Goal: Task Accomplishment & Management: Manage account settings

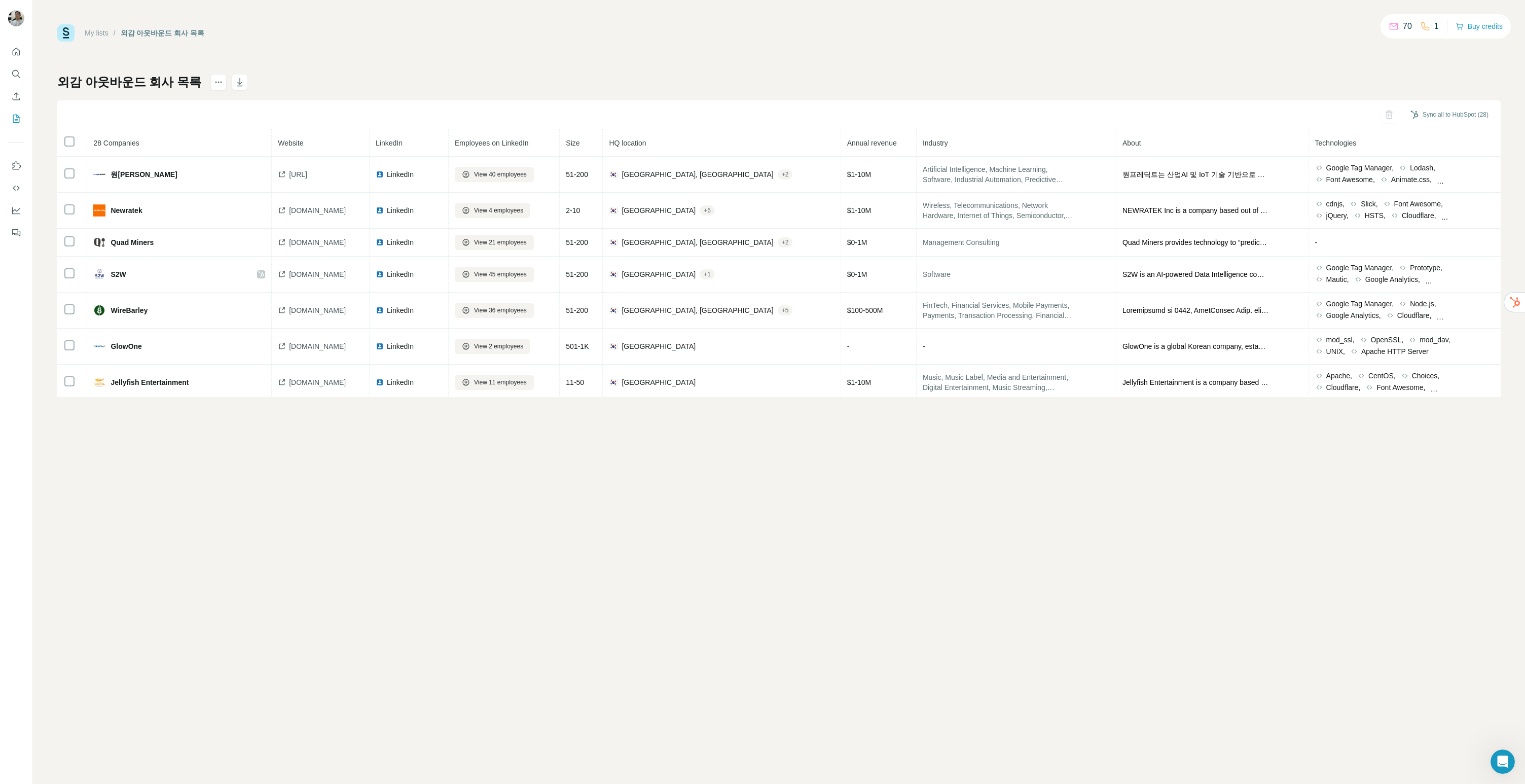
scroll to position [377, 0]
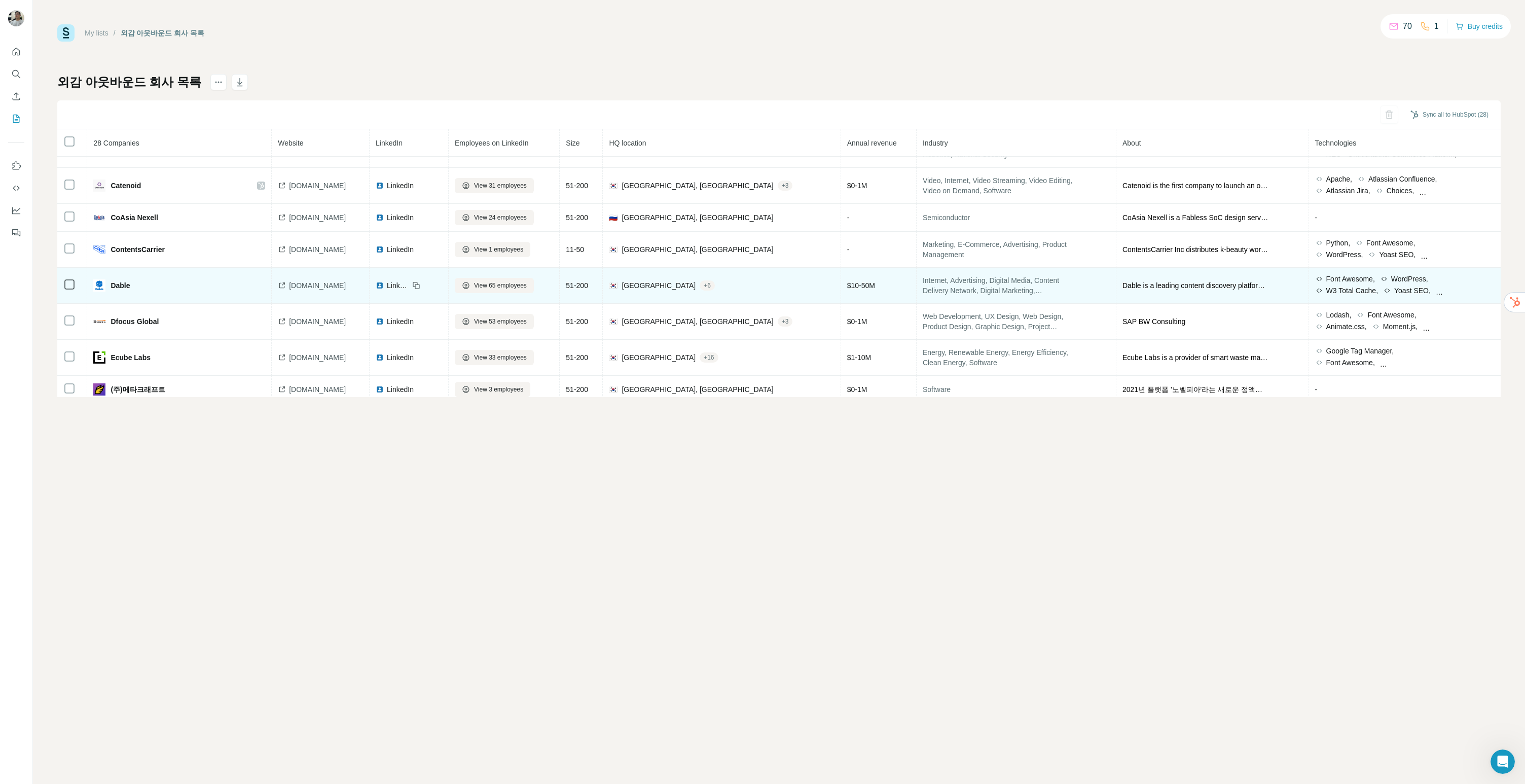
click at [560, 289] on td "View 65 employees" at bounding box center [504, 286] width 111 height 36
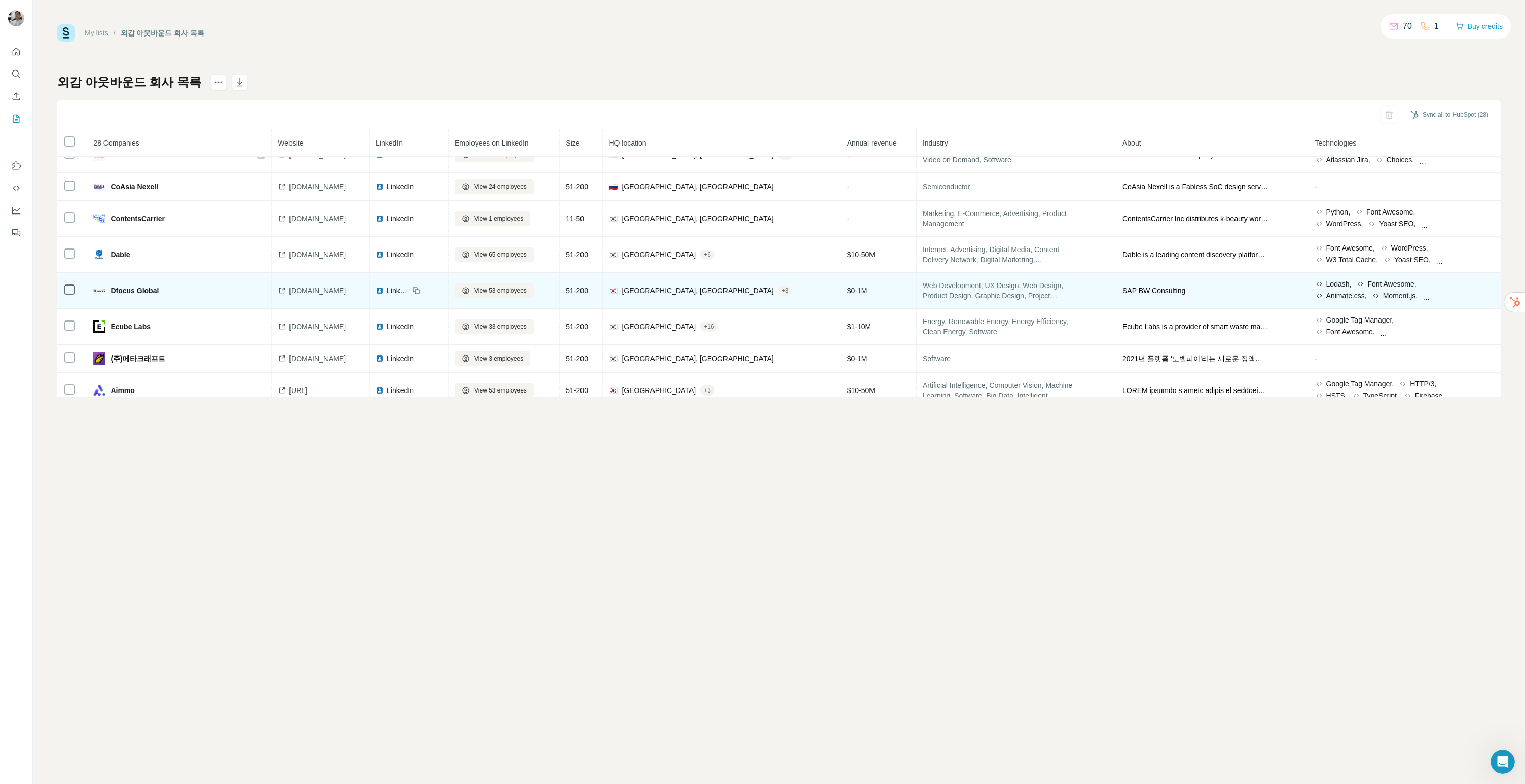
scroll to position [408, 0]
click at [527, 291] on span "View 53 employees" at bounding box center [500, 290] width 53 height 9
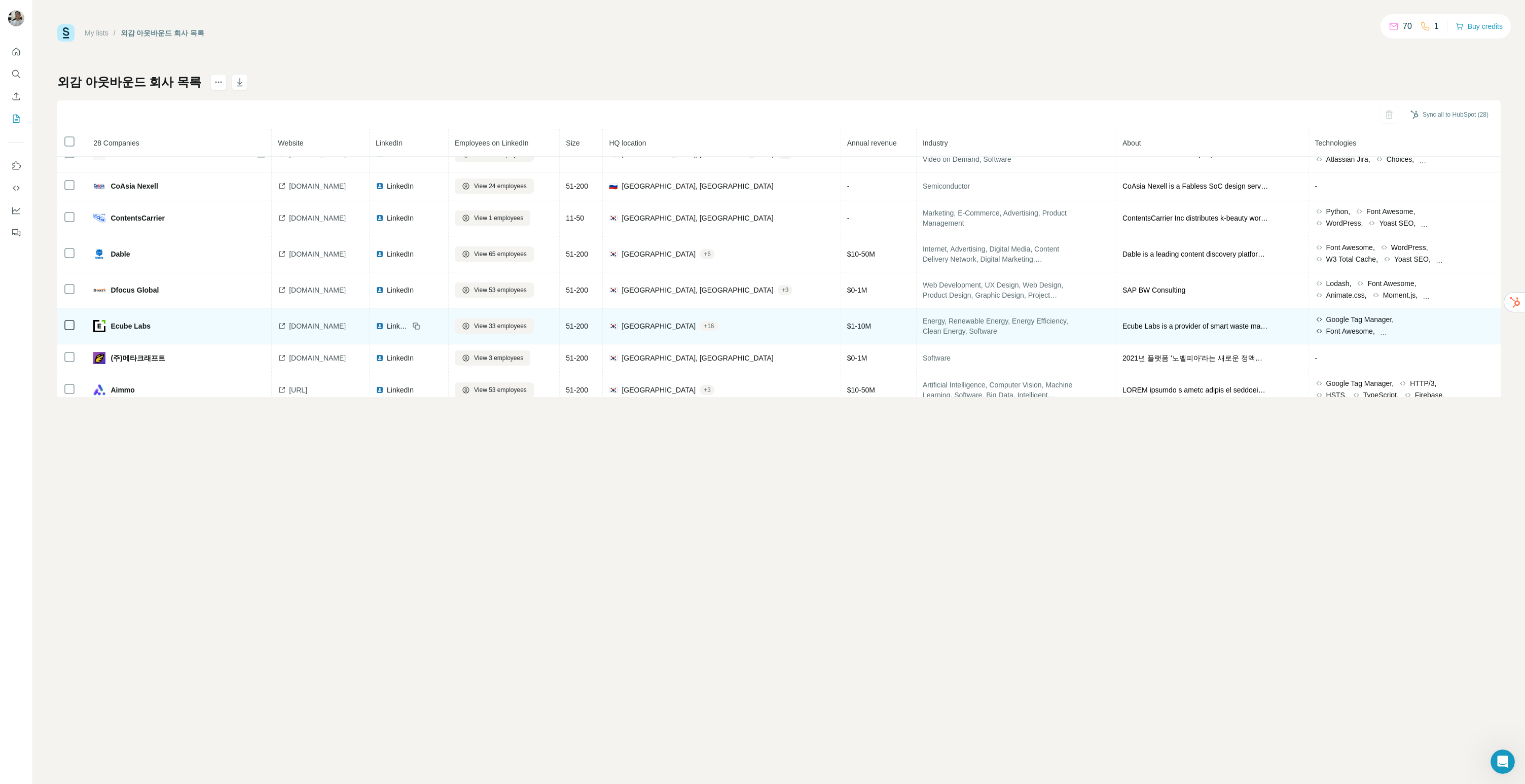
click at [243, 317] on td "Ecube Labs" at bounding box center [179, 326] width 185 height 36
click at [514, 328] on span "View 33 employees" at bounding box center [500, 326] width 53 height 9
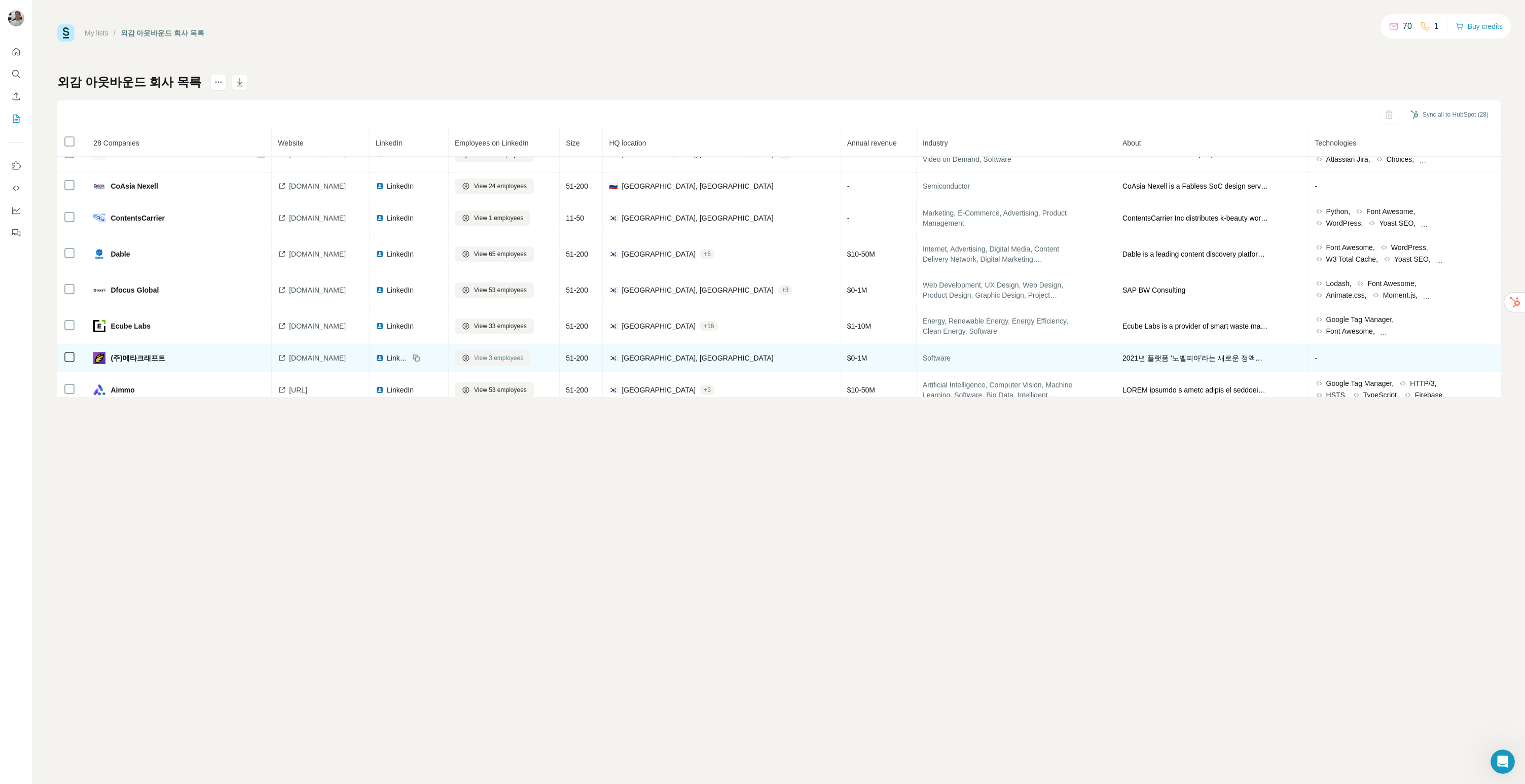
click at [516, 363] on button "View 3 employees" at bounding box center [493, 358] width 76 height 16
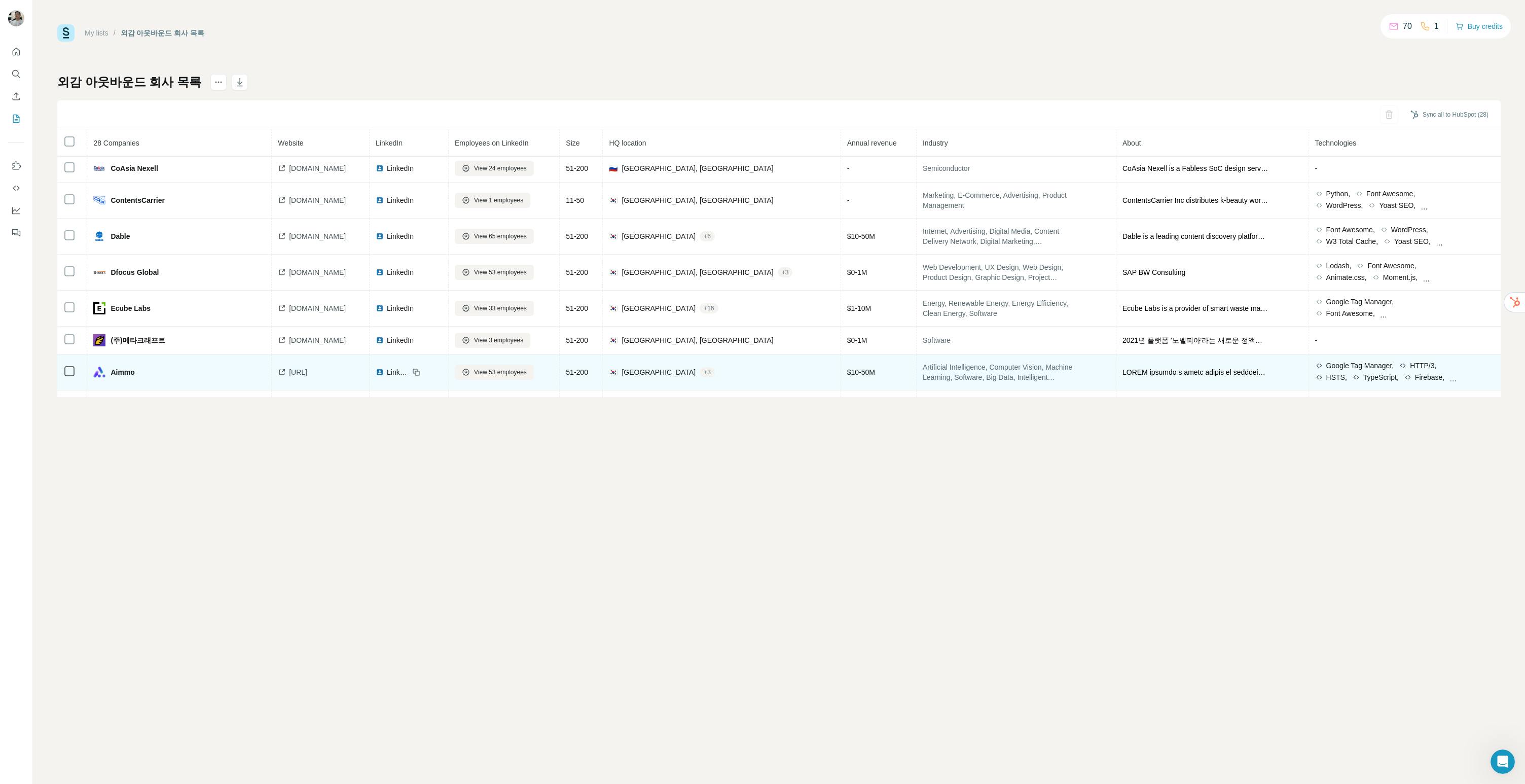
scroll to position [444, 0]
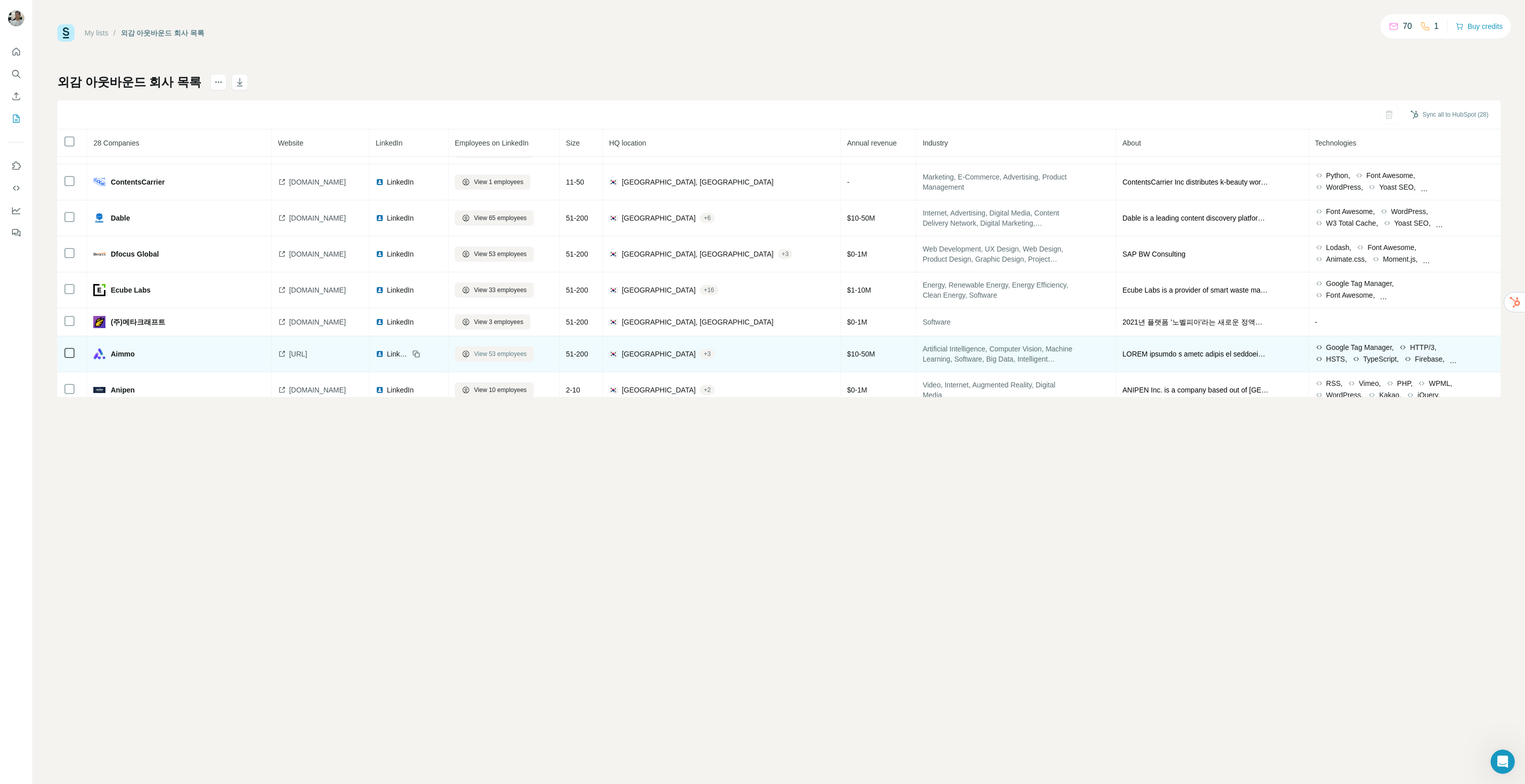
click at [527, 358] on span "View 53 employees" at bounding box center [500, 354] width 53 height 9
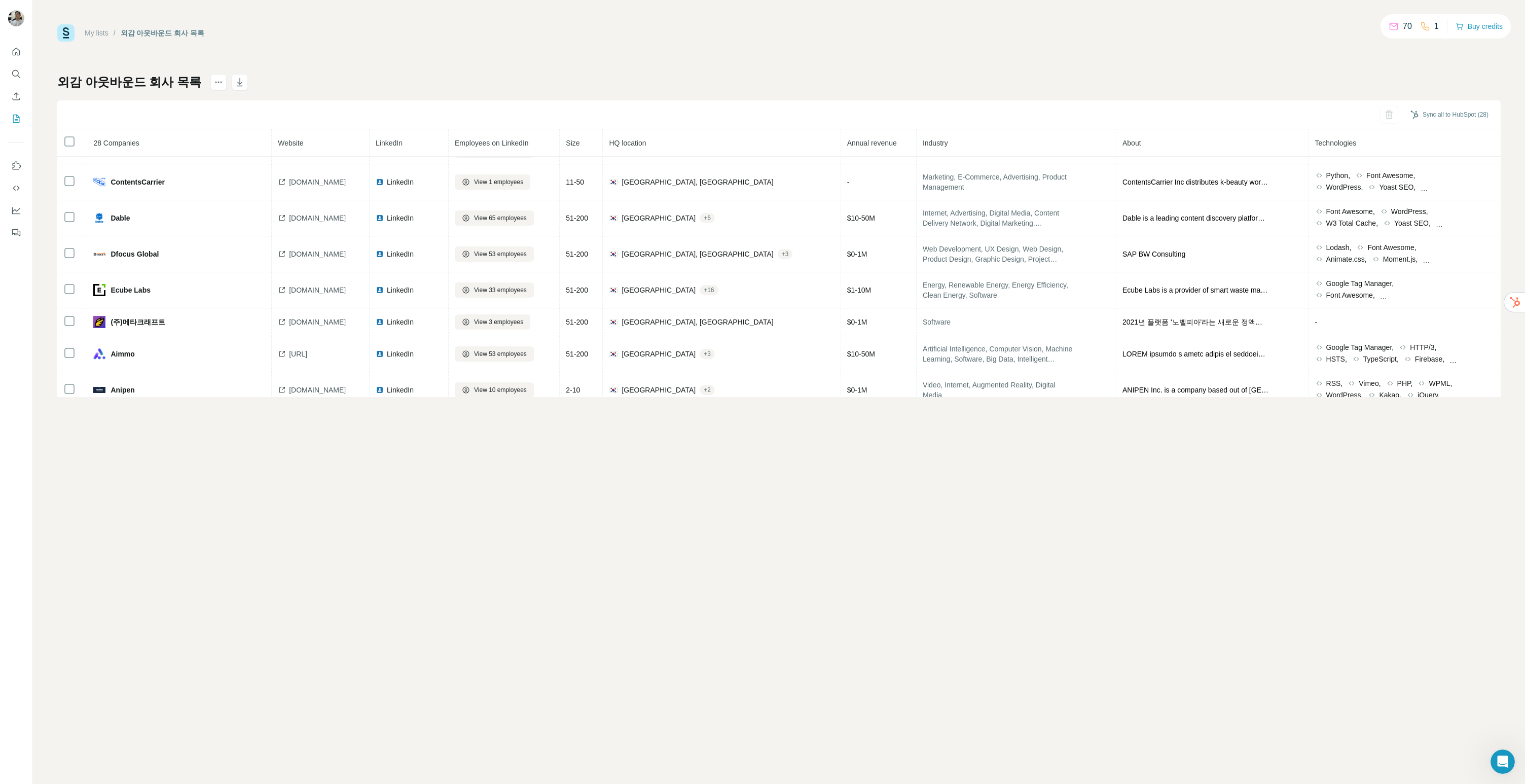
click at [440, 45] on div "My lists / 외감 아웃바운드 회사 목록 70 1 Buy credits 외감 아웃바운드 회사 목록 Sync all to HubSpot (…" at bounding box center [779, 211] width 1443 height 372
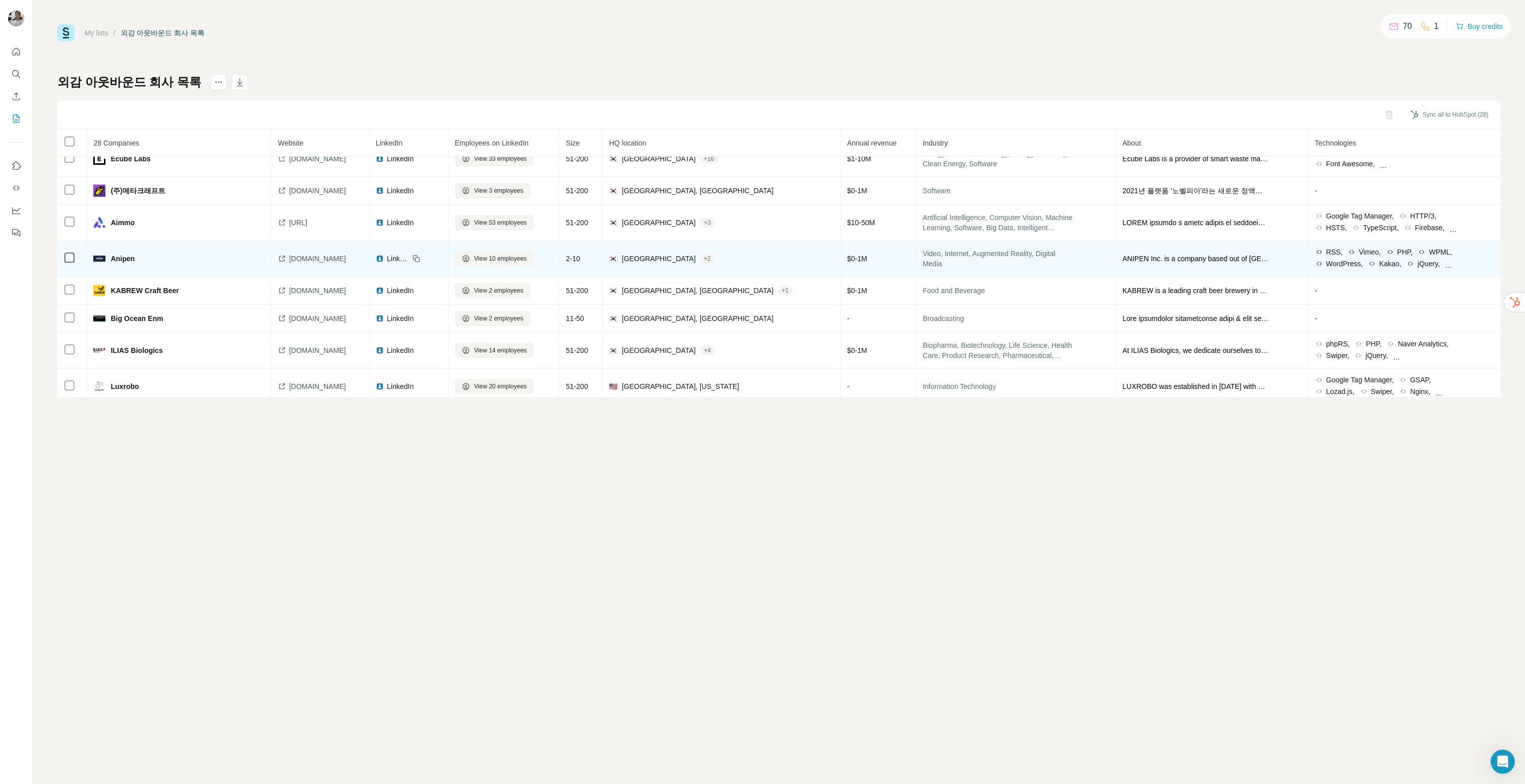
scroll to position [575, 0]
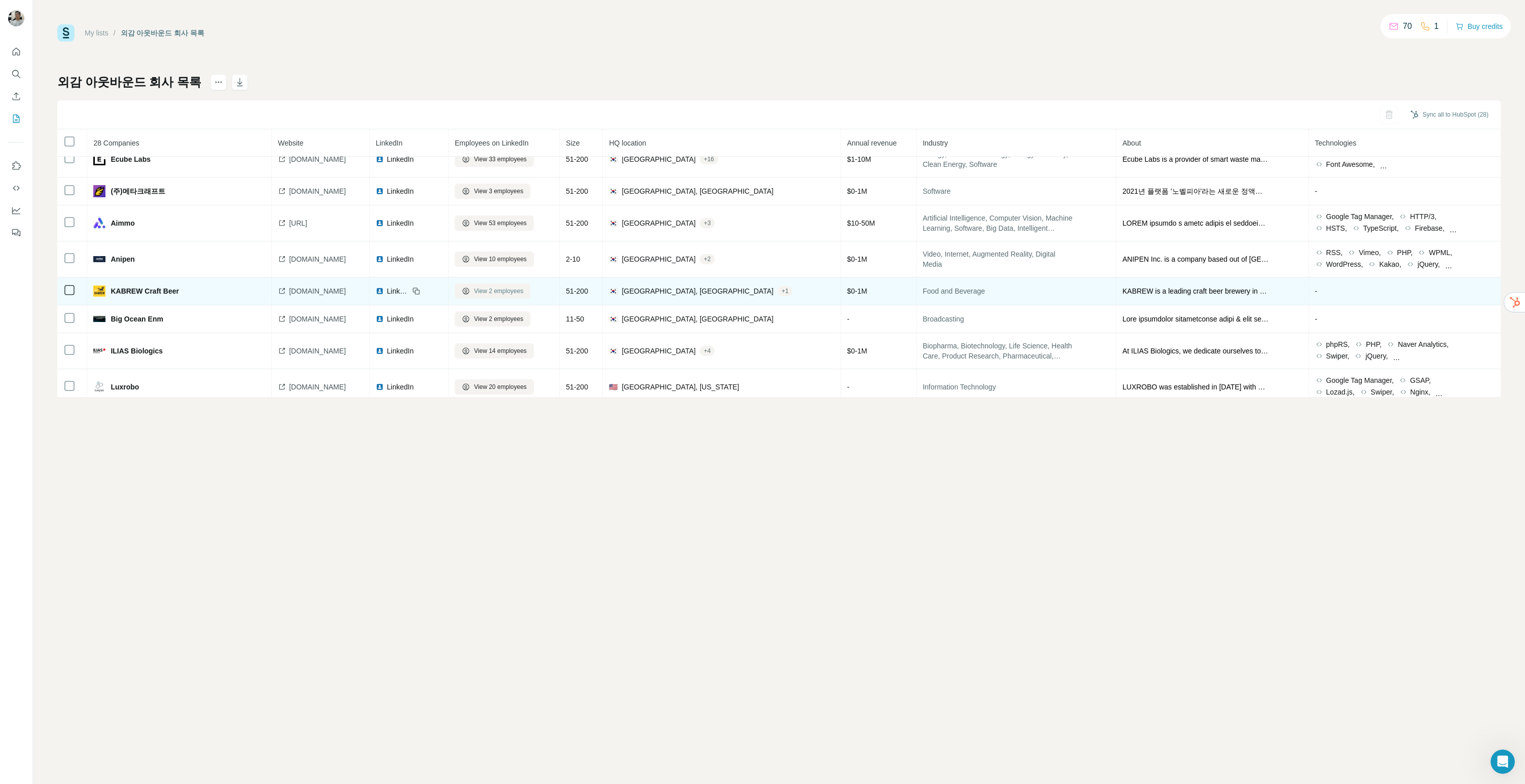
click at [516, 292] on span "View 2 employees" at bounding box center [498, 291] width 49 height 9
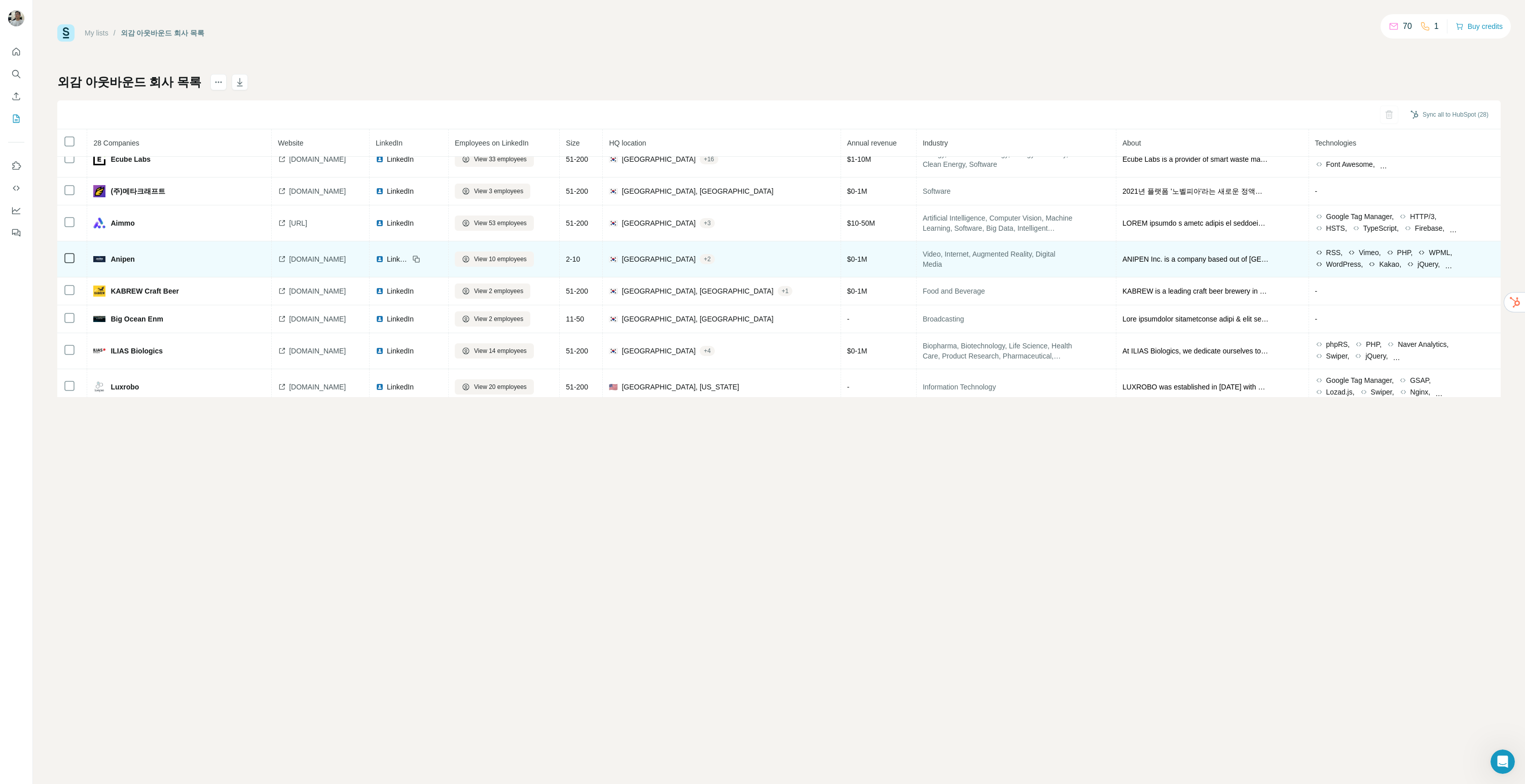
click at [222, 265] on td "Anipen" at bounding box center [179, 259] width 185 height 36
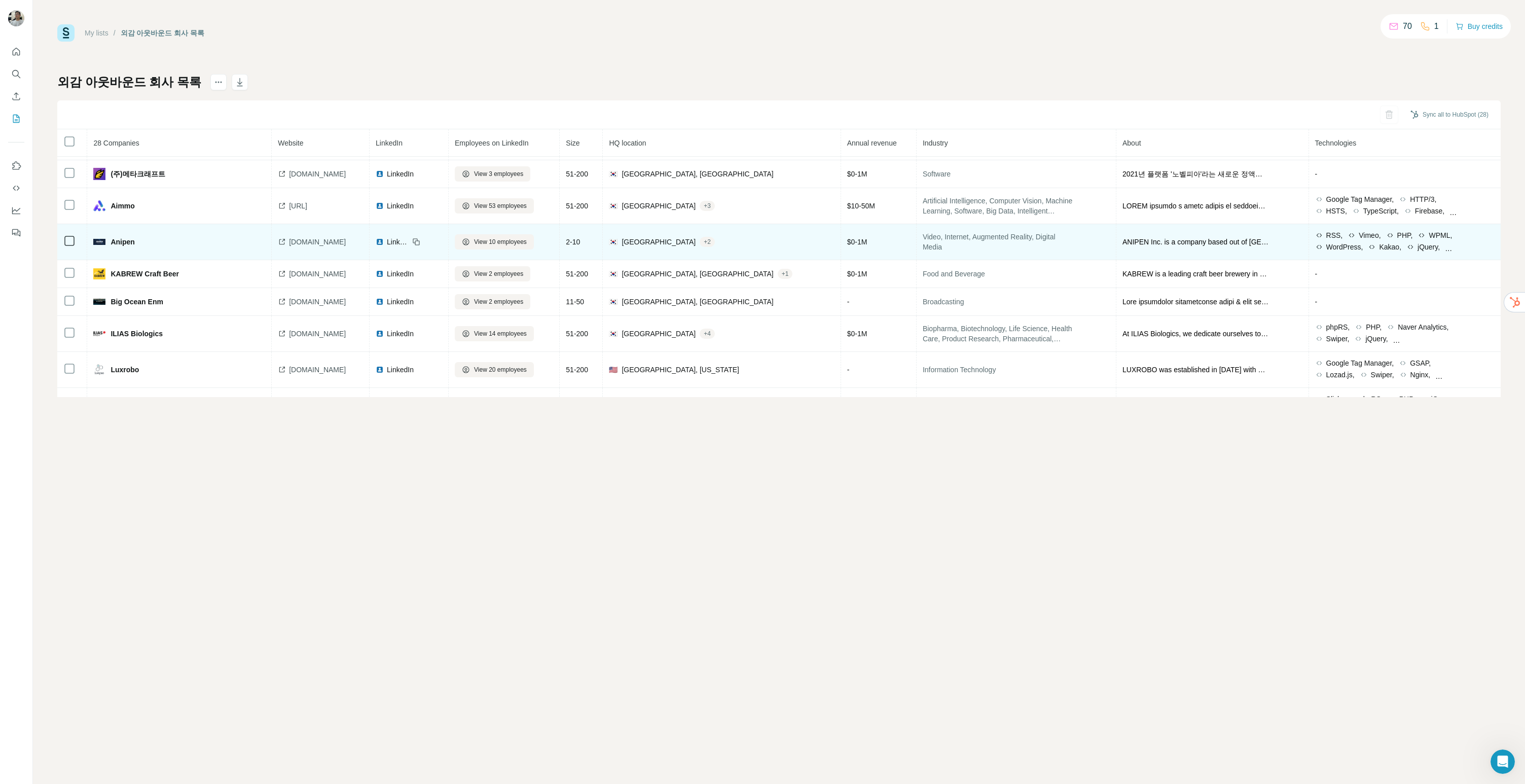
scroll to position [591, 0]
click at [507, 238] on button "View 10 employees" at bounding box center [494, 243] width 79 height 16
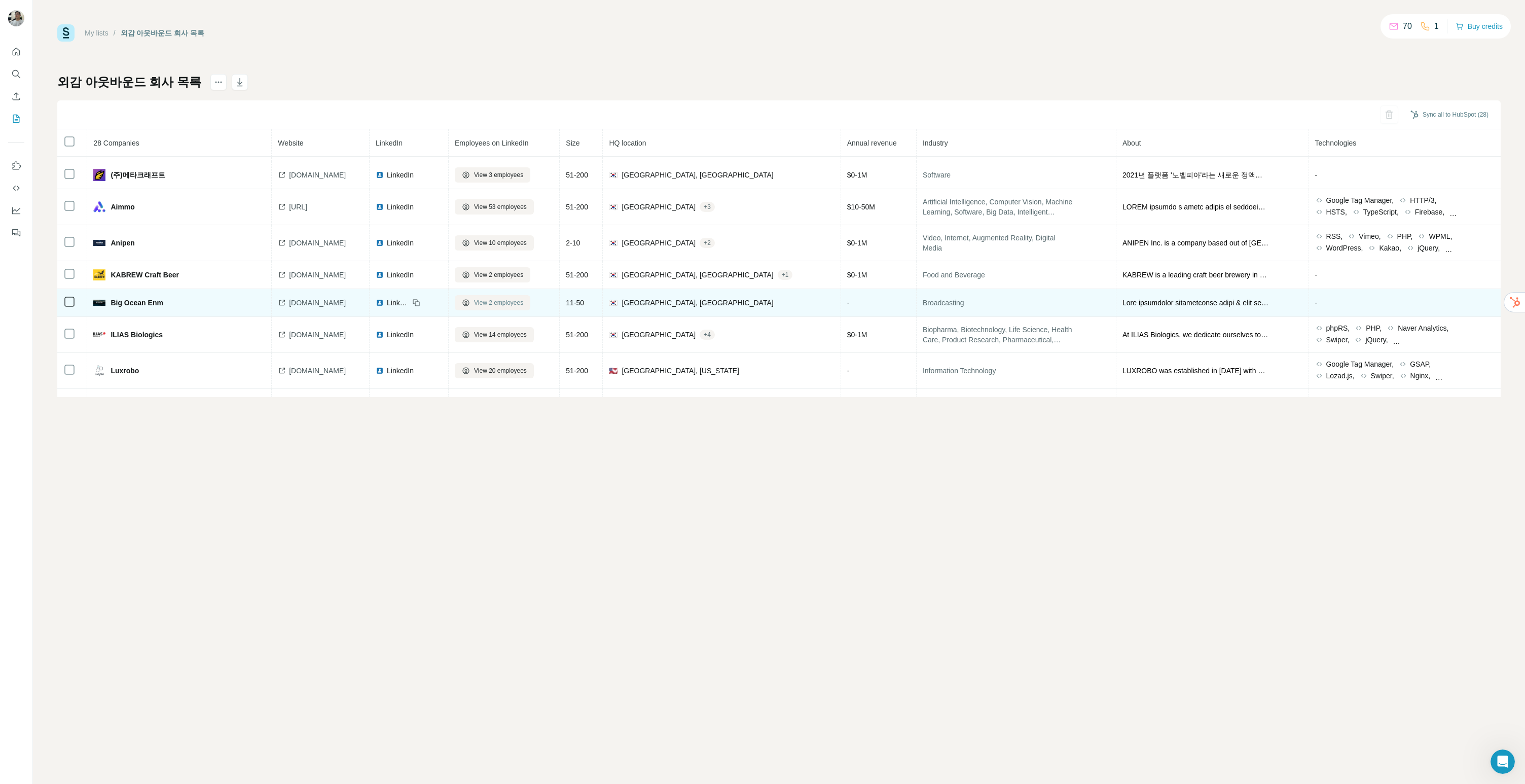
click at [523, 302] on span "View 2 employees" at bounding box center [498, 303] width 49 height 9
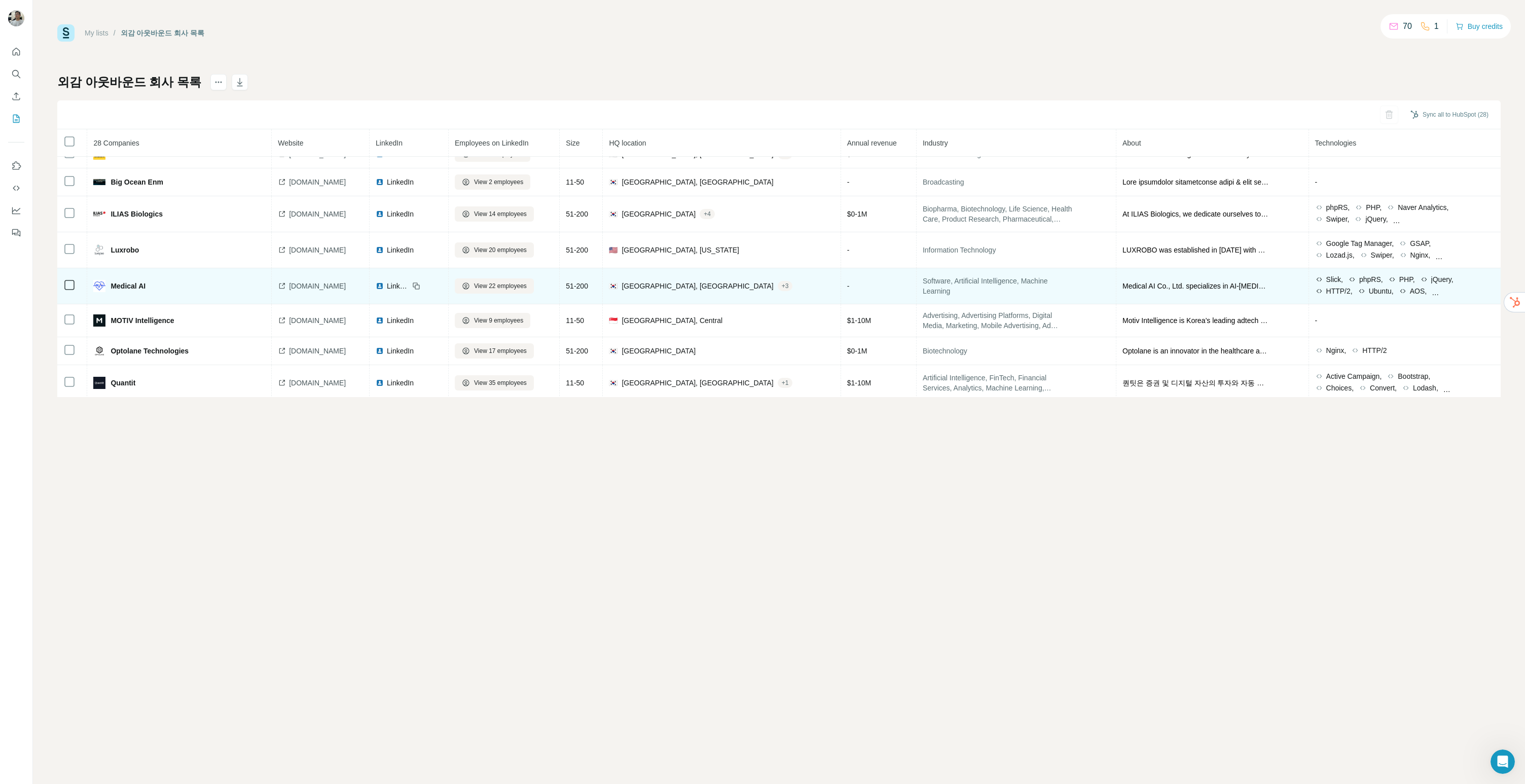
scroll to position [716, 0]
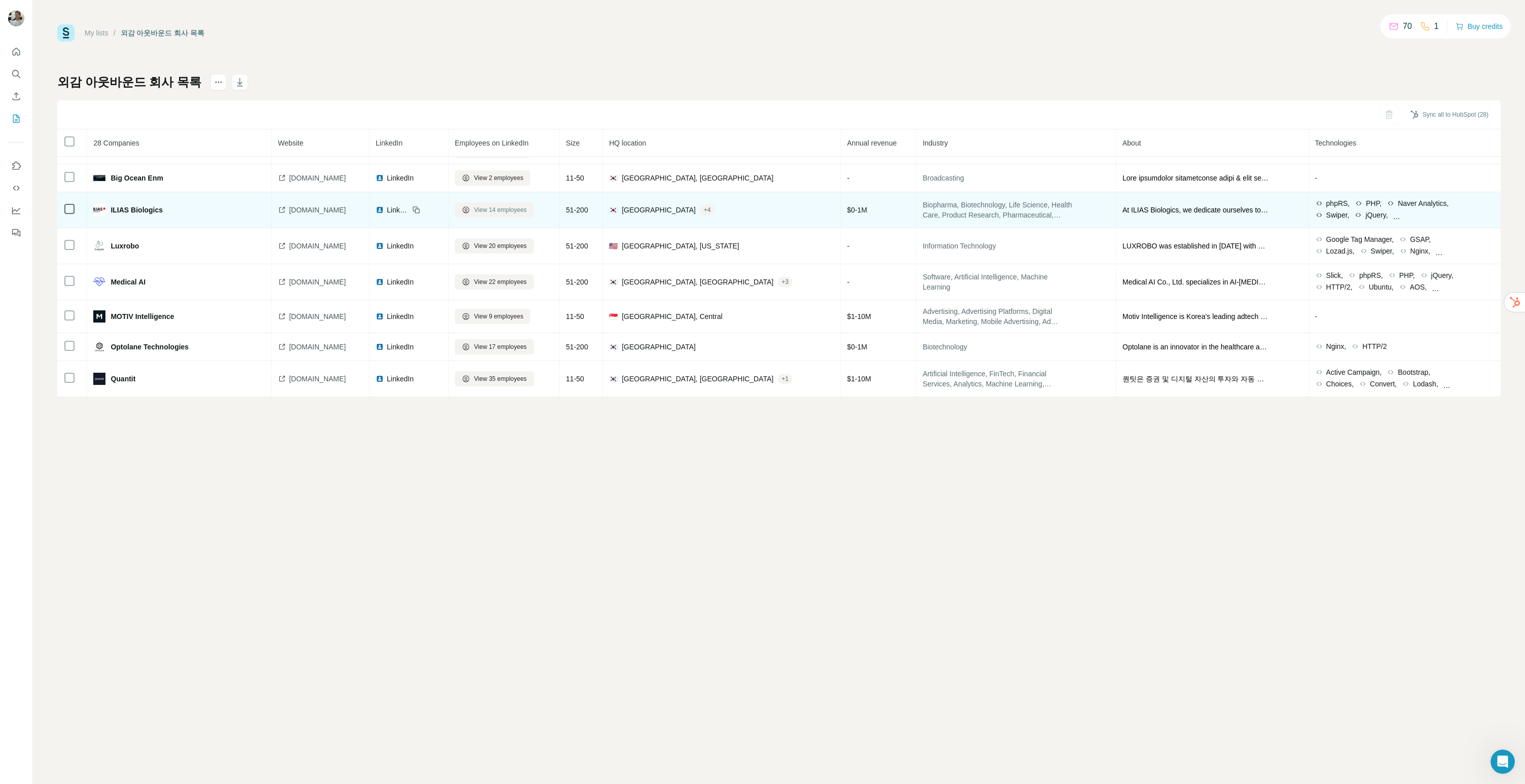
click at [527, 207] on span "View 14 employees" at bounding box center [500, 210] width 53 height 9
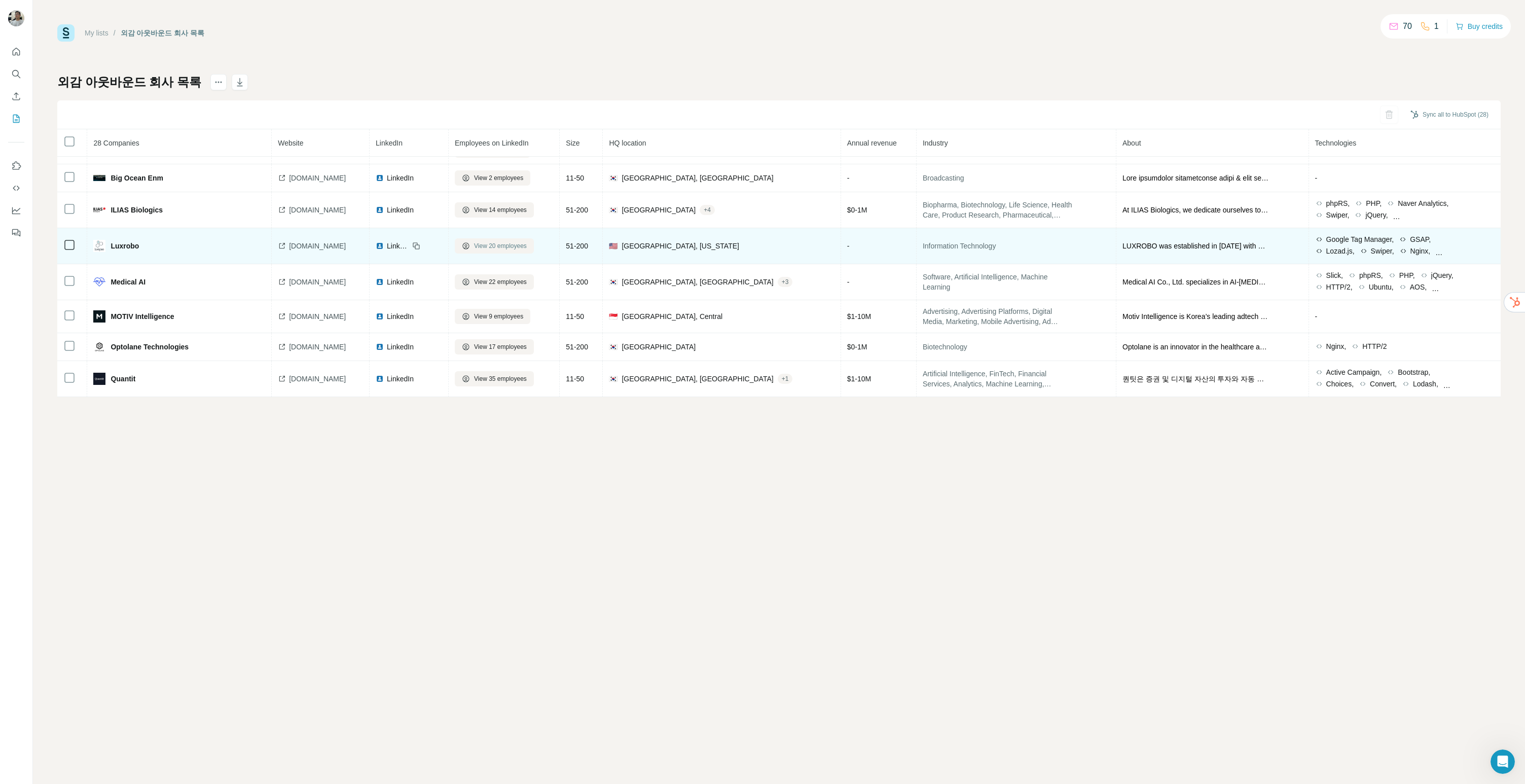
click at [527, 248] on span "View 20 employees" at bounding box center [500, 246] width 53 height 9
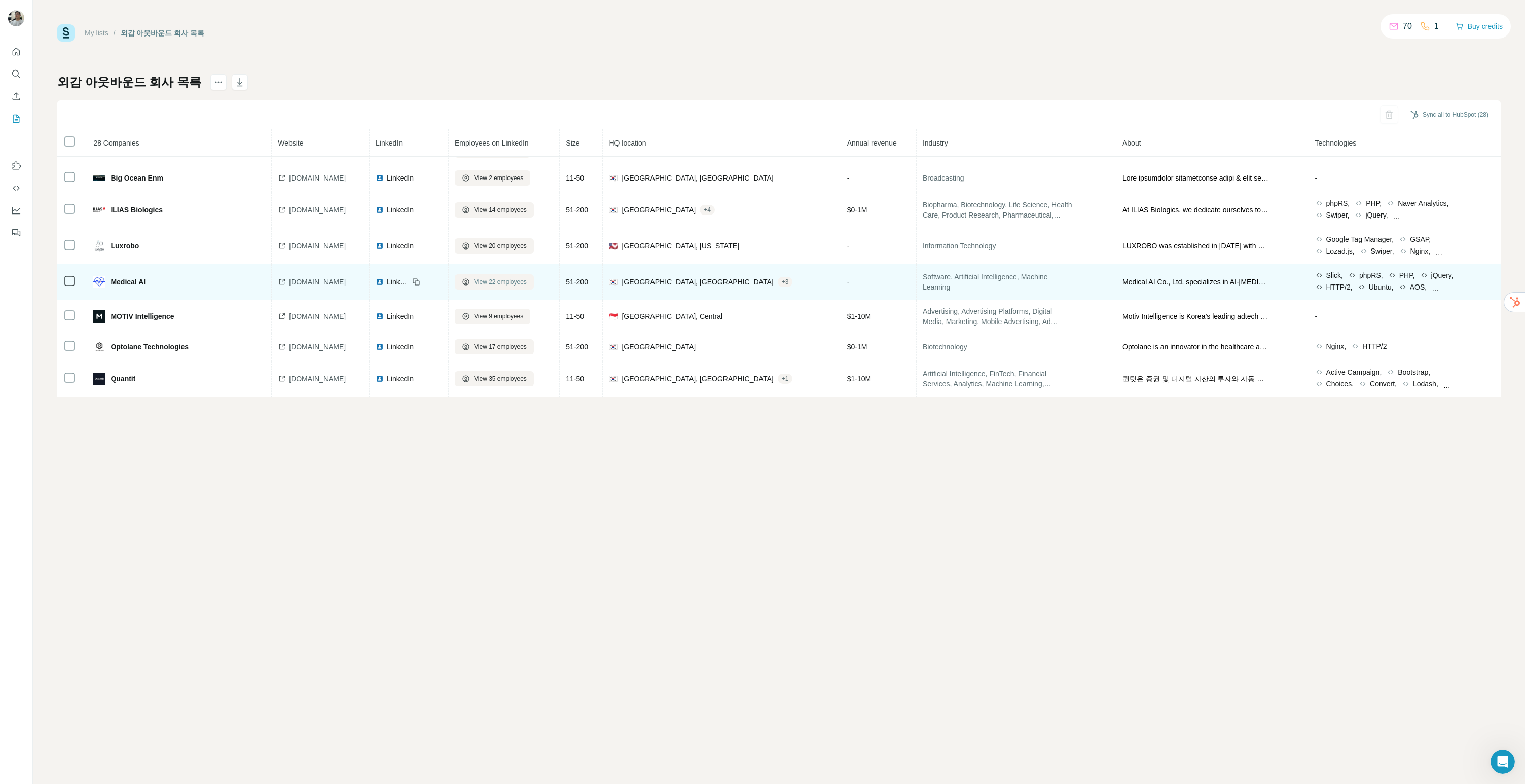
click at [527, 284] on span "View 22 employees" at bounding box center [500, 282] width 53 height 9
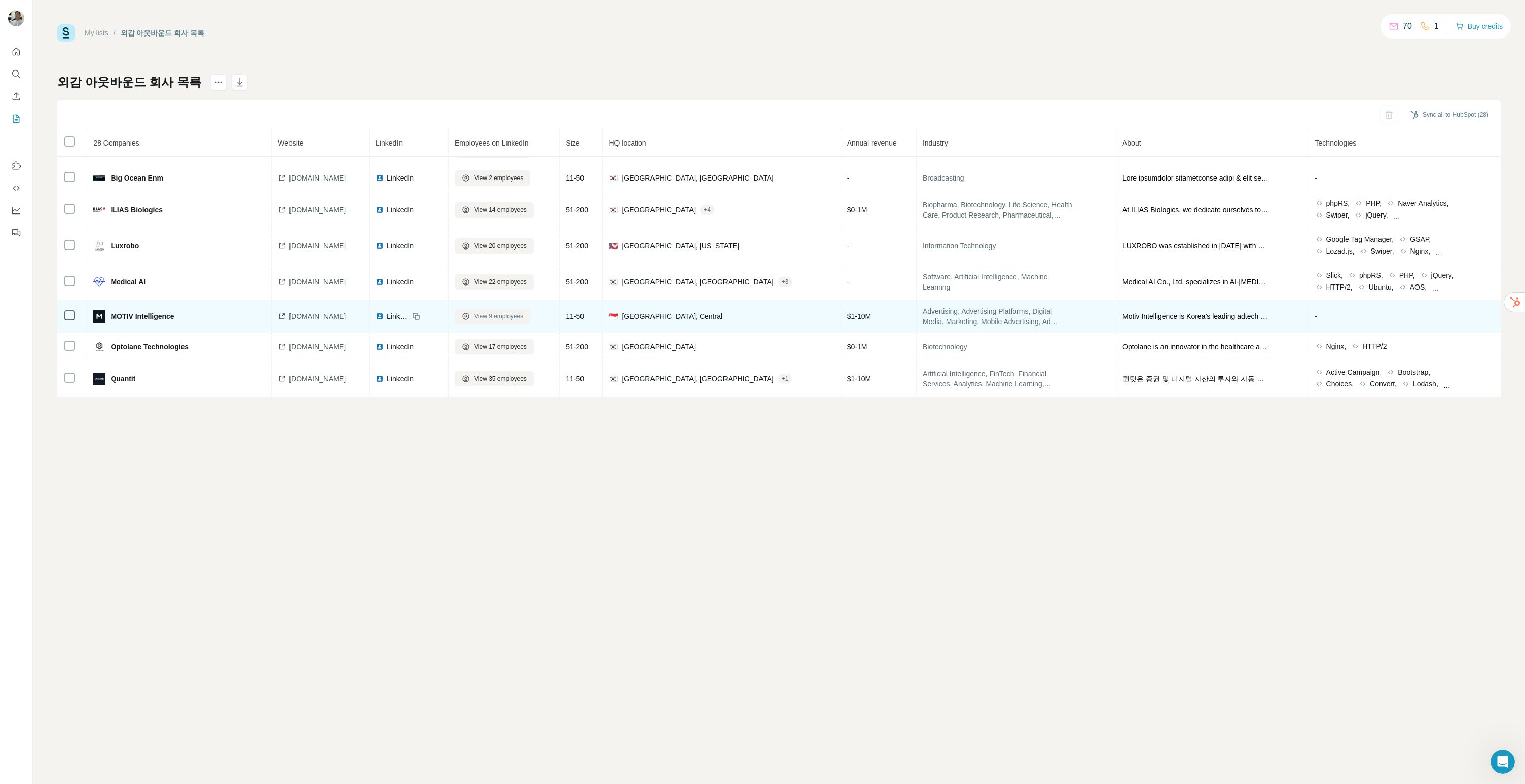
click at [523, 315] on span "View 9 employees" at bounding box center [498, 316] width 49 height 9
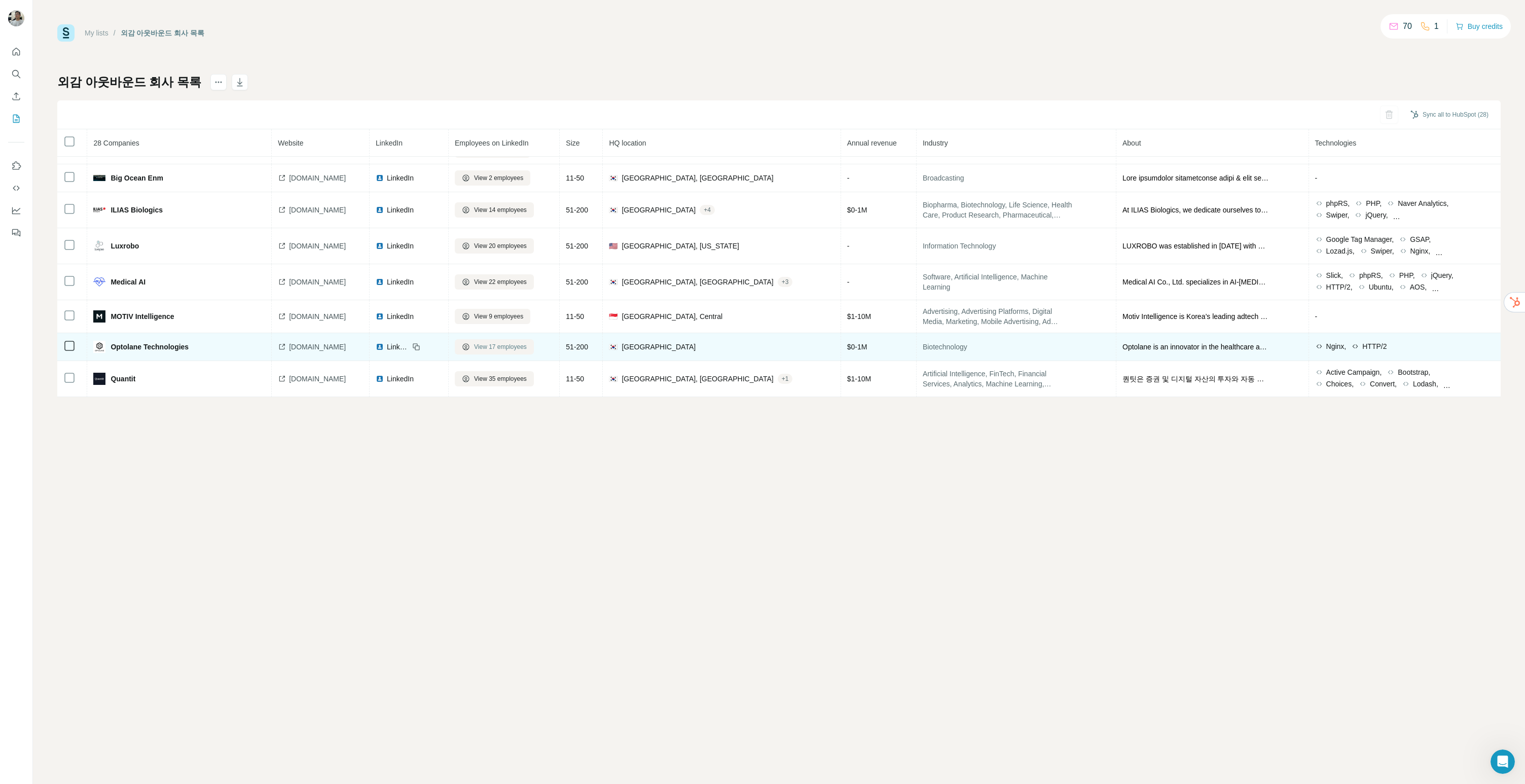
click at [527, 350] on span "View 17 employees" at bounding box center [500, 346] width 53 height 9
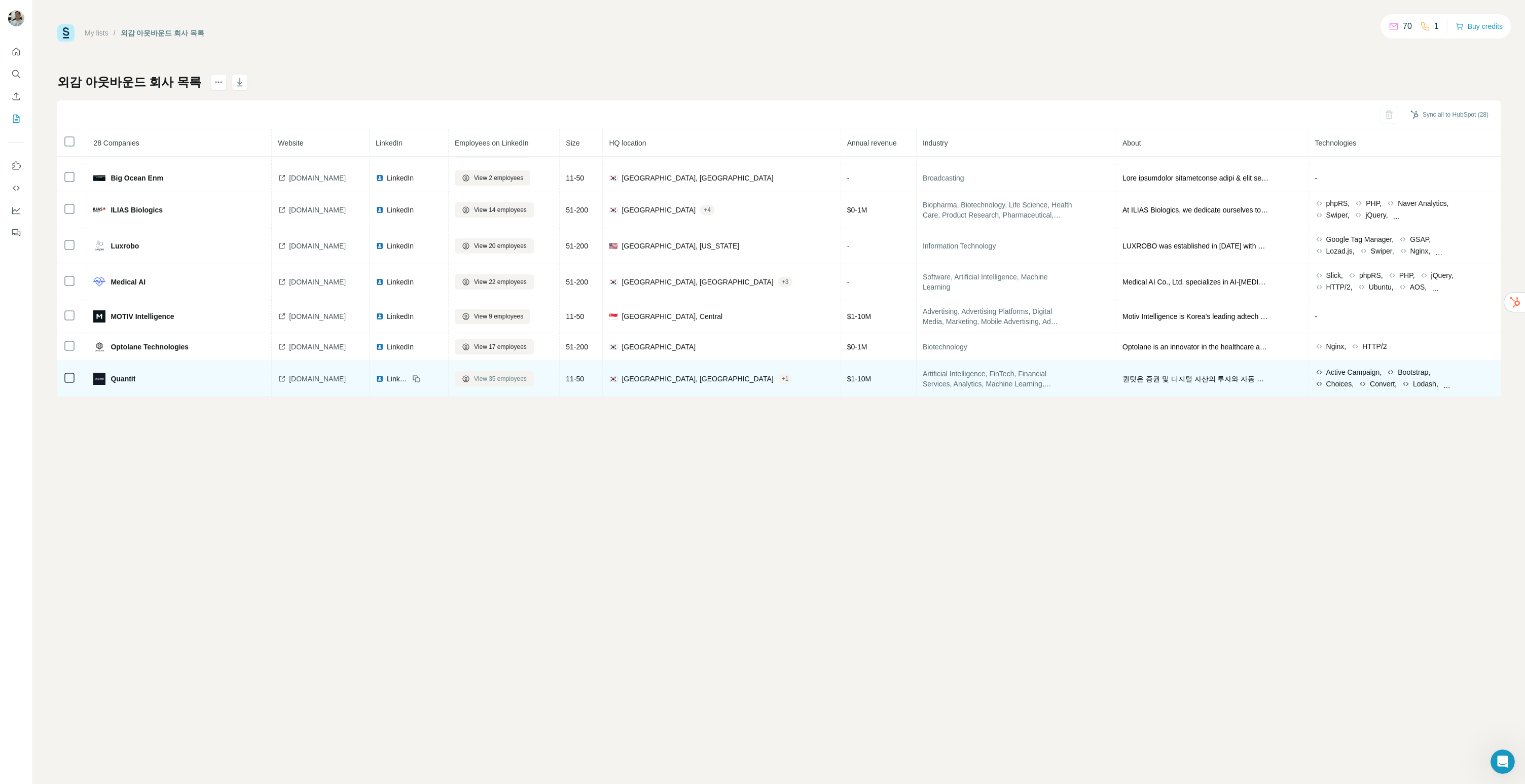
click at [532, 383] on button "View 35 employees" at bounding box center [494, 378] width 79 height 16
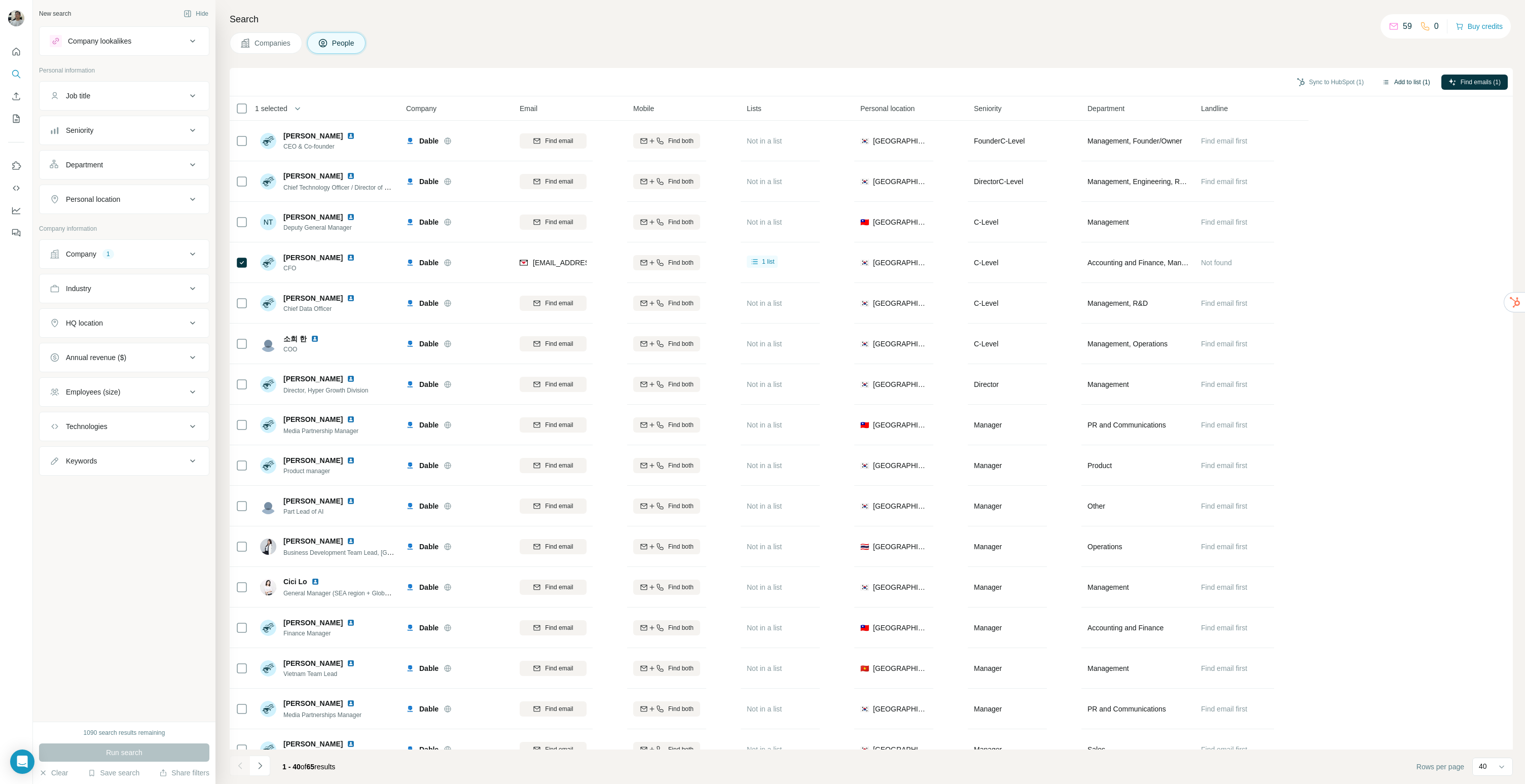
click at [1397, 88] on button "Add to list (1)" at bounding box center [1406, 82] width 62 height 16
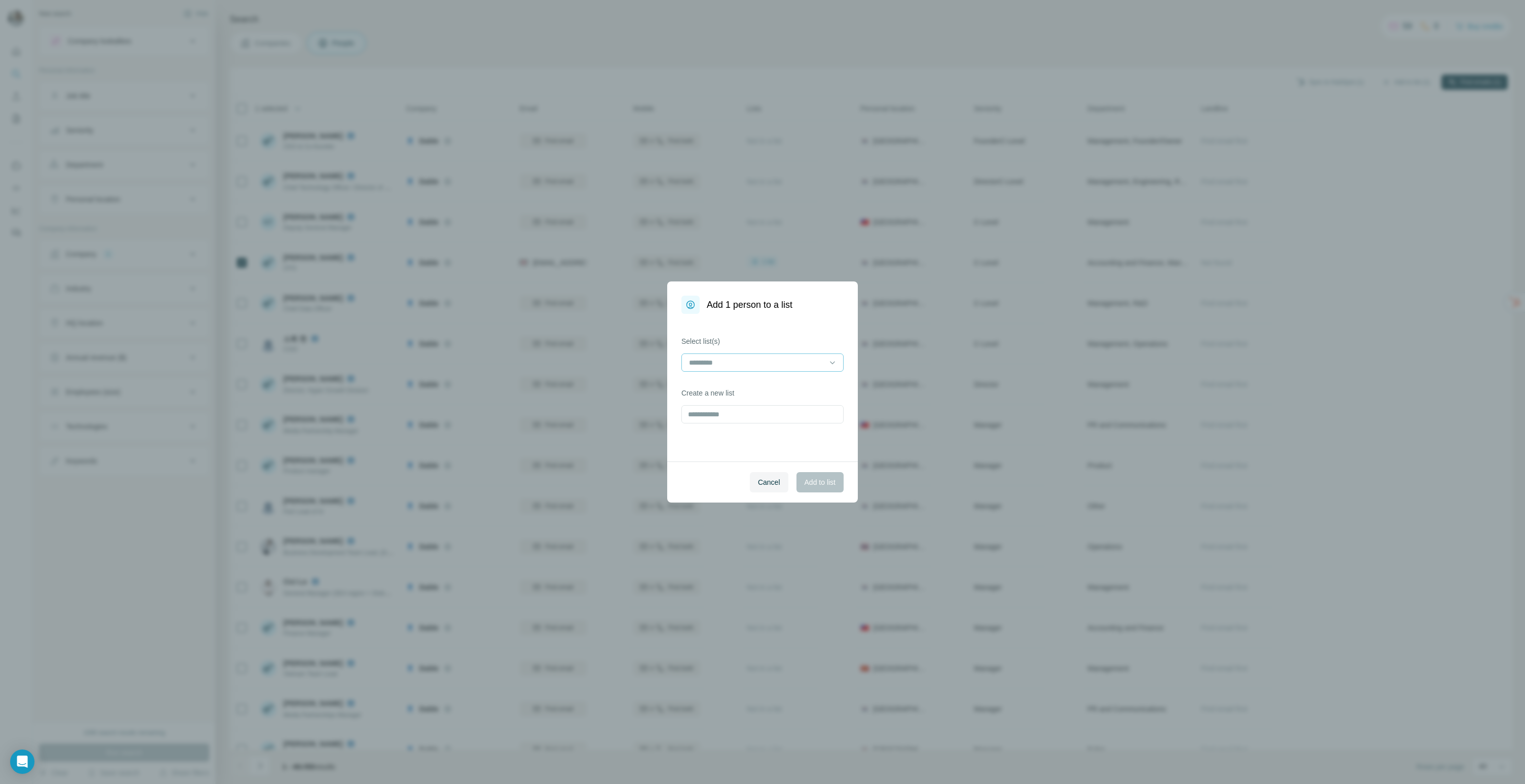
click at [760, 363] on input at bounding box center [756, 362] width 137 height 11
click at [755, 383] on p "외감 아웃바운드 (경영관리 / 총무)" at bounding box center [743, 386] width 107 height 10
click at [813, 478] on span "Add to list" at bounding box center [820, 482] width 31 height 10
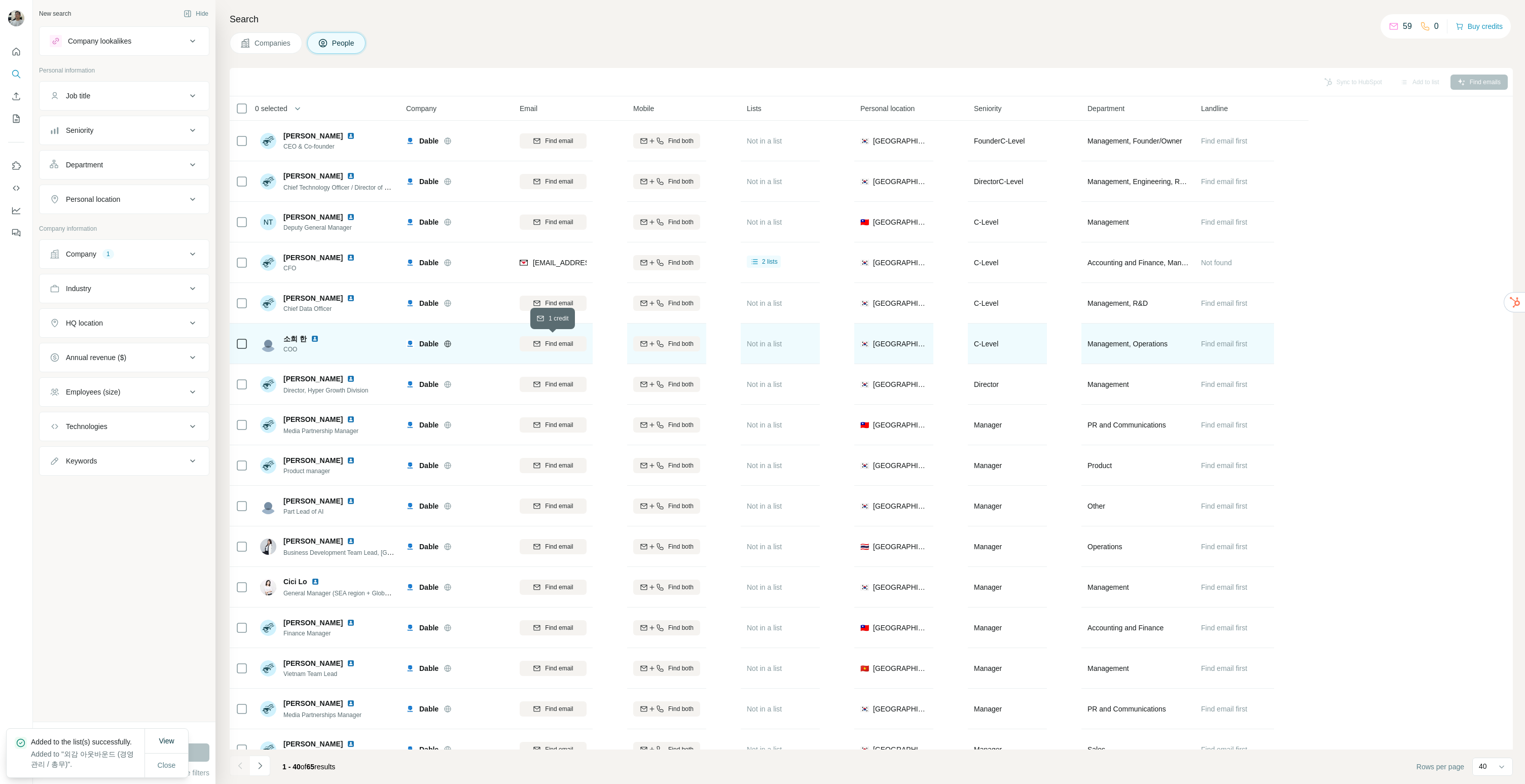
click at [570, 343] on span "Find email" at bounding box center [559, 343] width 28 height 9
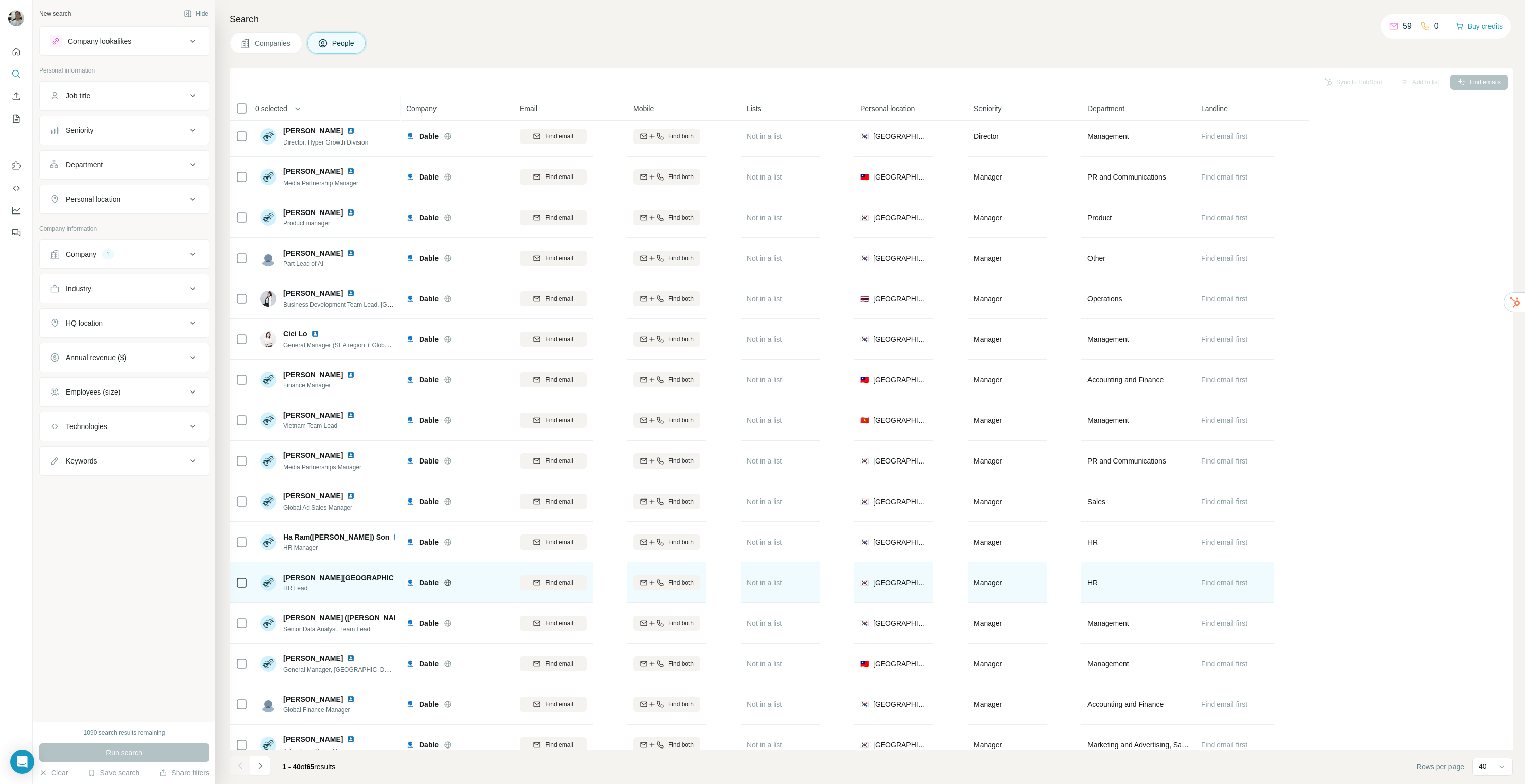
scroll to position [250, 0]
click at [567, 579] on span "Find email" at bounding box center [559, 580] width 28 height 9
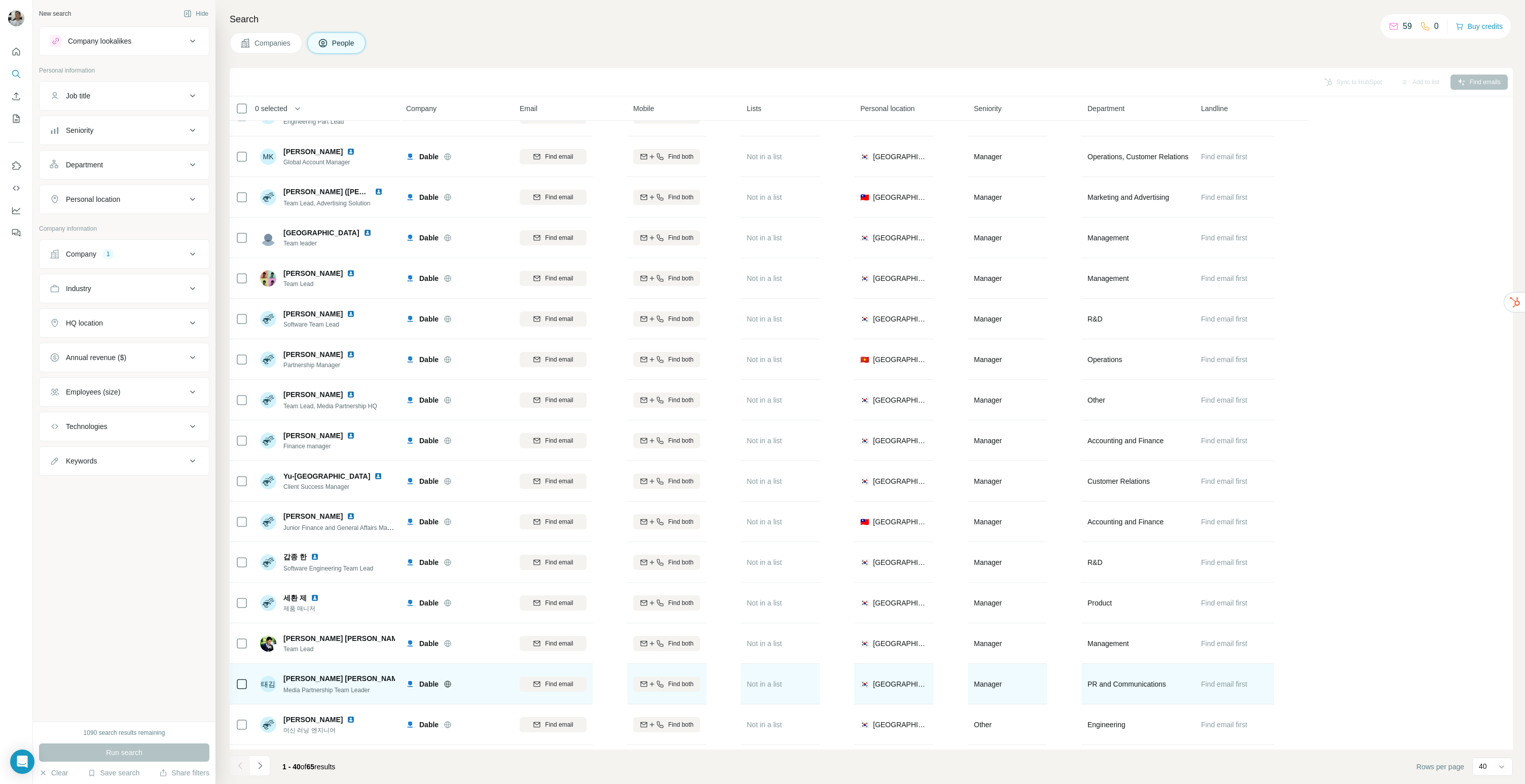
scroll to position [999, 0]
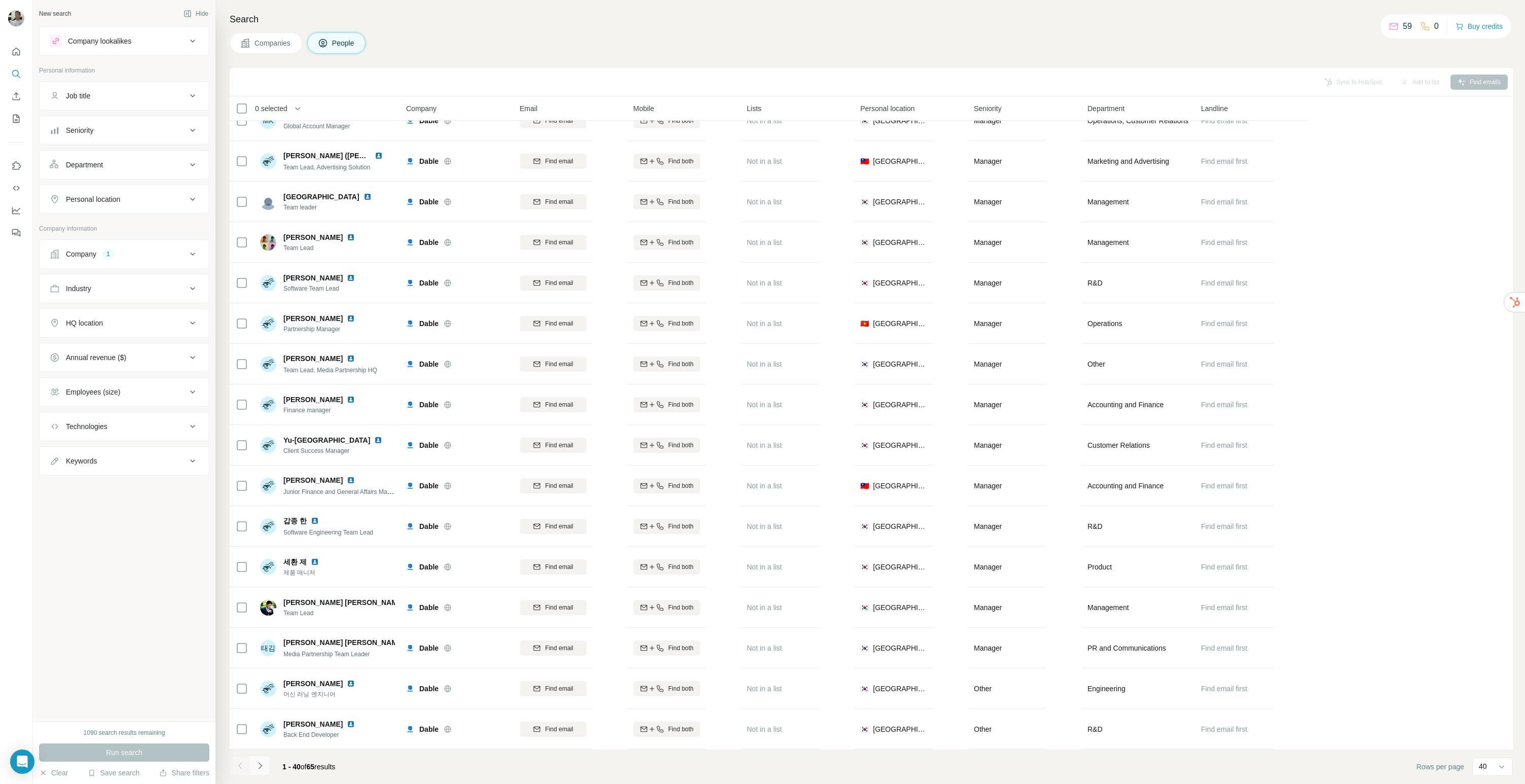
click at [252, 768] on button "Navigate to next page" at bounding box center [260, 765] width 20 height 20
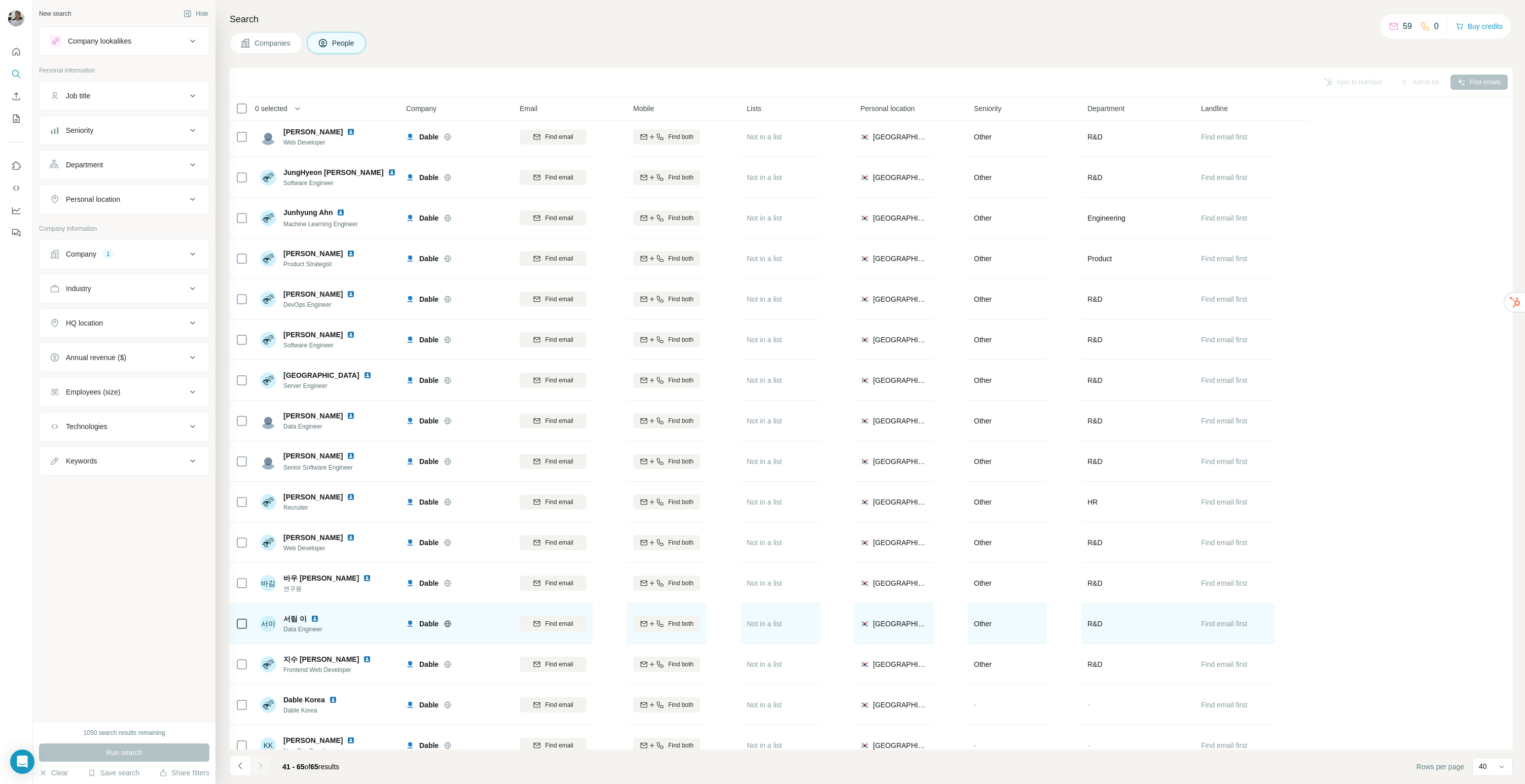
scroll to position [391, 0]
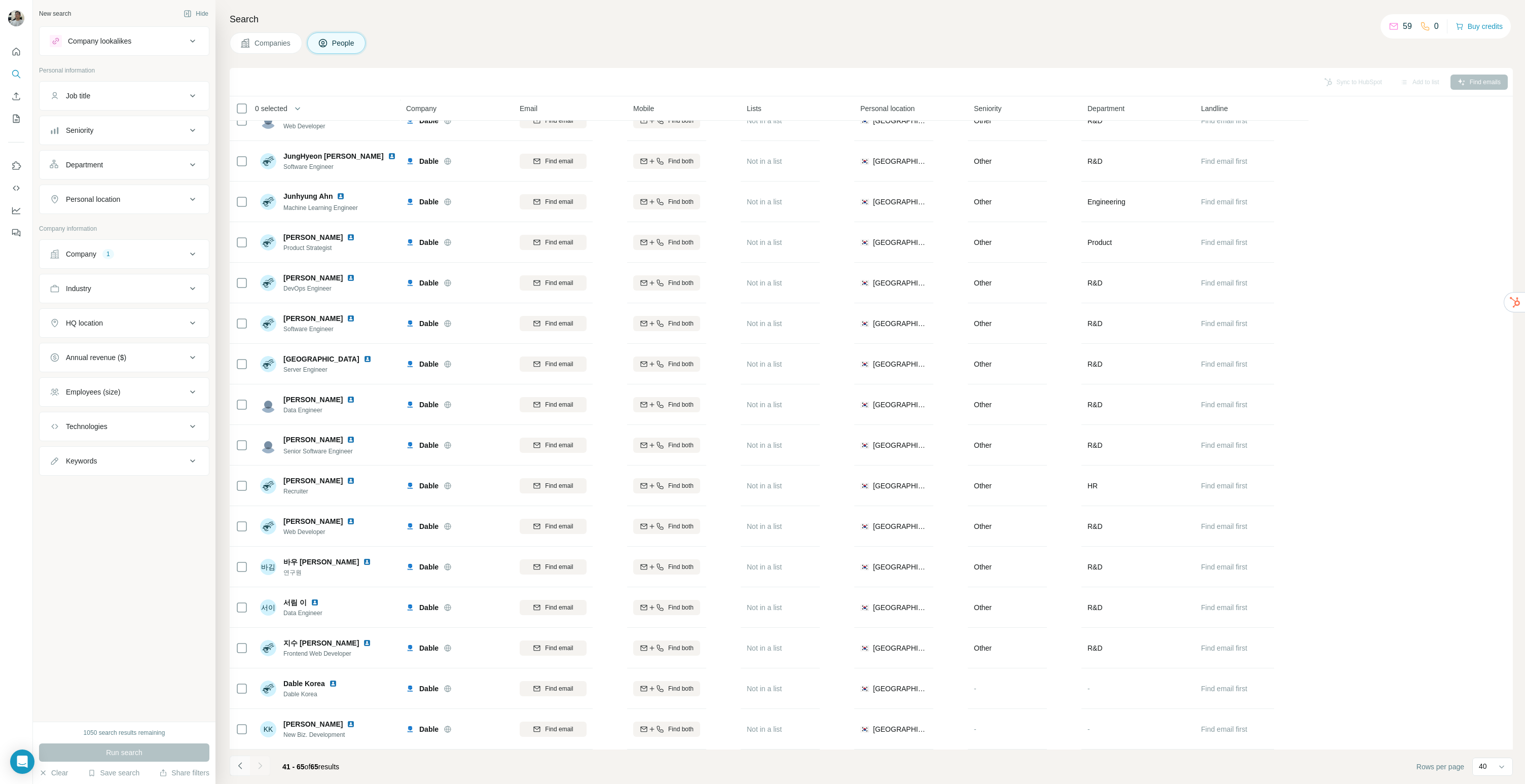
click at [236, 768] on icon "Navigate to previous page" at bounding box center [240, 765] width 10 height 10
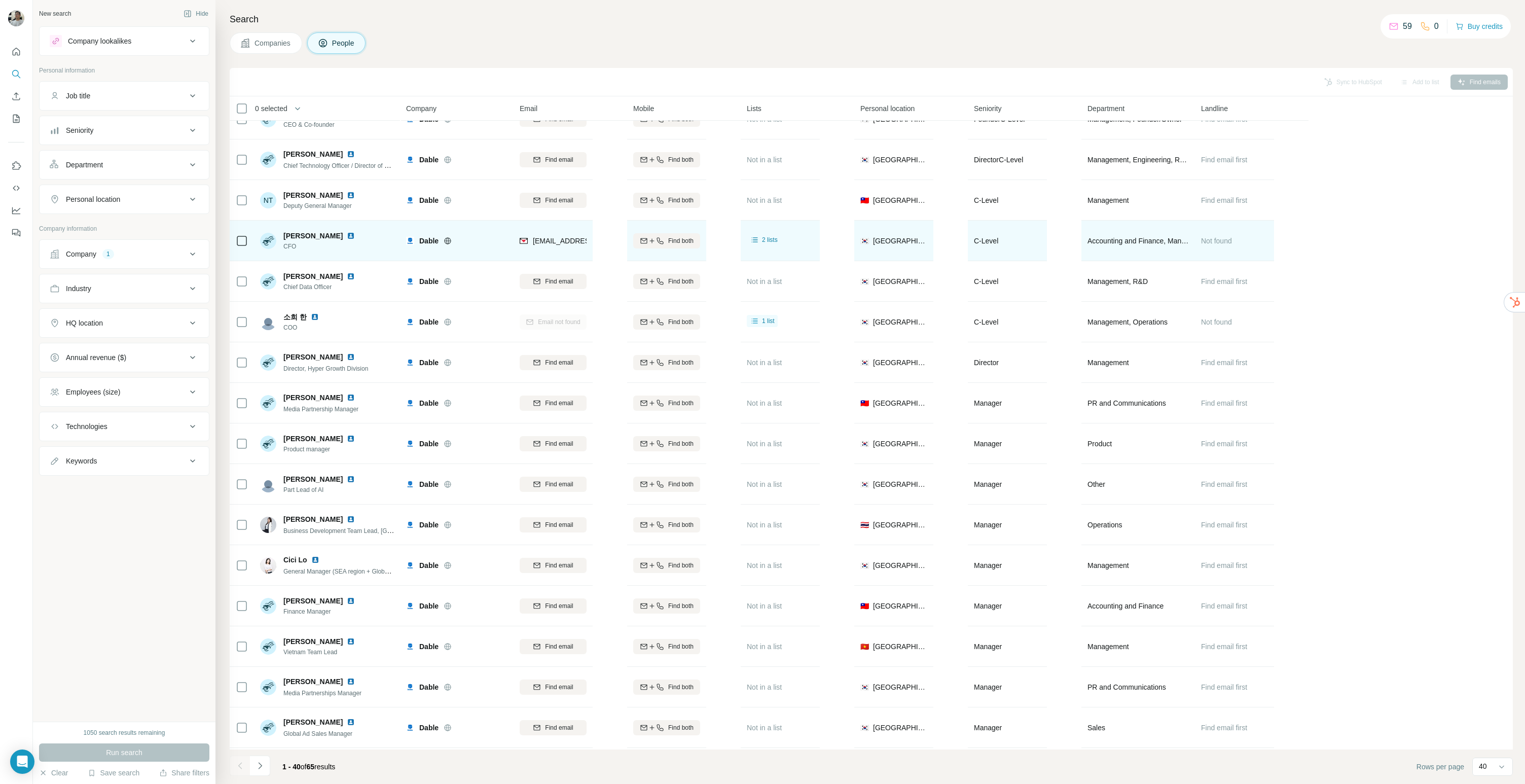
scroll to position [0, 0]
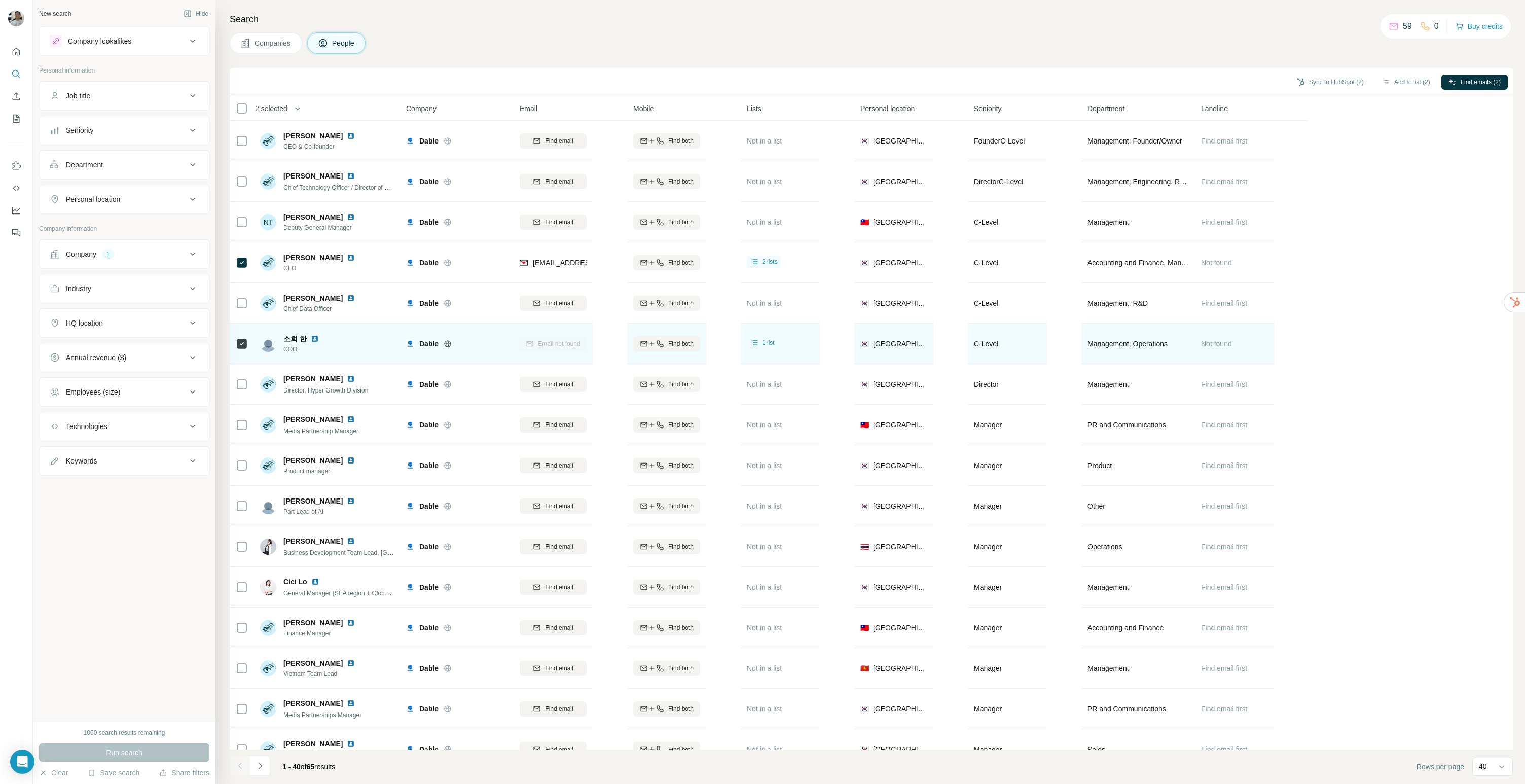
click at [313, 337] on img at bounding box center [314, 338] width 8 height 8
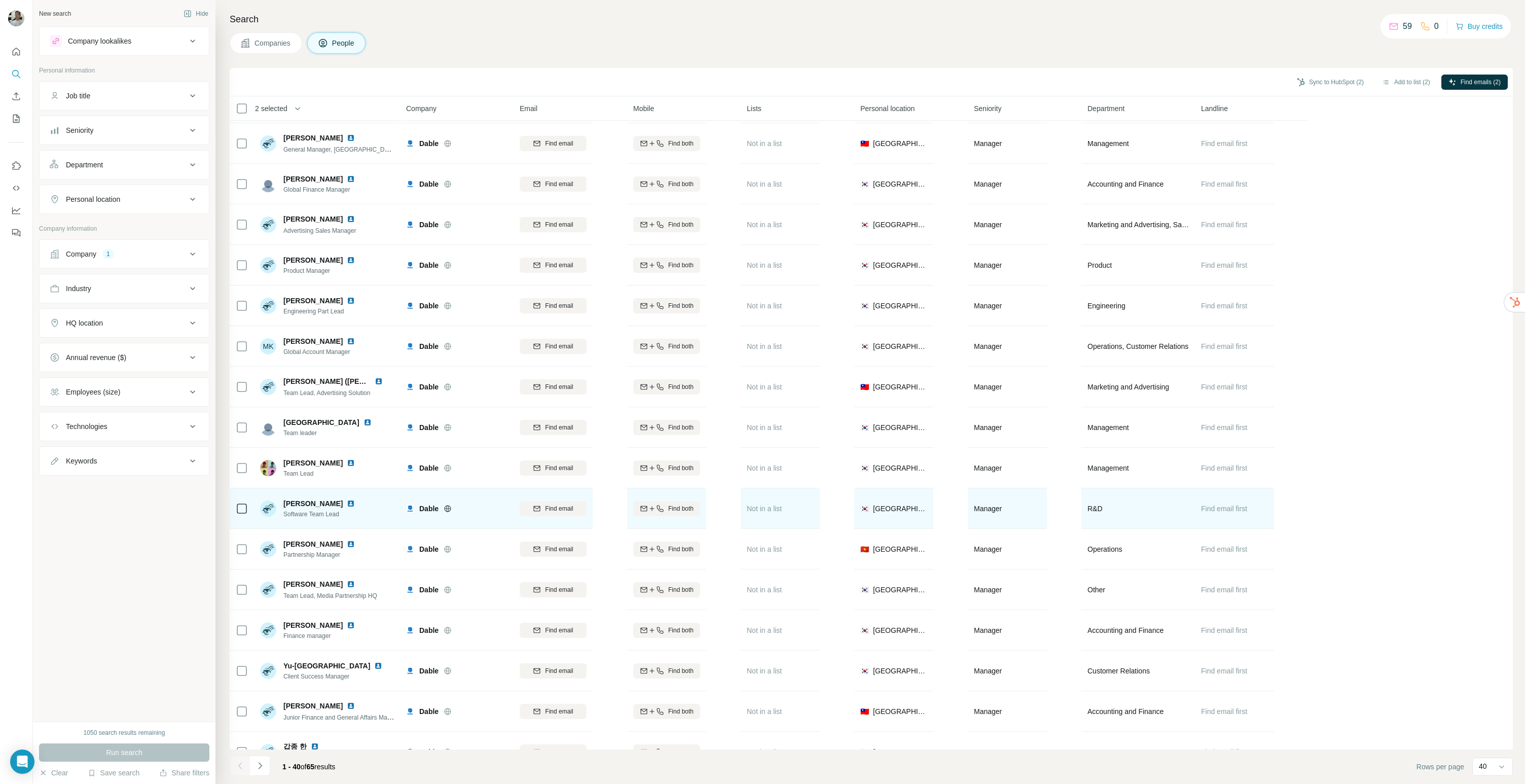
scroll to position [808, 0]
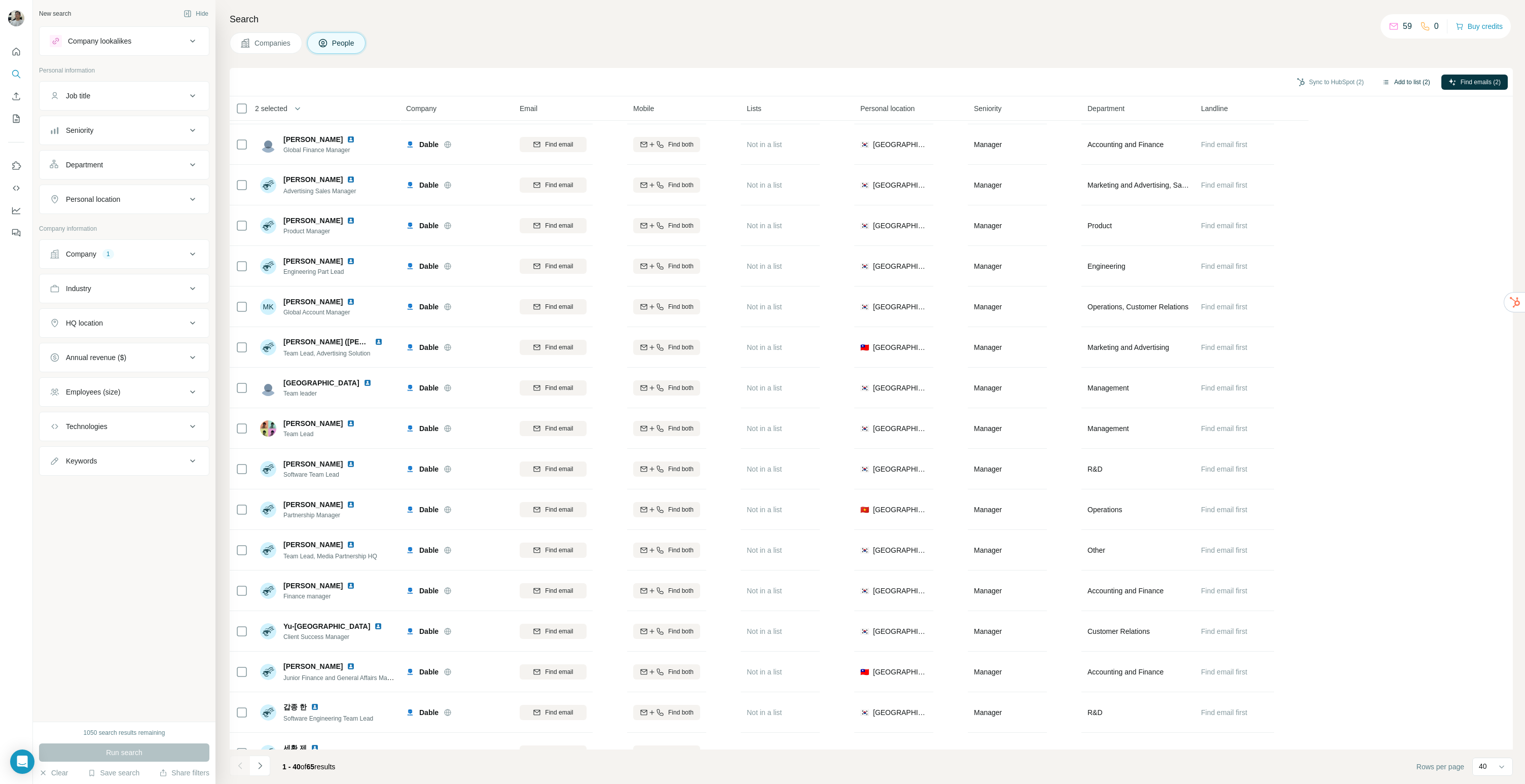
click at [1414, 89] on button "Add to list (2)" at bounding box center [1406, 82] width 62 height 16
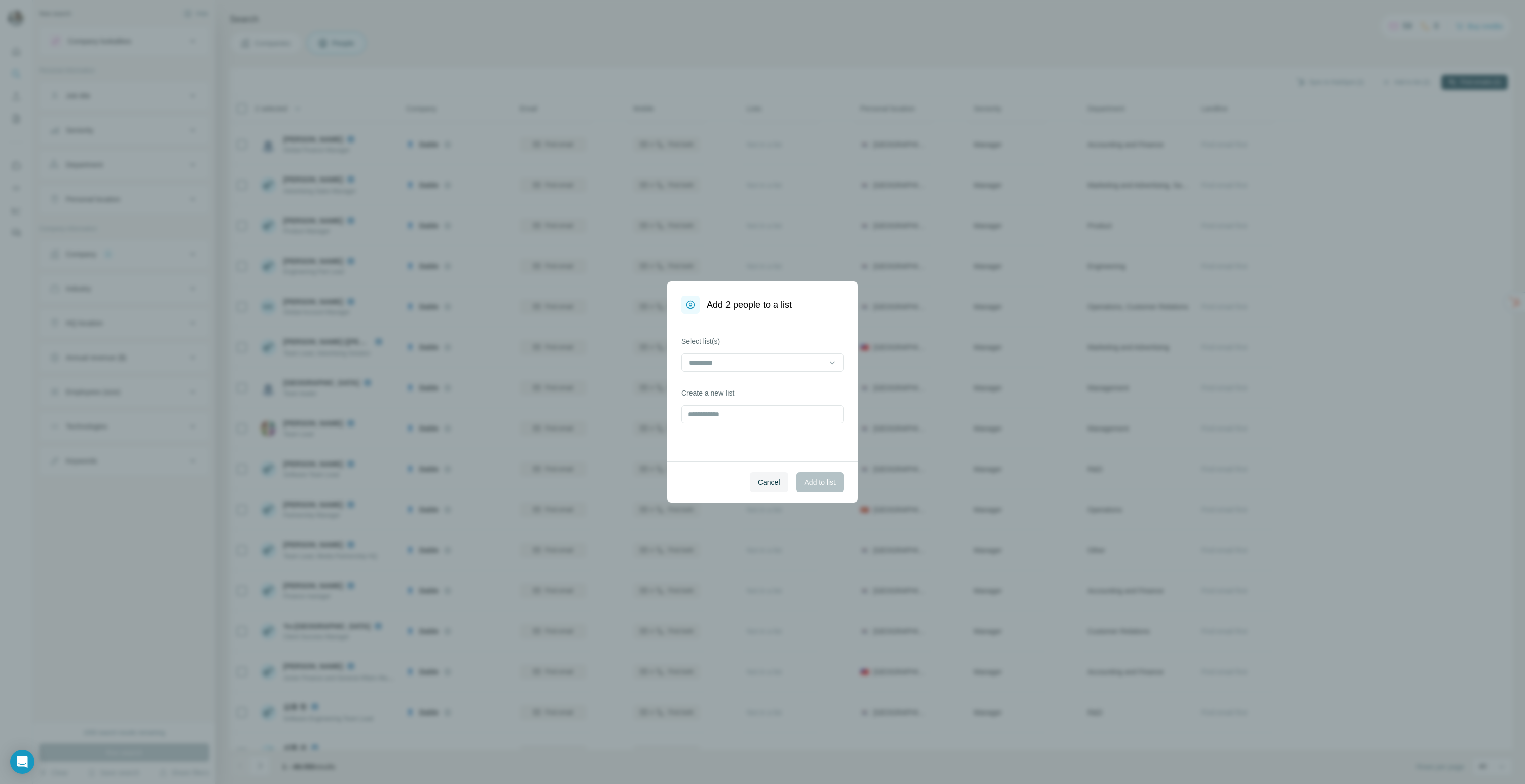
click at [1412, 79] on div "Add 2 people to a list Select list(s) Create a new list Cancel Add to list" at bounding box center [762, 392] width 1525 height 784
click at [728, 363] on input at bounding box center [756, 362] width 137 height 11
click at [733, 392] on div "외감 아웃바운드 (경영관리 / 총무)" at bounding box center [762, 385] width 157 height 19
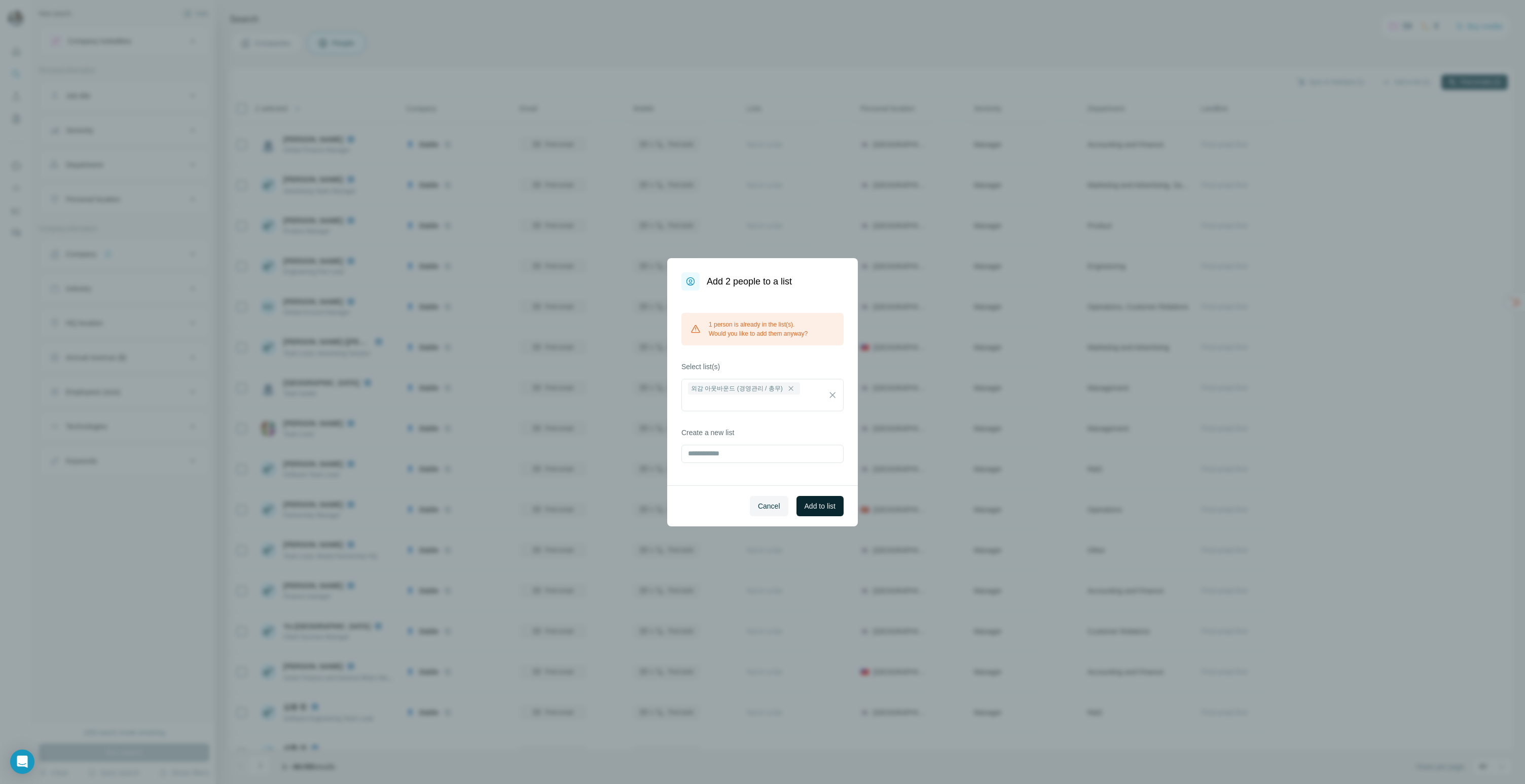
click at [812, 501] on span "Add to list" at bounding box center [820, 506] width 31 height 10
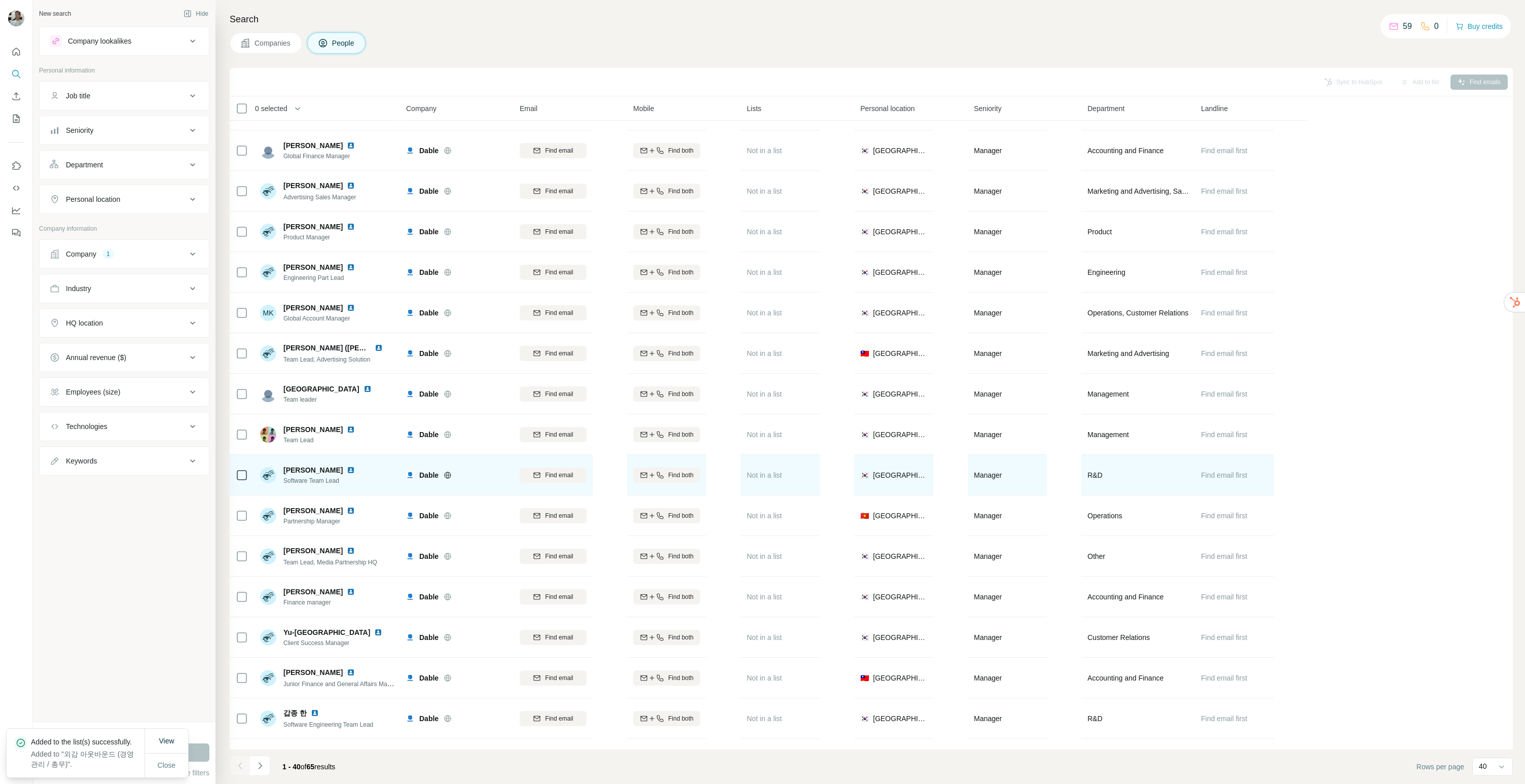
scroll to position [726, 0]
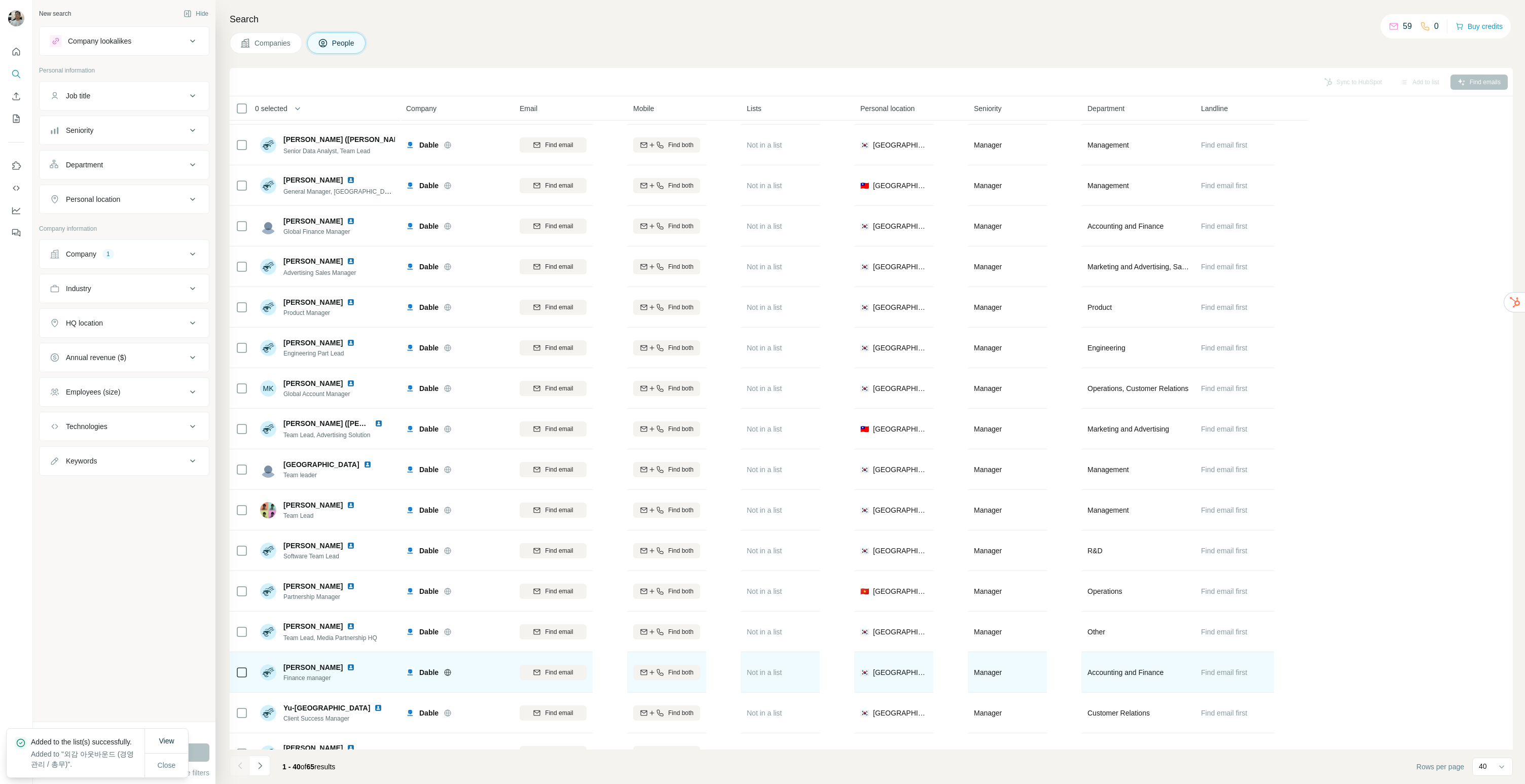
click at [346, 665] on img at bounding box center [350, 667] width 8 height 8
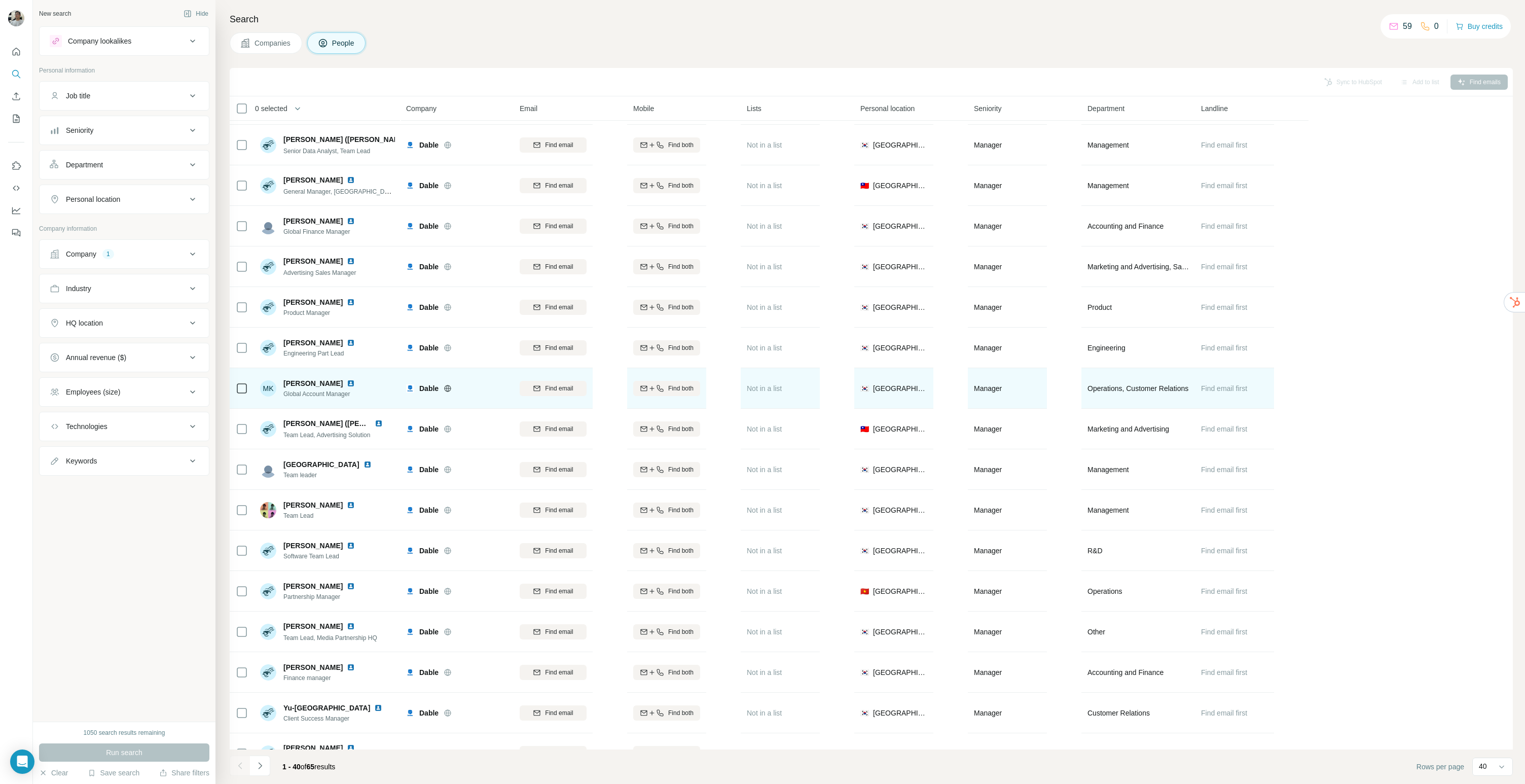
click at [346, 382] on img at bounding box center [350, 383] width 8 height 8
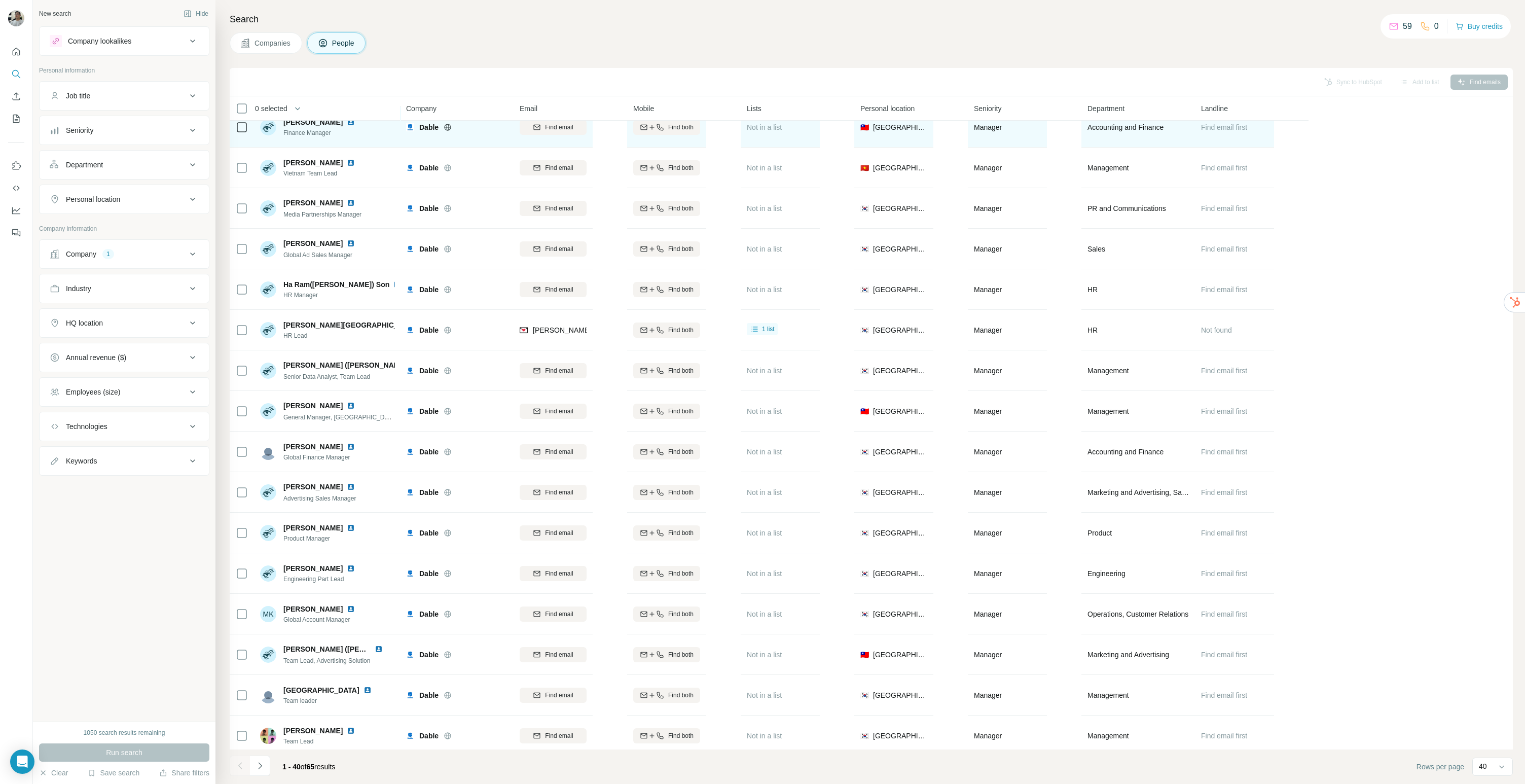
scroll to position [291, 0]
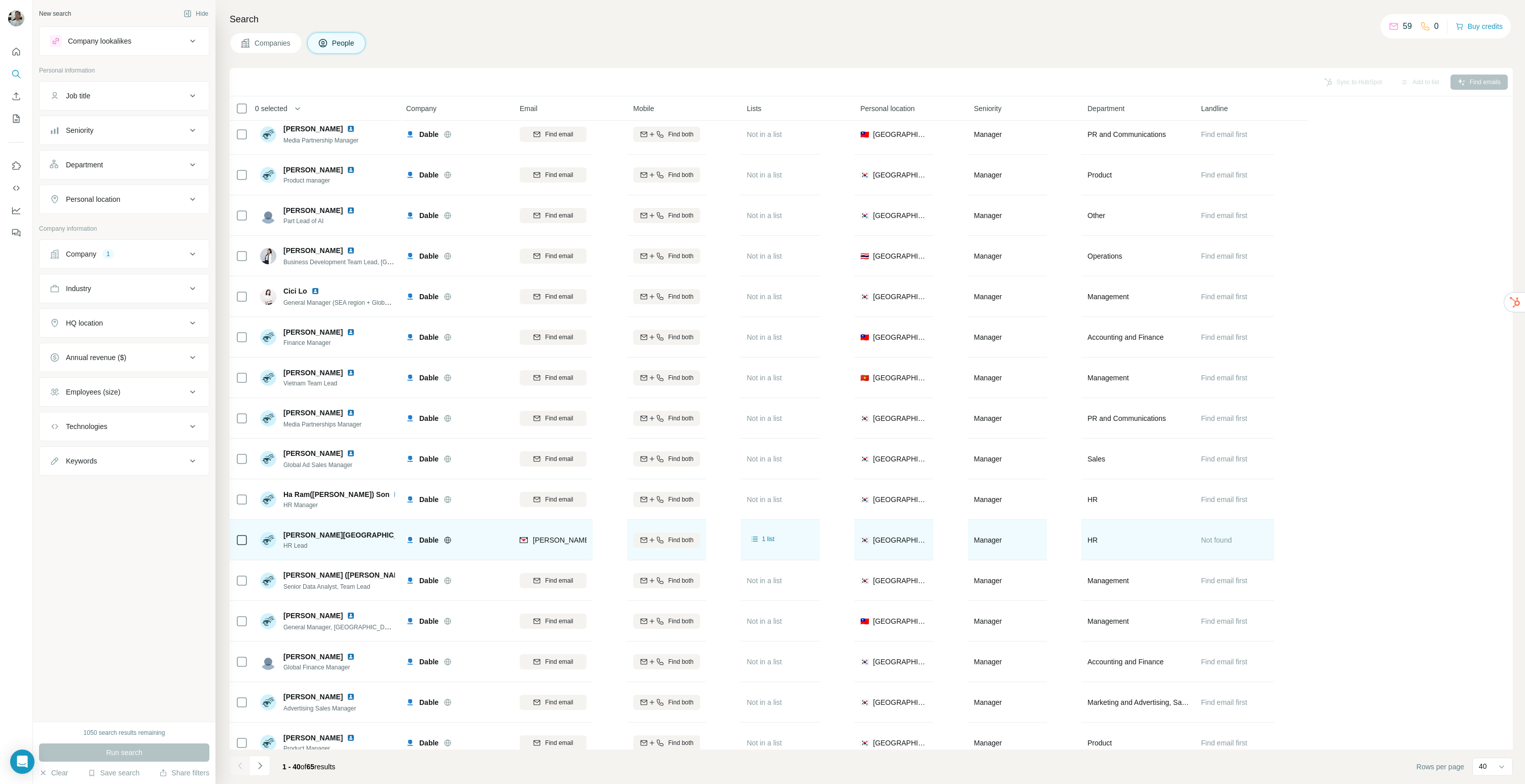
click at [423, 533] on img at bounding box center [426, 535] width 8 height 8
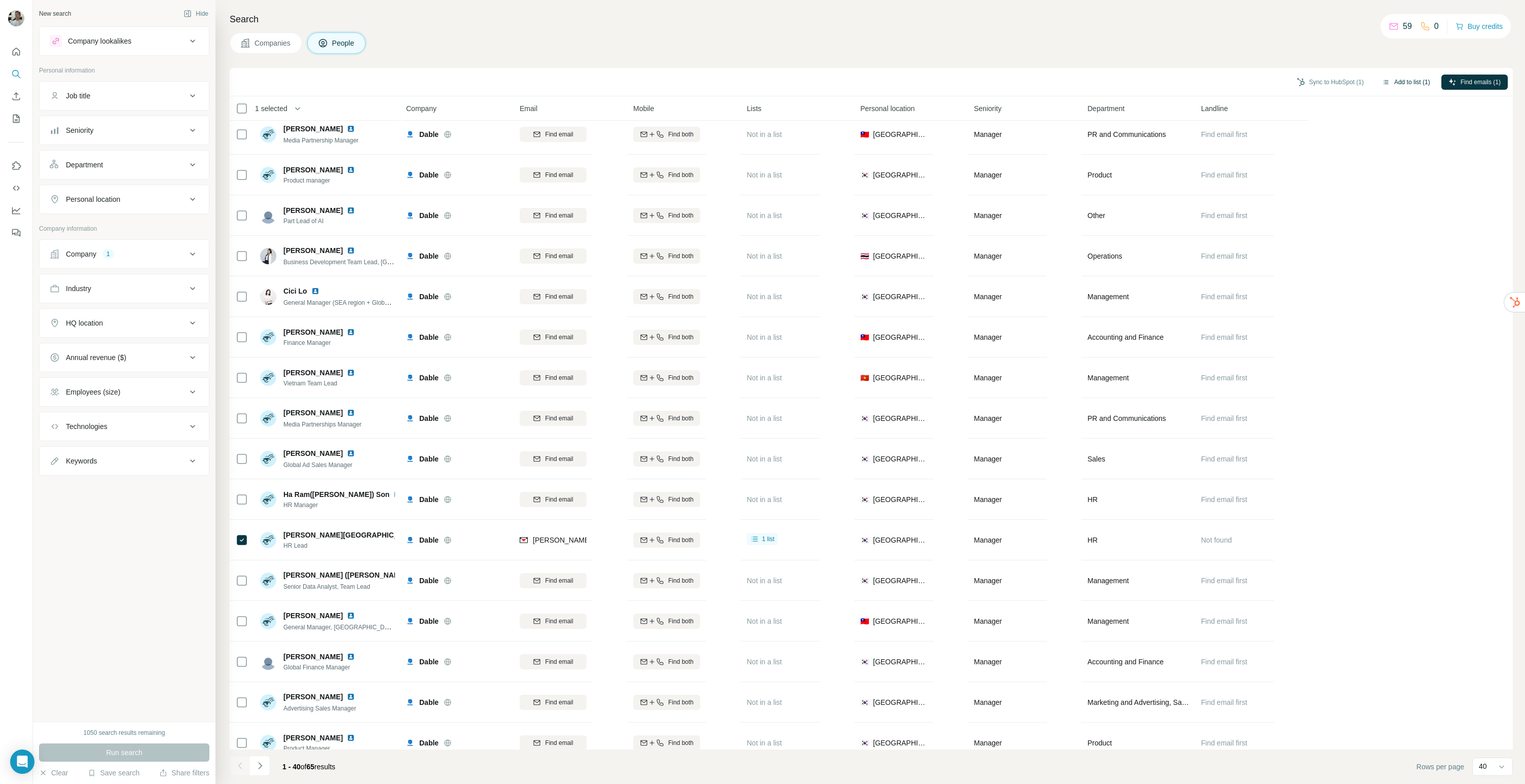
click at [1403, 78] on button "Add to list (1)" at bounding box center [1406, 82] width 62 height 16
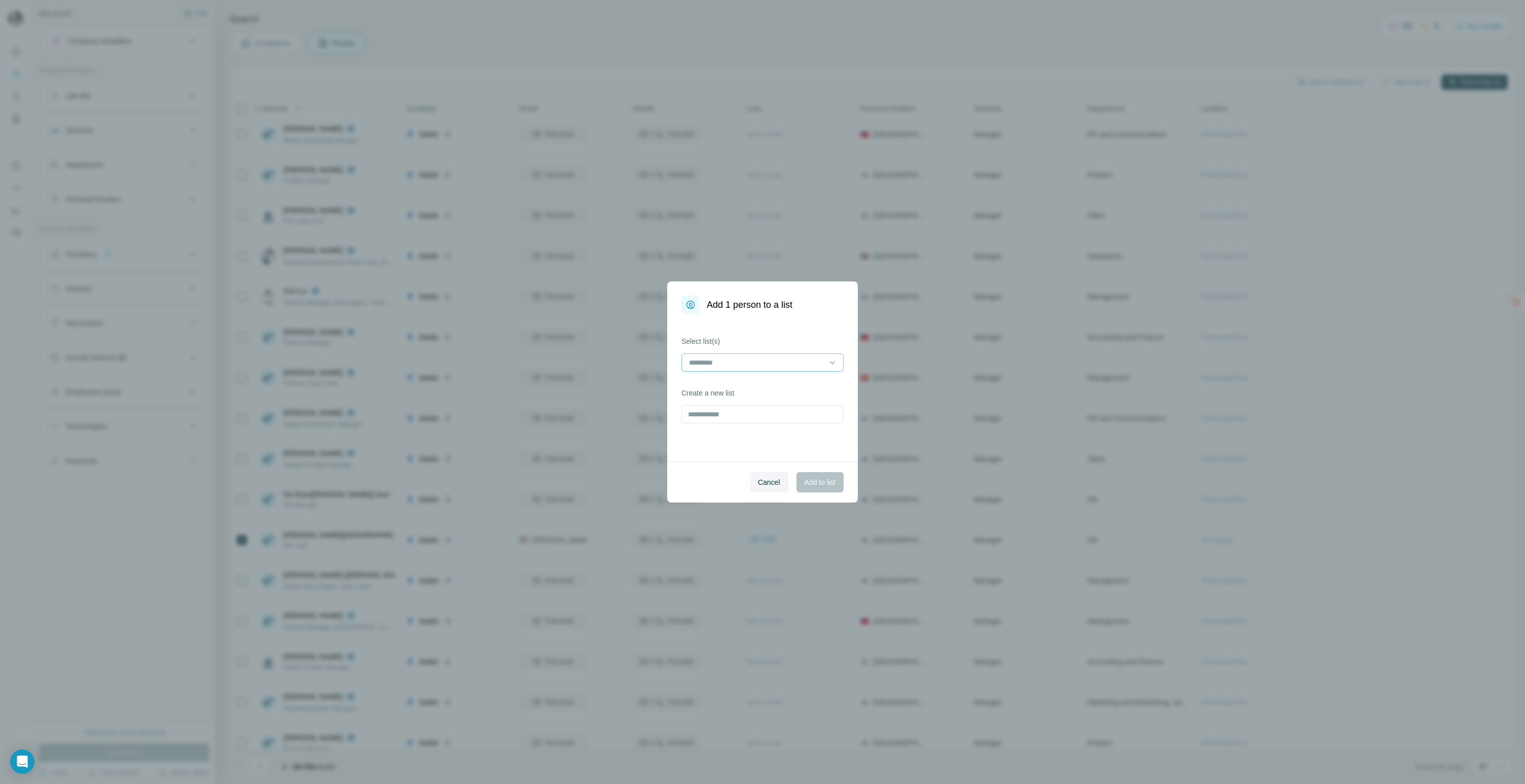
click at [804, 354] on div at bounding box center [756, 362] width 137 height 17
click at [777, 381] on p "외감 아웃바운드 (경영관리 / 총무)" at bounding box center [743, 386] width 107 height 10
click at [819, 481] on span "Add to list" at bounding box center [820, 482] width 31 height 10
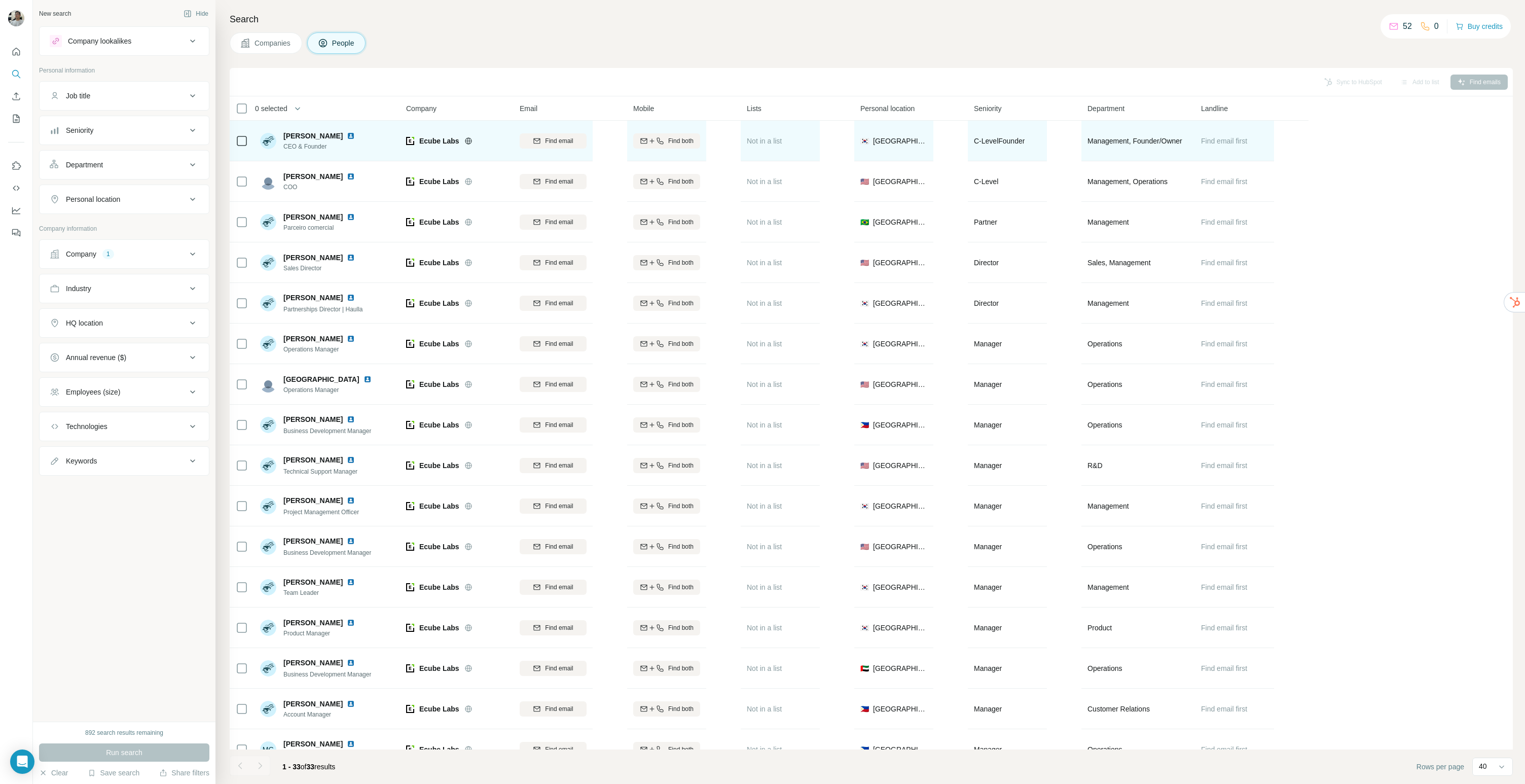
click at [346, 135] on img at bounding box center [350, 136] width 8 height 8
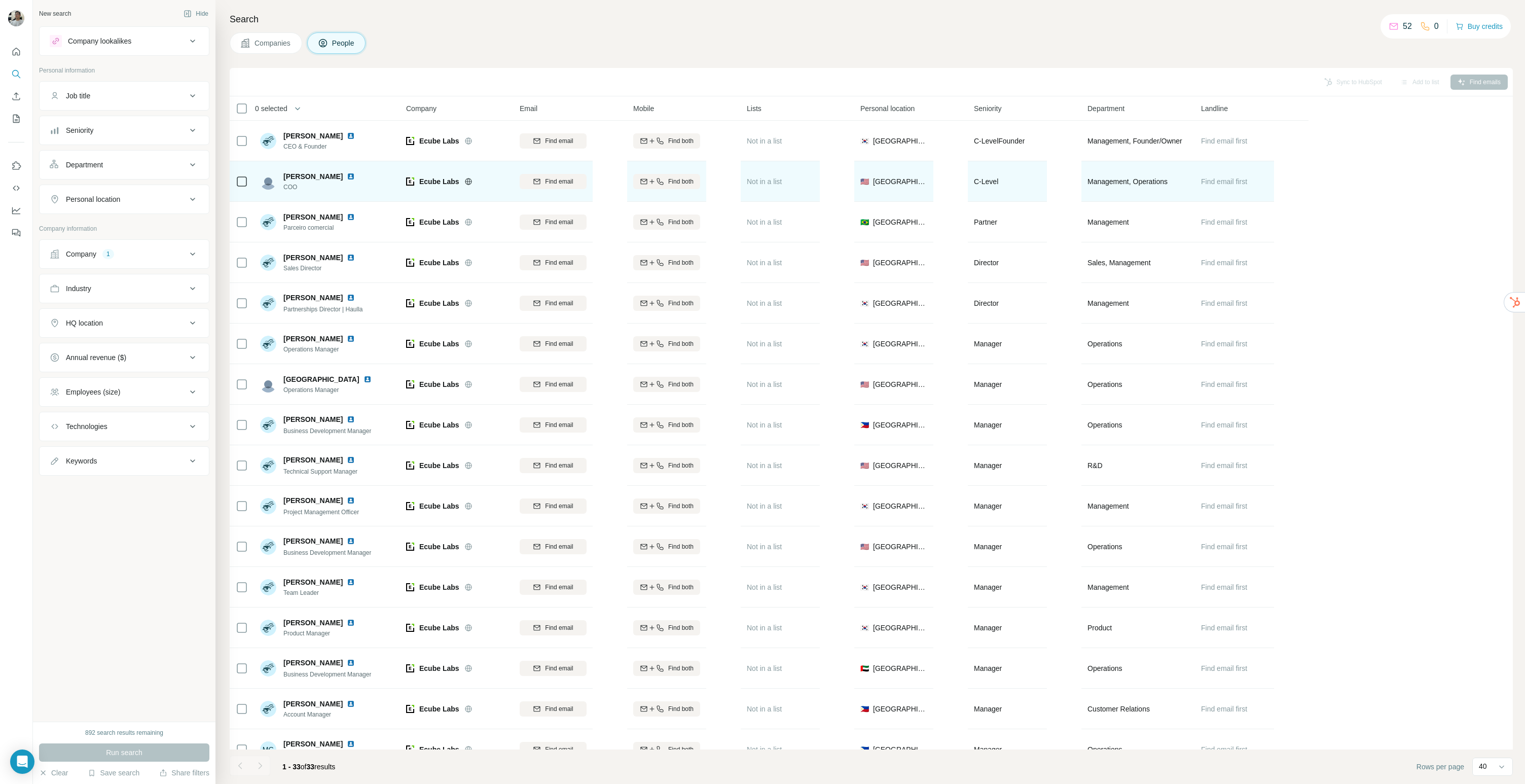
click at [346, 174] on img at bounding box center [350, 176] width 8 height 8
click at [560, 177] on span "Find email" at bounding box center [559, 182] width 28 height 9
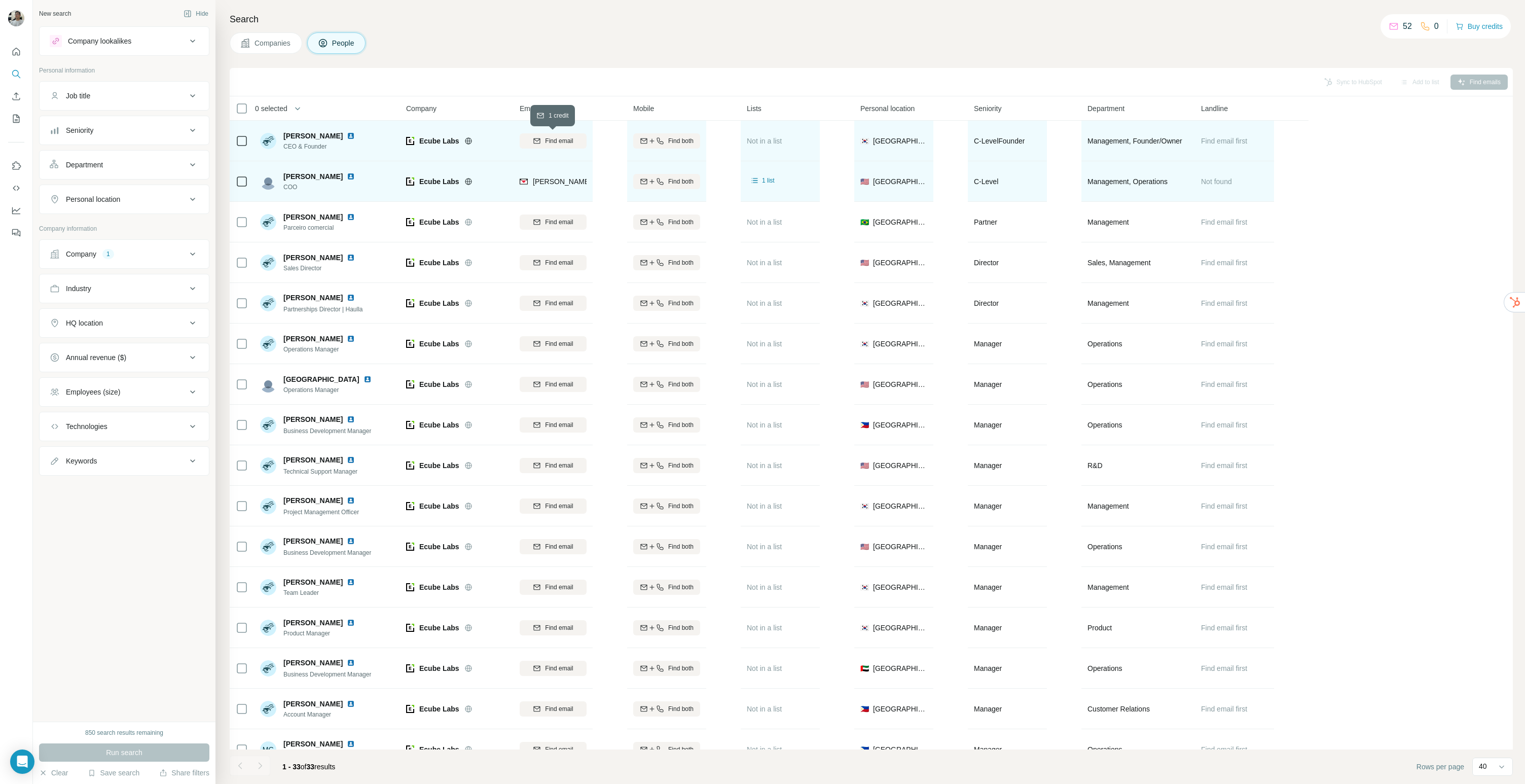
click at [556, 143] on span "Find email" at bounding box center [559, 141] width 28 height 9
click at [240, 158] on td at bounding box center [242, 141] width 24 height 41
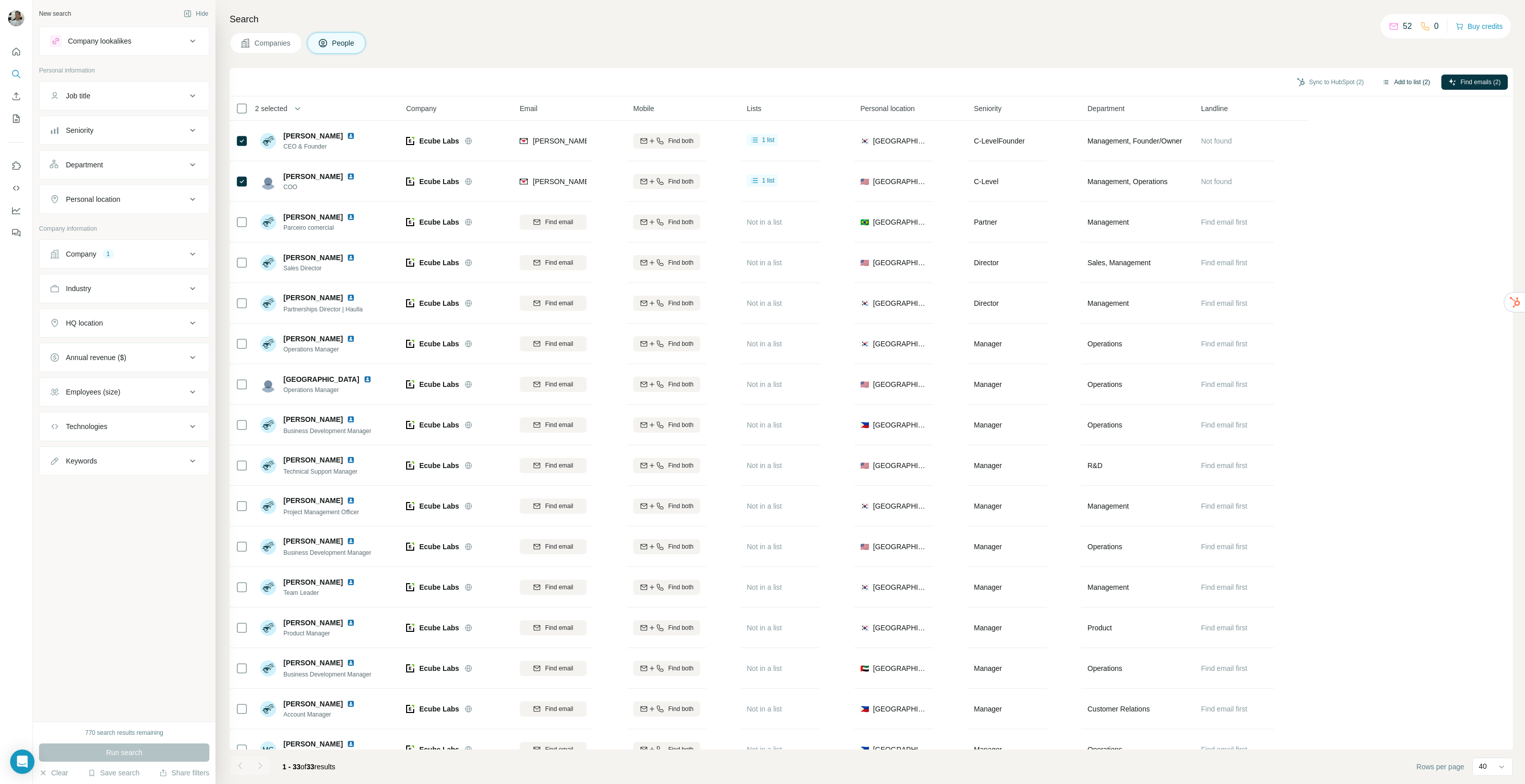
click at [1399, 85] on button "Add to list (2)" at bounding box center [1406, 82] width 62 height 16
click at [1394, 81] on button "Add to list (2)" at bounding box center [1406, 82] width 62 height 16
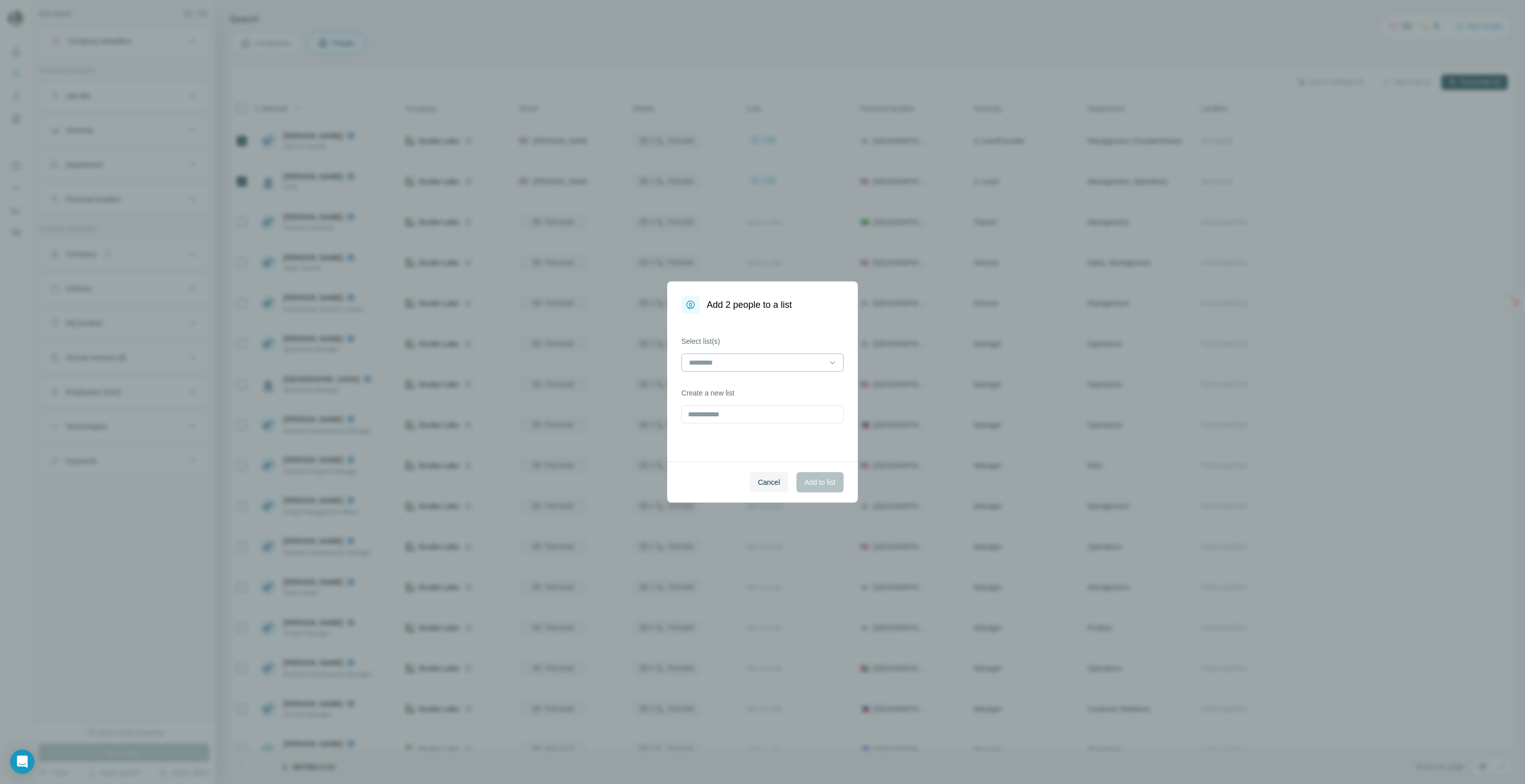
click at [736, 358] on input at bounding box center [756, 362] width 137 height 11
click at [728, 389] on p "외감 아웃바운드 (경영관리 / 총무)" at bounding box center [743, 386] width 107 height 10
click at [826, 487] on button "Add to list" at bounding box center [820, 481] width 47 height 20
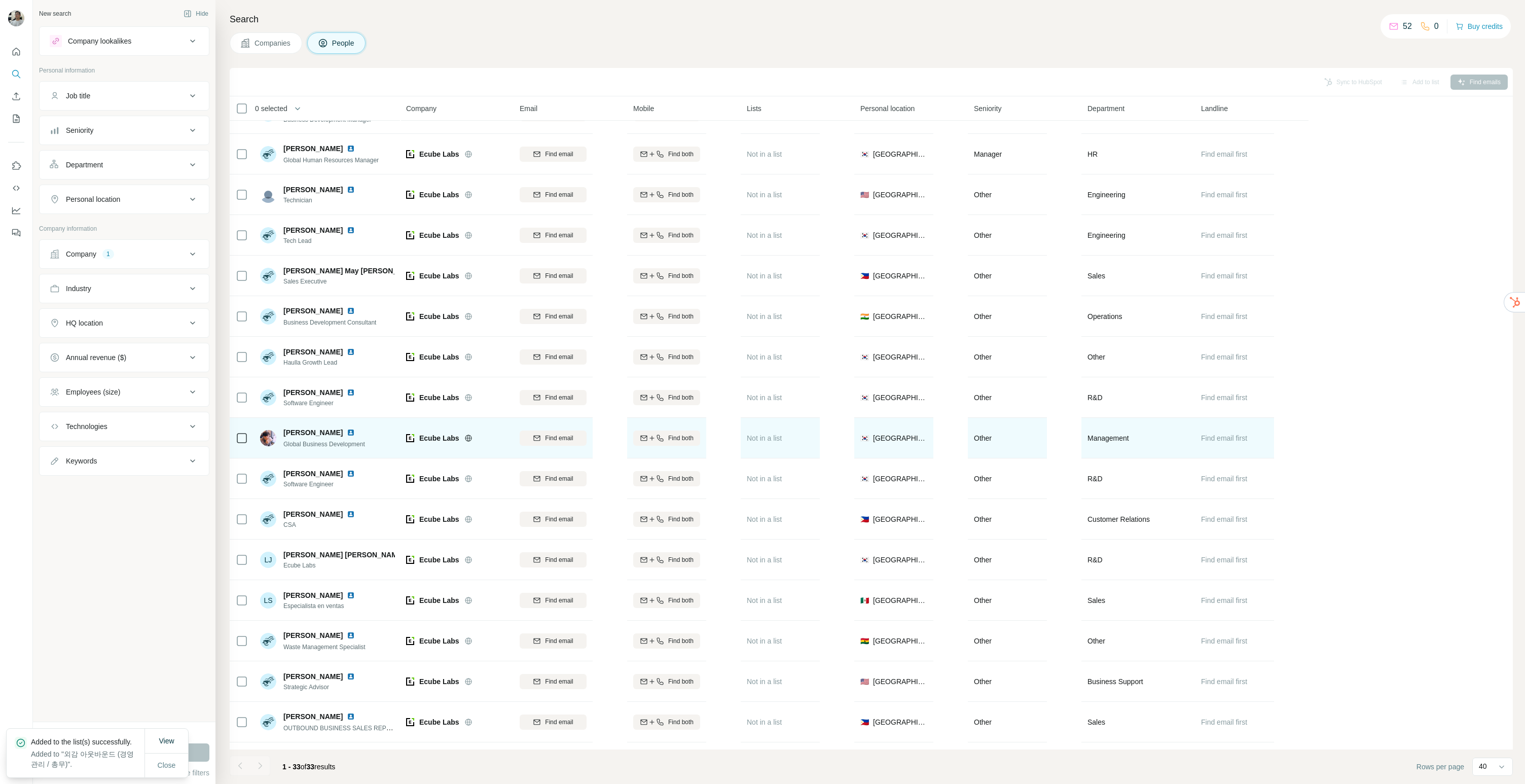
scroll to position [715, 0]
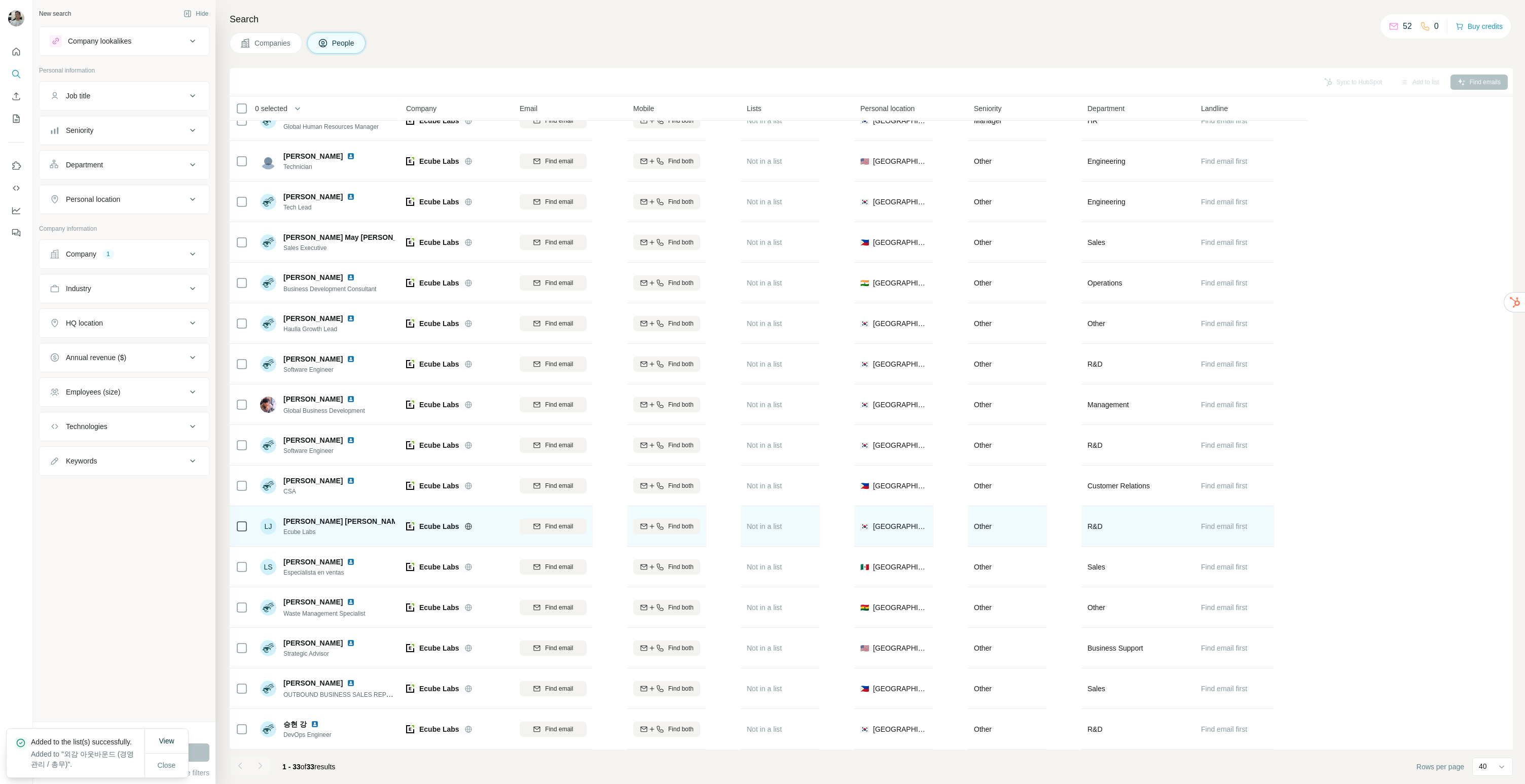
click at [409, 517] on img at bounding box center [412, 521] width 8 height 8
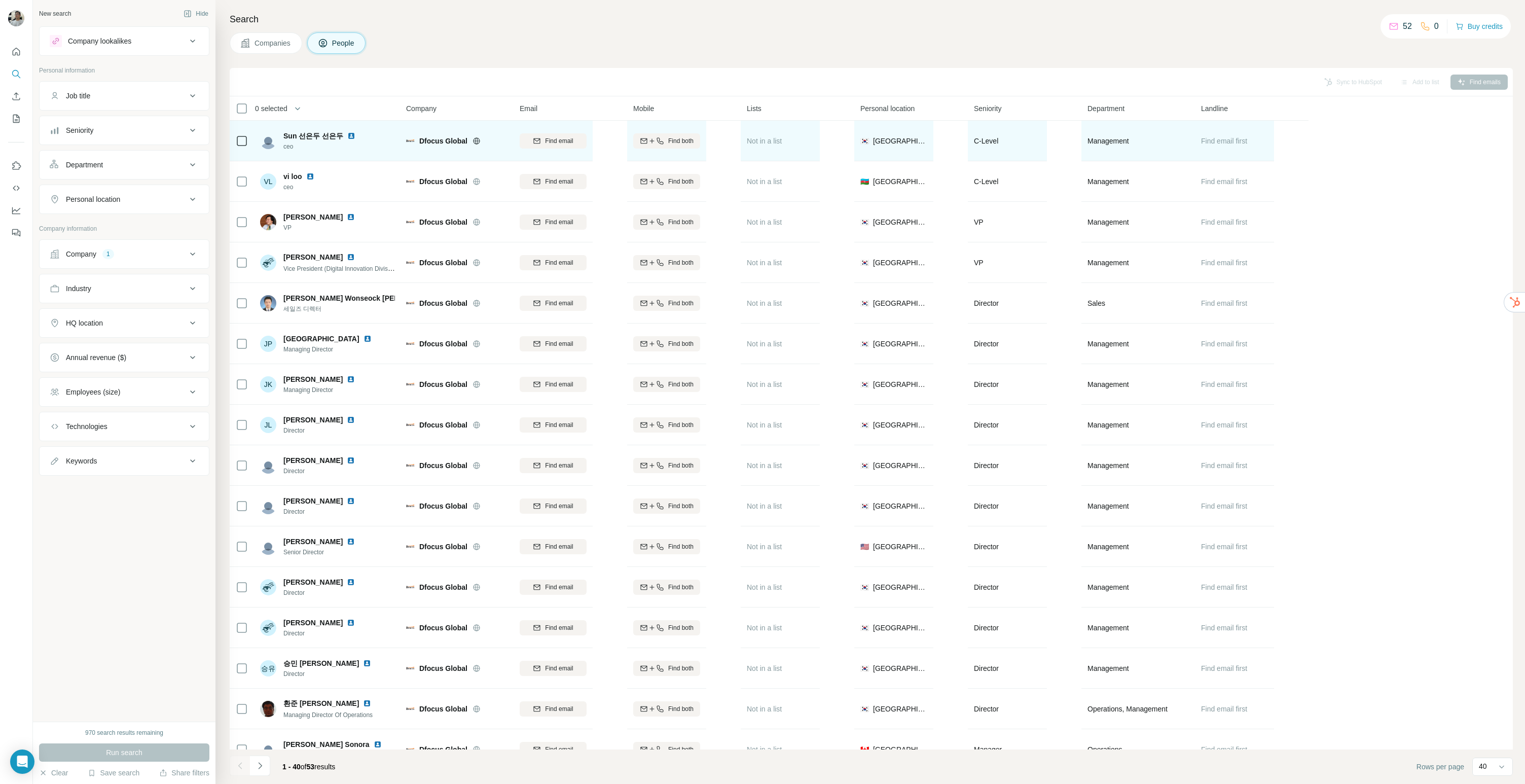
click at [347, 135] on img at bounding box center [351, 136] width 8 height 8
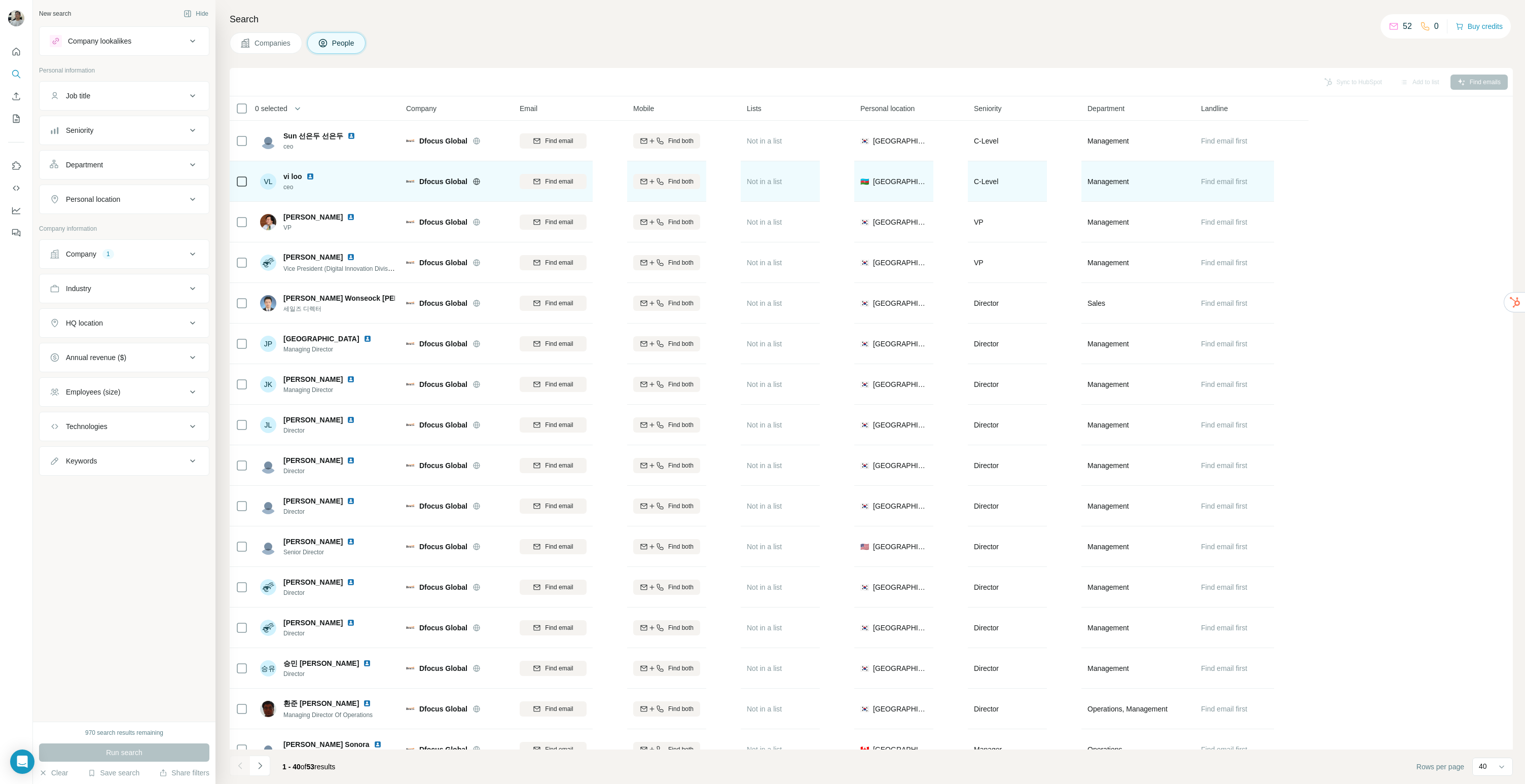
click at [312, 175] on img at bounding box center [310, 176] width 8 height 8
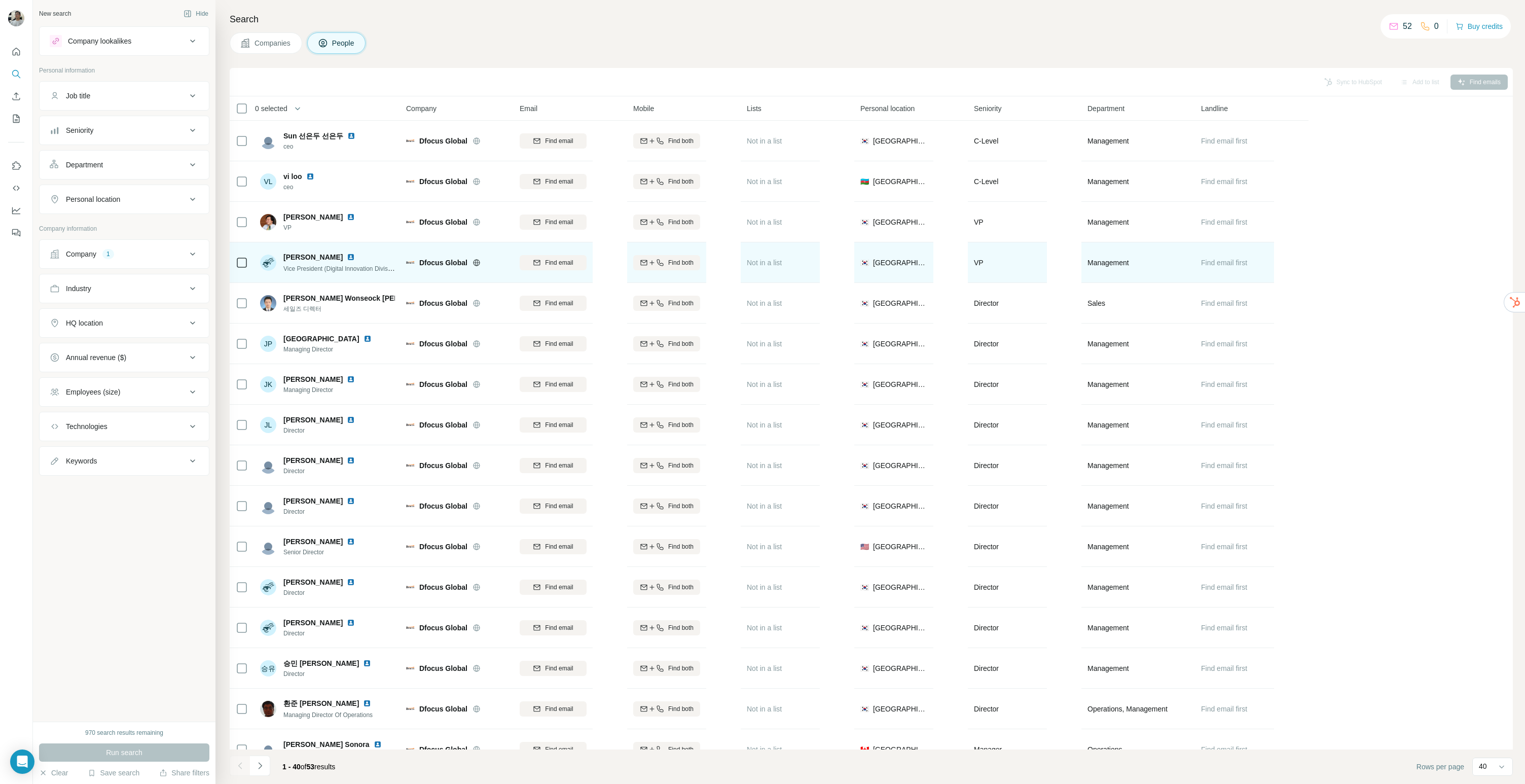
click at [346, 254] on img at bounding box center [350, 257] width 8 height 8
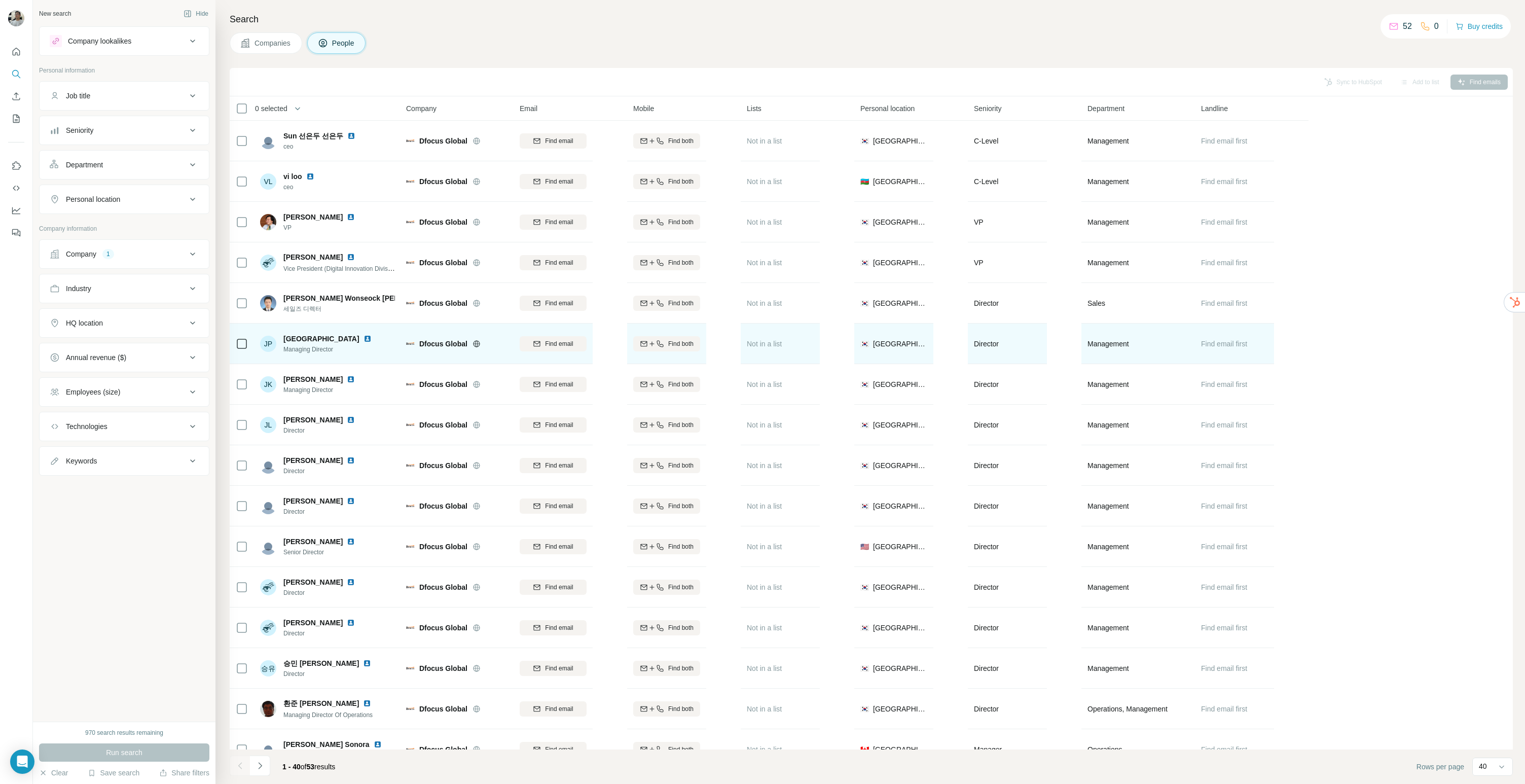
click at [363, 340] on img at bounding box center [367, 338] width 8 height 8
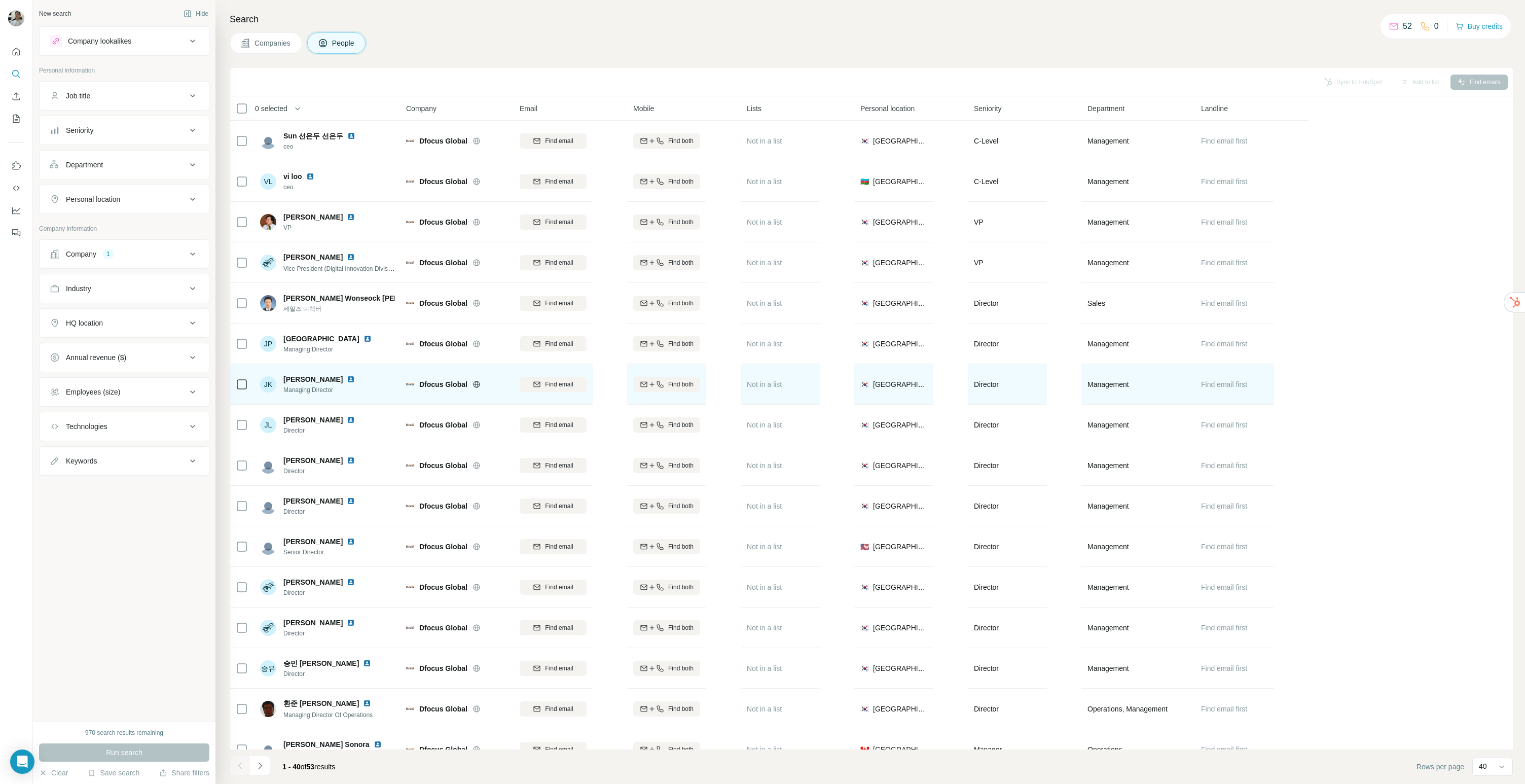
click at [346, 379] on img at bounding box center [350, 379] width 8 height 8
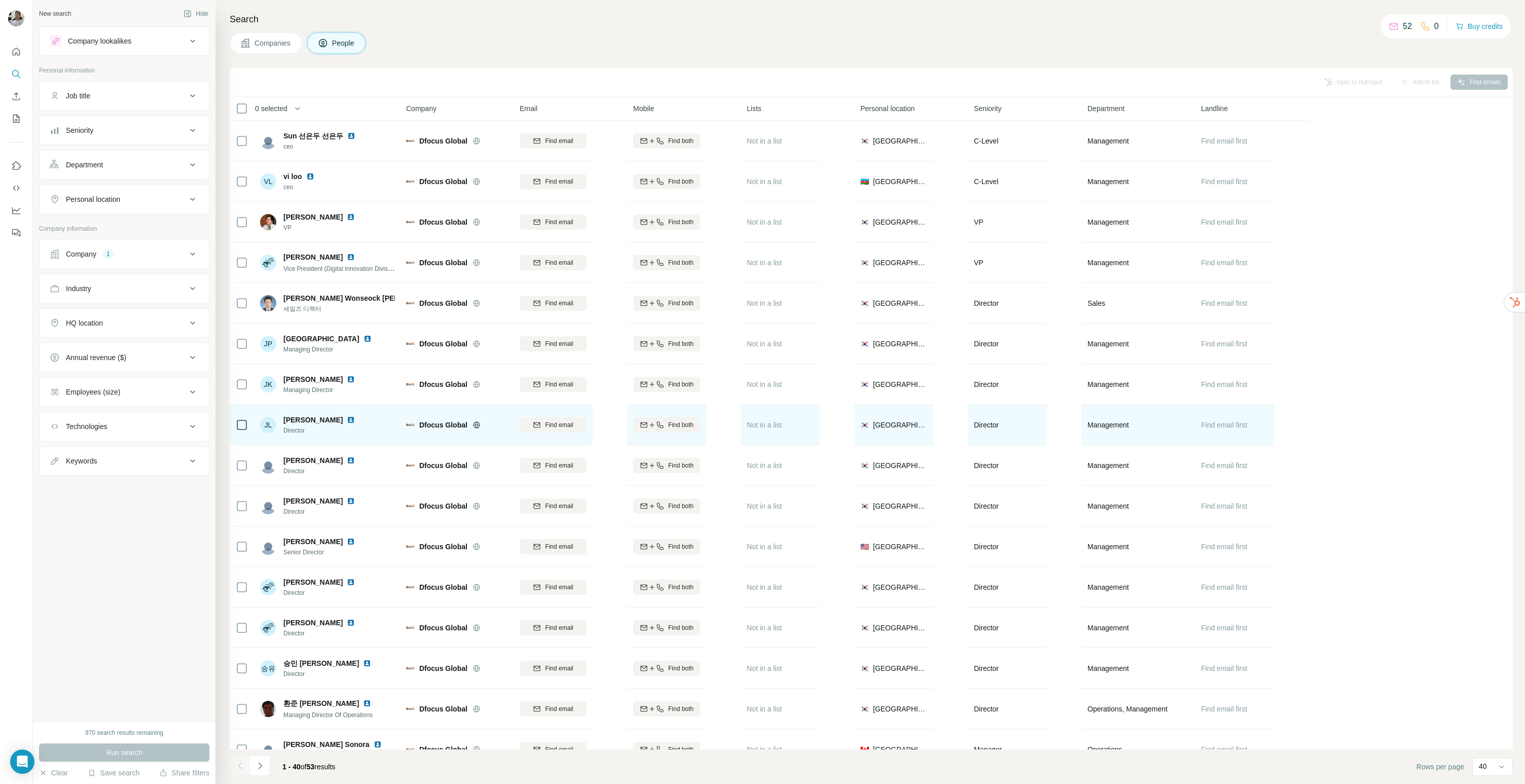
click at [346, 419] on img at bounding box center [350, 419] width 8 height 8
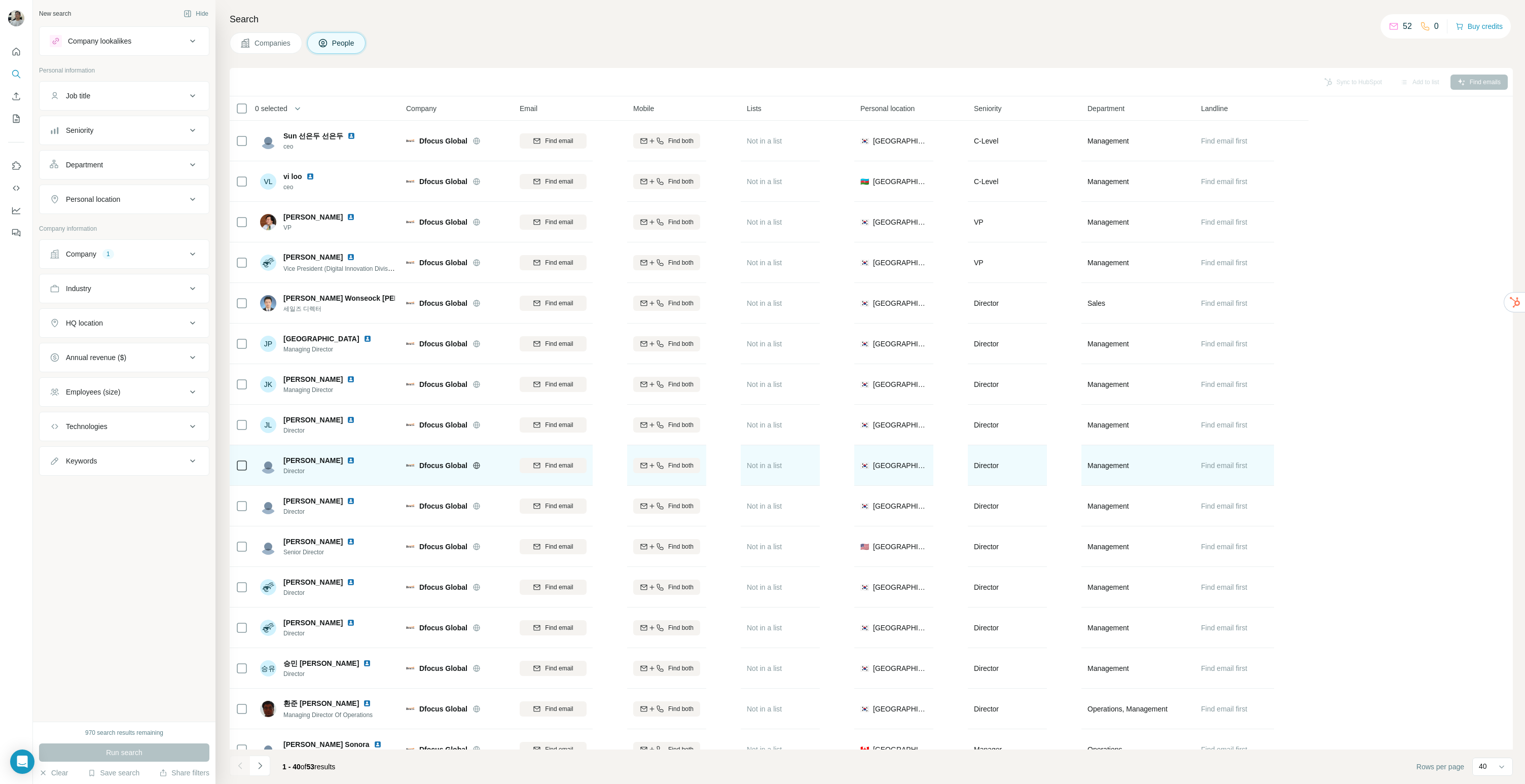
click at [346, 461] on img at bounding box center [350, 460] width 8 height 8
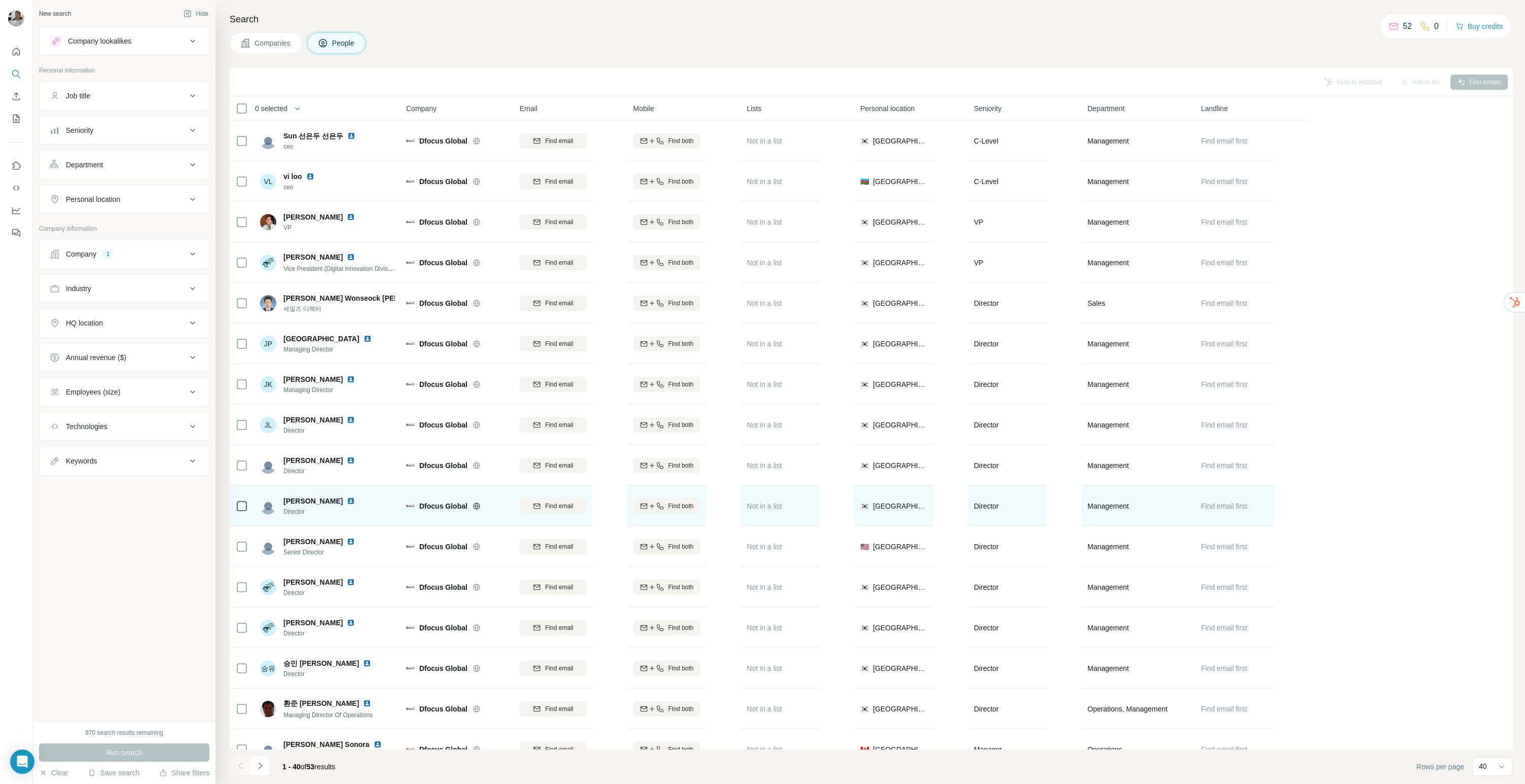
click at [347, 499] on img at bounding box center [350, 501] width 8 height 8
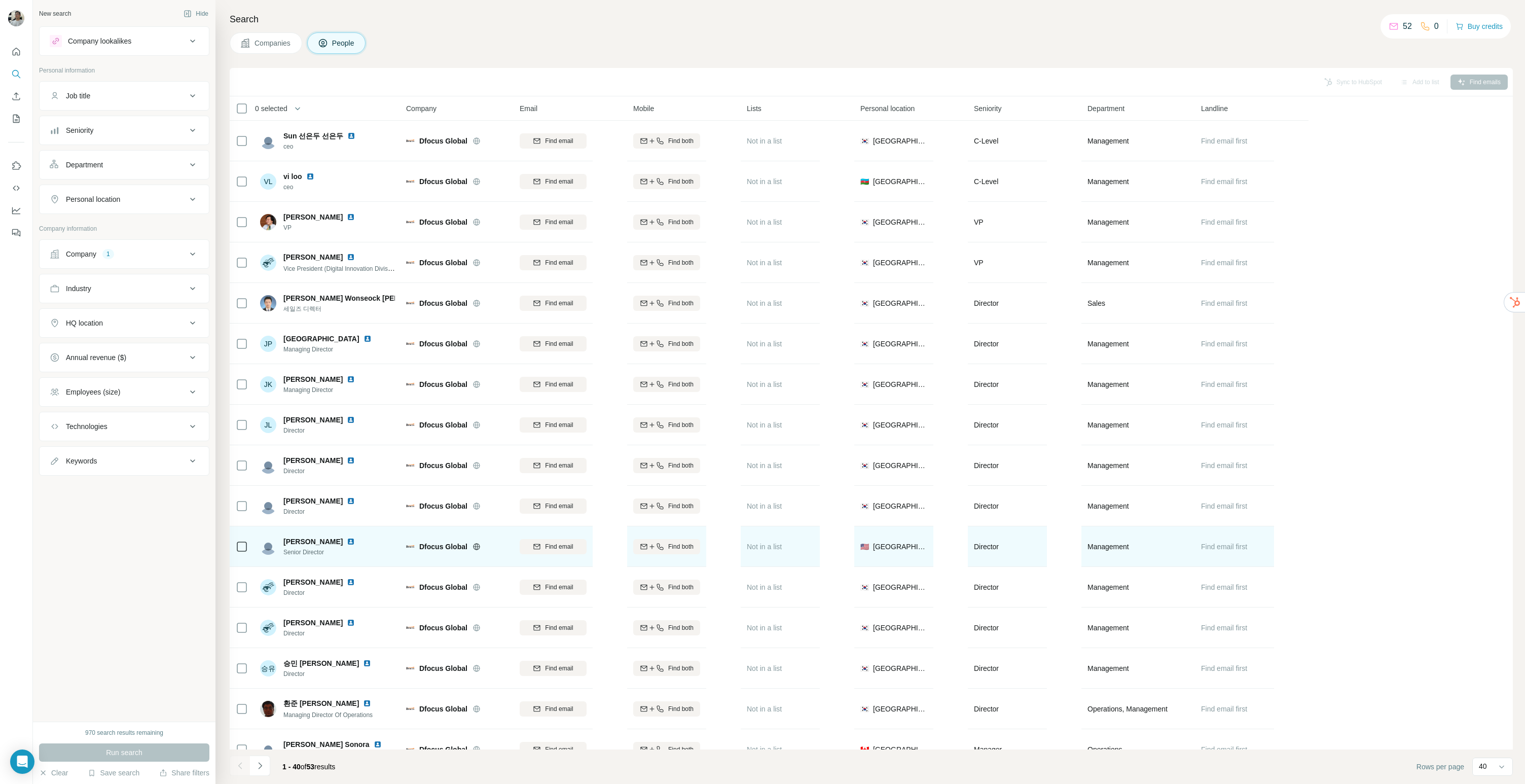
click at [348, 544] on img at bounding box center [350, 541] width 8 height 8
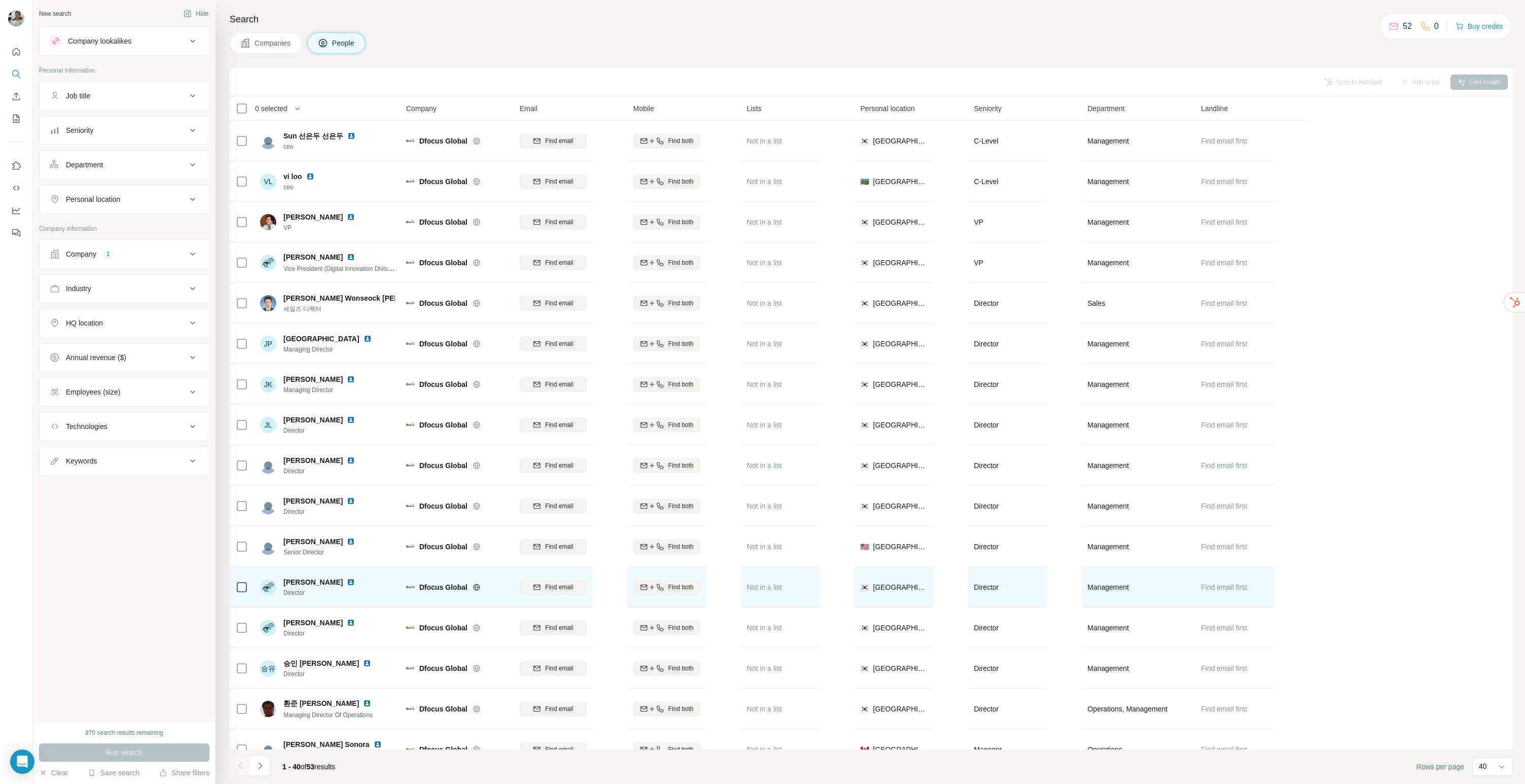
click at [346, 582] on img at bounding box center [350, 582] width 8 height 8
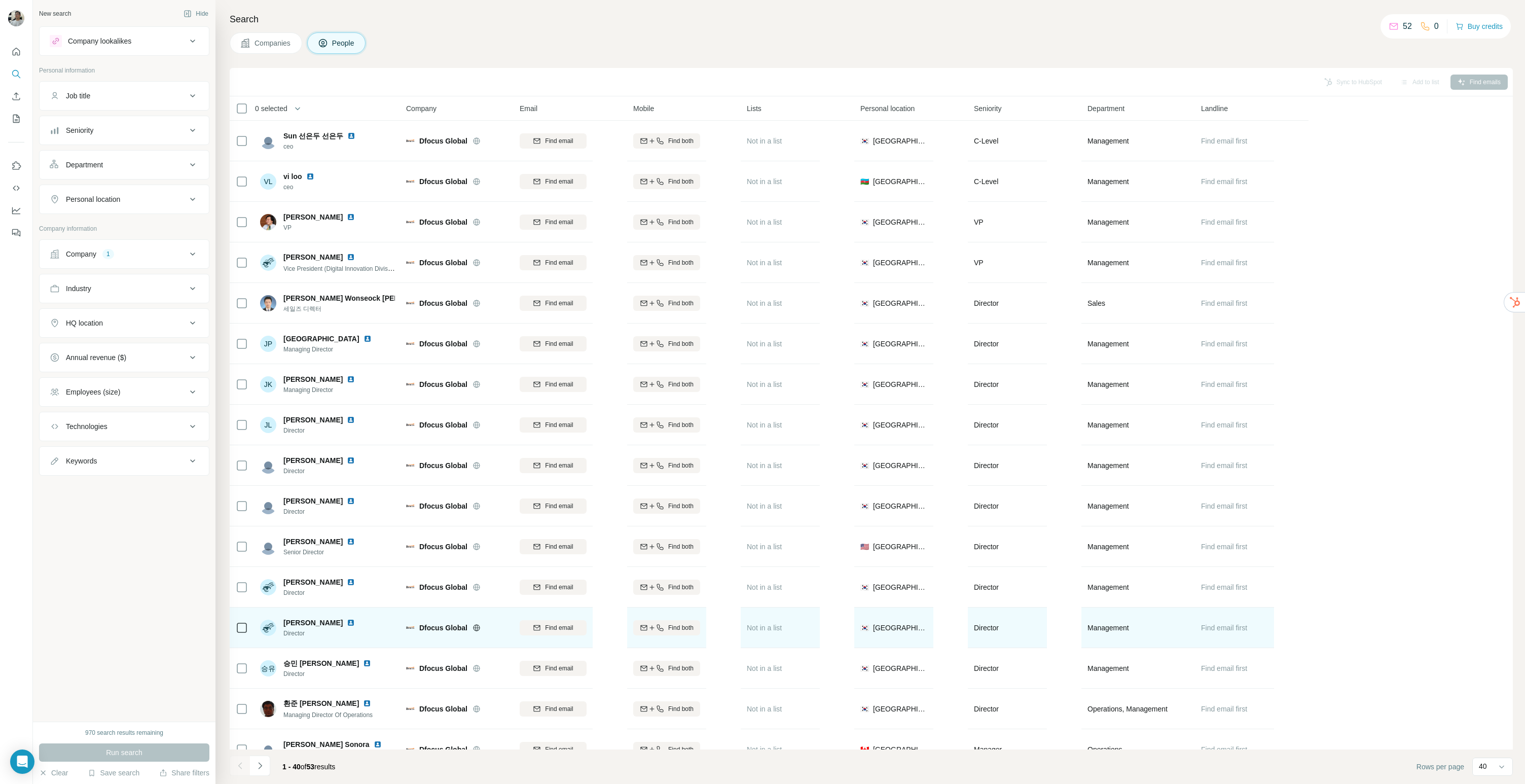
click at [346, 625] on img at bounding box center [350, 622] width 8 height 8
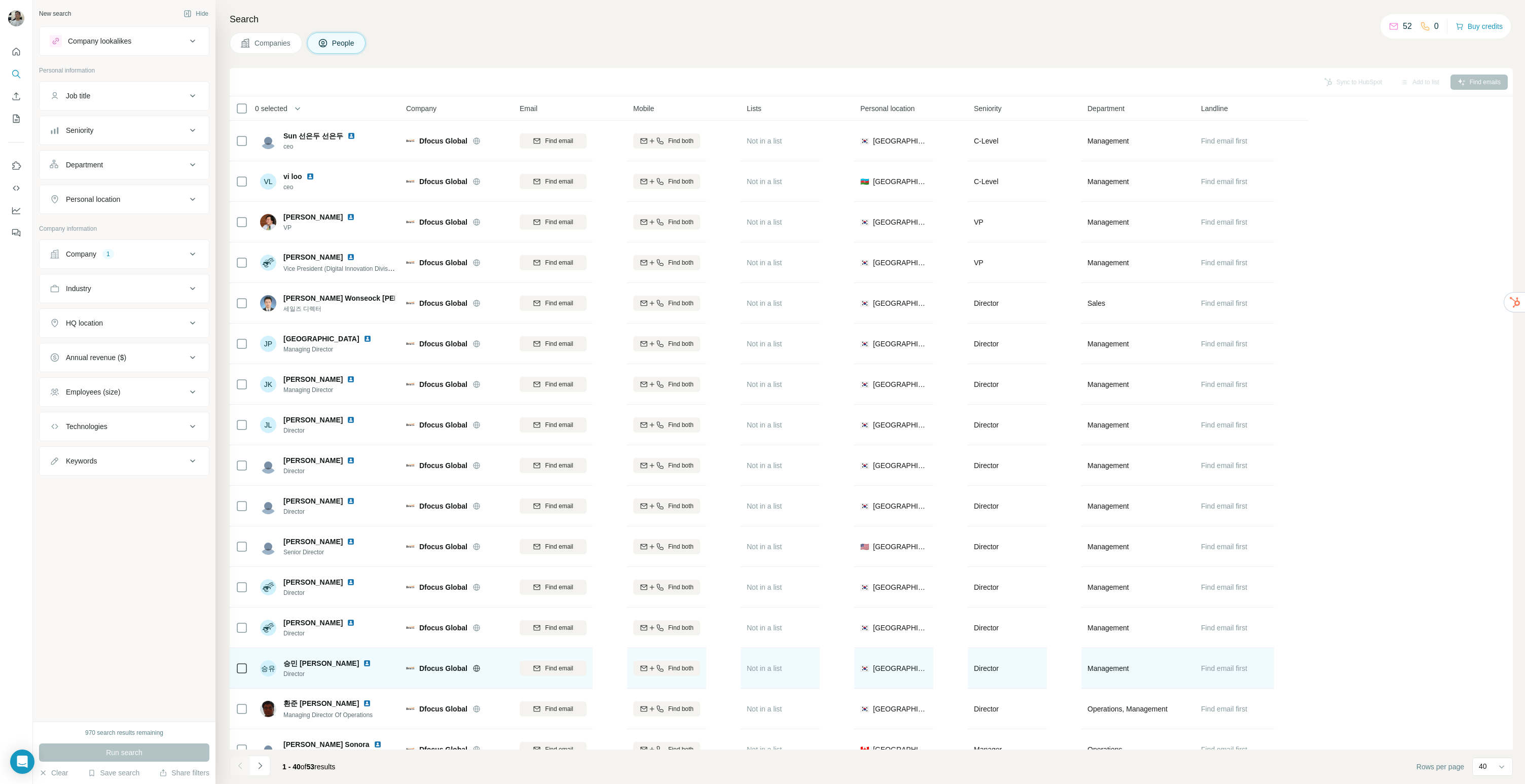
click at [363, 664] on img at bounding box center [366, 662] width 8 height 8
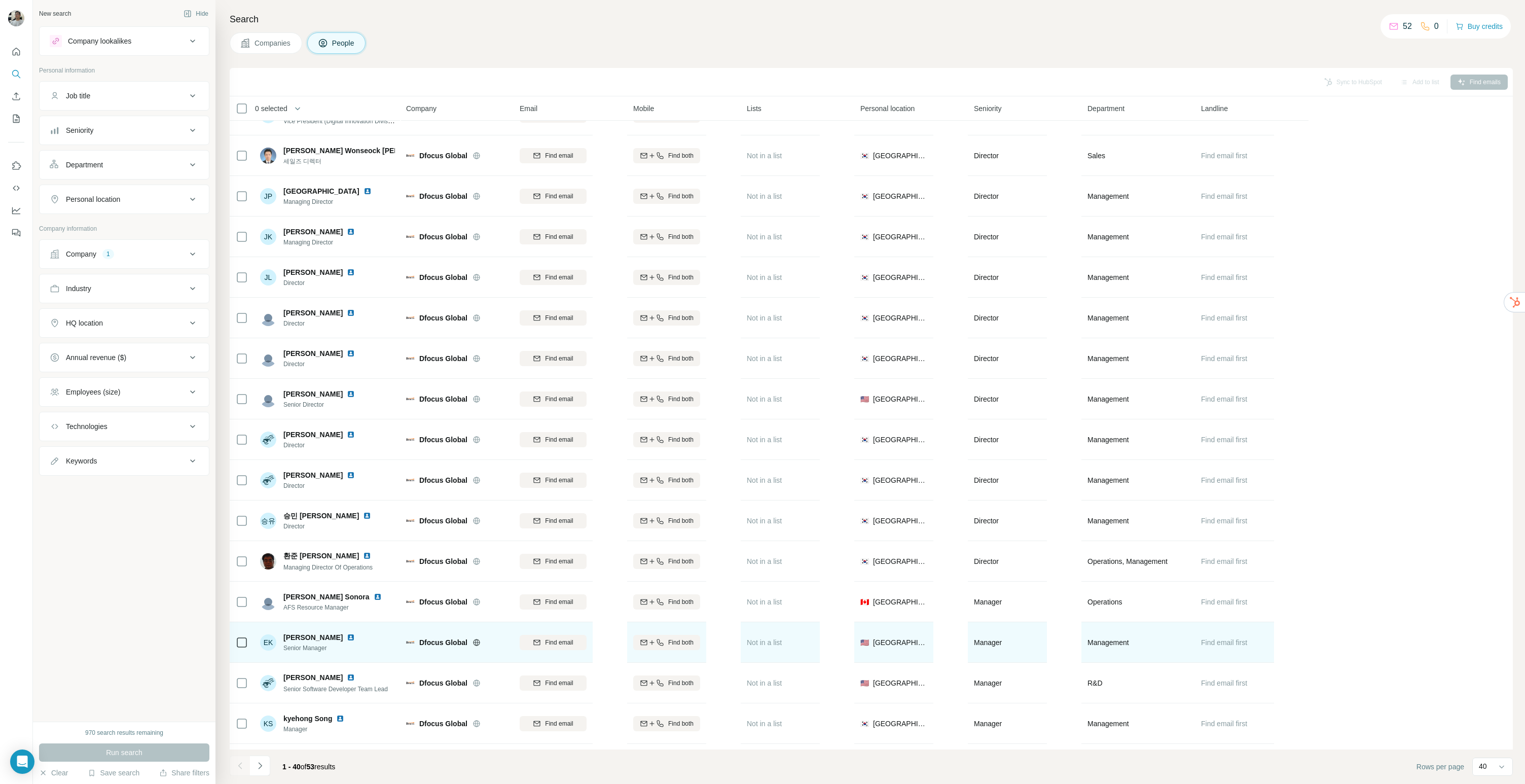
scroll to position [218, 0]
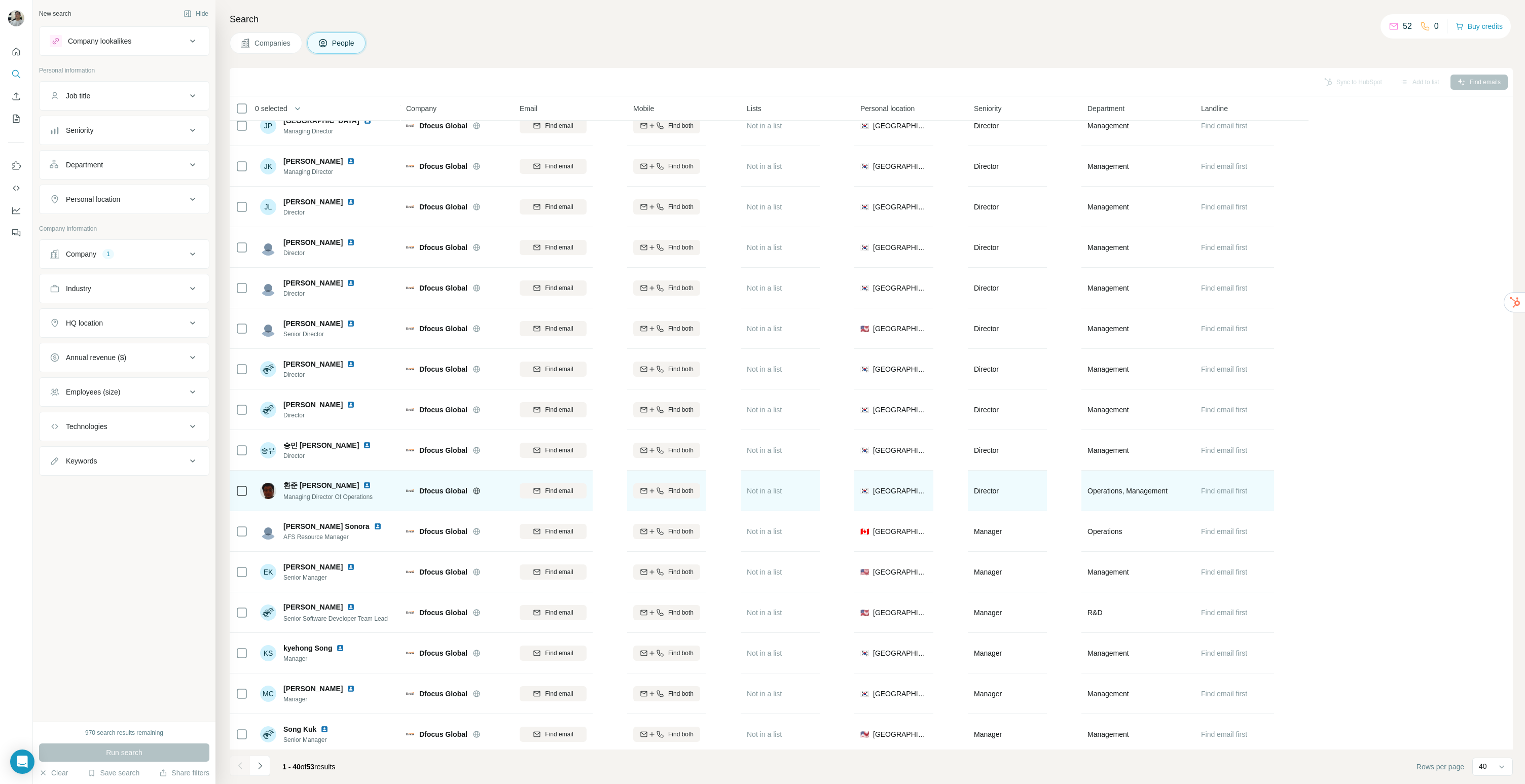
click at [363, 484] on img at bounding box center [366, 485] width 8 height 8
click at [566, 487] on span "Find email" at bounding box center [559, 490] width 28 height 9
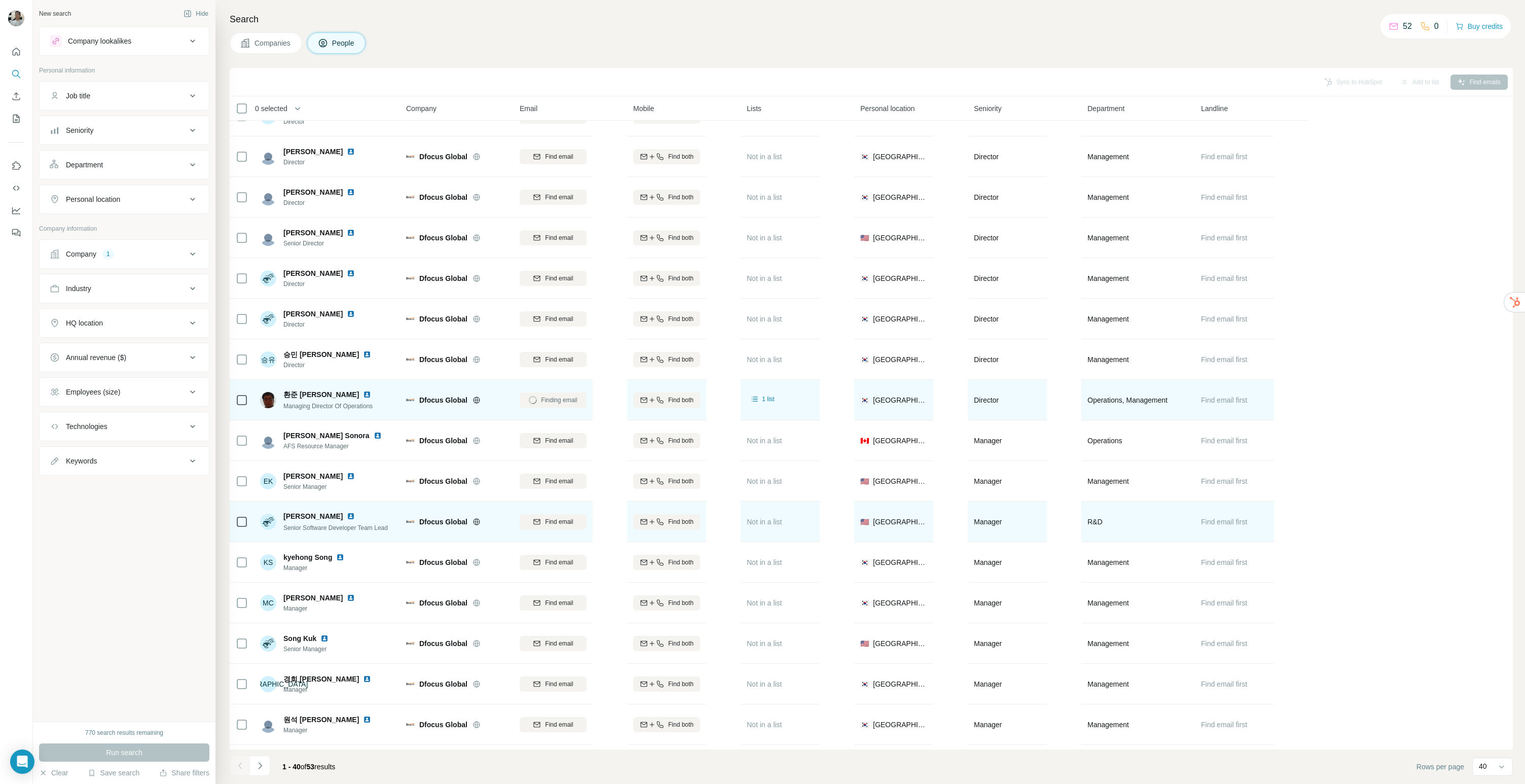
scroll to position [361, 0]
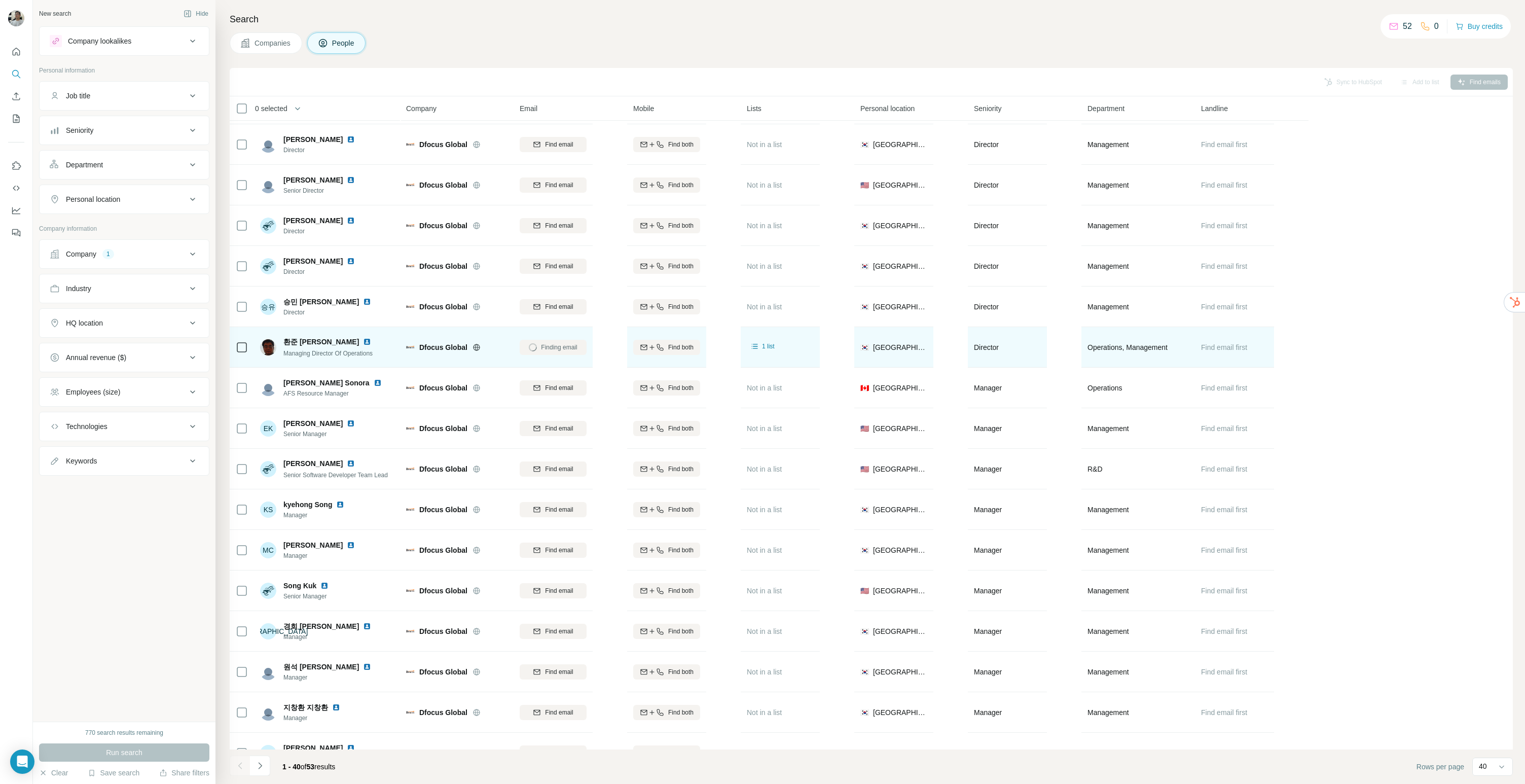
click at [363, 340] on img at bounding box center [366, 341] width 8 height 8
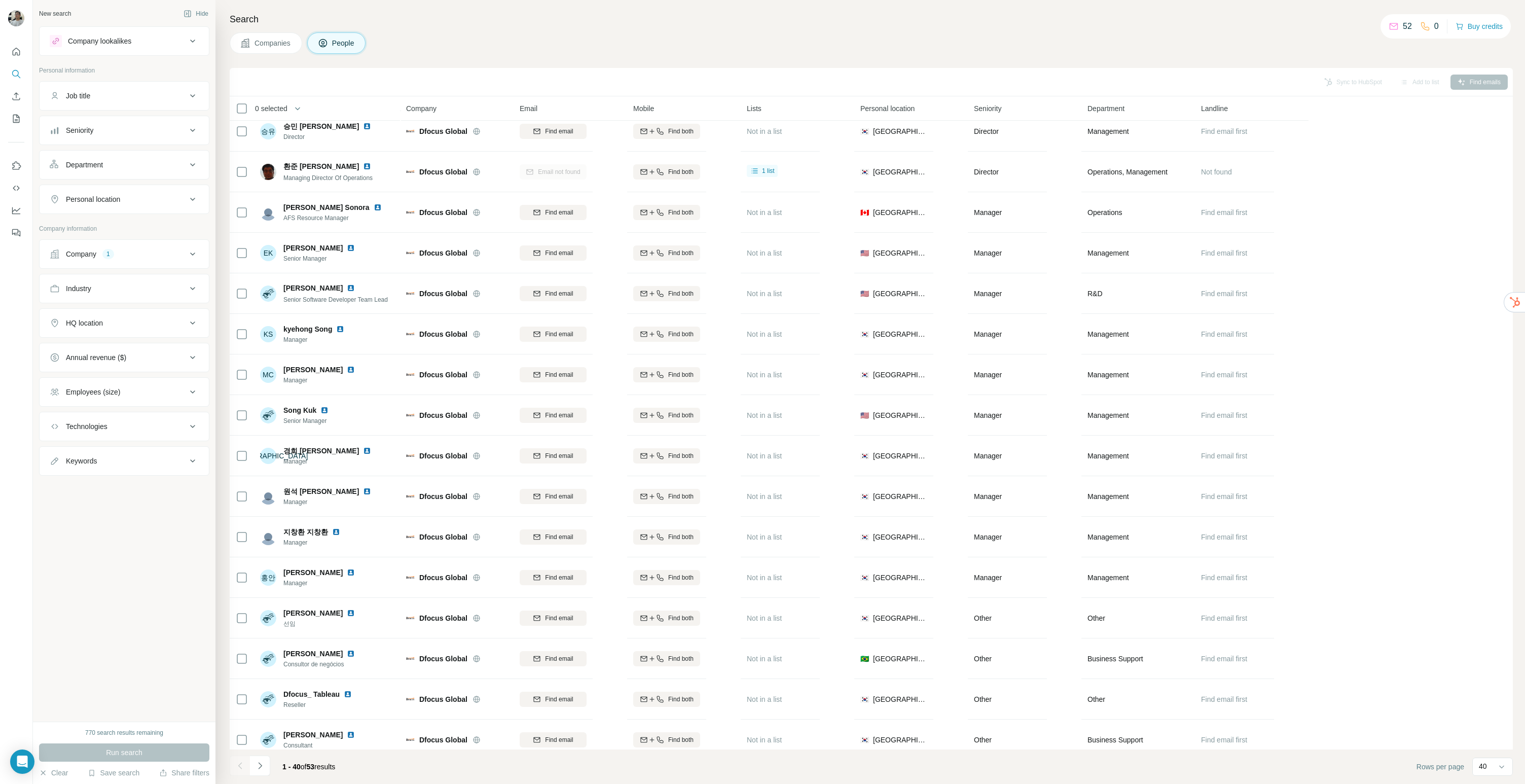
scroll to position [761, 0]
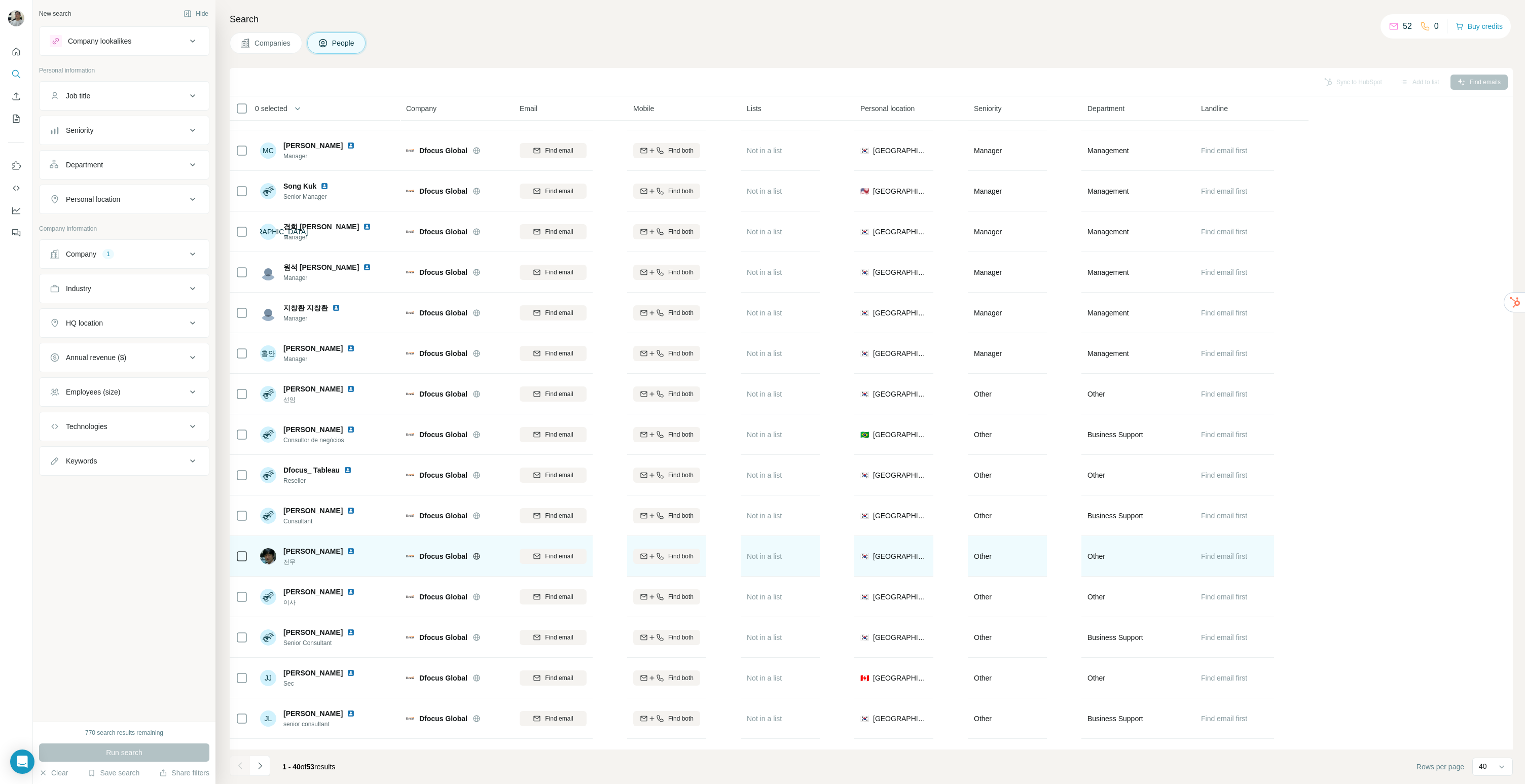
click at [346, 552] on img at bounding box center [350, 550] width 8 height 8
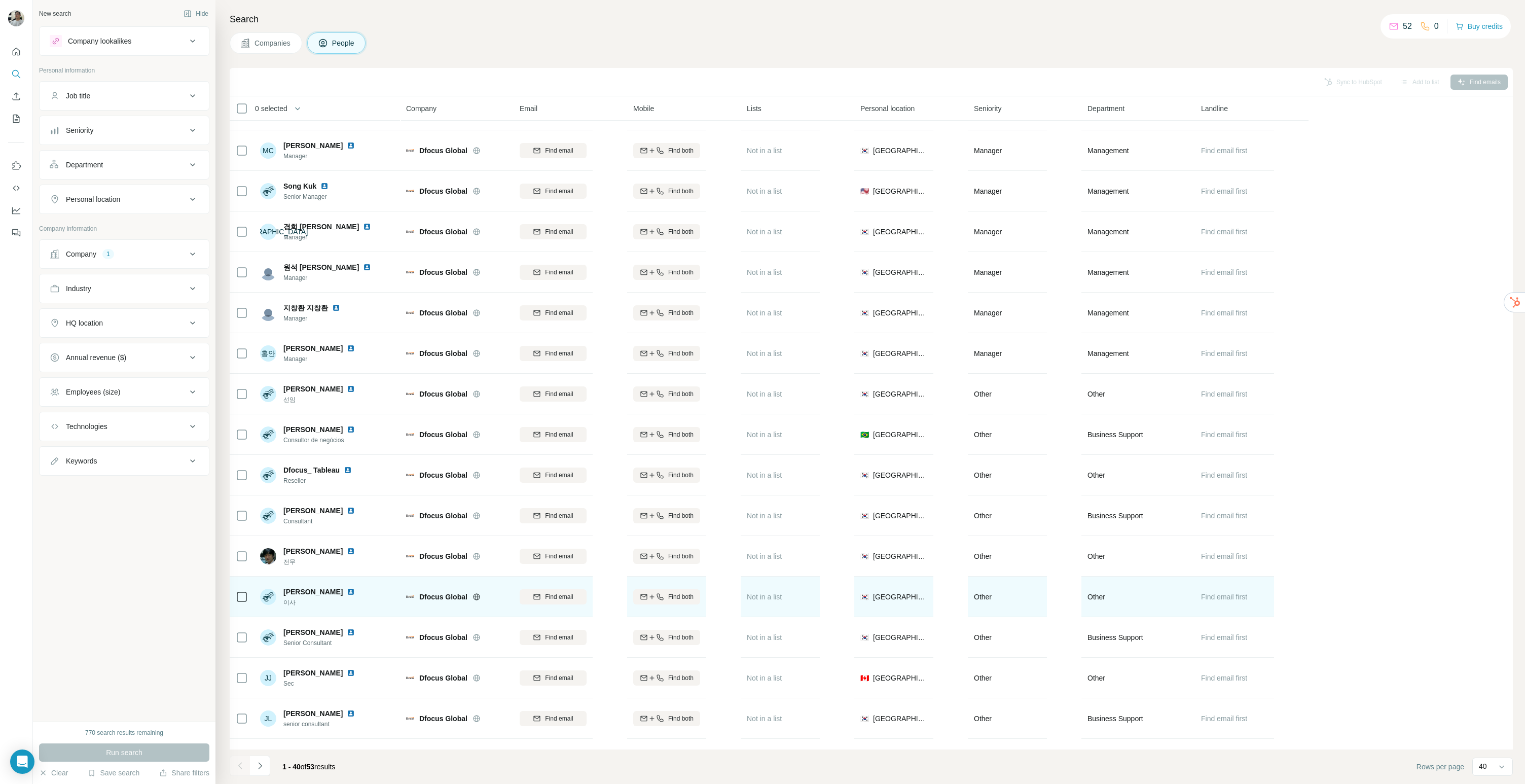
click at [346, 590] on img at bounding box center [350, 591] width 8 height 8
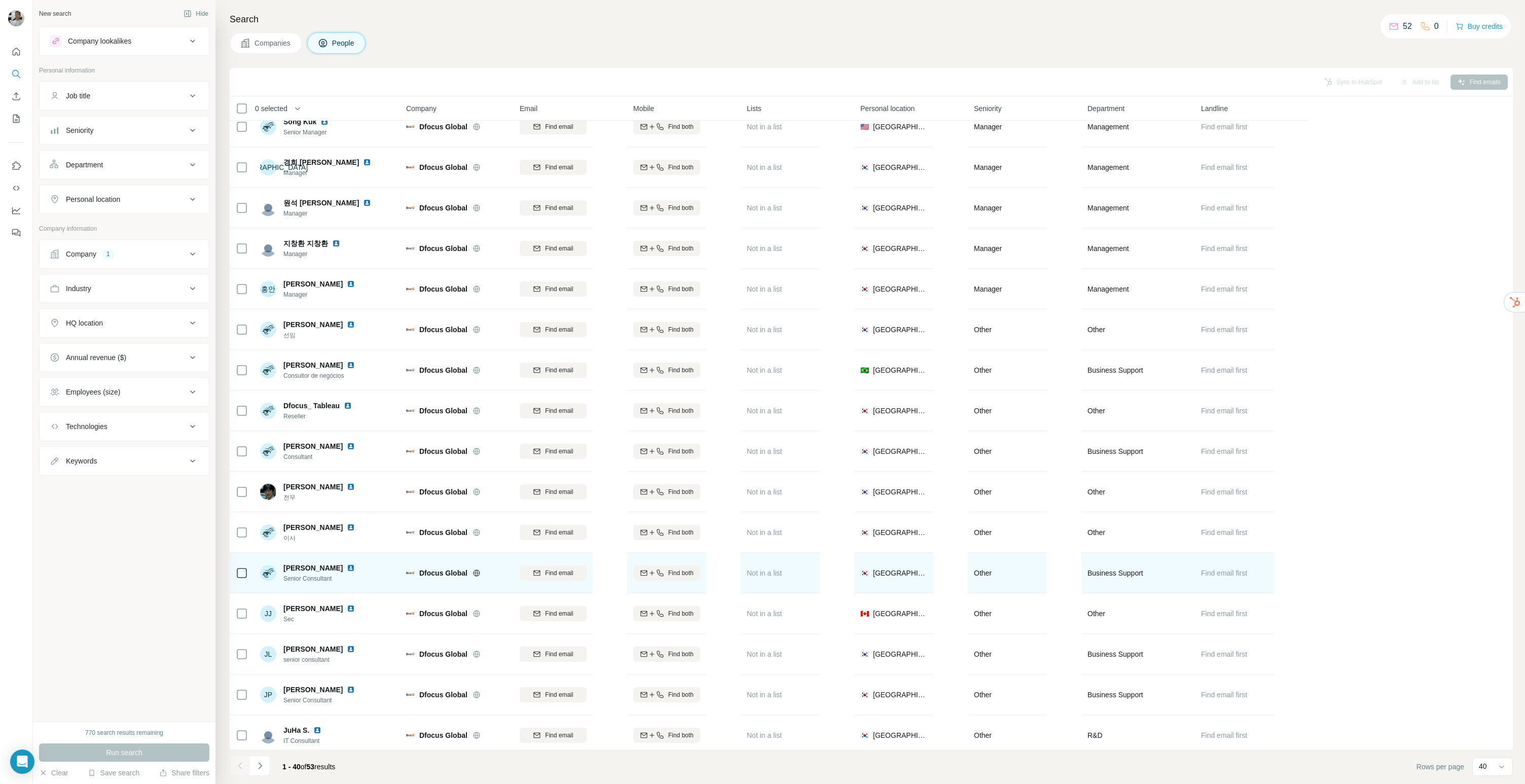
scroll to position [864, 0]
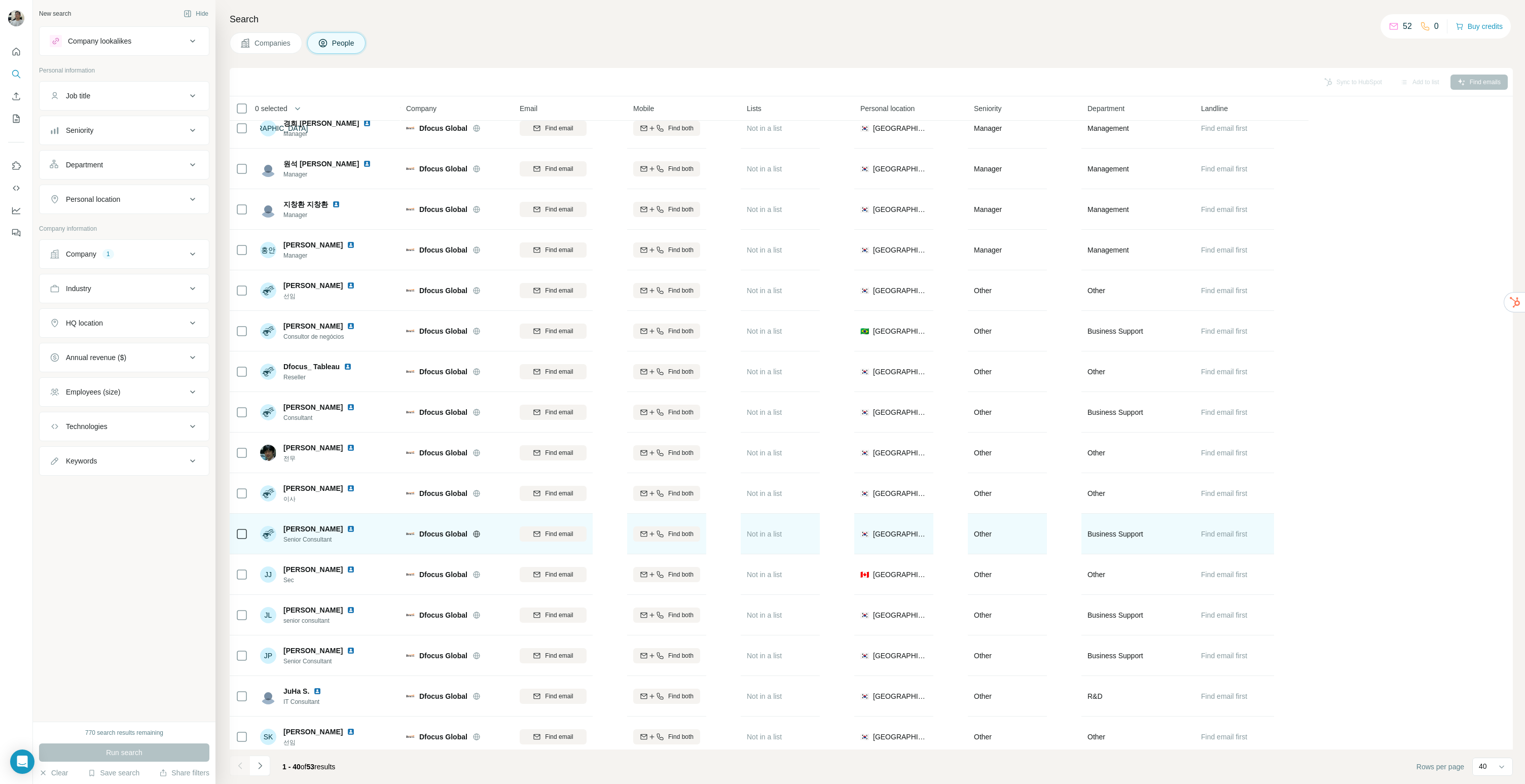
click at [390, 513] on td "Jaewon Lee Senior Consultant" at bounding box center [327, 533] width 147 height 41
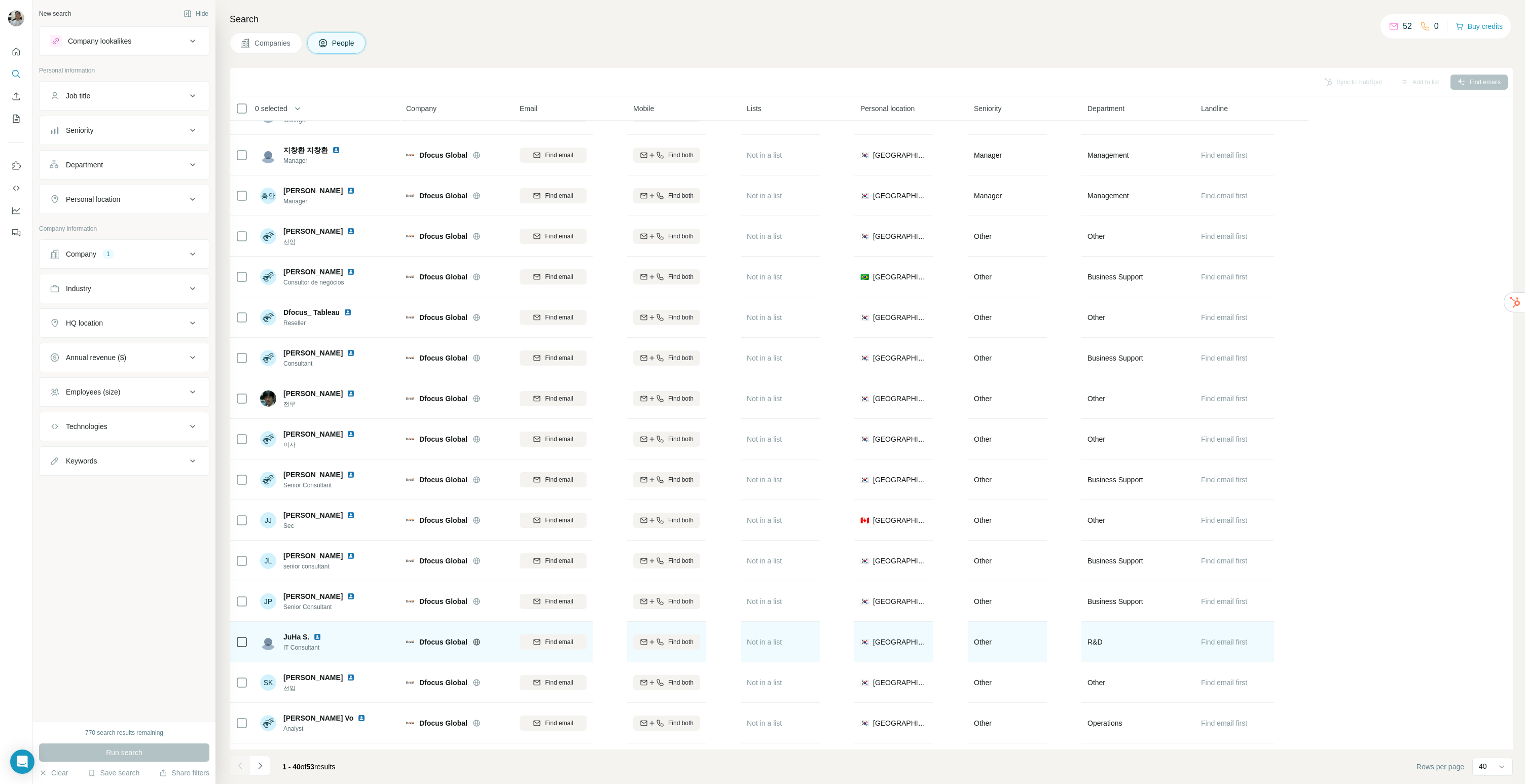
scroll to position [999, 0]
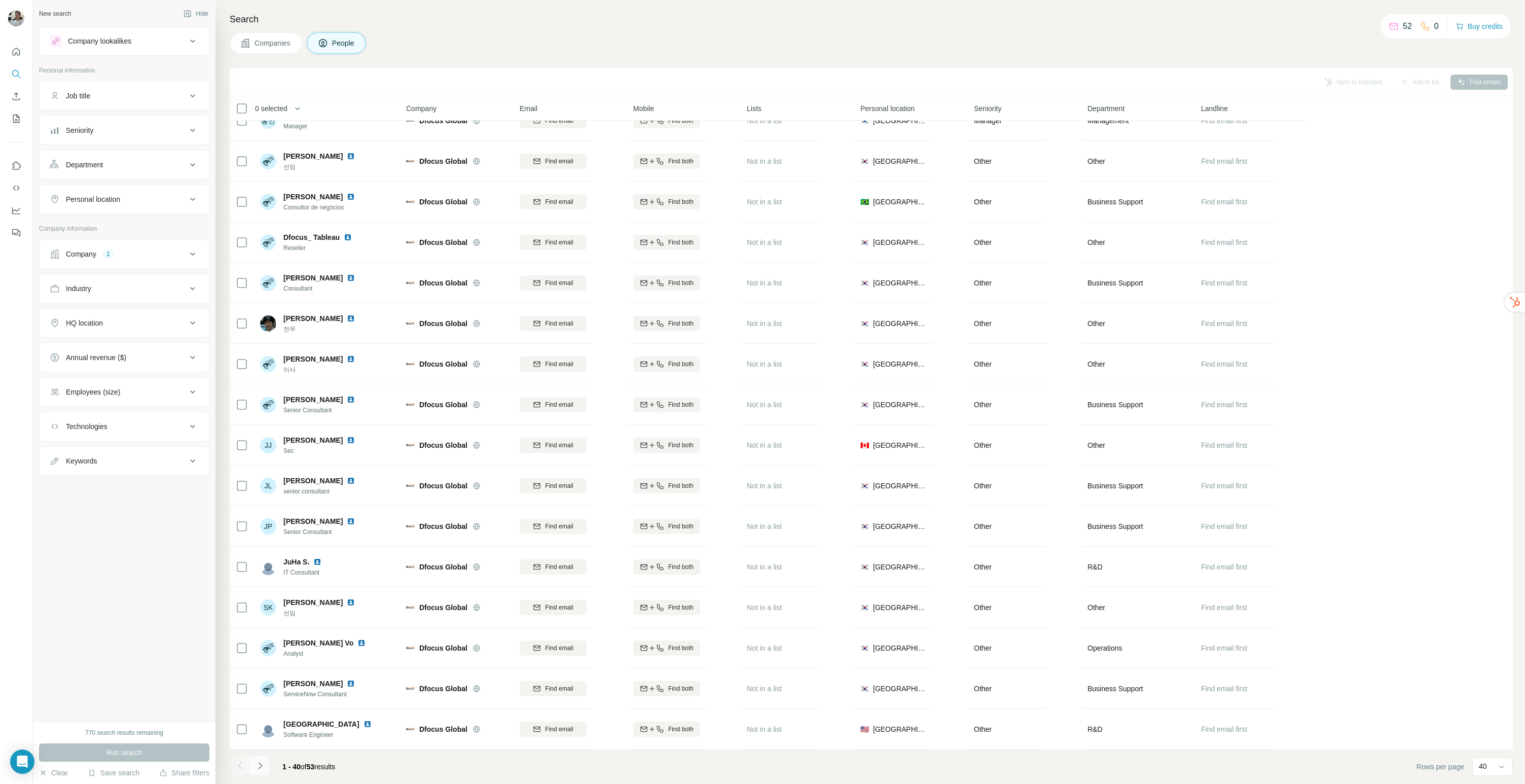
click at [266, 769] on button "Navigate to next page" at bounding box center [260, 765] width 20 height 20
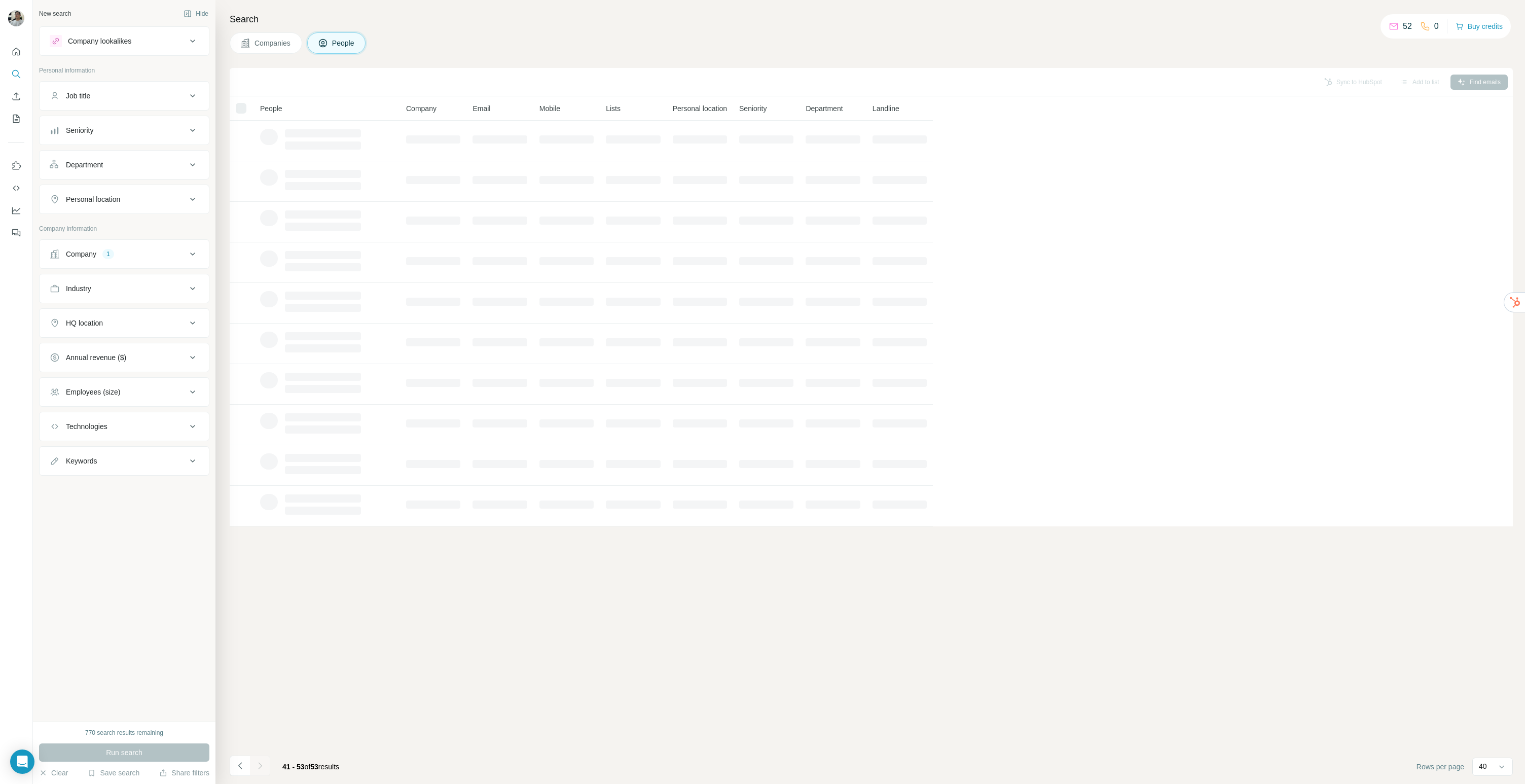
scroll to position [0, 0]
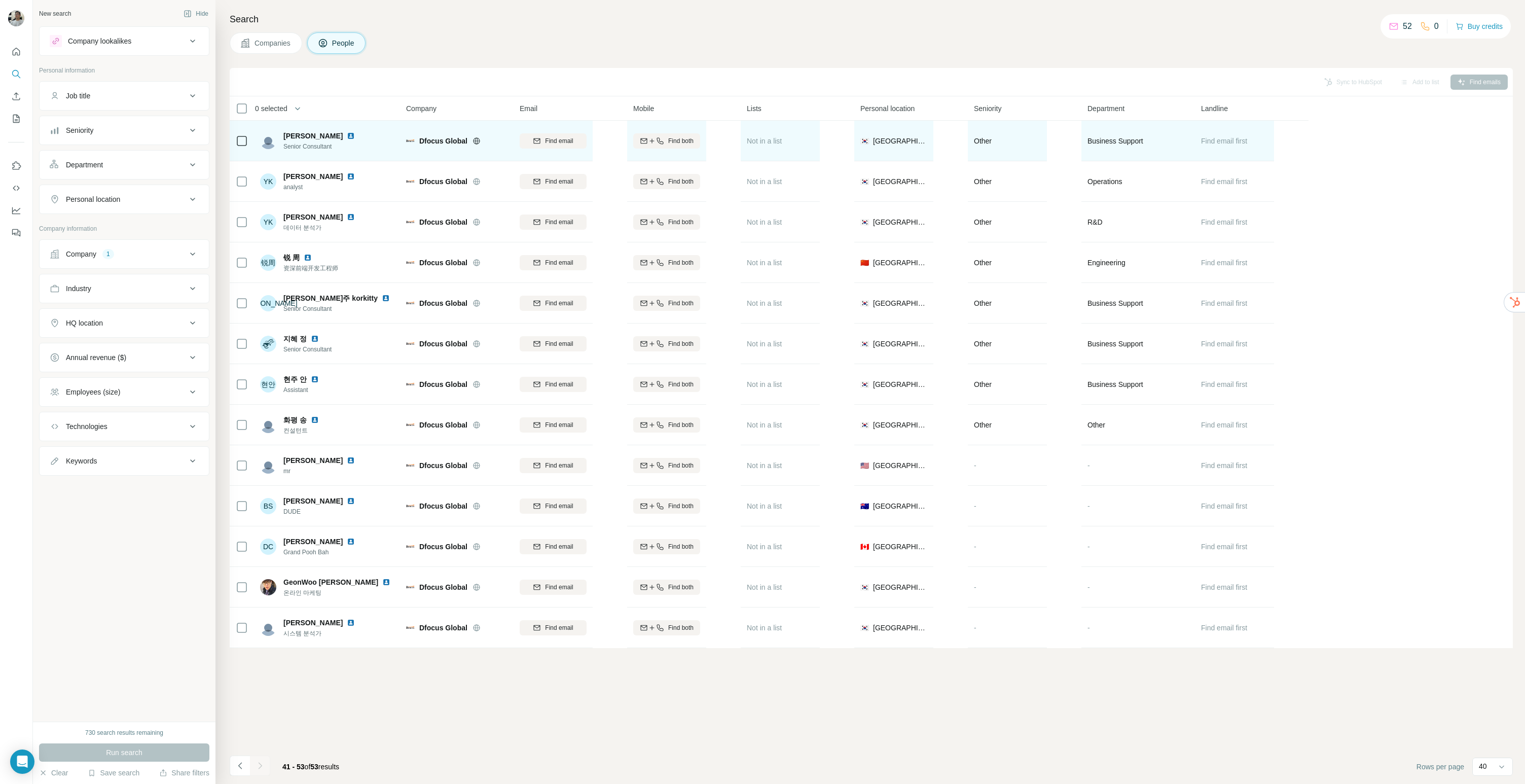
click at [382, 148] on div "Yongmoon Kim Senior Consultant" at bounding box center [328, 141] width 135 height 28
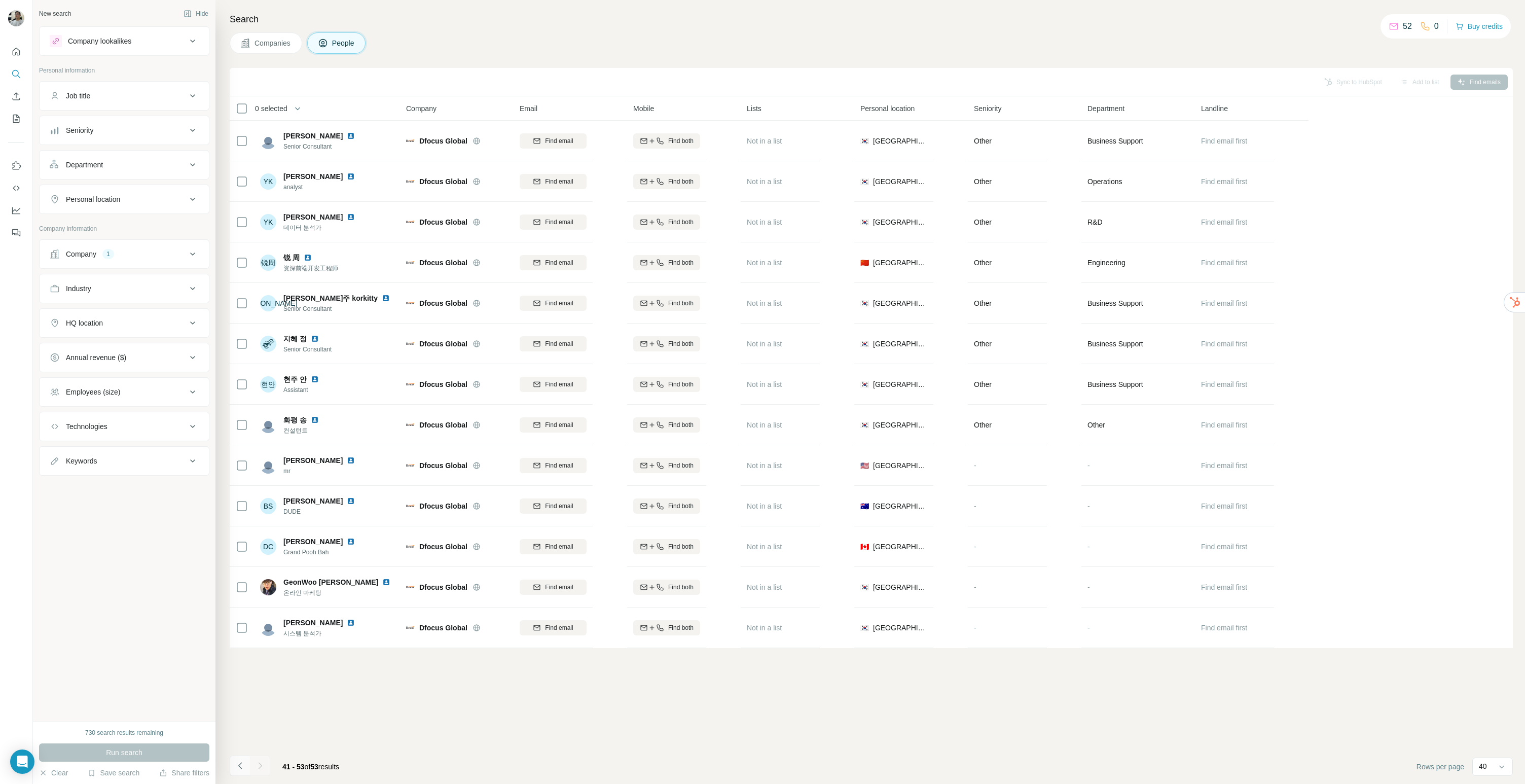
click at [243, 765] on icon "Navigate to previous page" at bounding box center [240, 765] width 10 height 10
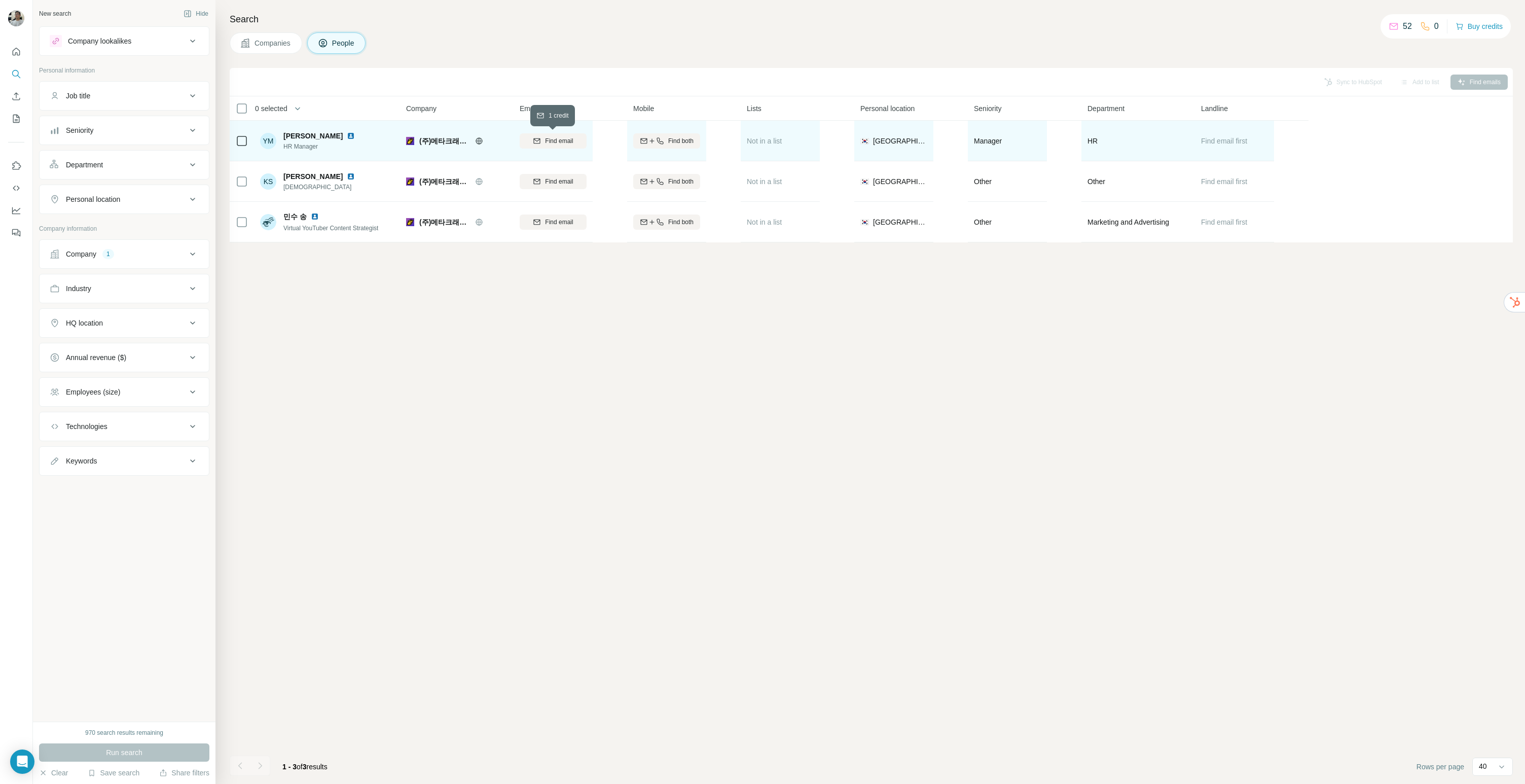
click at [550, 140] on span "Find email" at bounding box center [559, 141] width 28 height 9
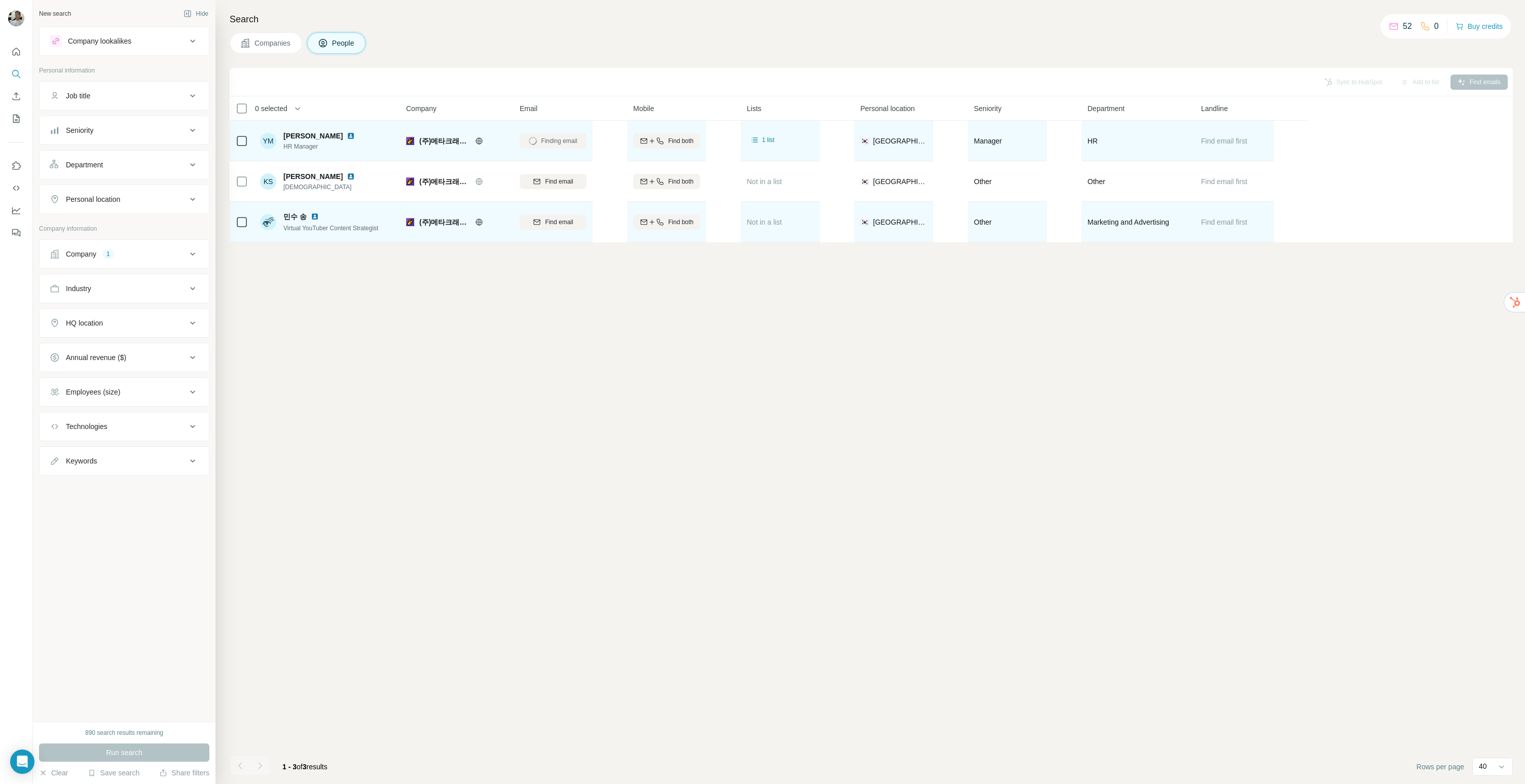
click at [314, 215] on img at bounding box center [314, 216] width 8 height 8
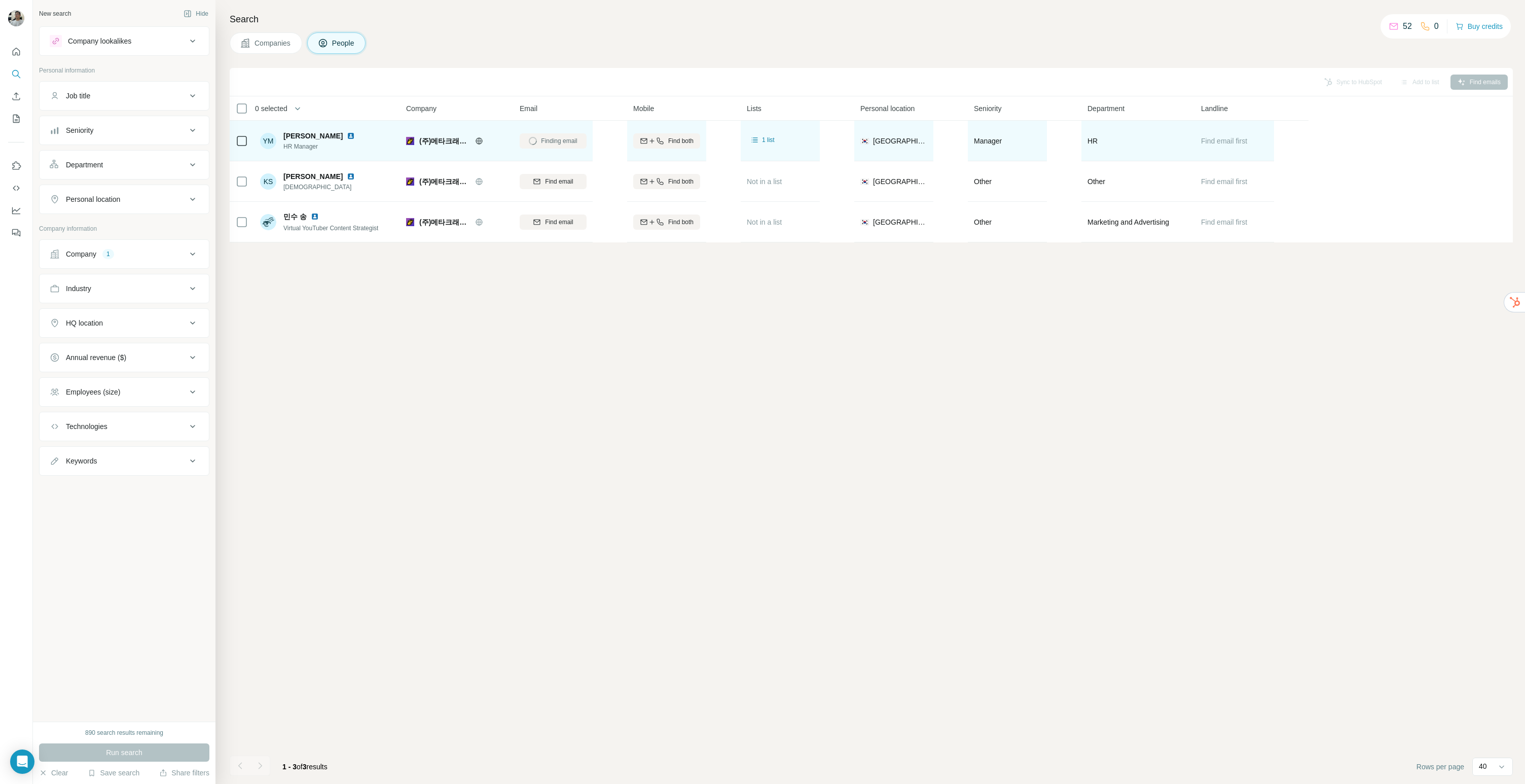
click at [346, 133] on img at bounding box center [350, 136] width 8 height 8
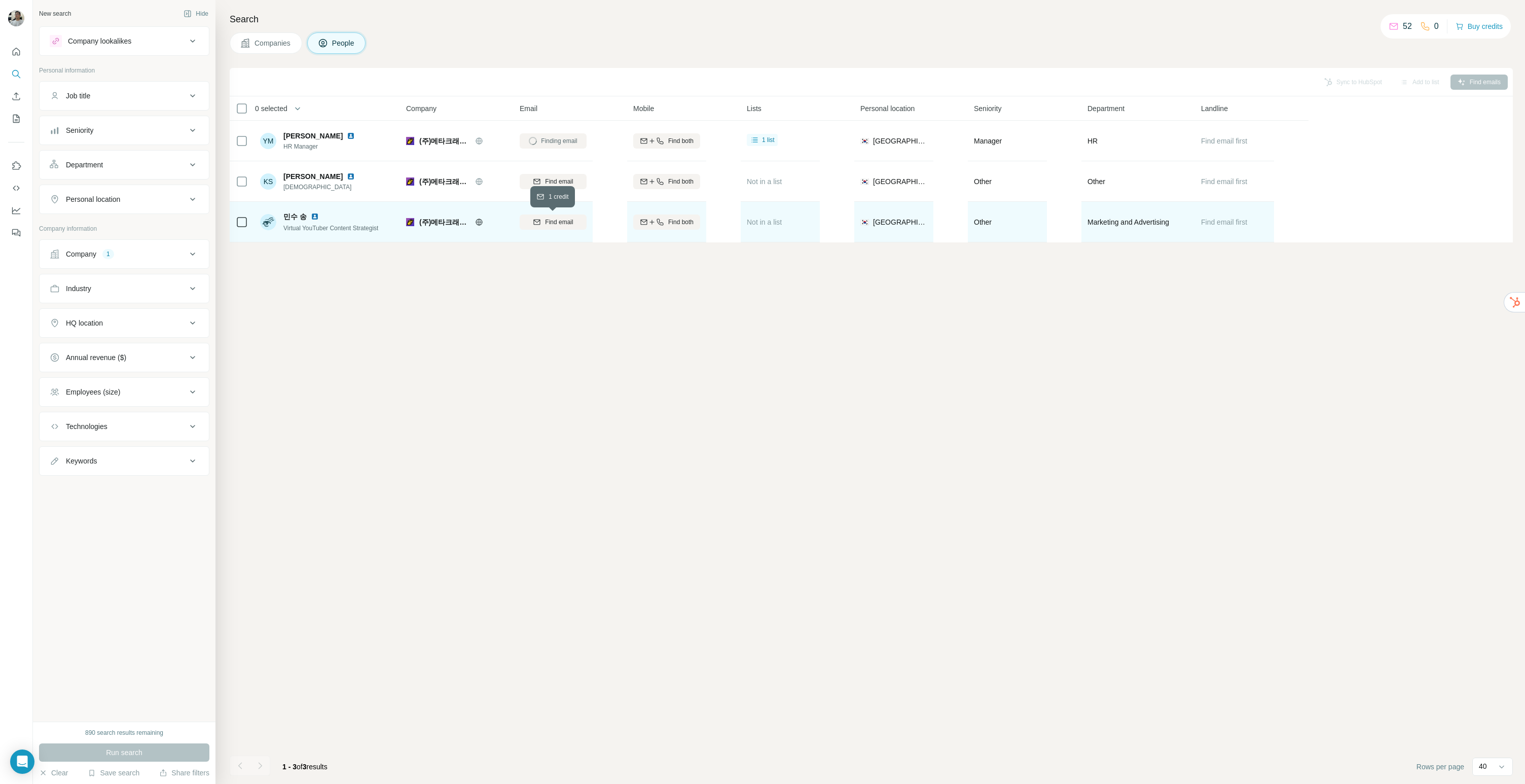
click at [544, 220] on div "Find email" at bounding box center [553, 222] width 67 height 9
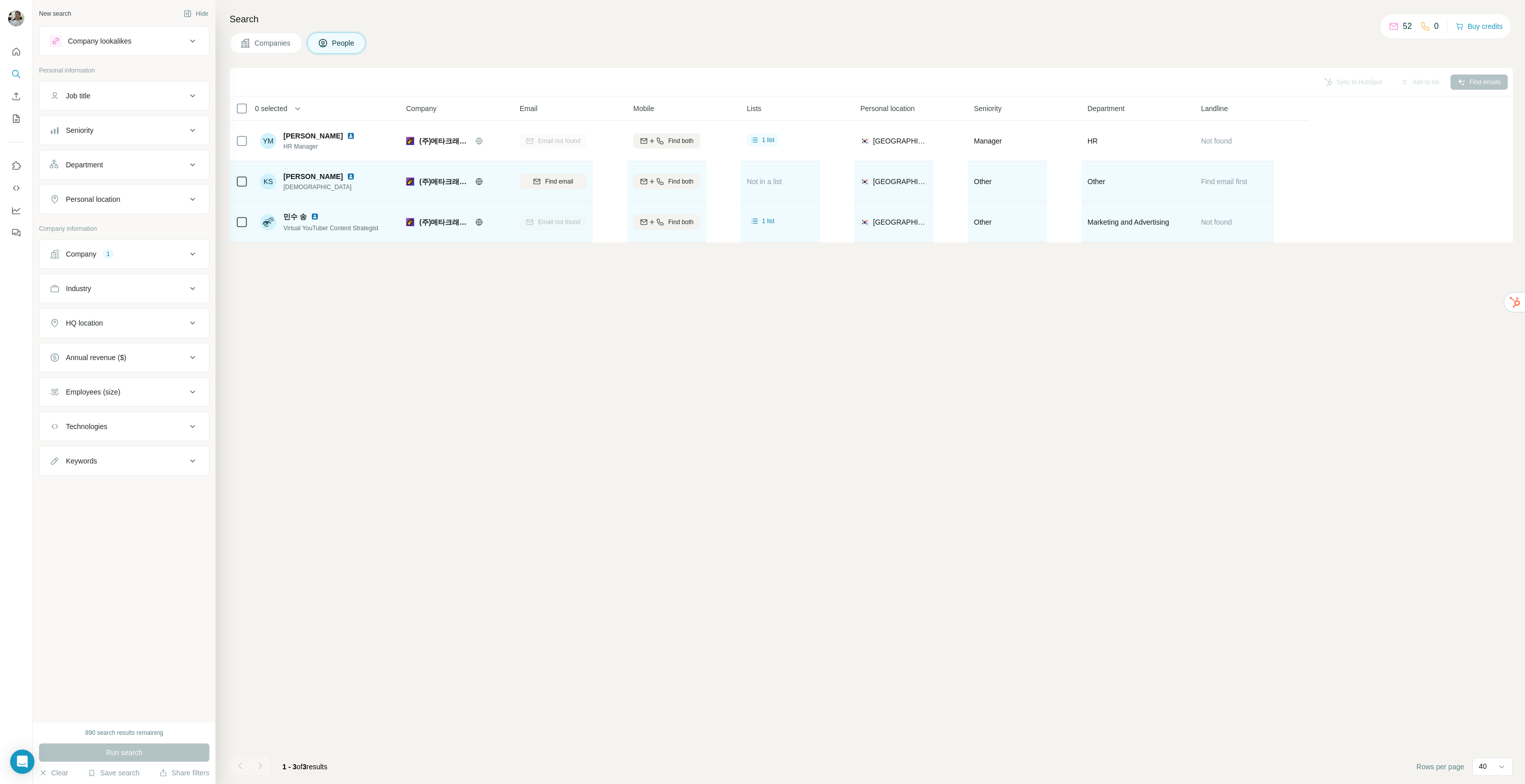
click at [346, 176] on img at bounding box center [350, 176] width 8 height 8
click at [346, 172] on img at bounding box center [350, 176] width 8 height 8
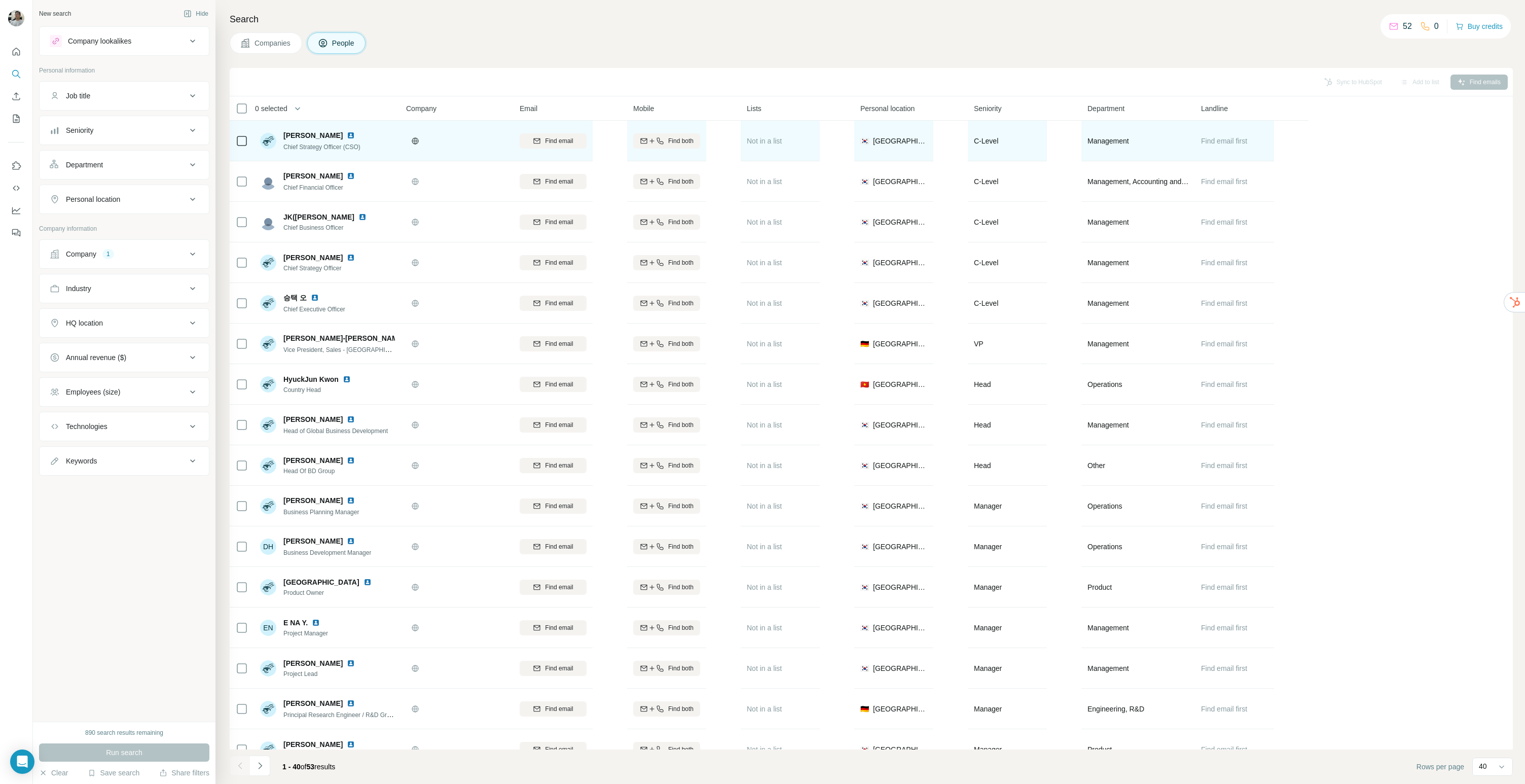
click at [346, 134] on img at bounding box center [350, 135] width 8 height 8
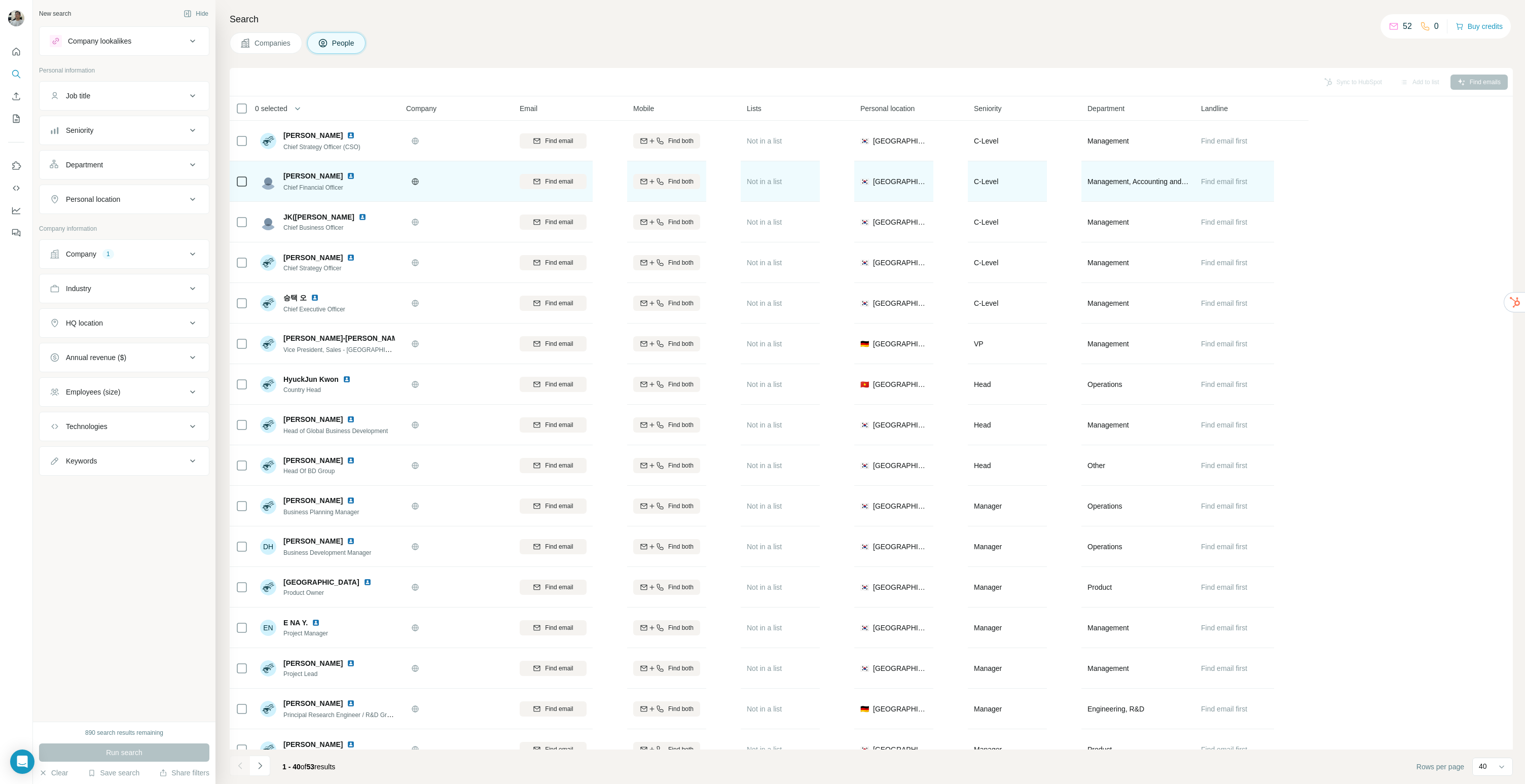
click at [346, 177] on img at bounding box center [350, 176] width 8 height 8
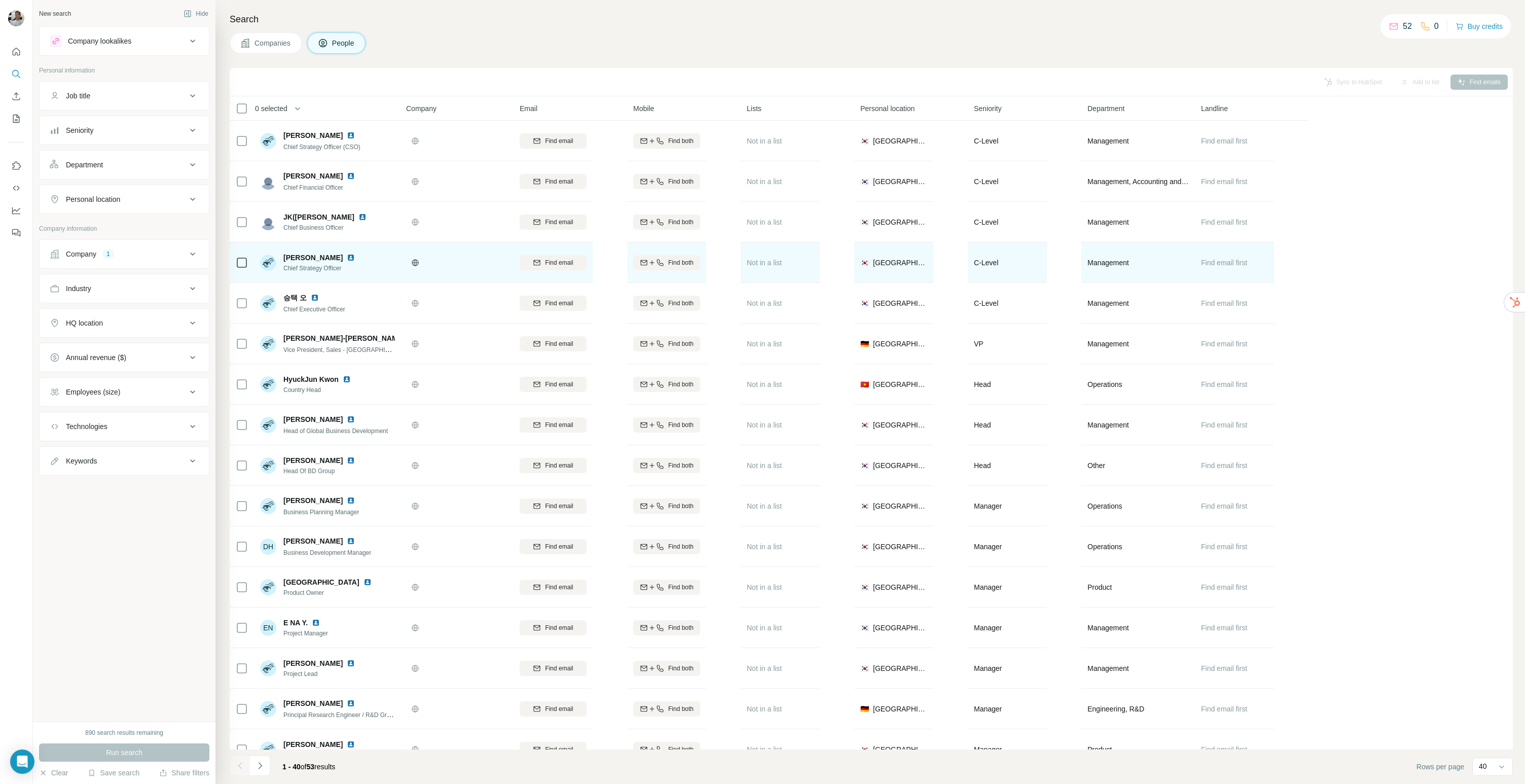
click at [346, 261] on img at bounding box center [350, 257] width 8 height 8
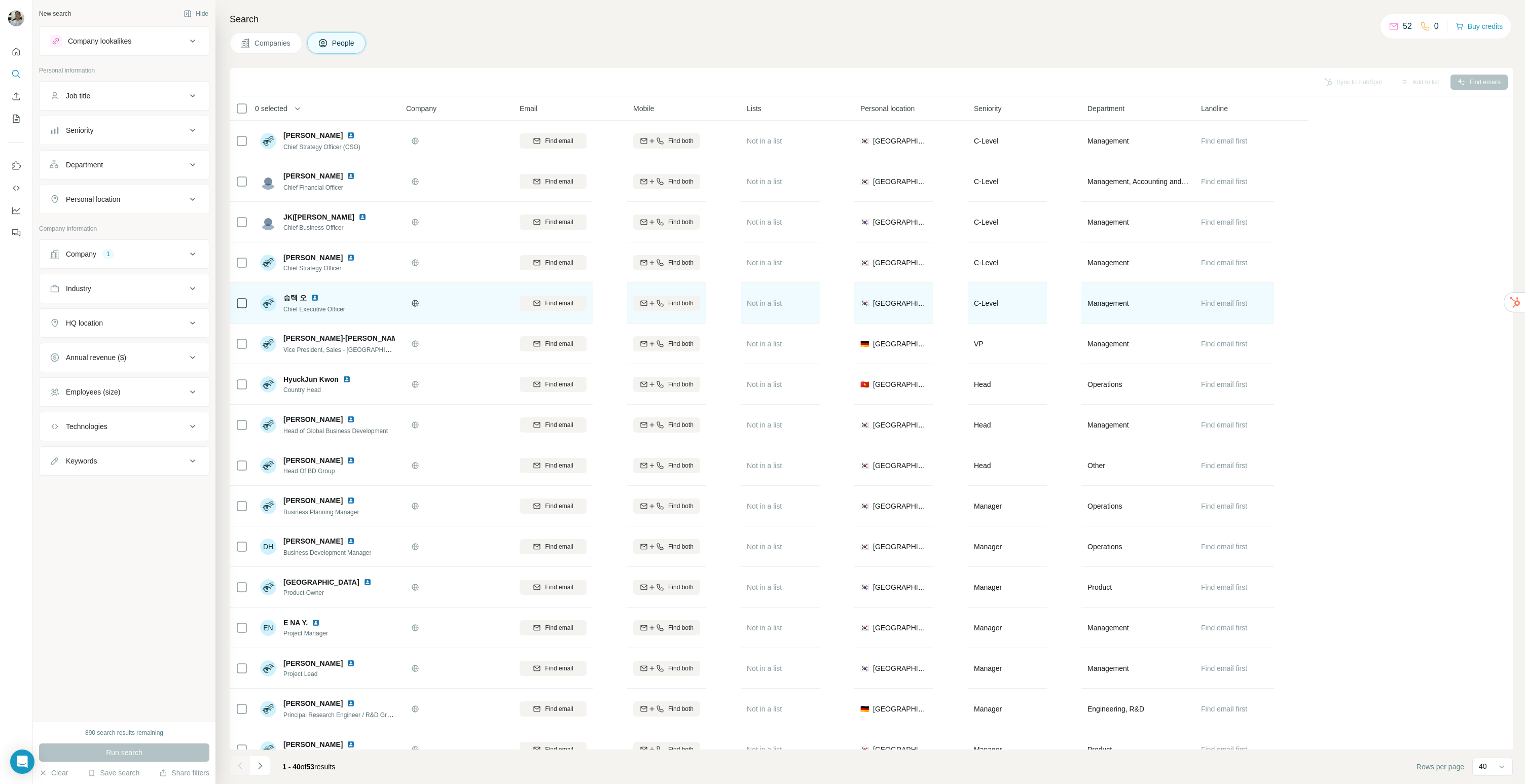
click at [311, 297] on img at bounding box center [314, 297] width 8 height 8
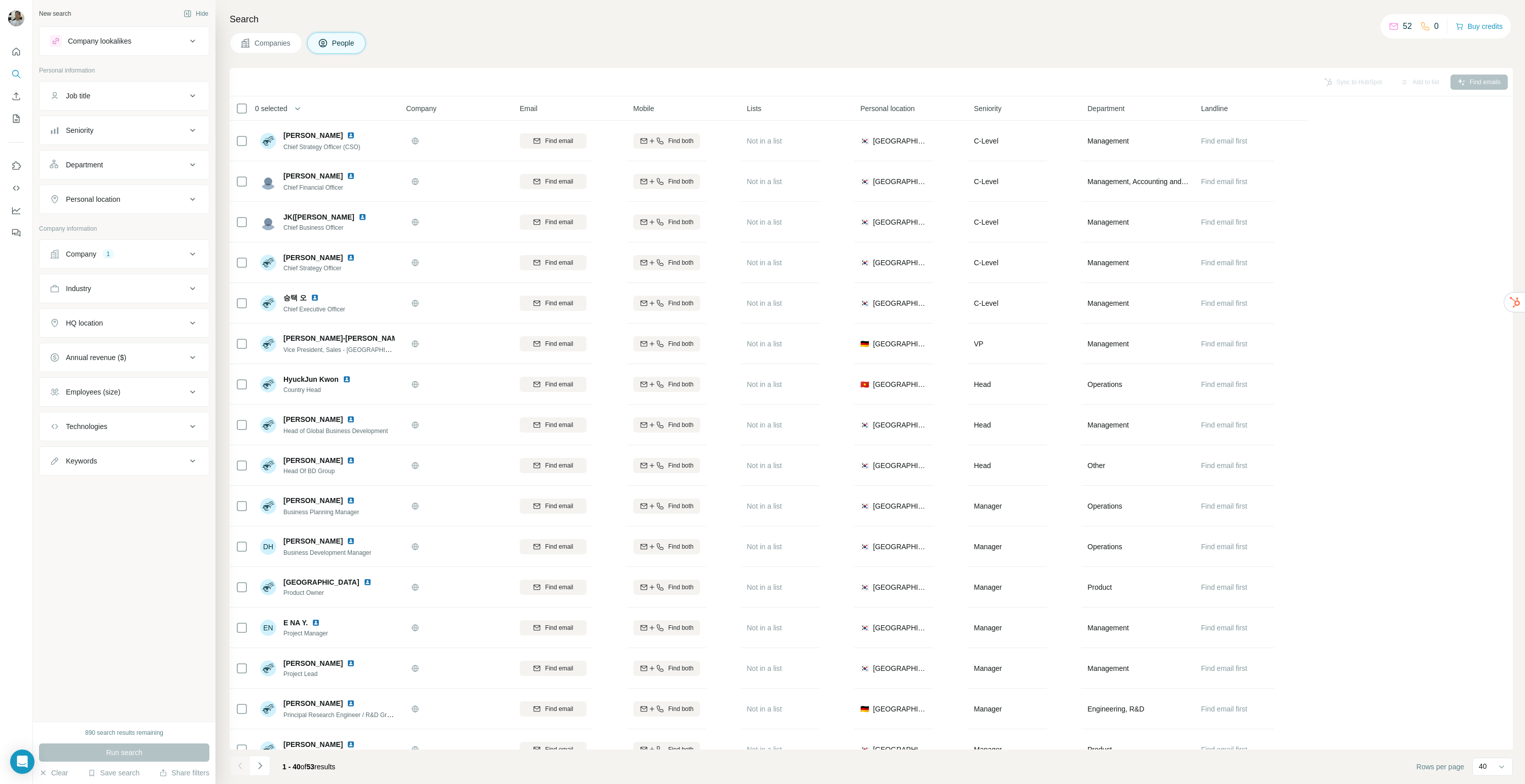
click at [134, 260] on button "Company 1" at bounding box center [124, 254] width 169 height 24
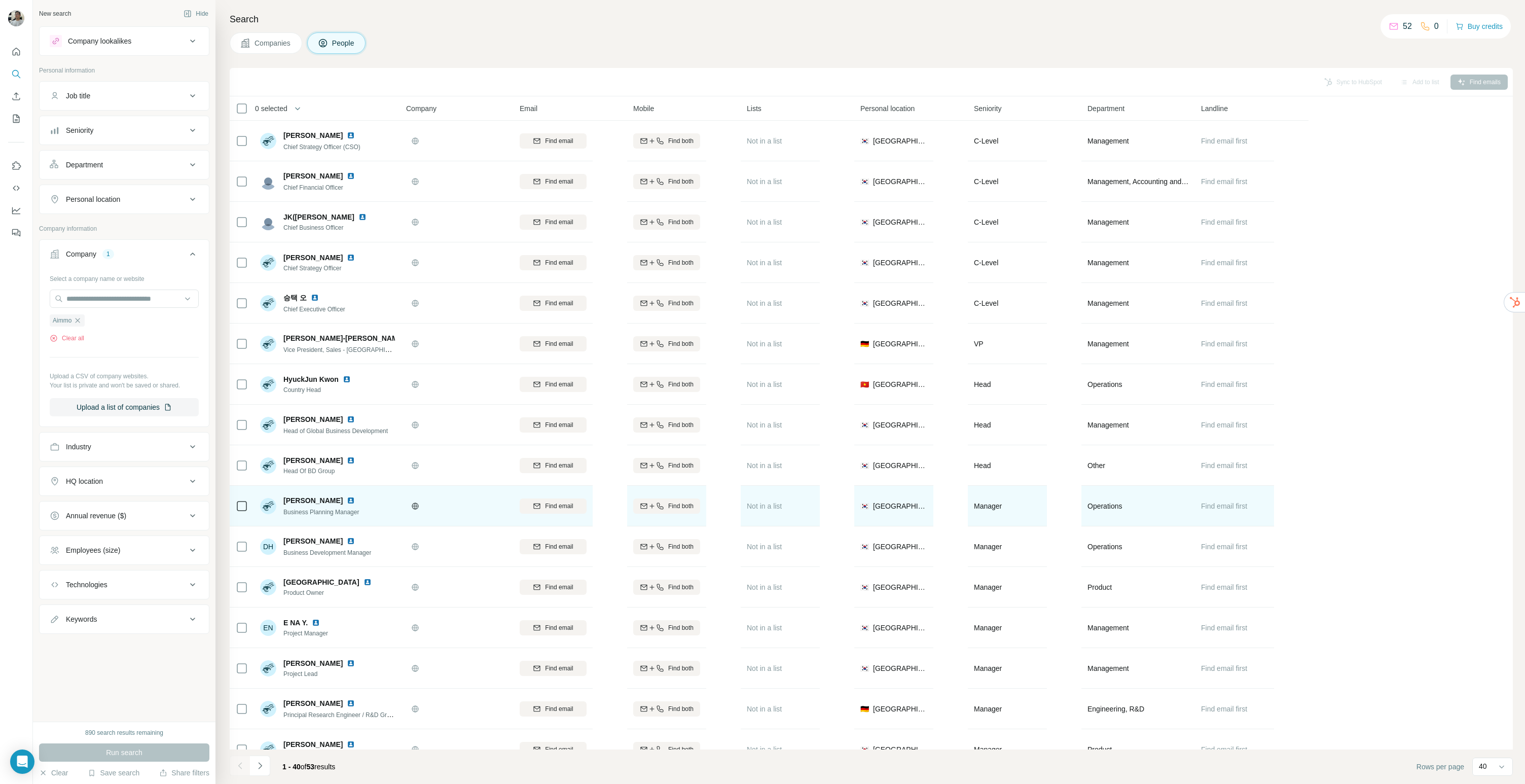
click at [346, 501] on img at bounding box center [350, 500] width 8 height 8
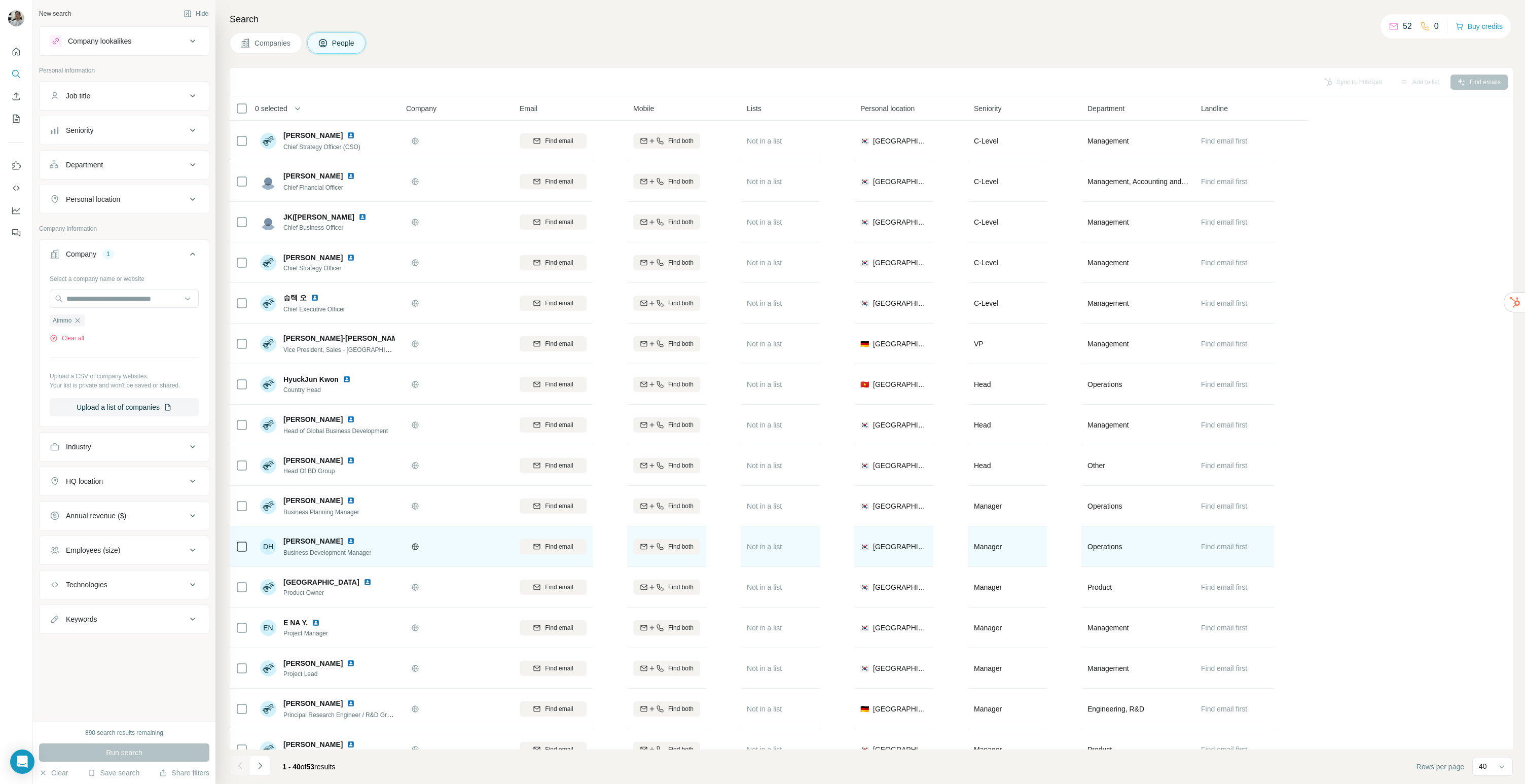
click at [346, 540] on img at bounding box center [350, 541] width 8 height 8
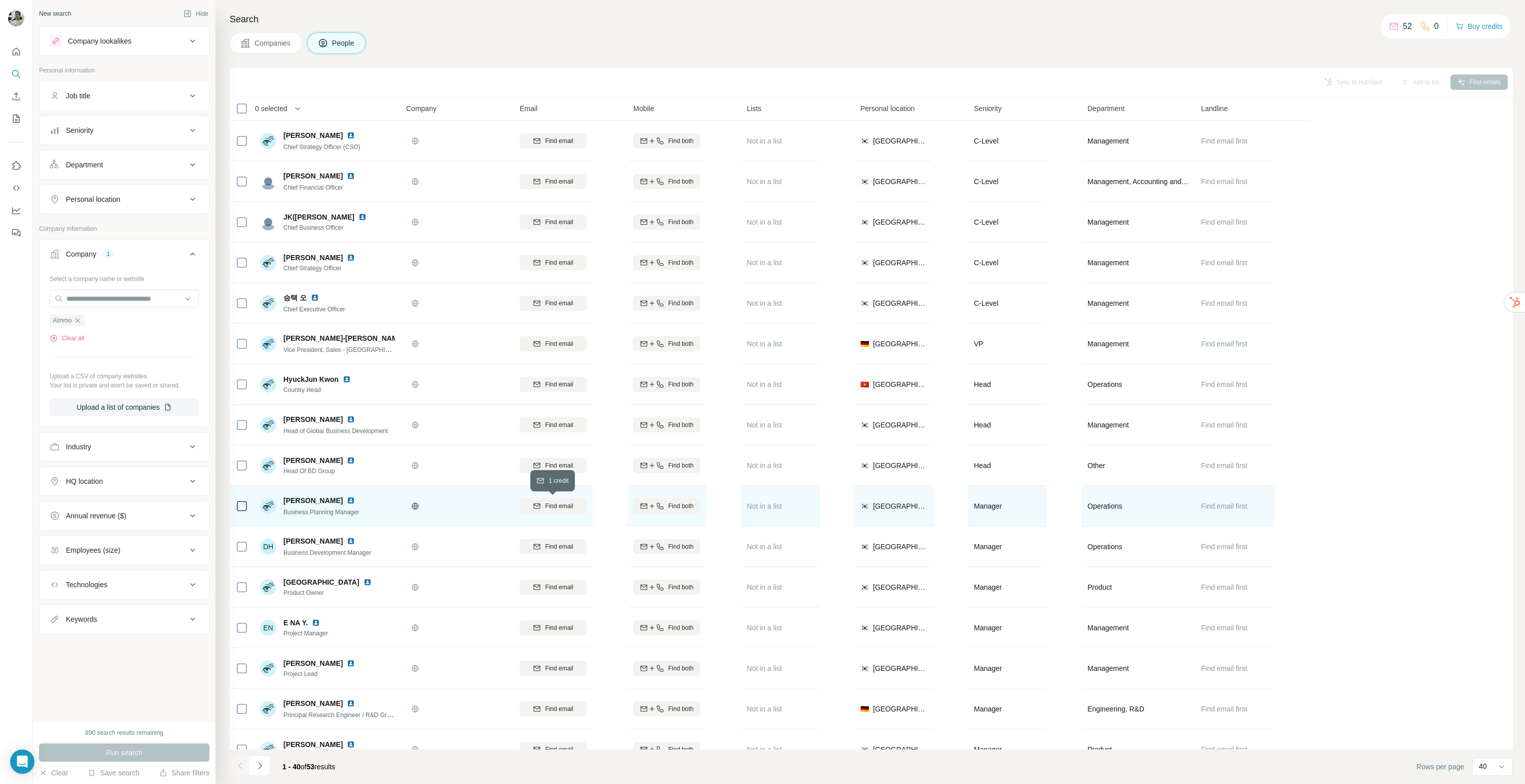
click at [575, 503] on div "Find email" at bounding box center [553, 506] width 67 height 9
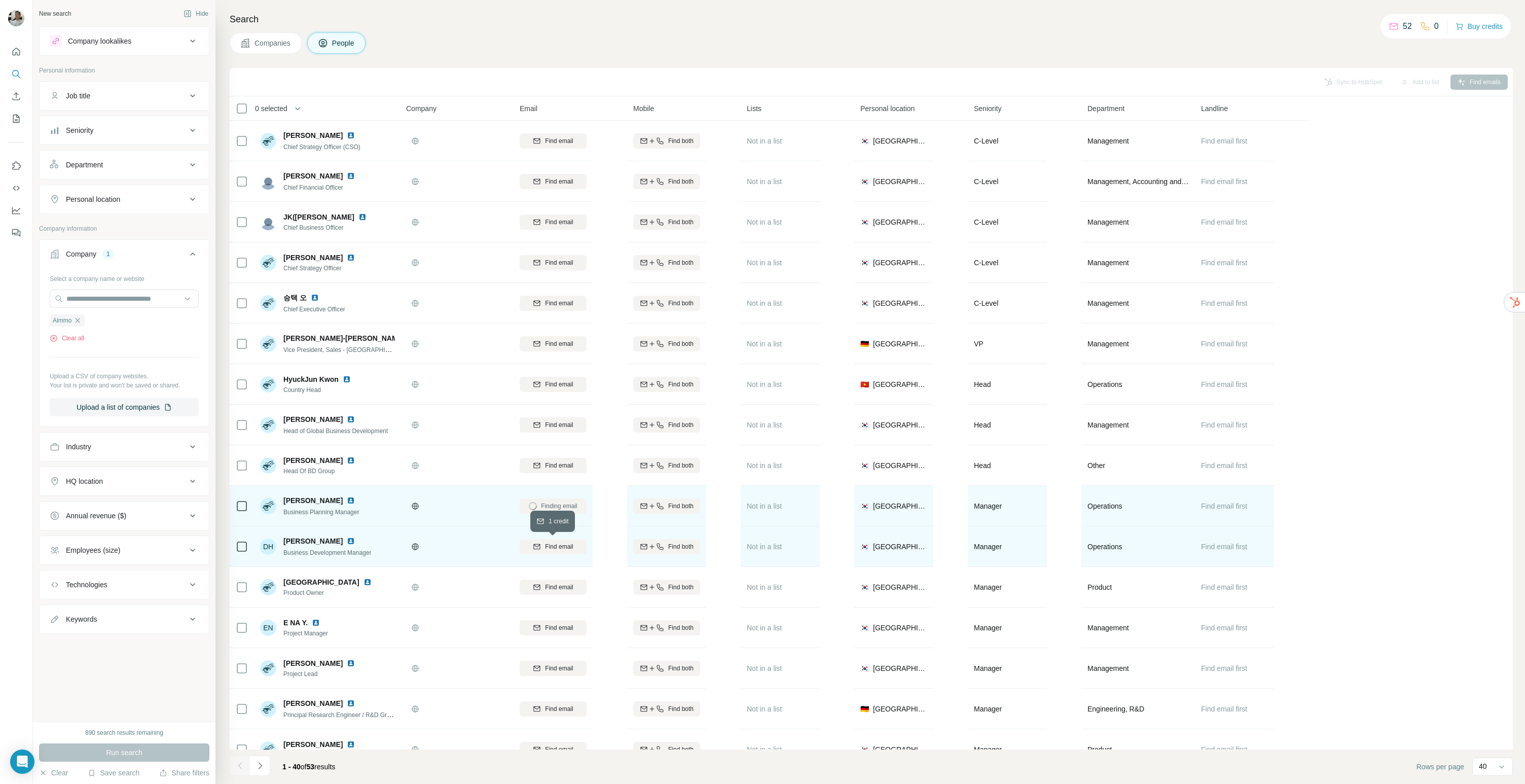
click at [566, 542] on span "Find email" at bounding box center [559, 547] width 28 height 9
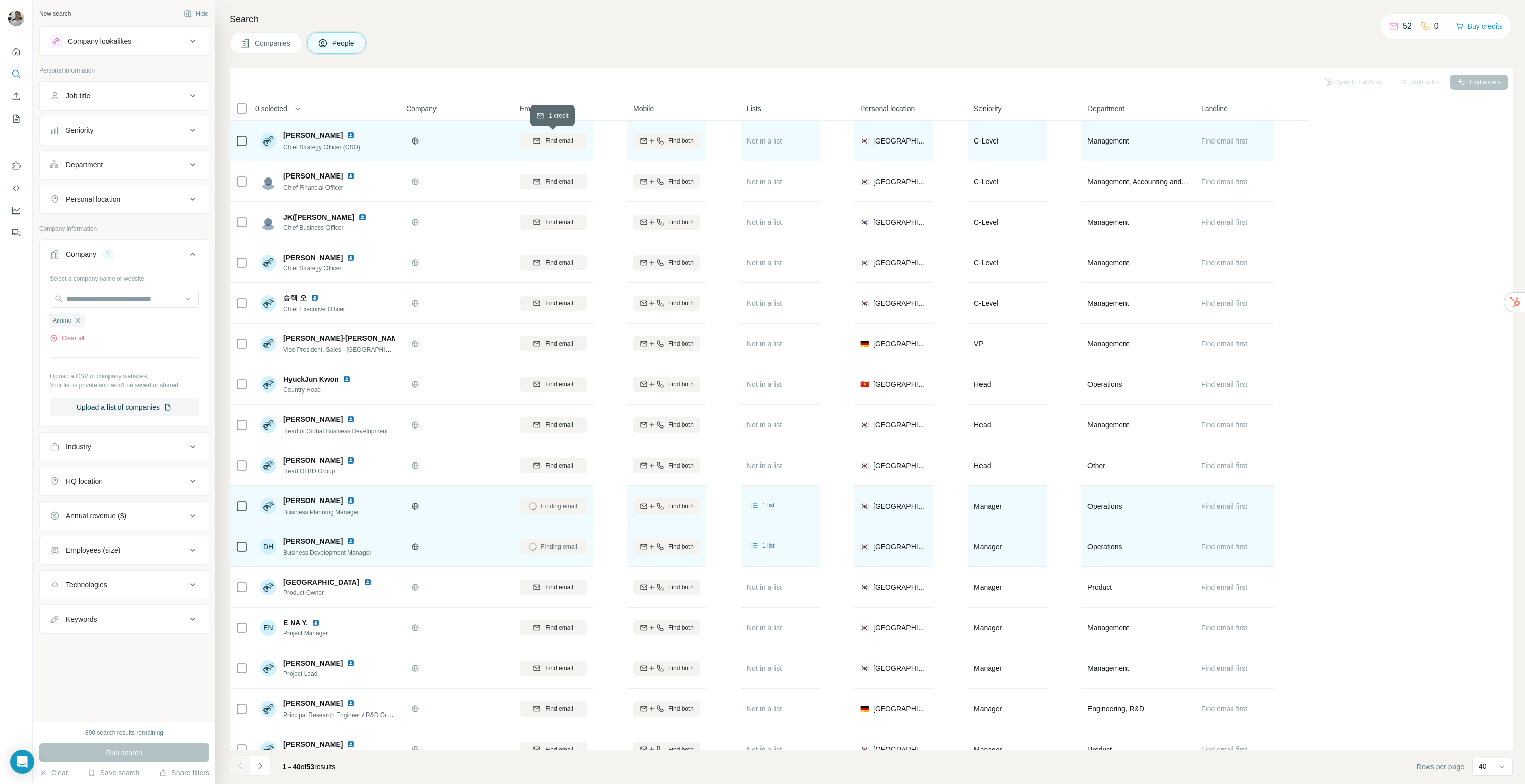
click at [538, 147] on button "Find email" at bounding box center [553, 141] width 67 height 16
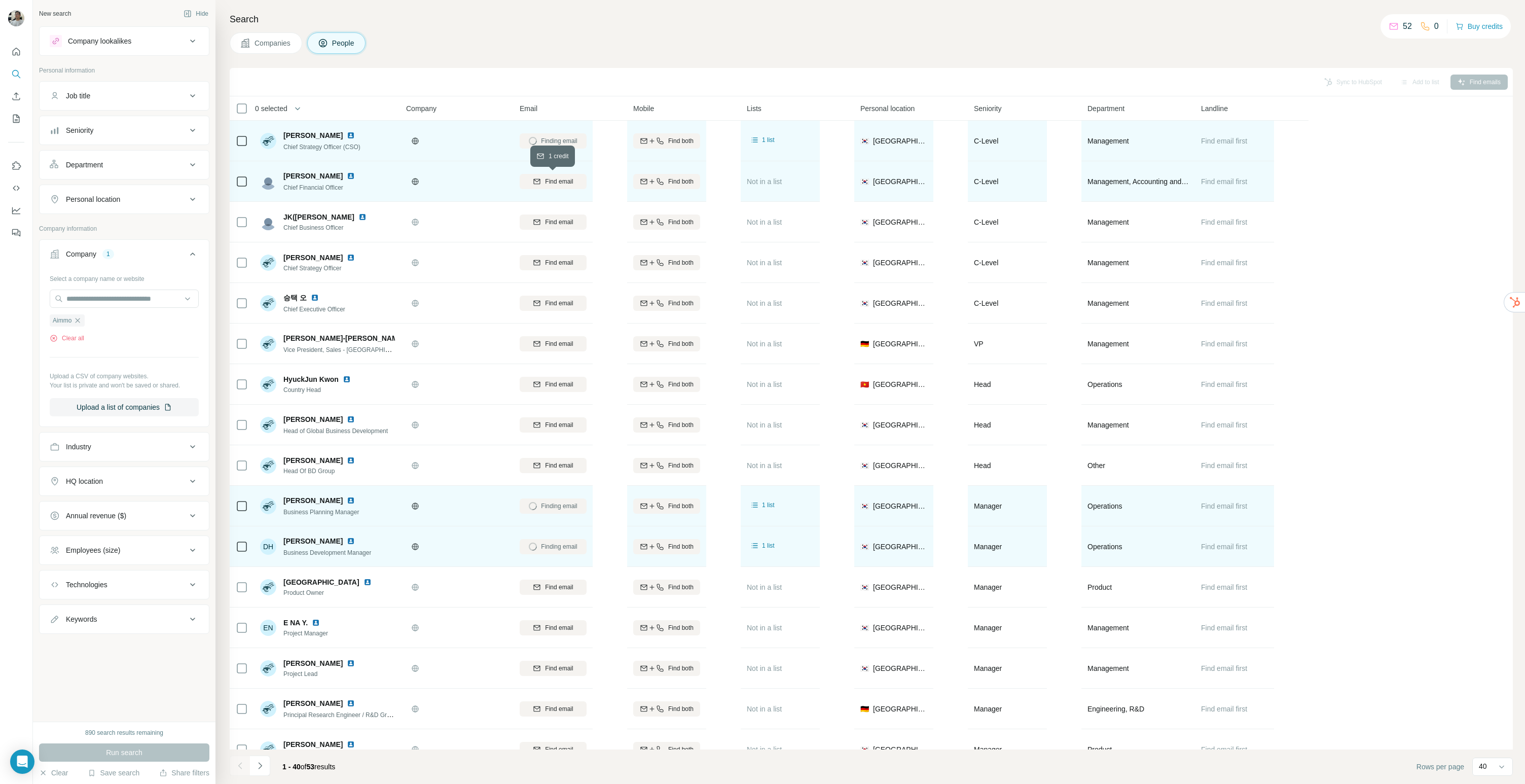
click at [556, 179] on span "Find email" at bounding box center [559, 182] width 28 height 9
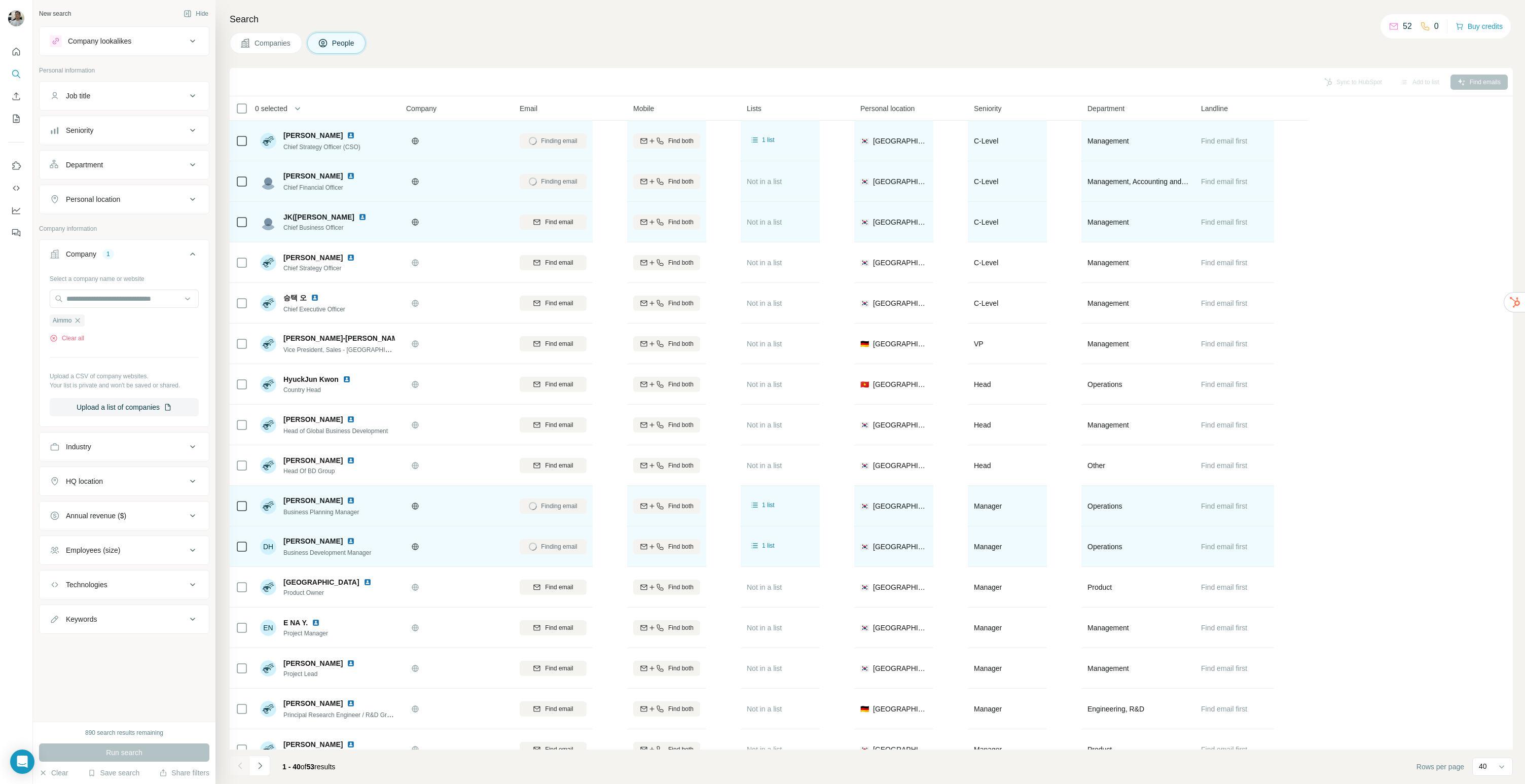
click at [547, 212] on div "Find email" at bounding box center [553, 222] width 67 height 28
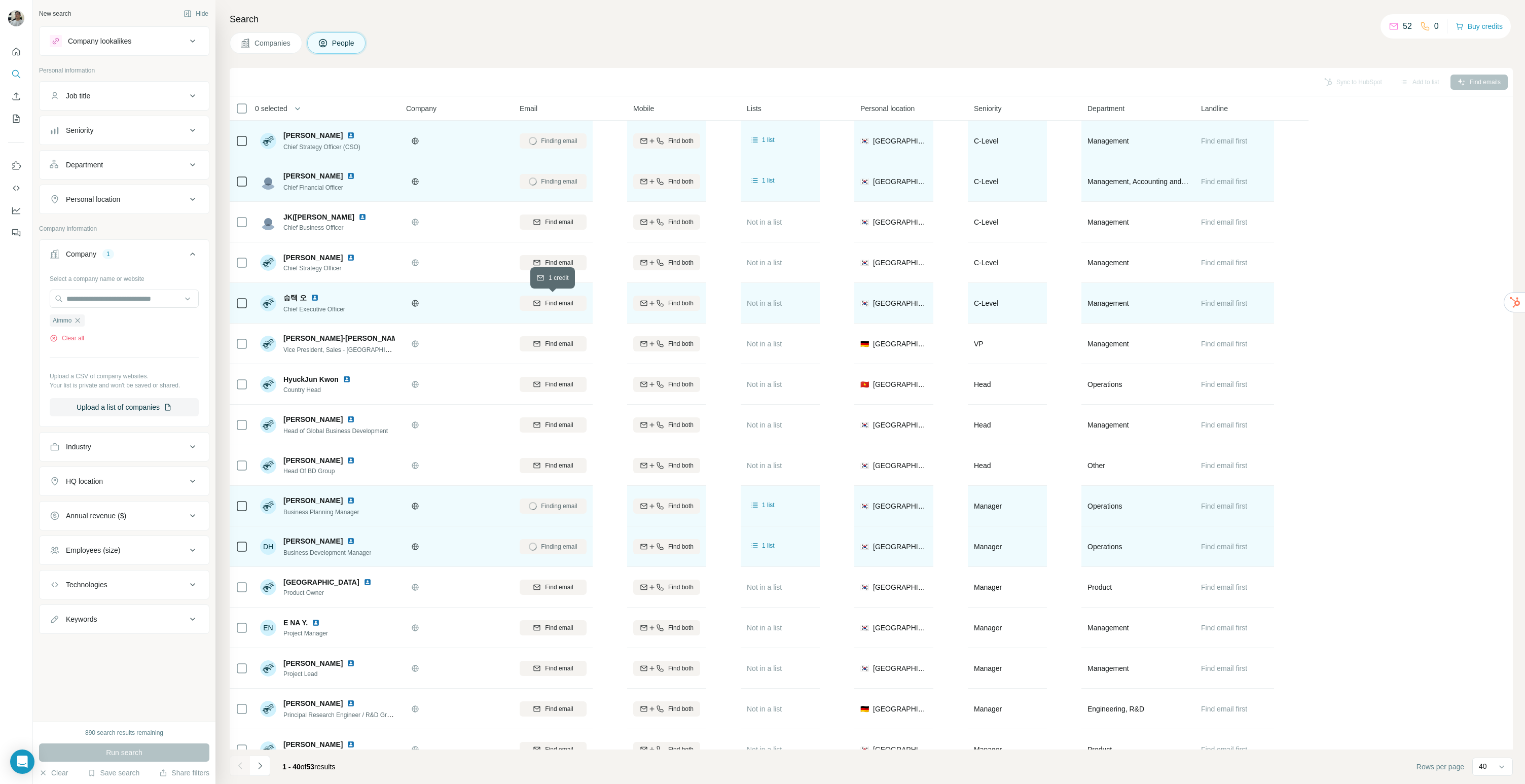
click at [548, 300] on span "Find email" at bounding box center [559, 303] width 28 height 9
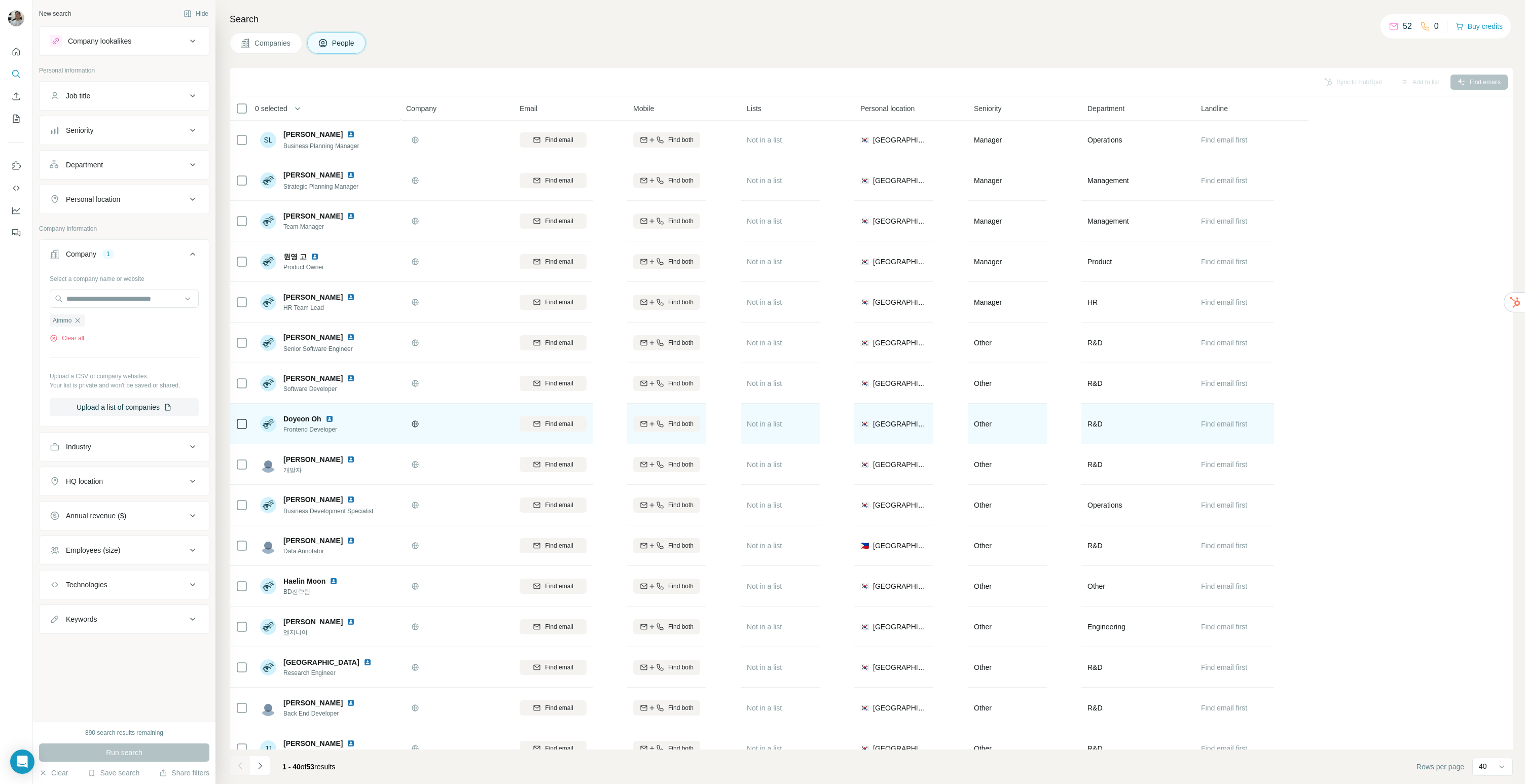
scroll to position [981, 0]
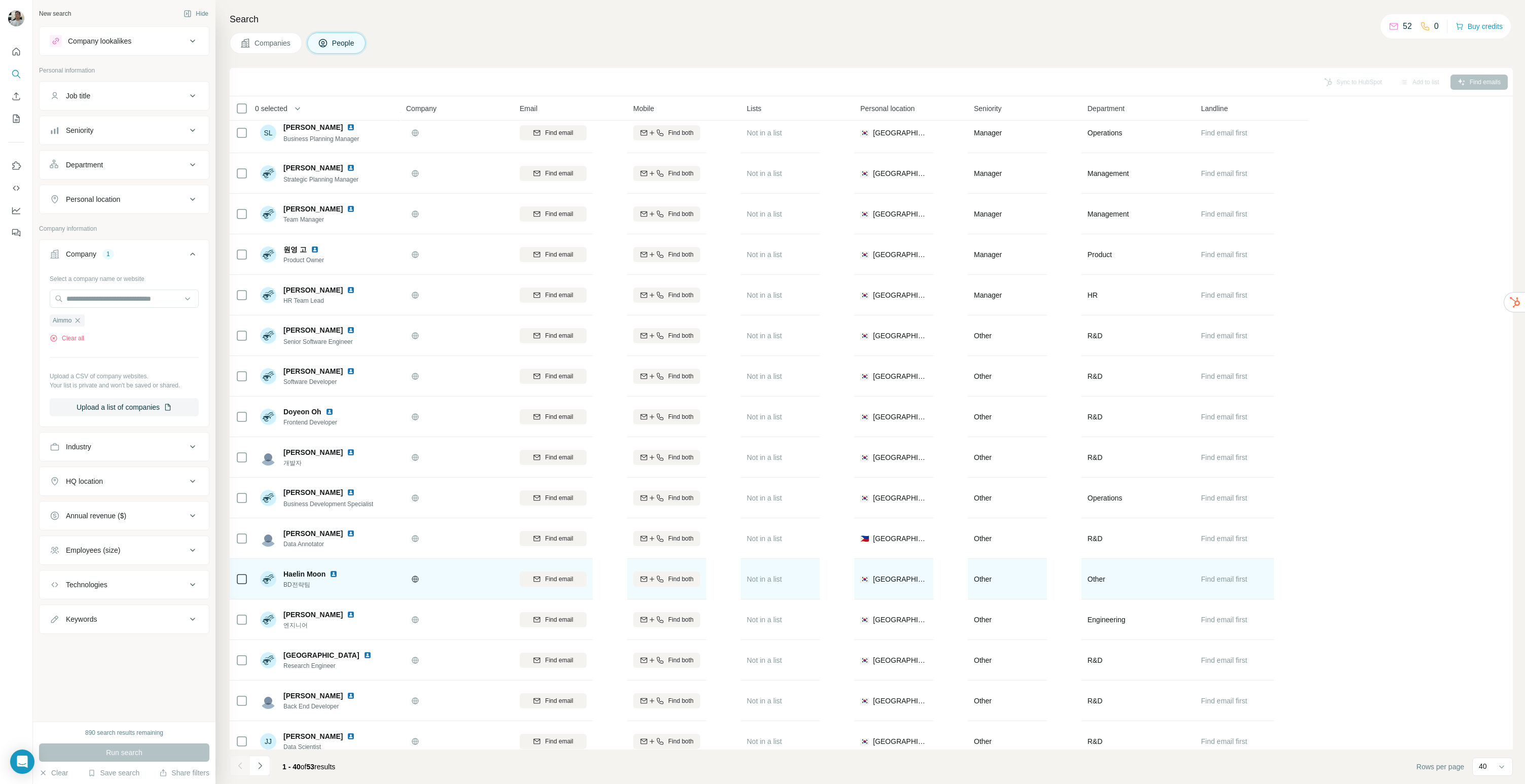
click at [485, 564] on td at bounding box center [456, 579] width 113 height 41
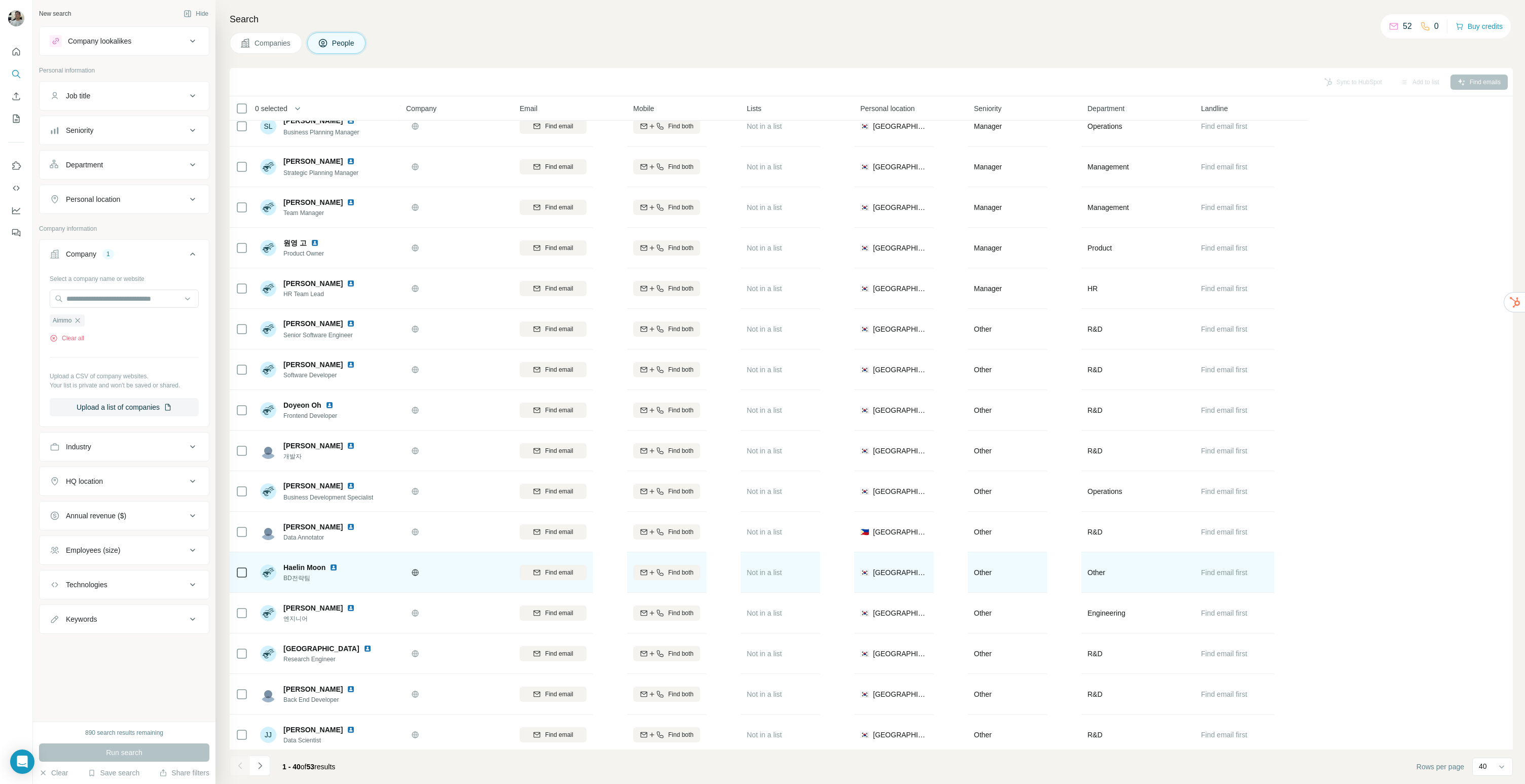
scroll to position [999, 0]
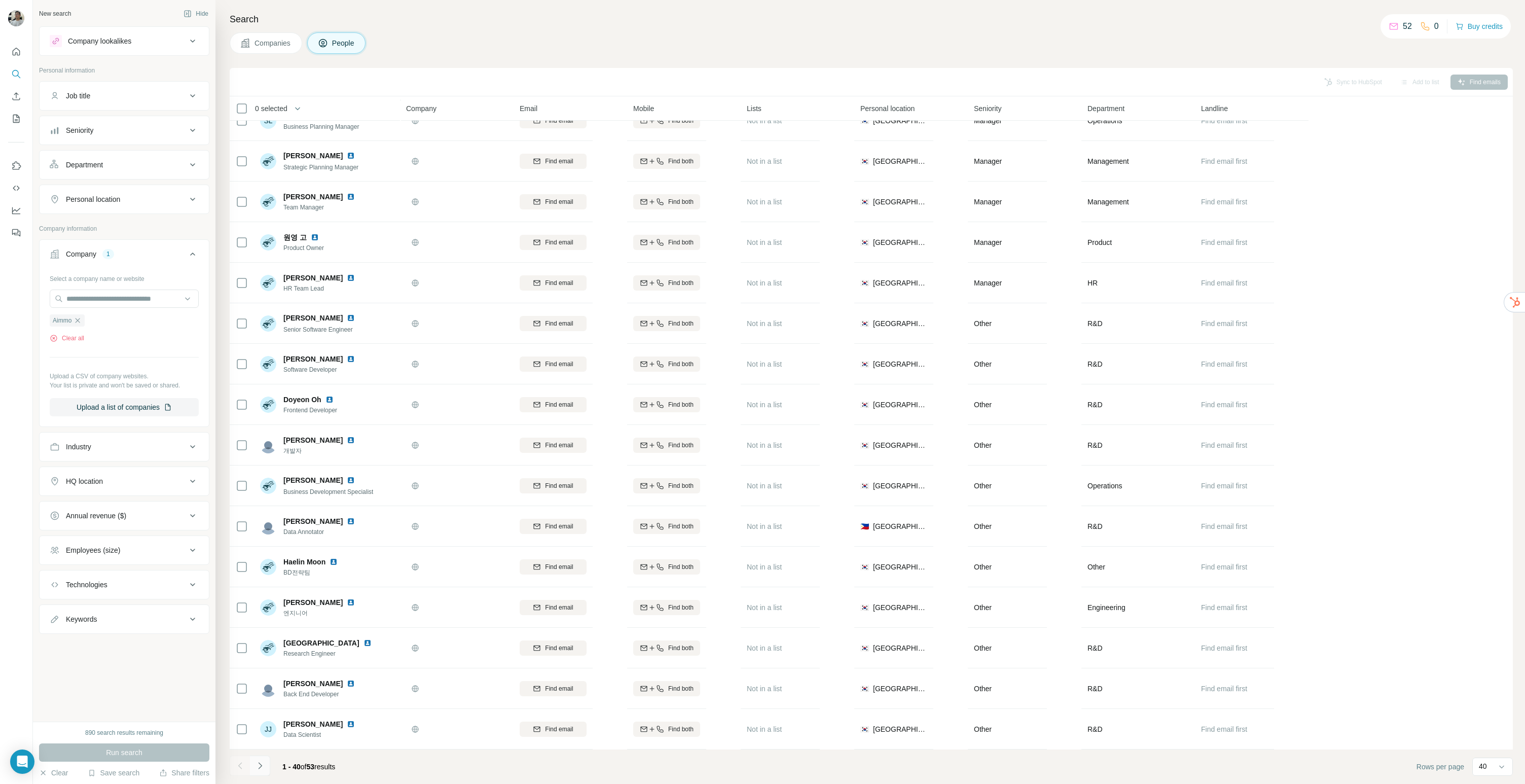
click at [263, 768] on icon "Navigate to next page" at bounding box center [260, 765] width 10 height 10
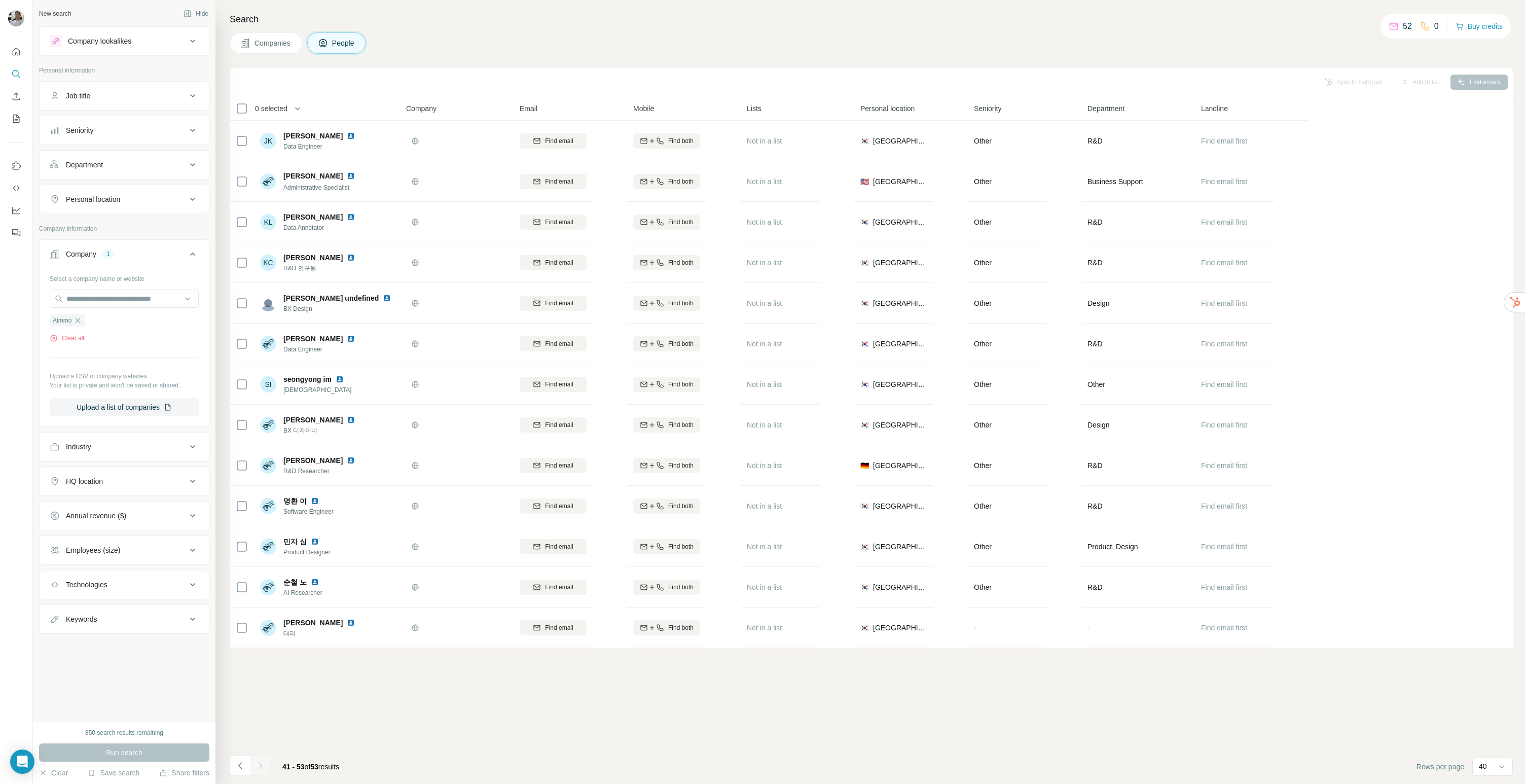
click at [510, 34] on div "Companies People" at bounding box center [872, 43] width 1283 height 22
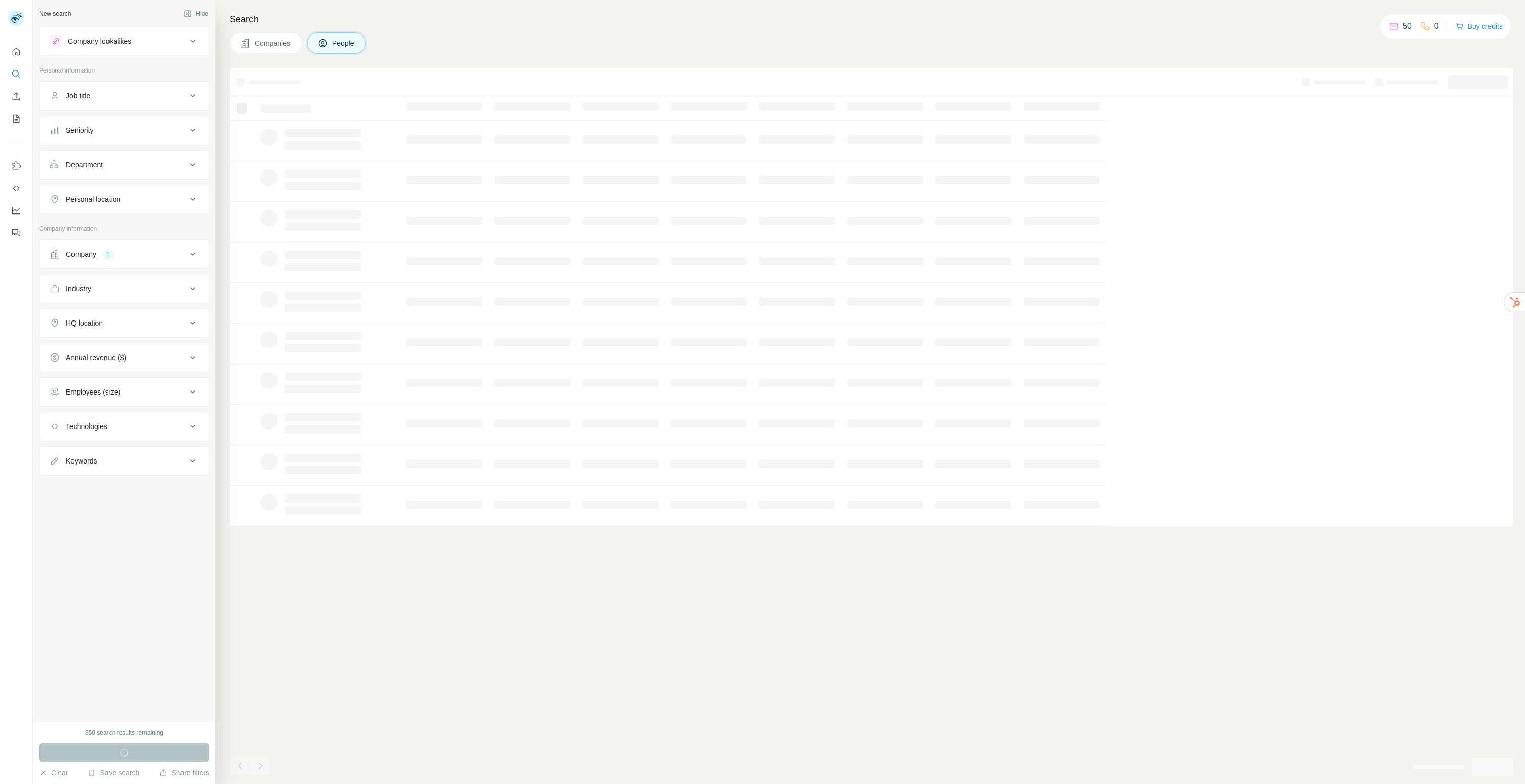
click at [180, 191] on button "Personal location" at bounding box center [124, 199] width 169 height 24
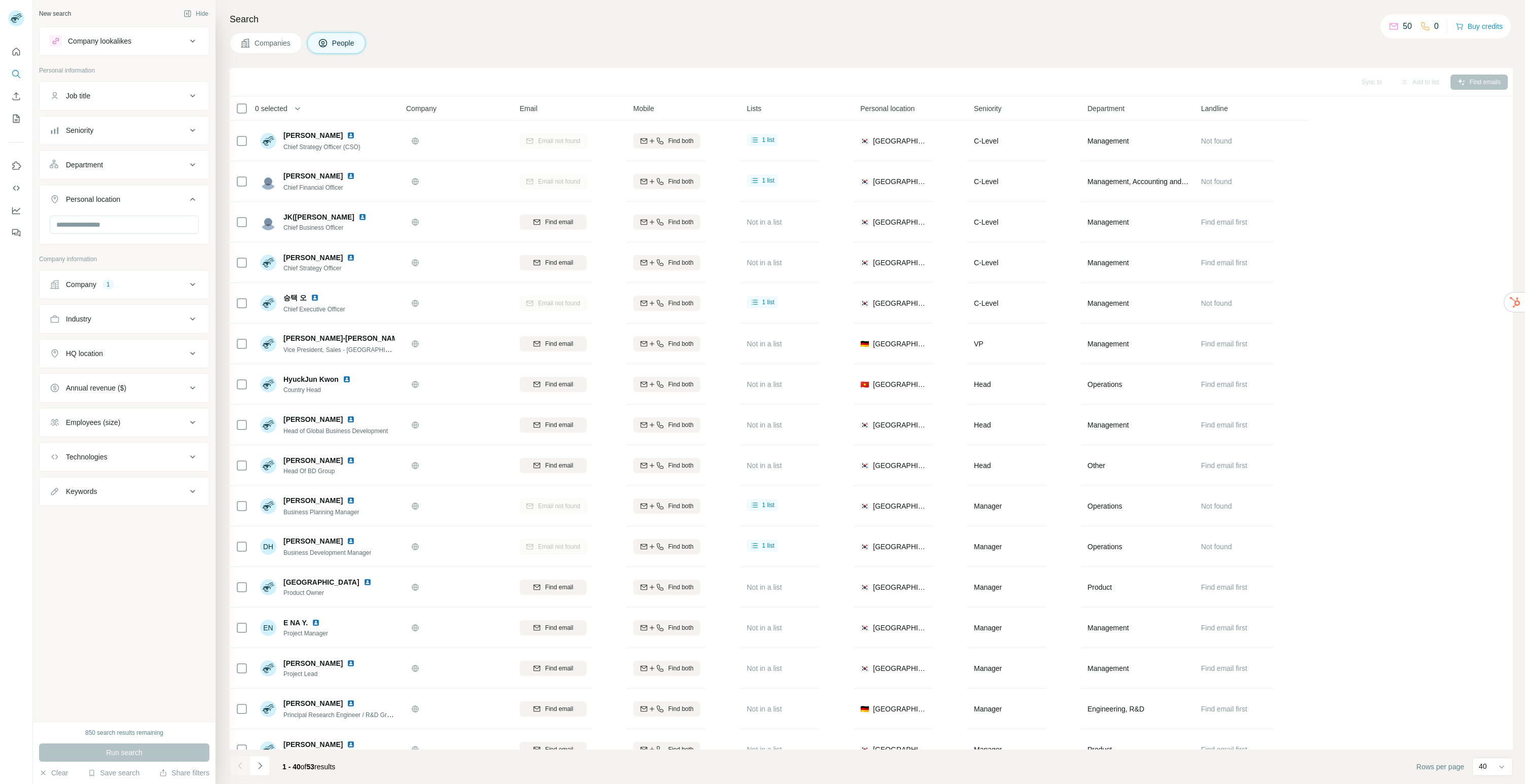
click at [174, 281] on div "Company 1" at bounding box center [118, 285] width 137 height 10
click at [696, 53] on div "Companies People" at bounding box center [872, 43] width 1283 height 22
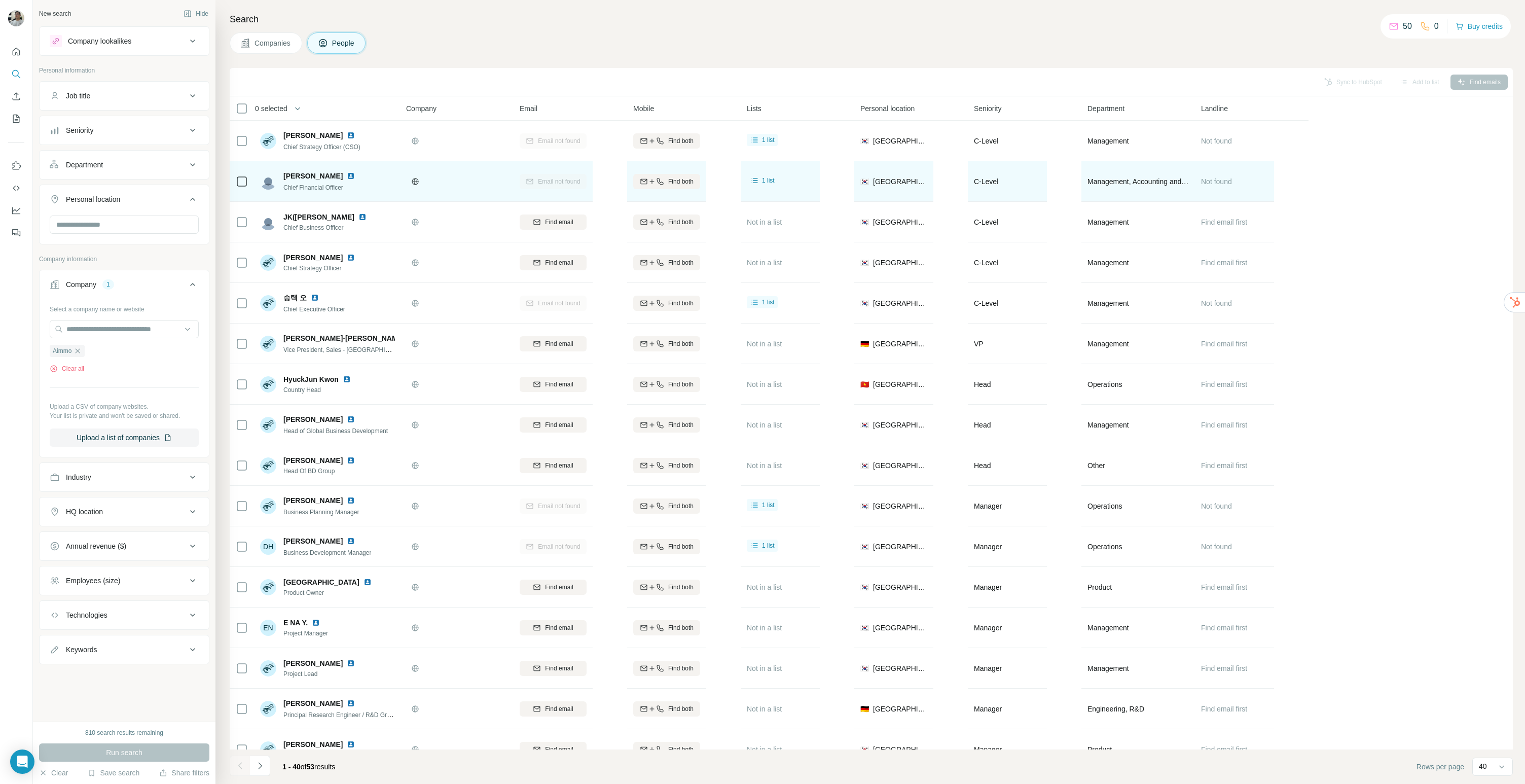
click at [466, 182] on div at bounding box center [456, 181] width 102 height 8
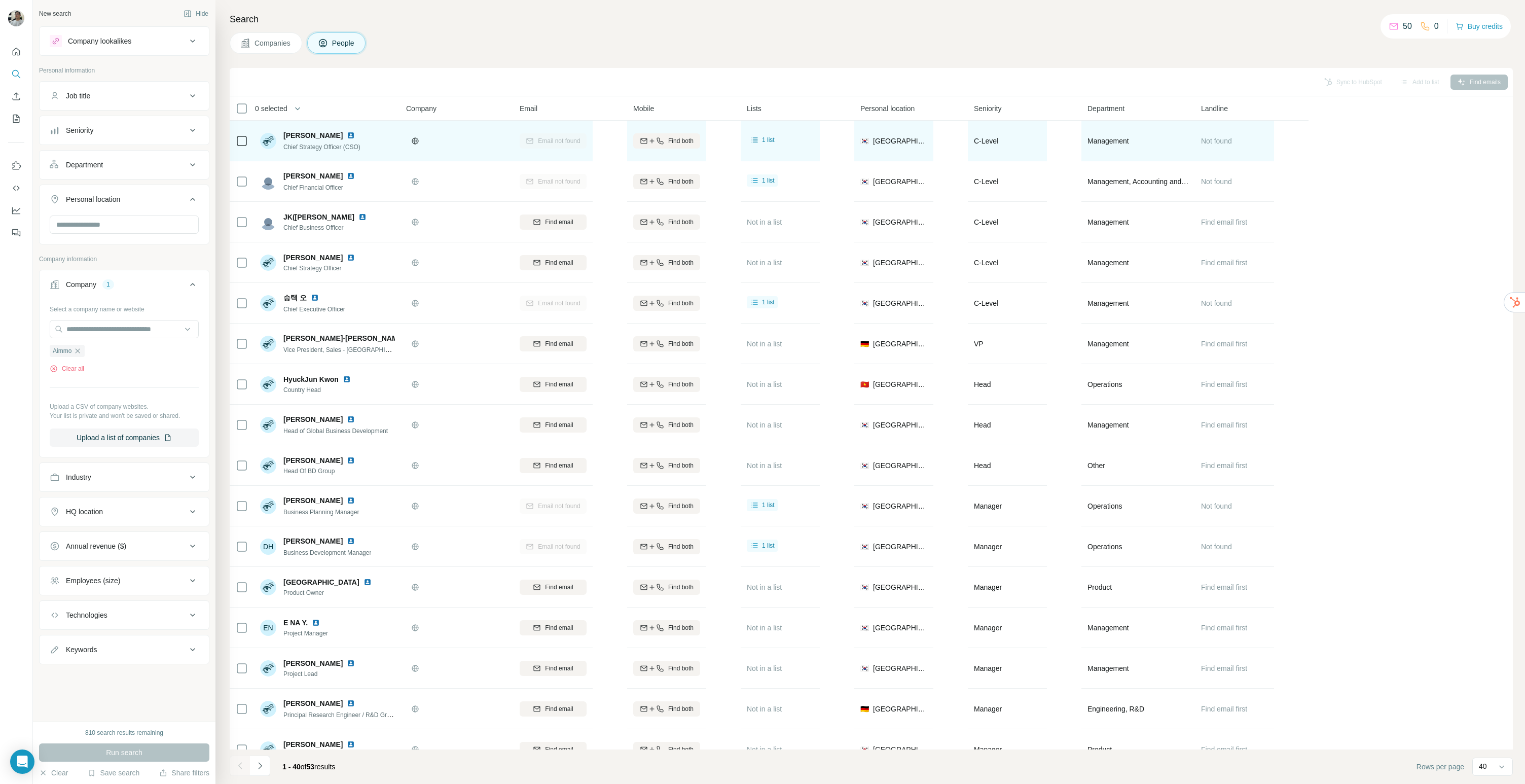
click at [555, 140] on div "Email not found" at bounding box center [553, 141] width 67 height 28
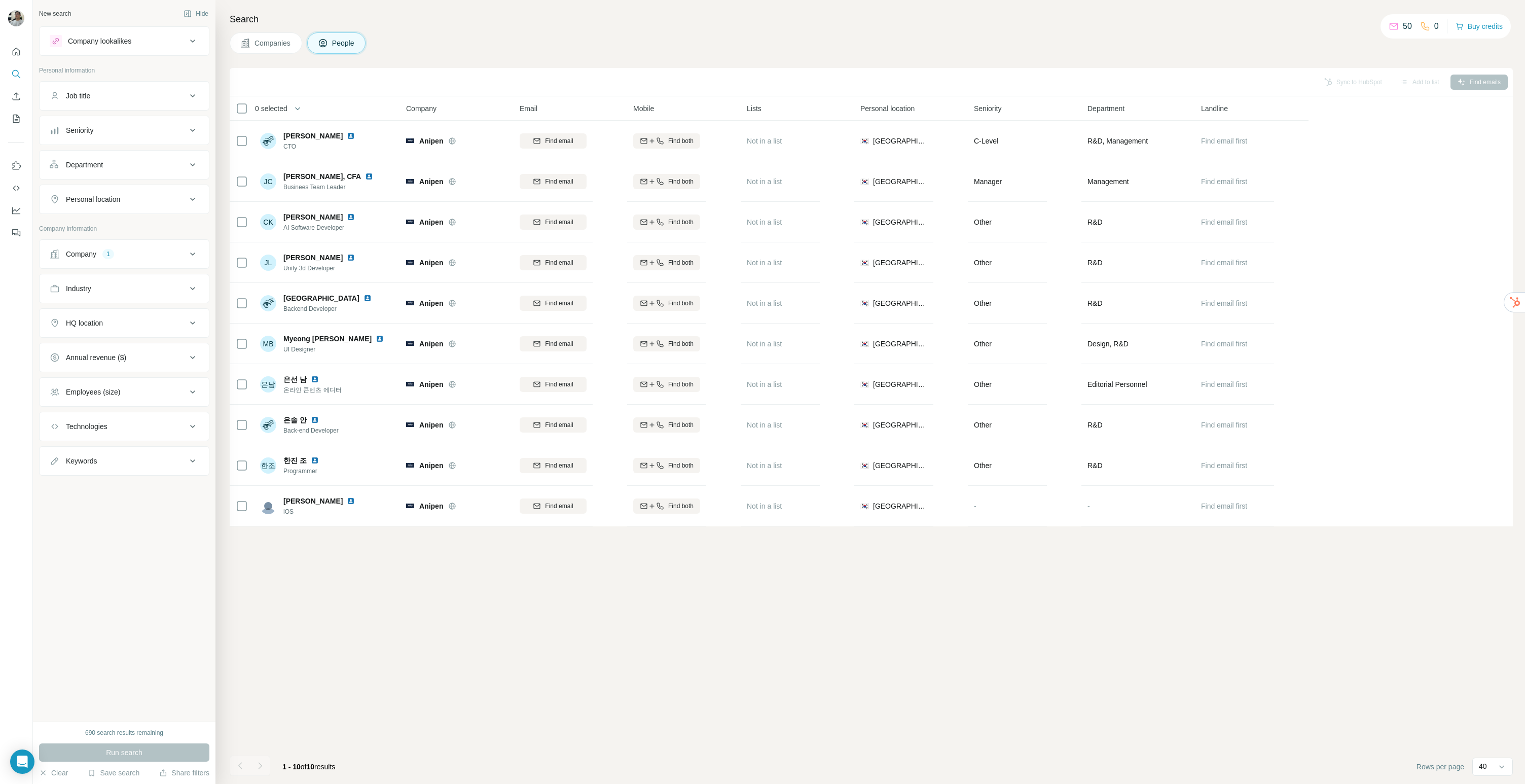
click at [371, 116] on th "0 selected" at bounding box center [311, 108] width 162 height 24
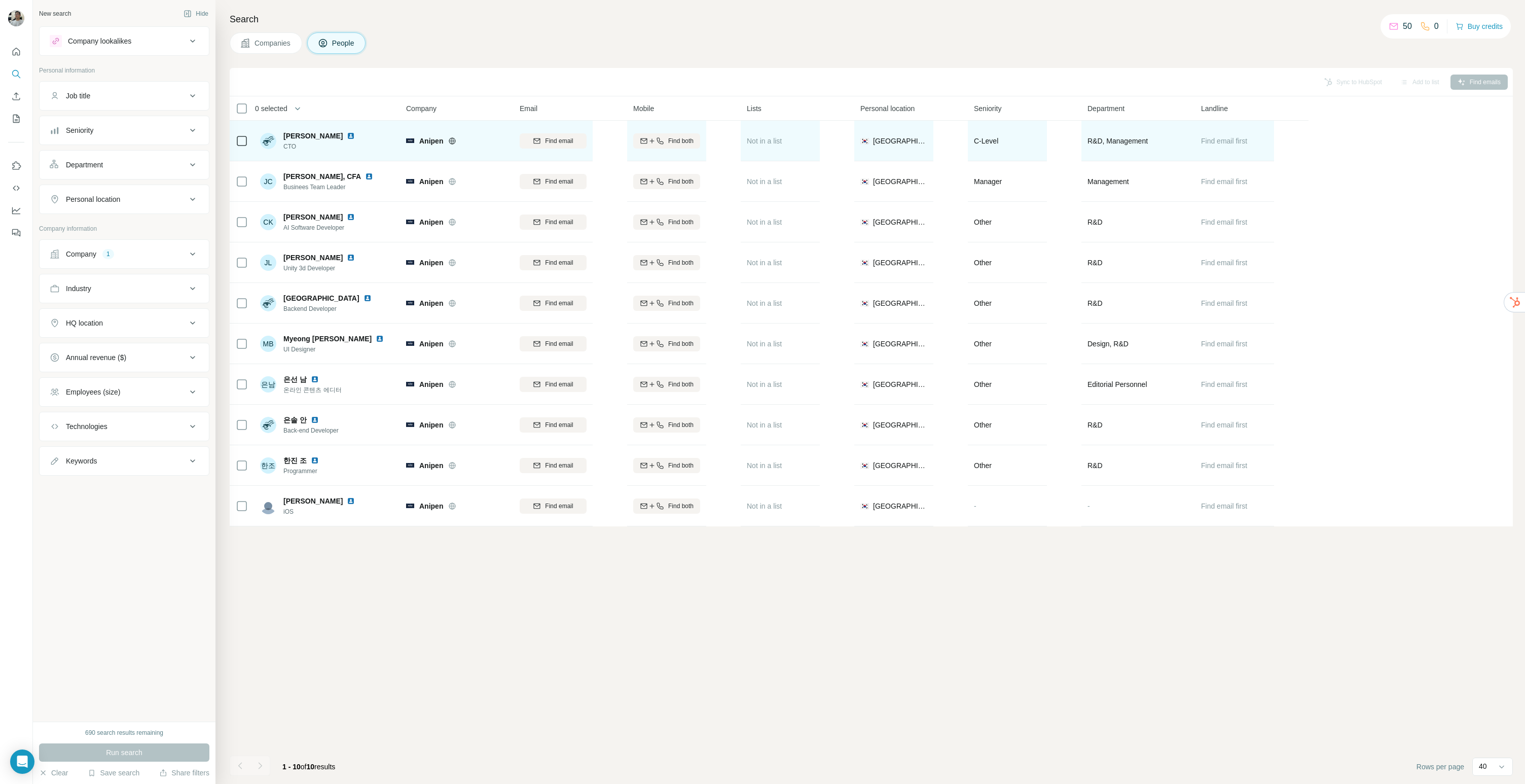
click at [346, 136] on img at bounding box center [350, 136] width 8 height 8
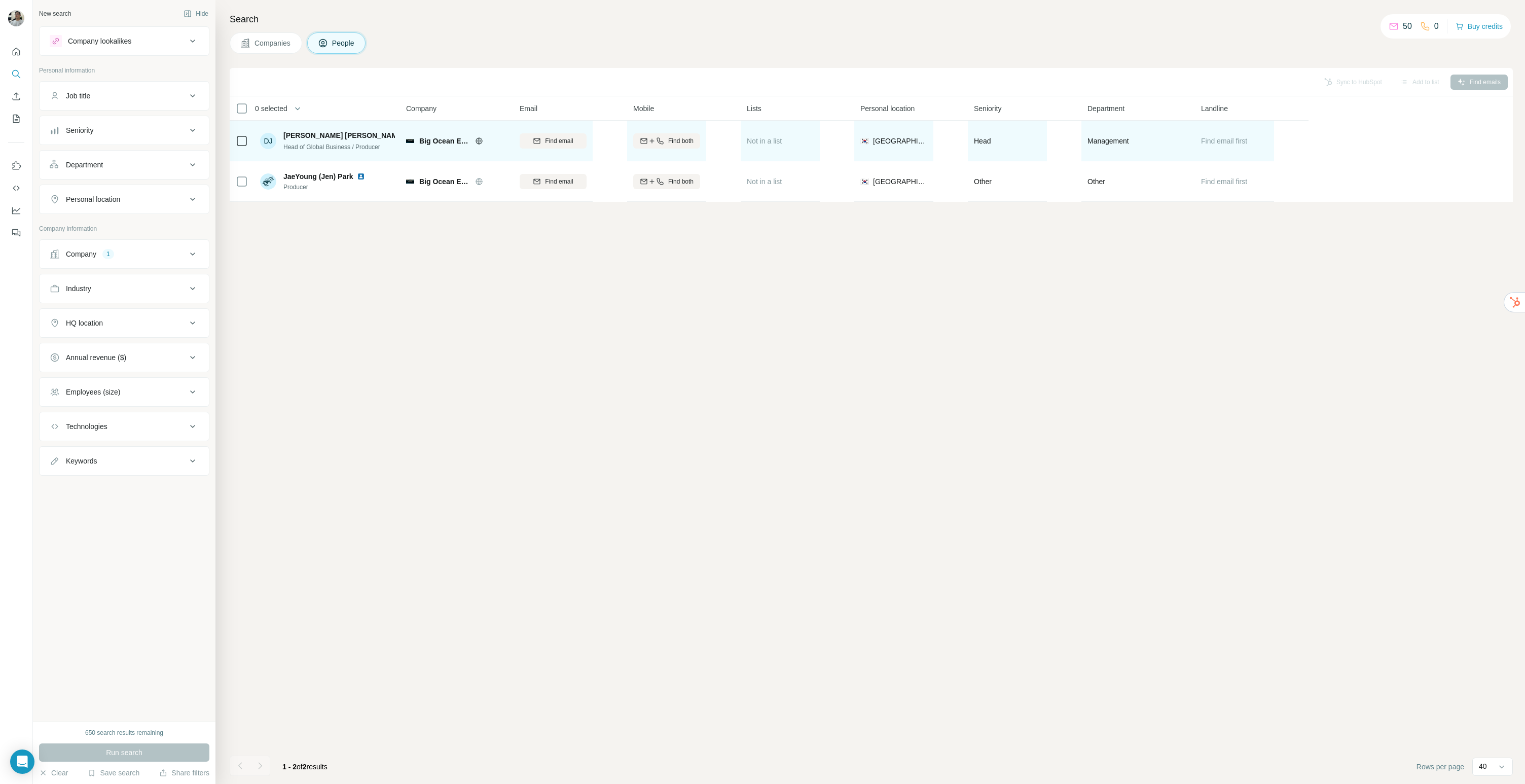
click at [424, 140] on span "Big Ocean Enm" at bounding box center [444, 141] width 50 height 10
click at [409, 134] on img at bounding box center [412, 135] width 8 height 8
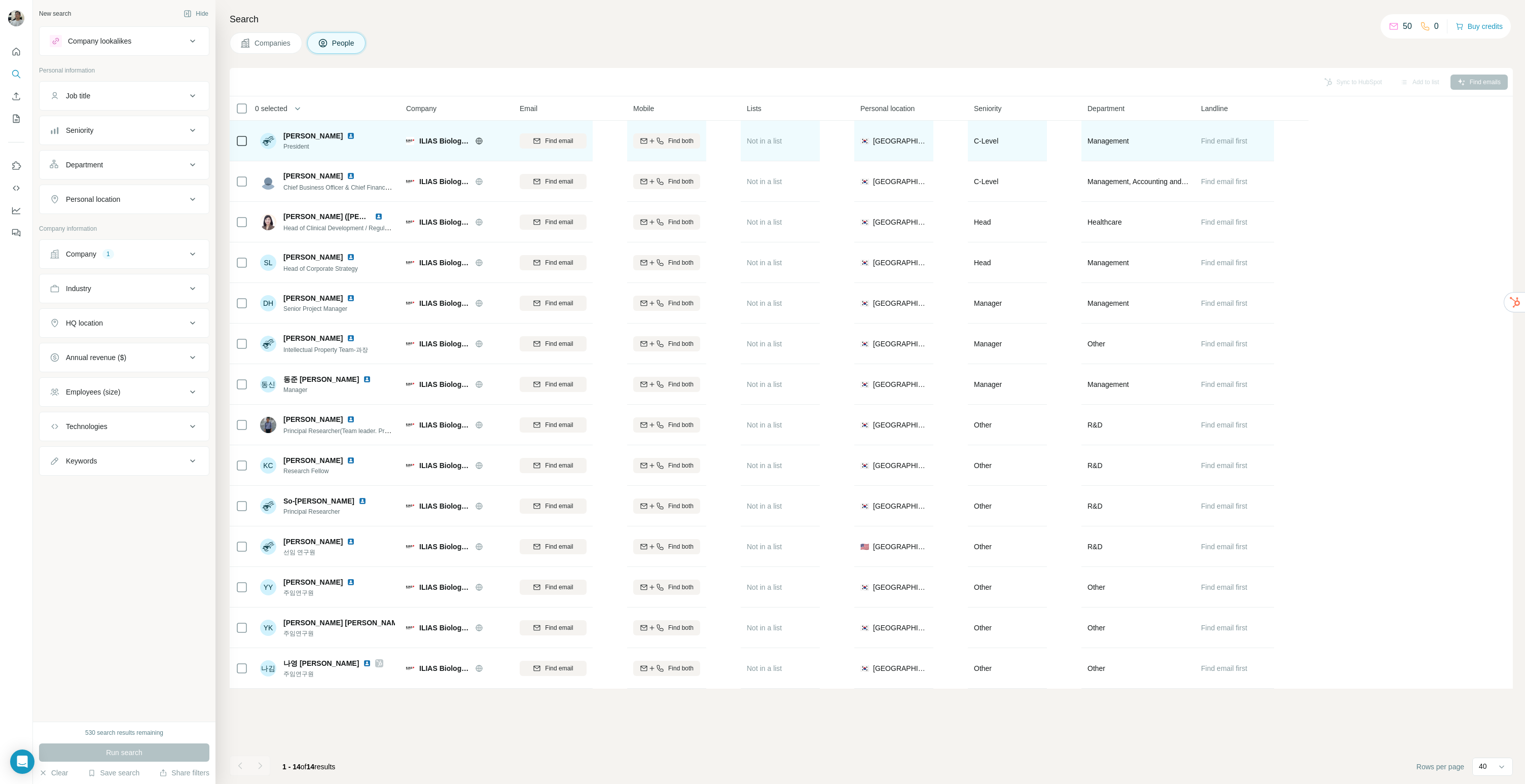
click at [346, 134] on img at bounding box center [350, 136] width 8 height 8
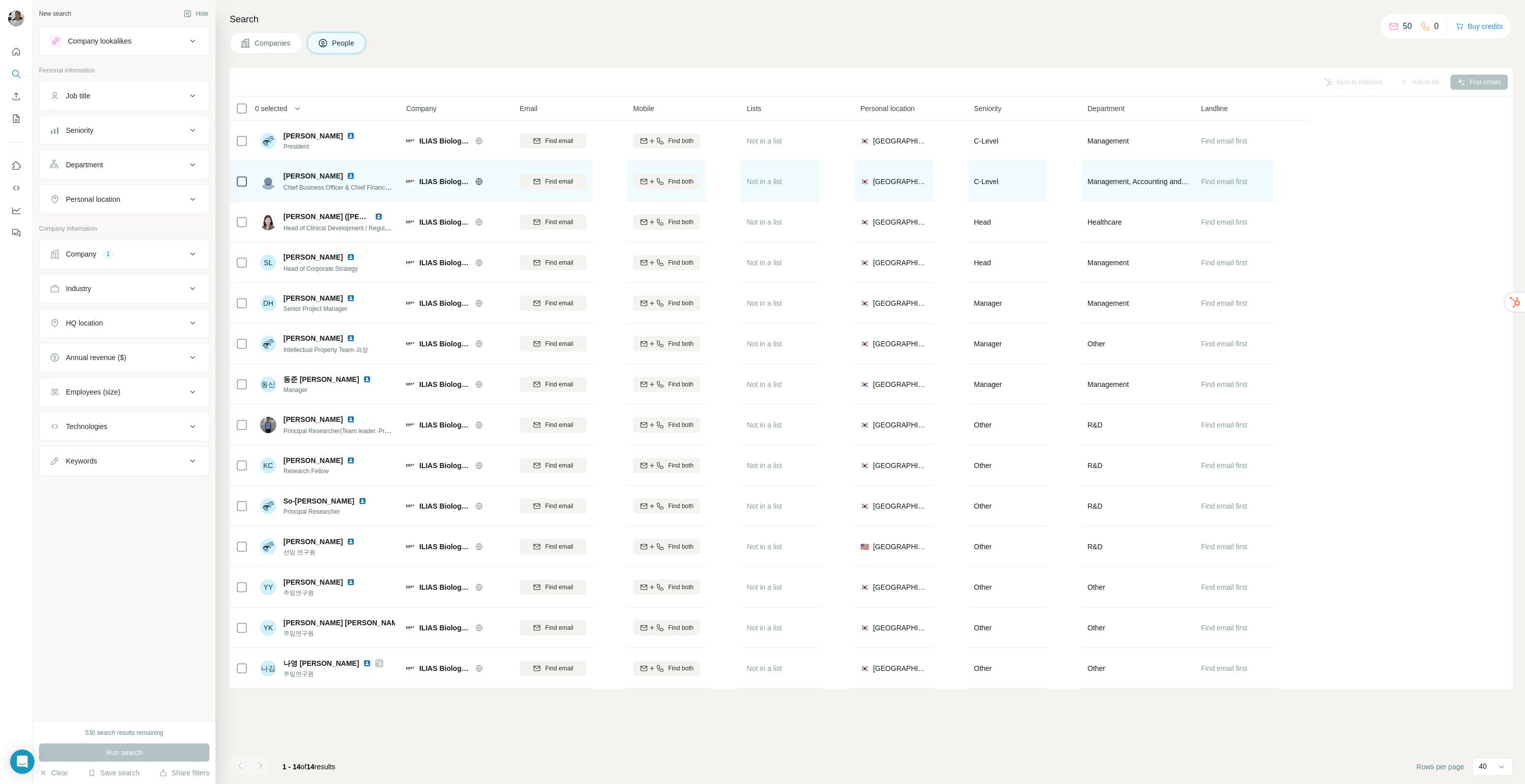
click at [346, 172] on div at bounding box center [356, 176] width 20 height 8
click at [346, 175] on img at bounding box center [350, 176] width 8 height 8
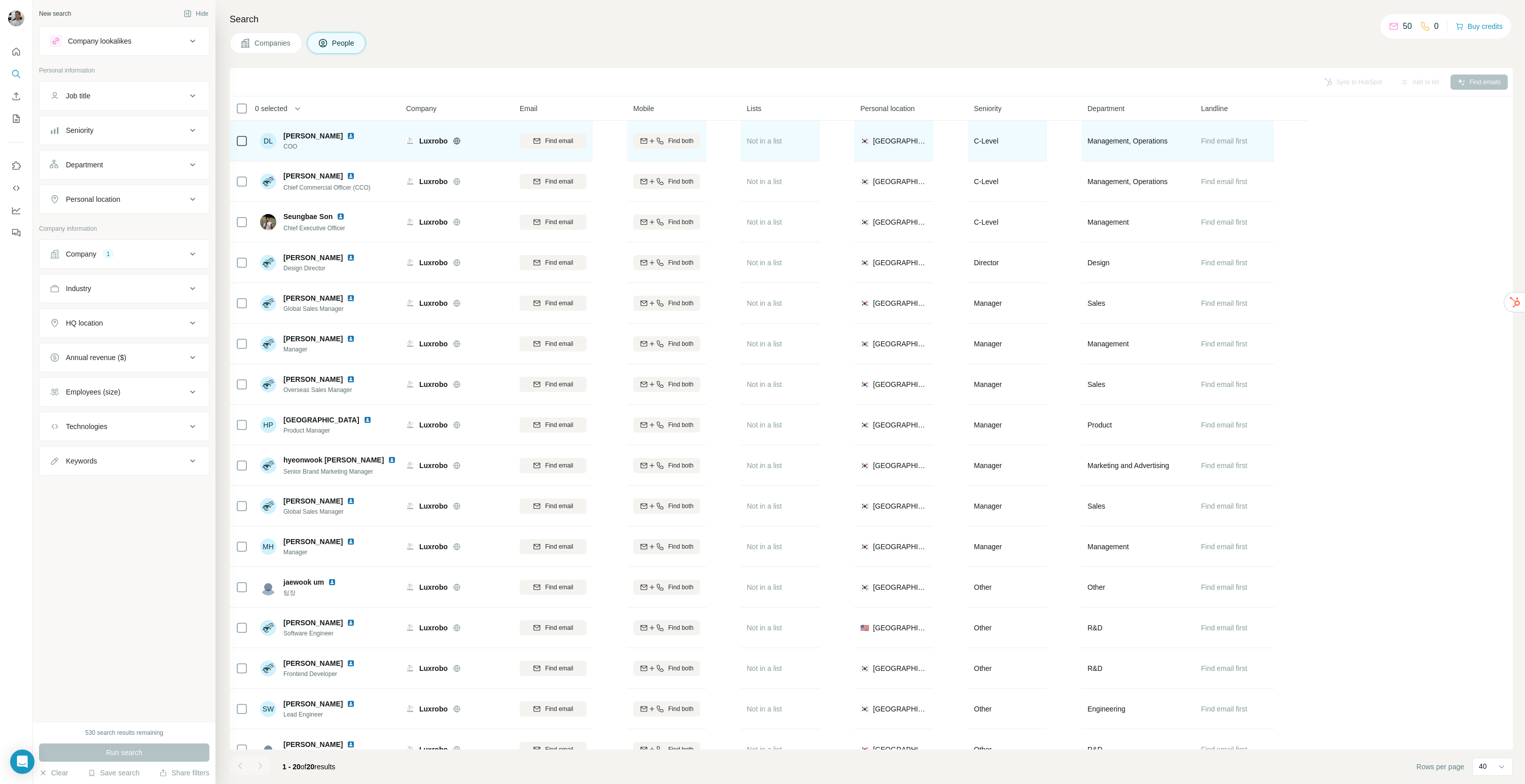
click at [346, 134] on img at bounding box center [350, 136] width 8 height 8
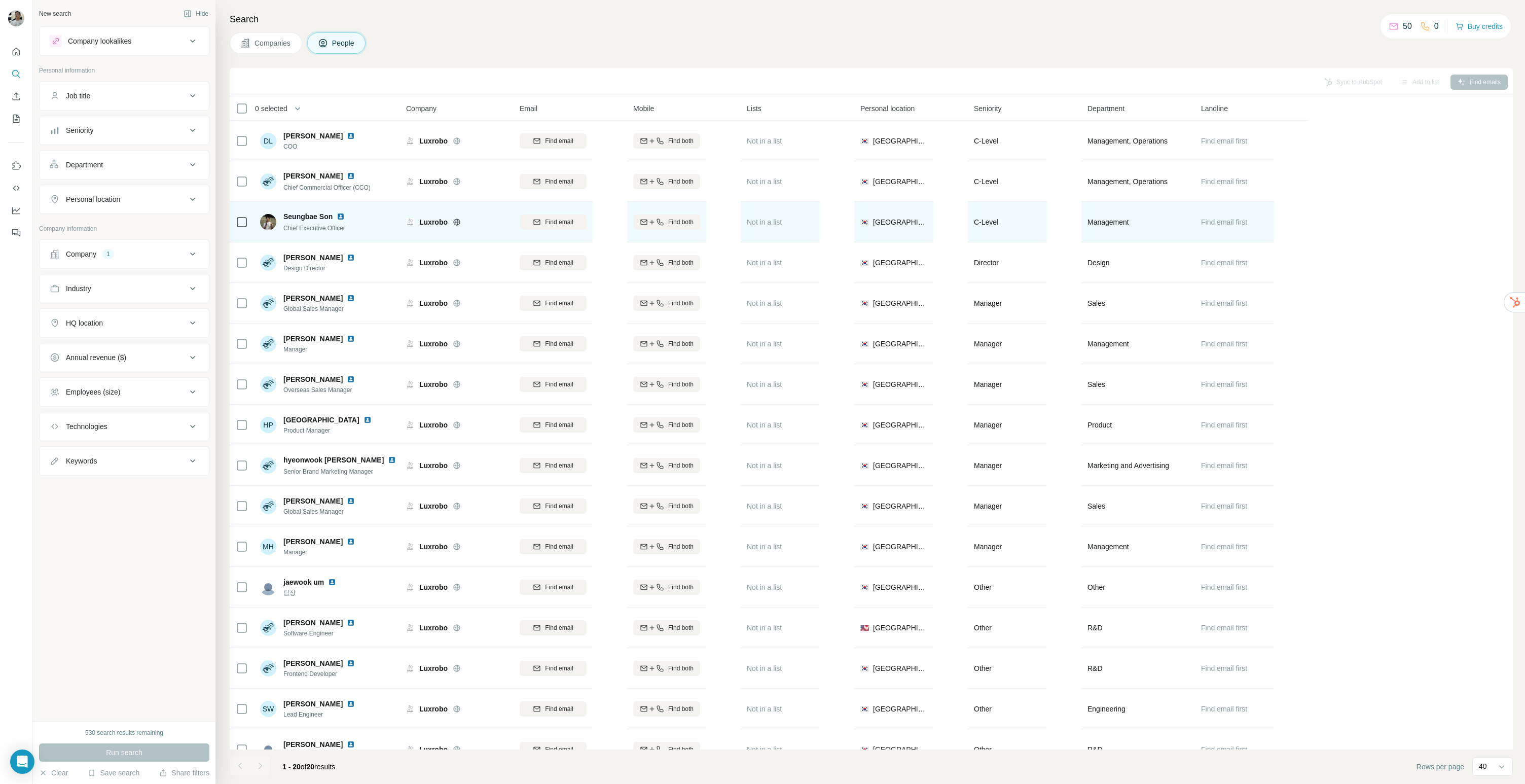
click at [343, 220] on div "Seungbae Son" at bounding box center [320, 217] width 73 height 10
click at [344, 217] on img at bounding box center [340, 216] width 8 height 8
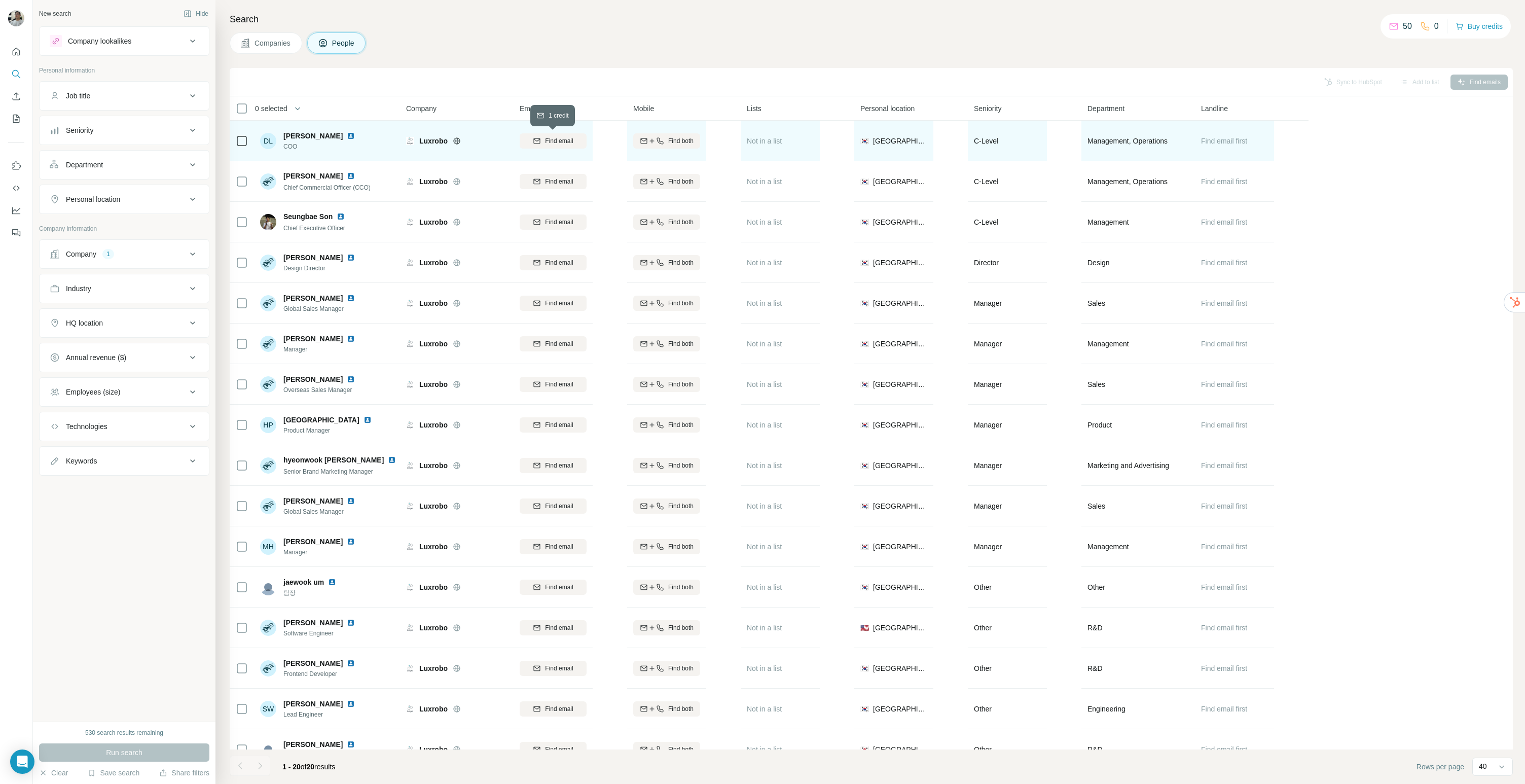
click at [552, 134] on button "Find email" at bounding box center [553, 141] width 67 height 16
click at [346, 134] on img at bounding box center [350, 136] width 8 height 8
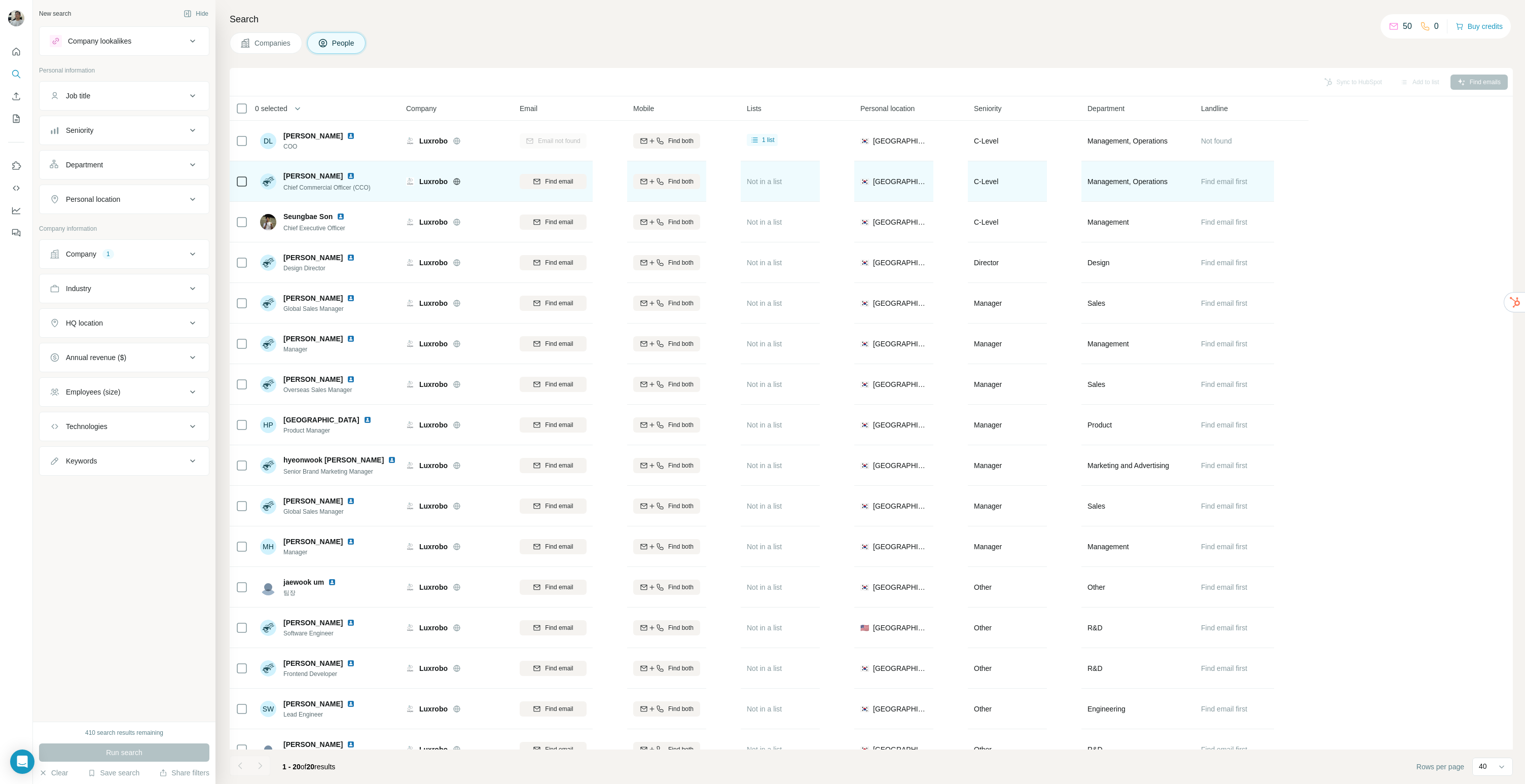
click at [348, 172] on img at bounding box center [350, 176] width 8 height 8
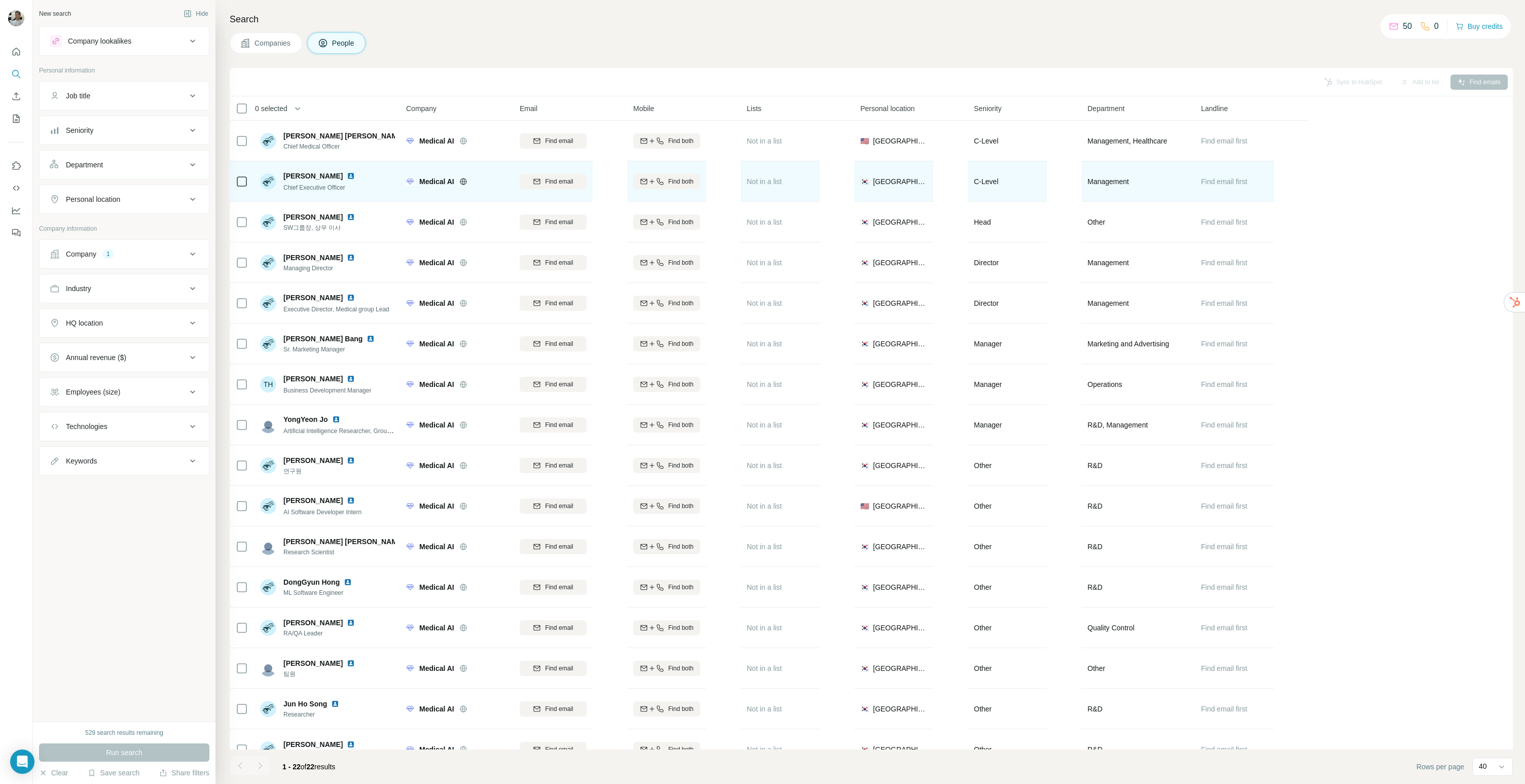
click at [349, 175] on img at bounding box center [350, 176] width 8 height 8
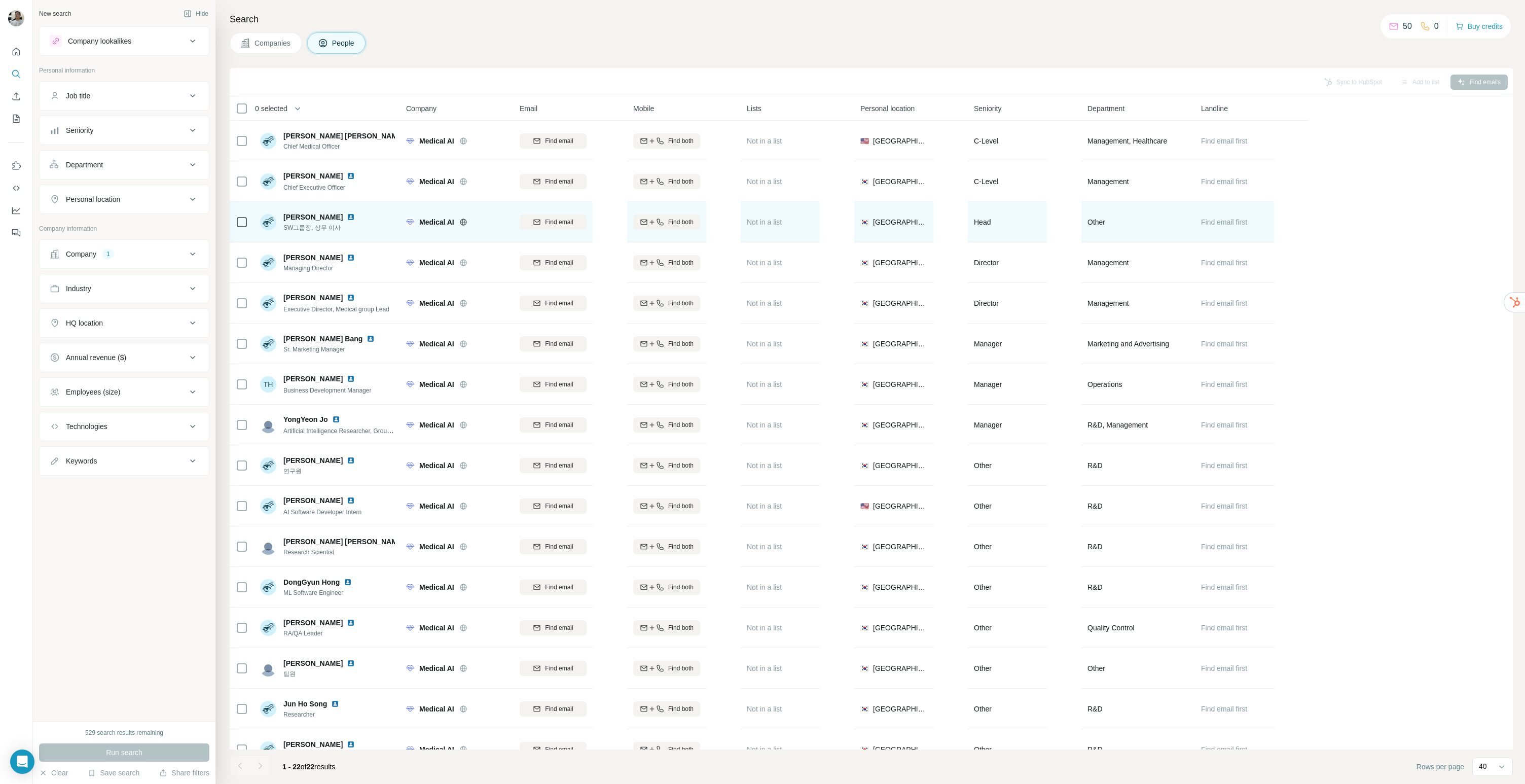
click at [346, 217] on img at bounding box center [350, 217] width 8 height 8
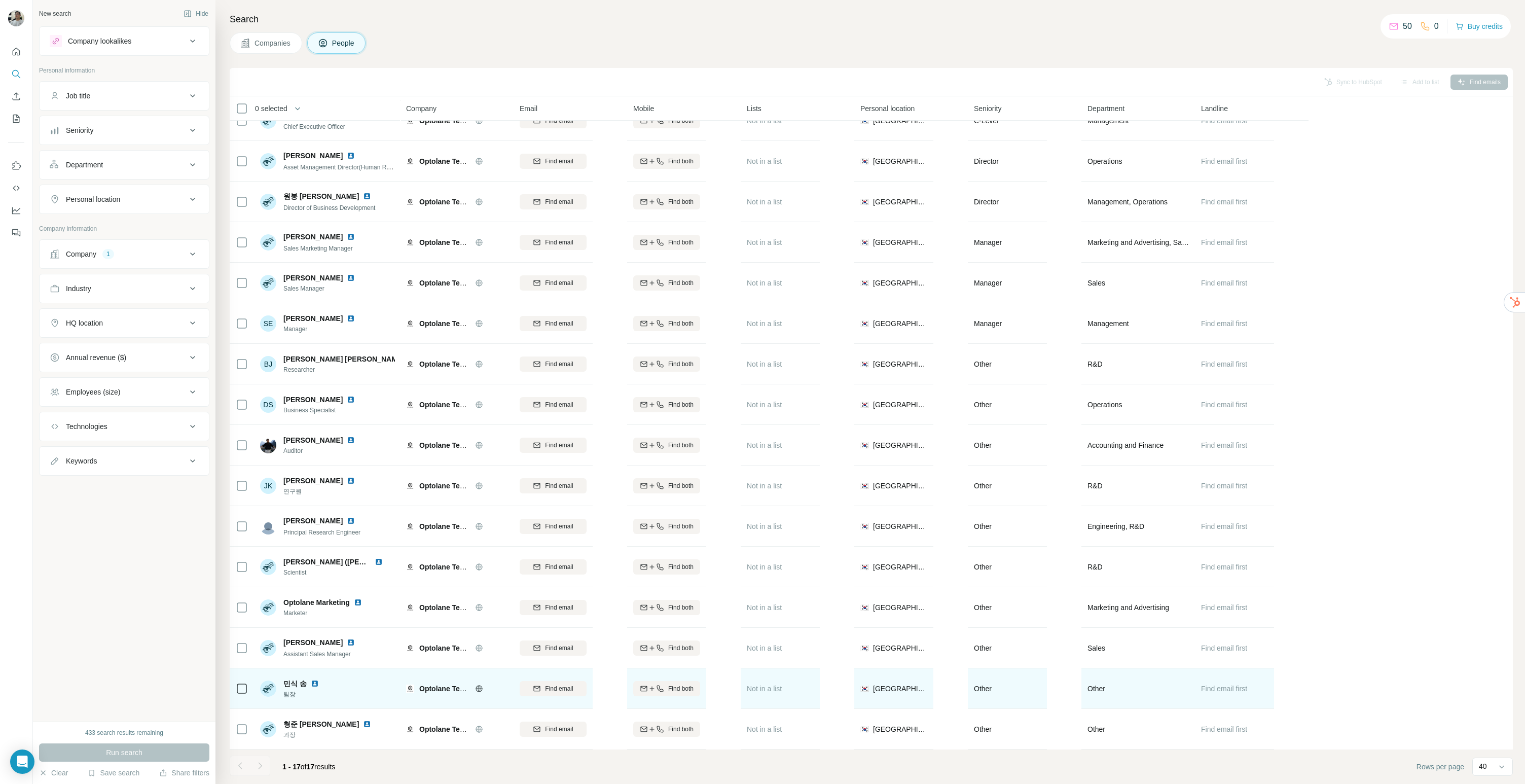
scroll to position [65, 0]
click at [314, 679] on img at bounding box center [314, 683] width 8 height 8
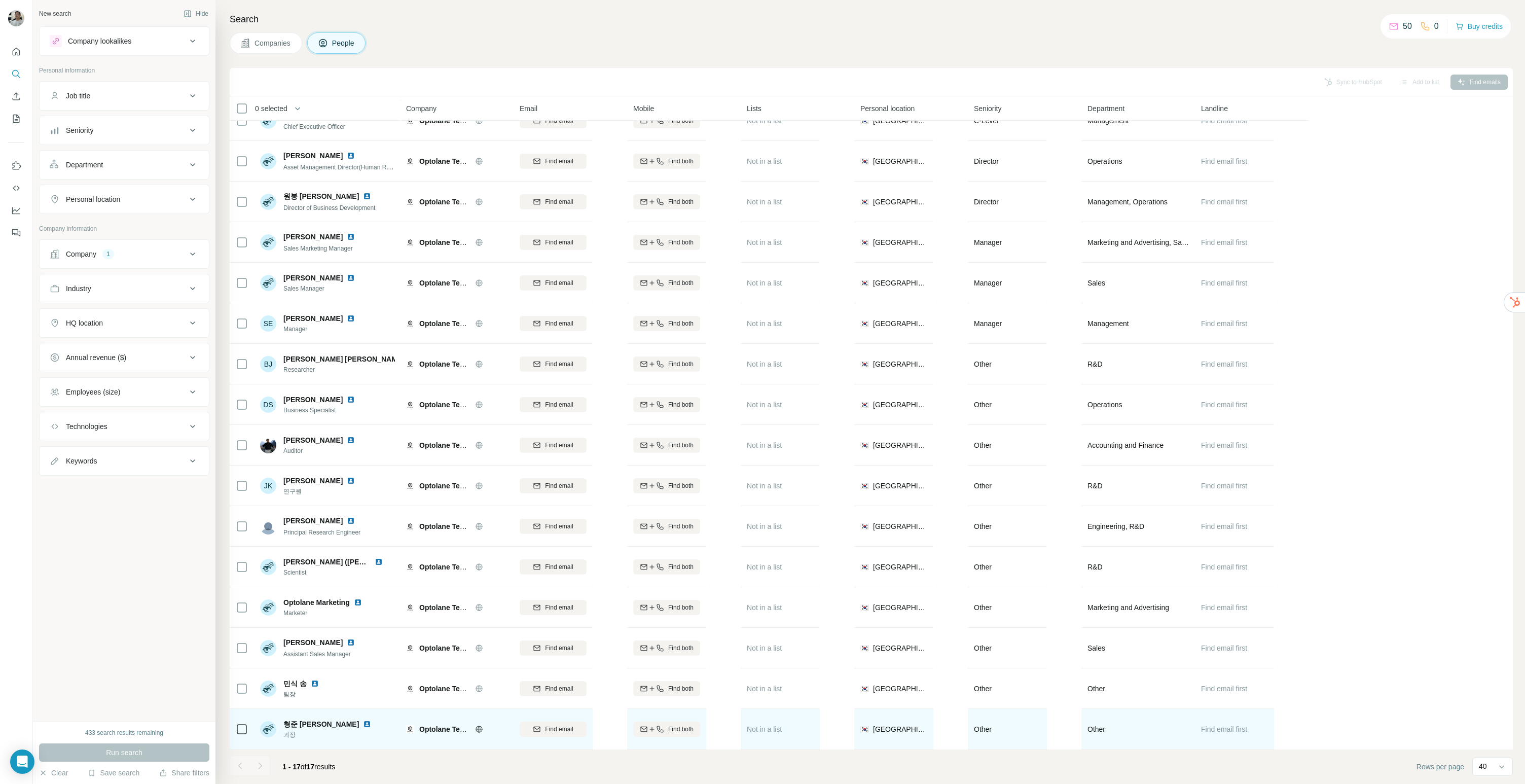
click at [363, 720] on img at bounding box center [366, 724] width 8 height 8
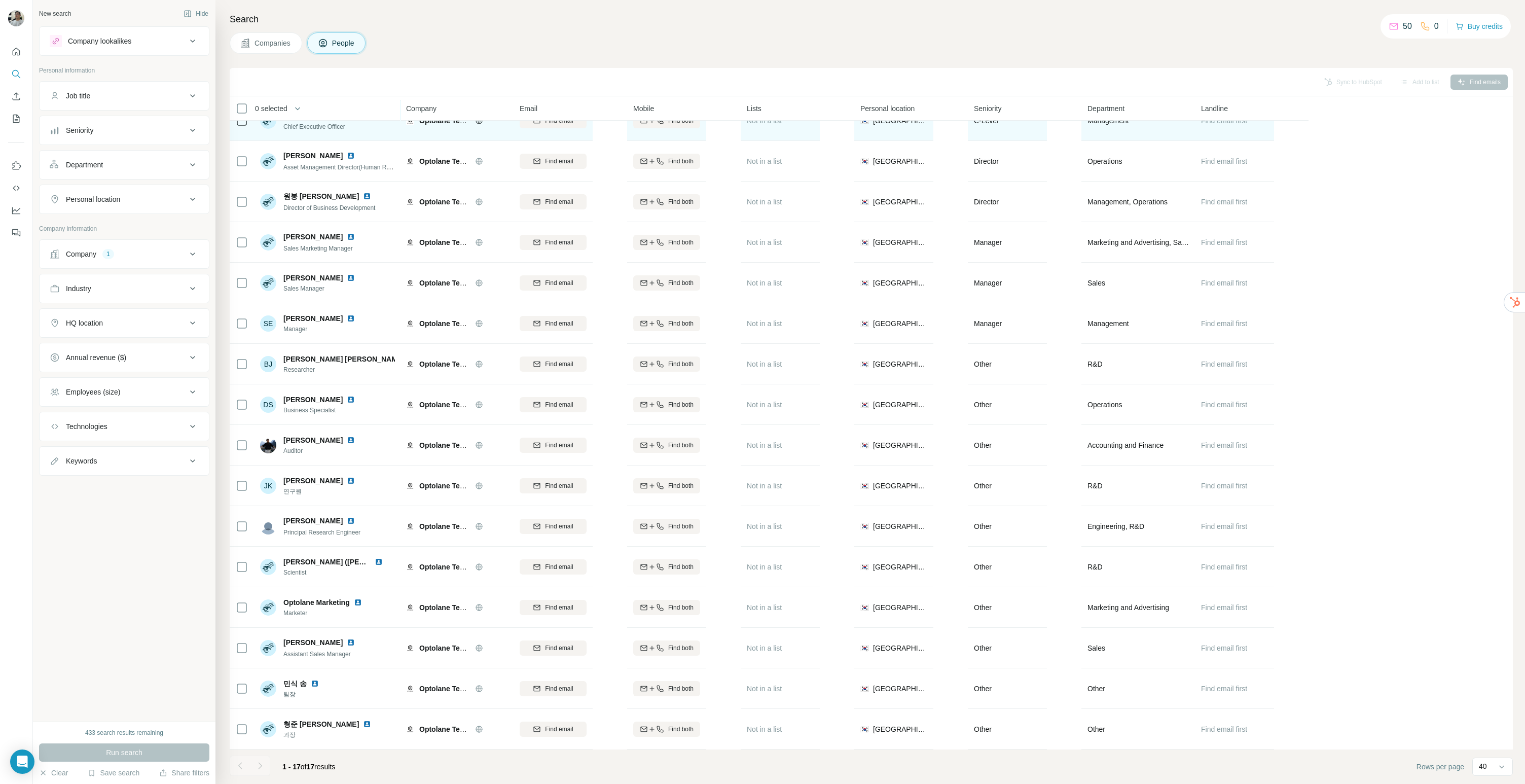
scroll to position [0, 0]
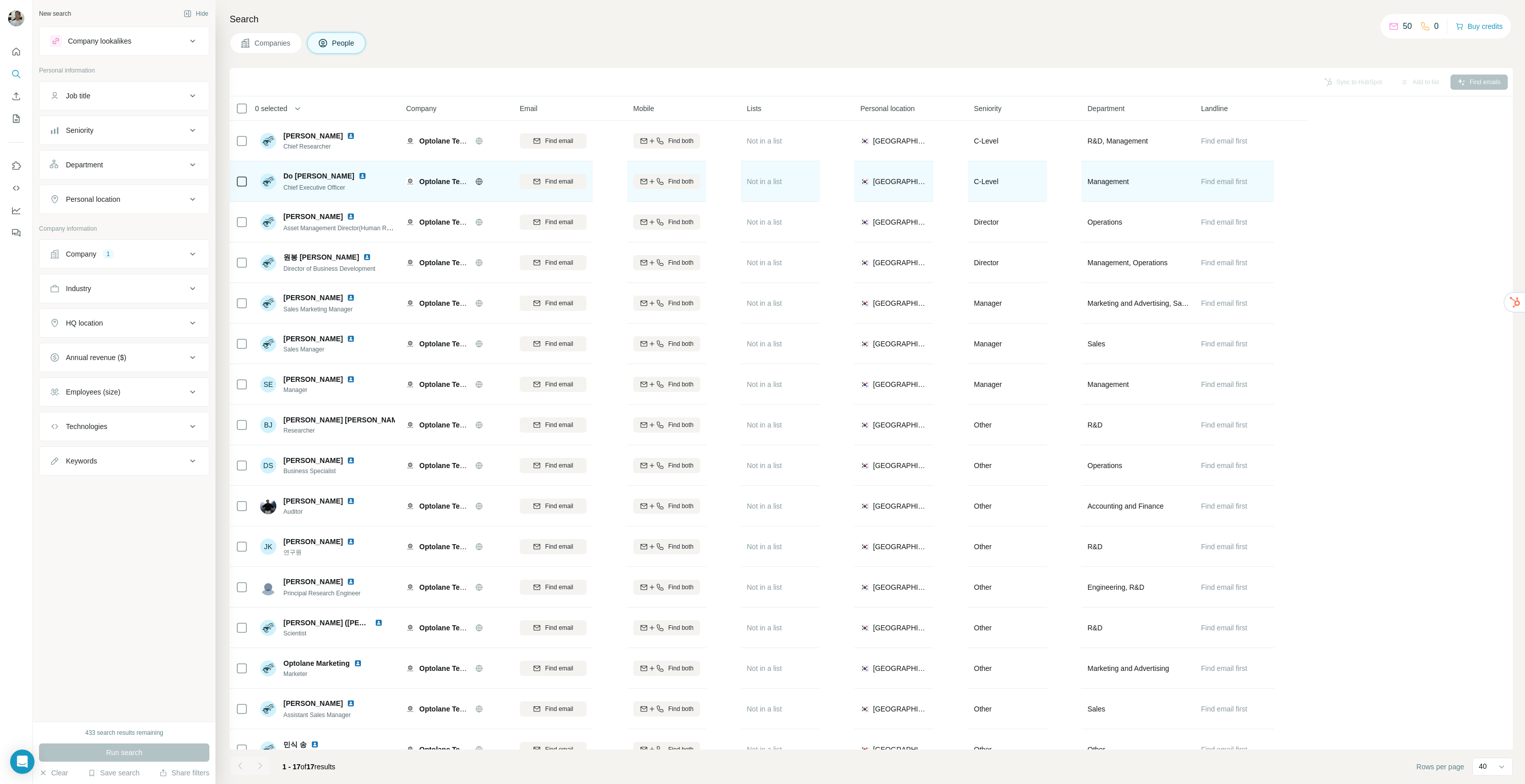
click at [358, 174] on img at bounding box center [362, 176] width 8 height 8
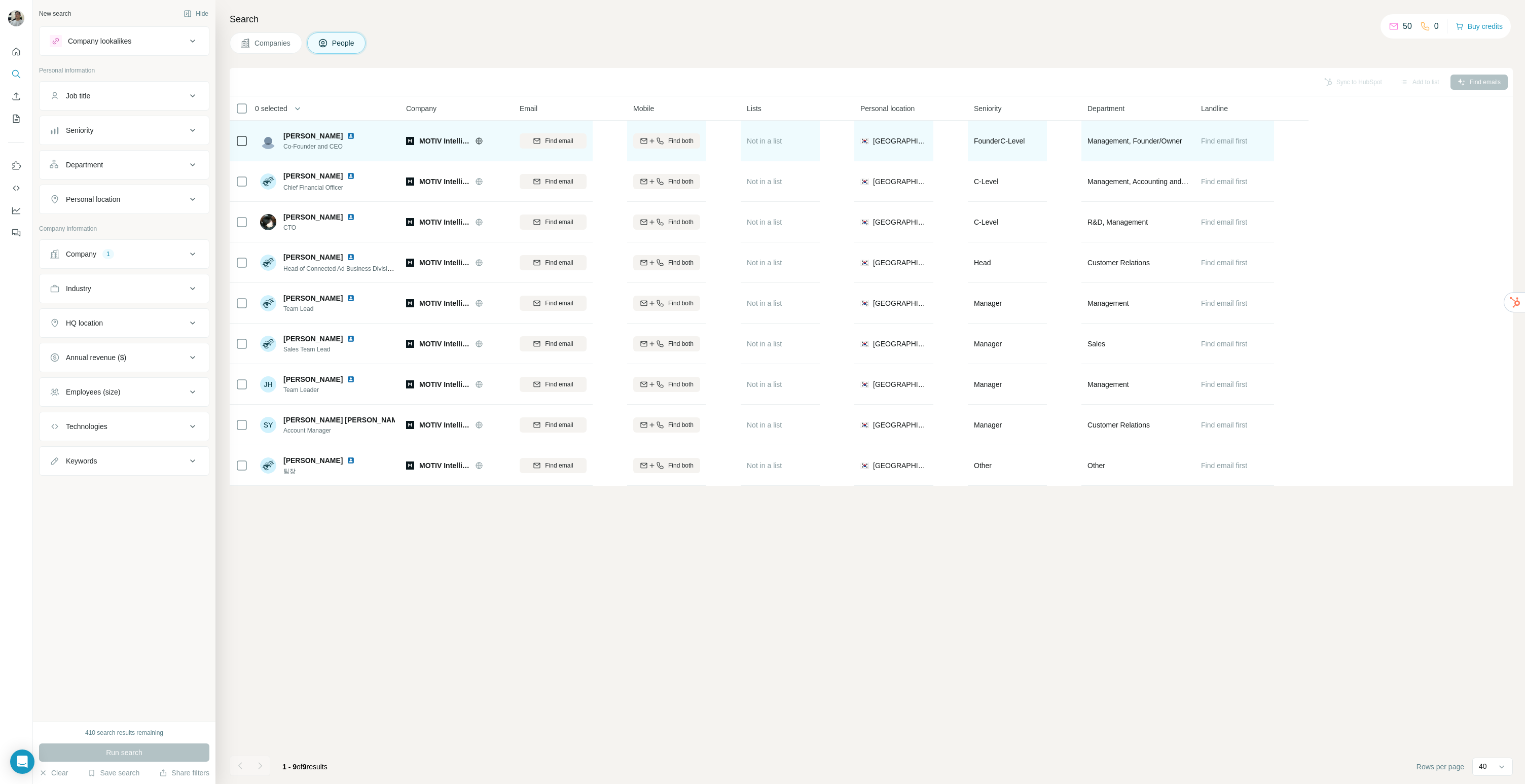
click at [346, 136] on img at bounding box center [350, 136] width 8 height 8
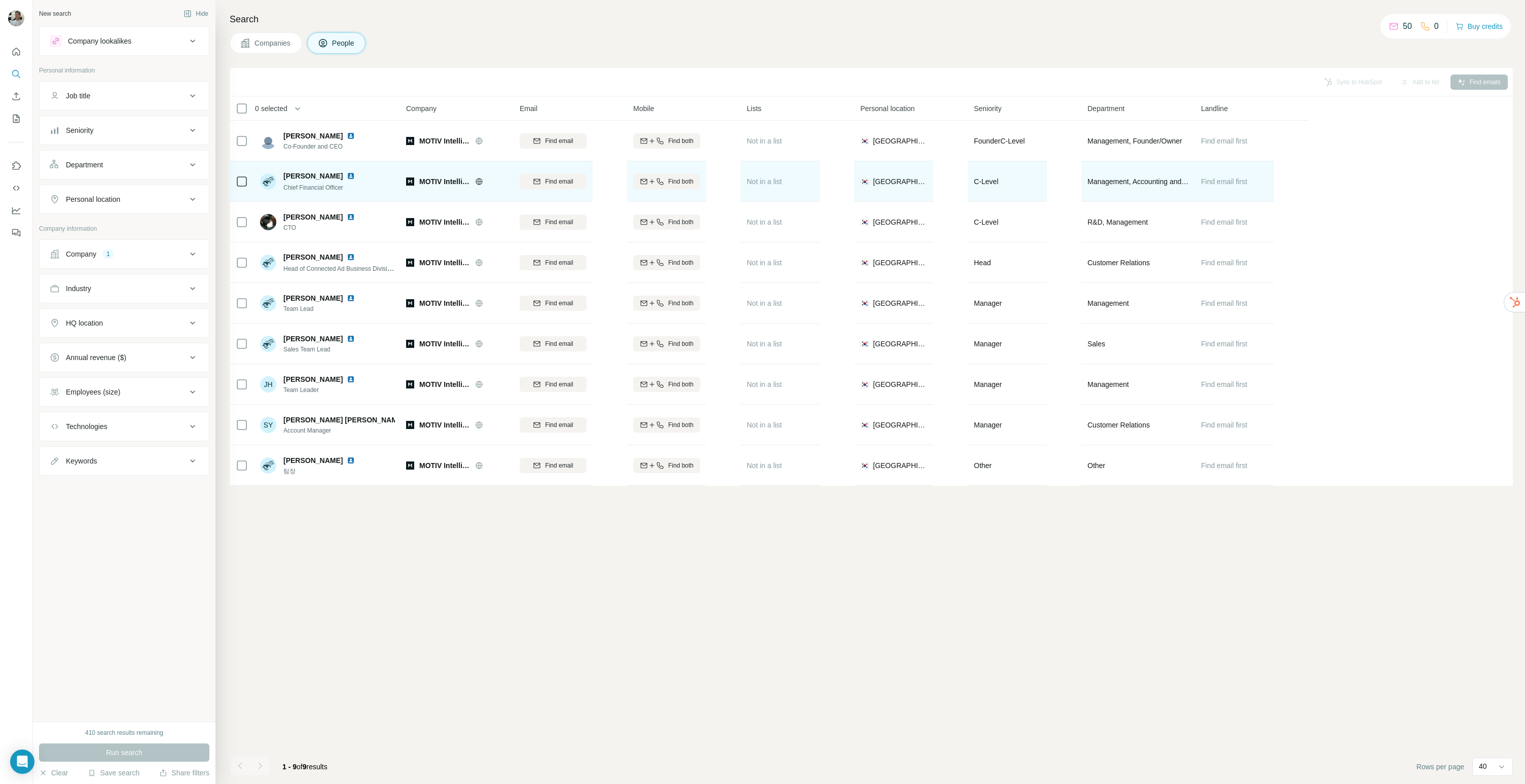
click at [346, 174] on img at bounding box center [350, 176] width 8 height 8
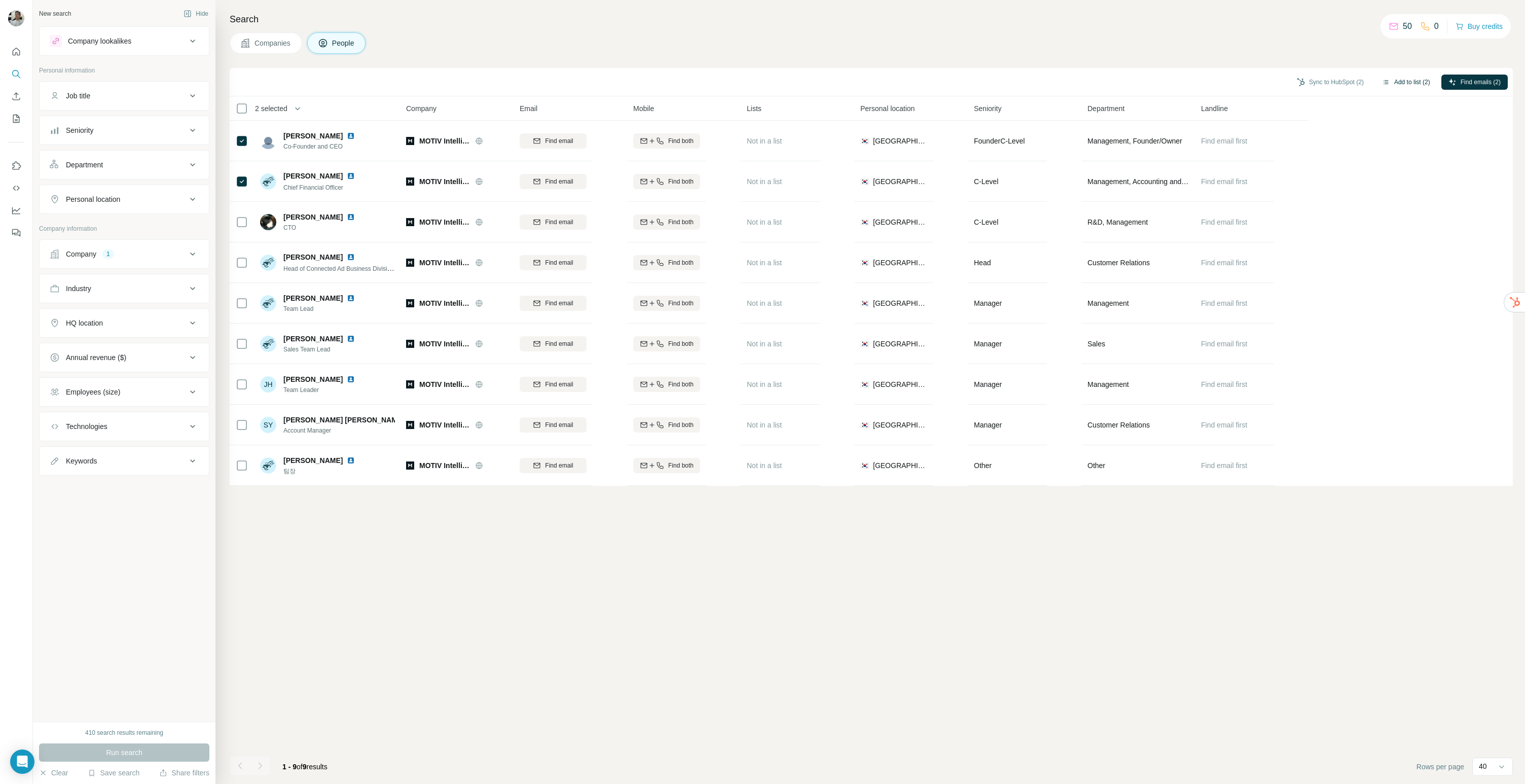
click at [1421, 81] on button "Add to list (2)" at bounding box center [1406, 82] width 62 height 16
click at [1402, 73] on div "Sync to HubSpot (2) Add to list (2) Find emails (2)" at bounding box center [871, 82] width 1273 height 18
click at [1403, 82] on button "Add to list (2)" at bounding box center [1406, 82] width 62 height 16
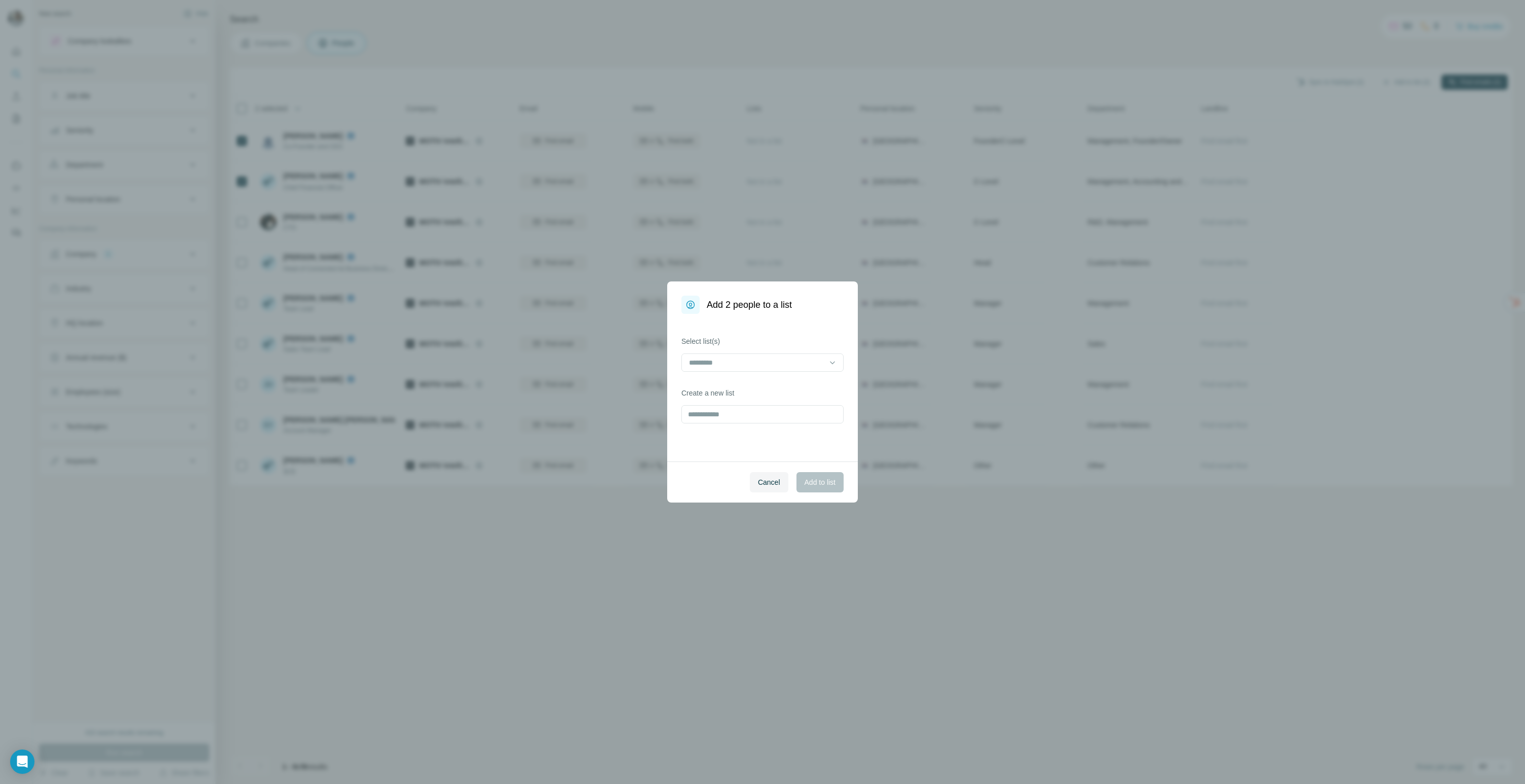
click at [1394, 75] on div "Add 2 people to a list Select list(s) Create a new list Cancel Add to list" at bounding box center [762, 392] width 1525 height 784
click at [723, 365] on input at bounding box center [756, 362] width 137 height 11
click at [726, 385] on p "외감 아웃바운드 (경영관리 / 총무)" at bounding box center [743, 386] width 107 height 10
click at [817, 486] on span "Add to list" at bounding box center [820, 482] width 31 height 10
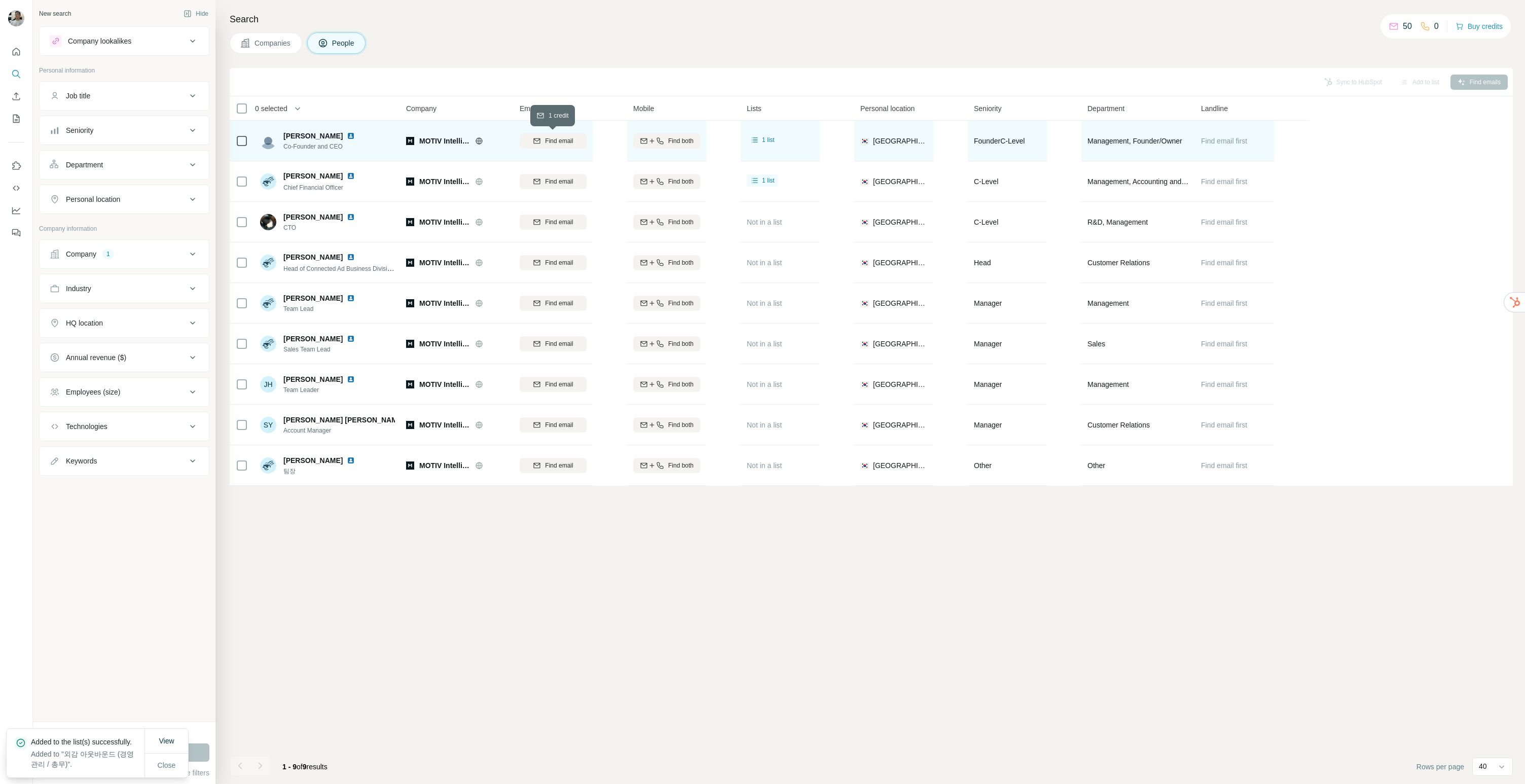
click at [544, 142] on div "Find email" at bounding box center [553, 141] width 67 height 9
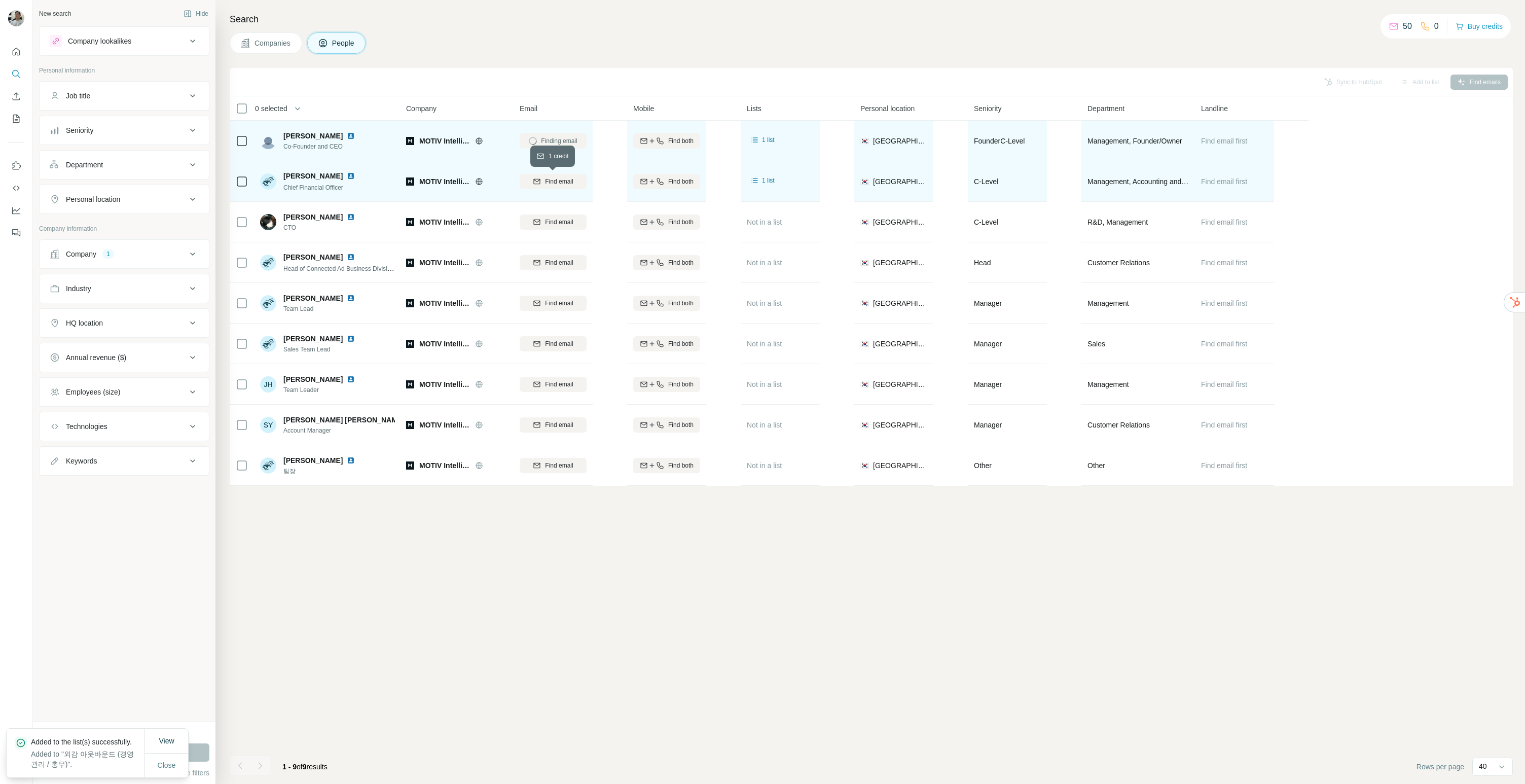
click at [559, 175] on button "Find email" at bounding box center [553, 181] width 67 height 16
click at [346, 135] on img at bounding box center [350, 136] width 8 height 8
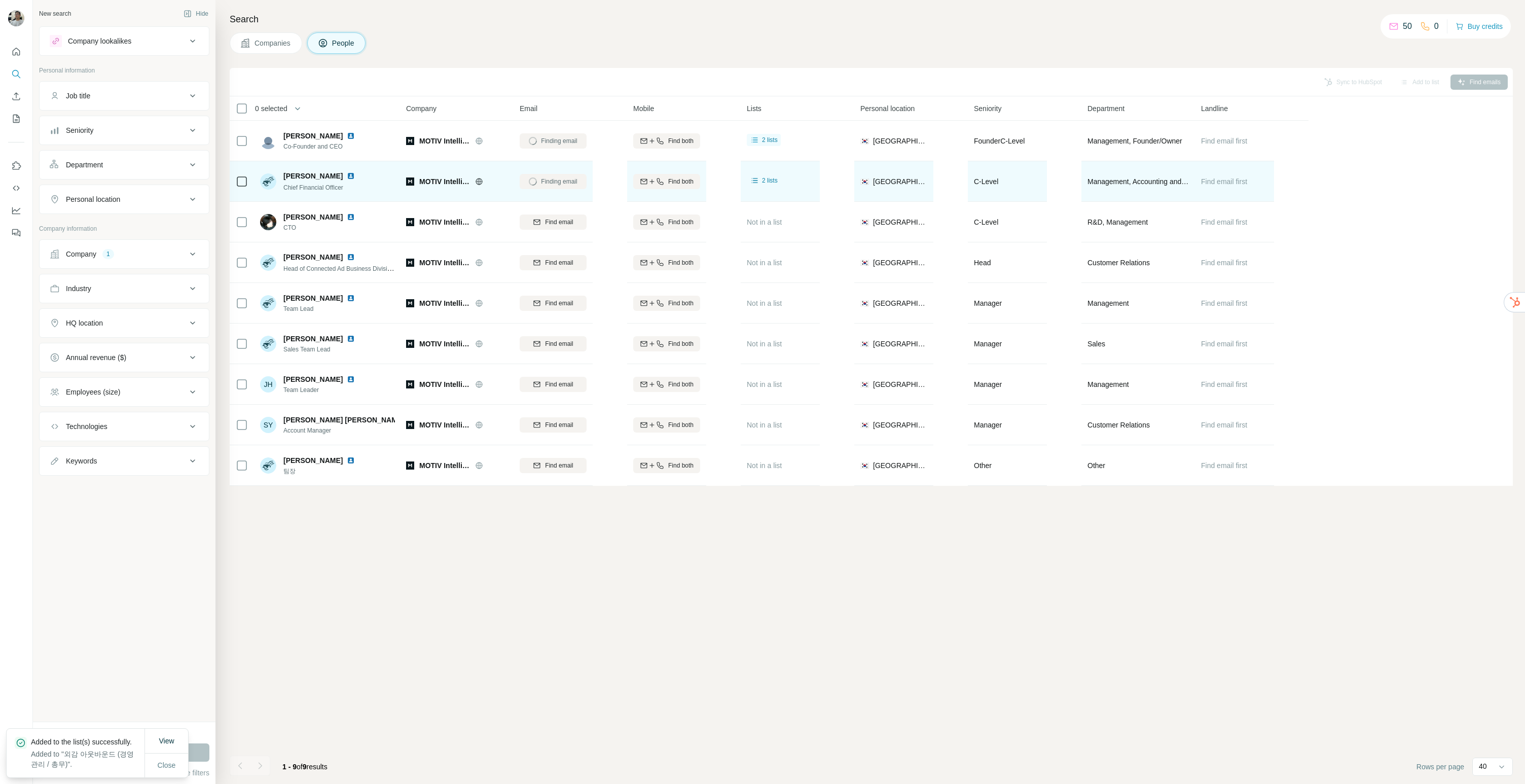
click at [346, 172] on img at bounding box center [350, 176] width 8 height 8
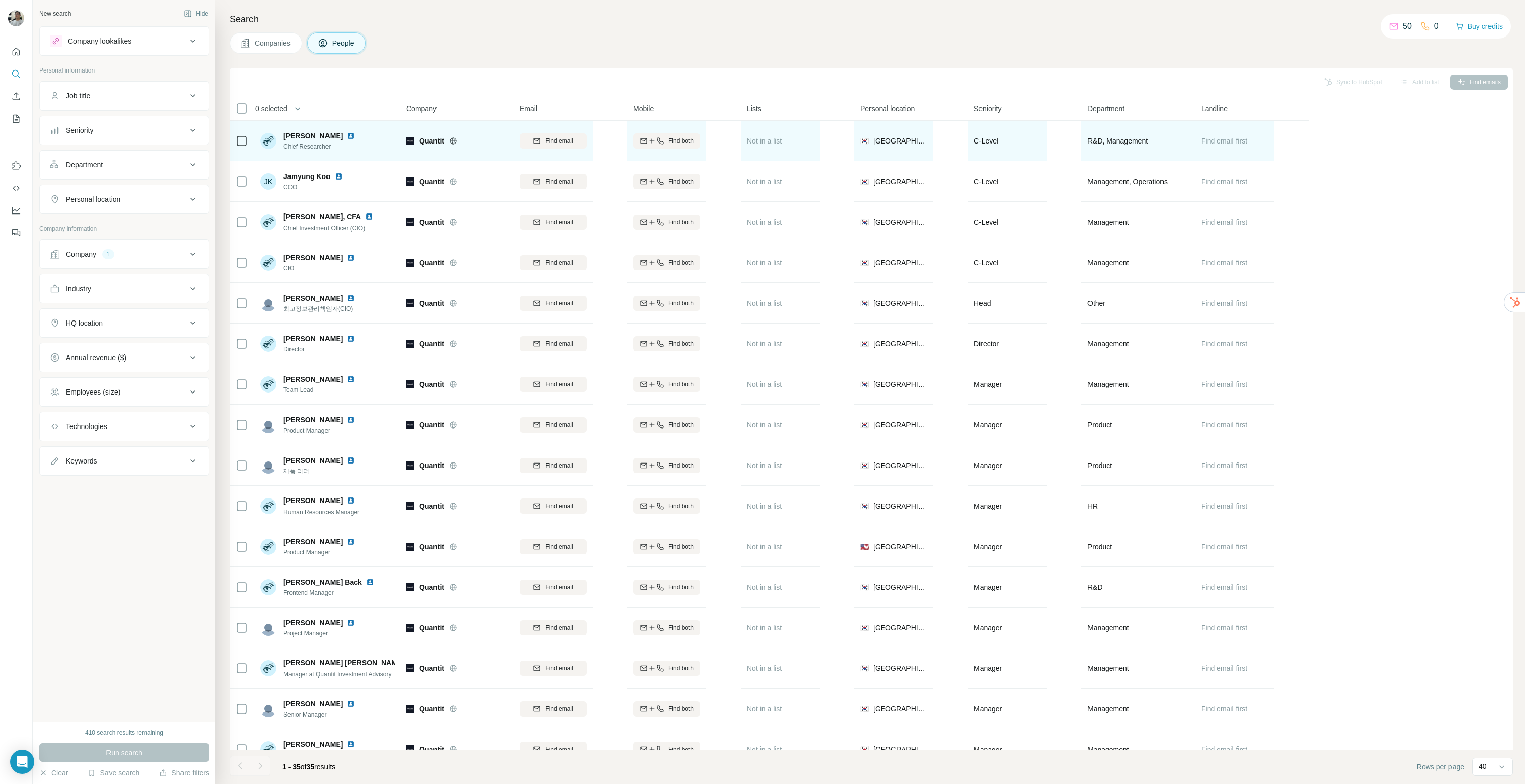
click at [335, 142] on div "[PERSON_NAME] Chief Researcher" at bounding box center [328, 141] width 135 height 28
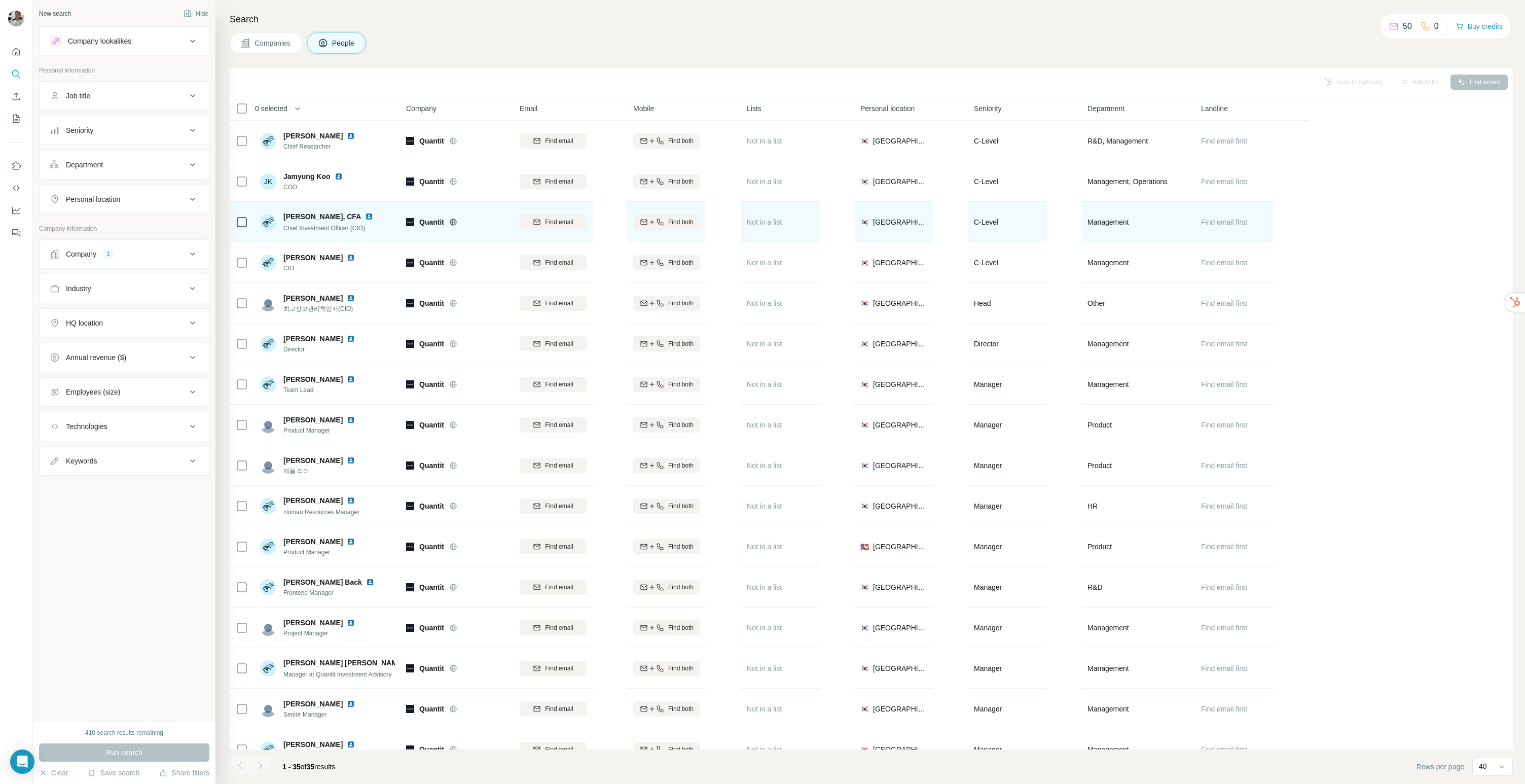
click at [365, 217] on img at bounding box center [369, 216] width 8 height 8
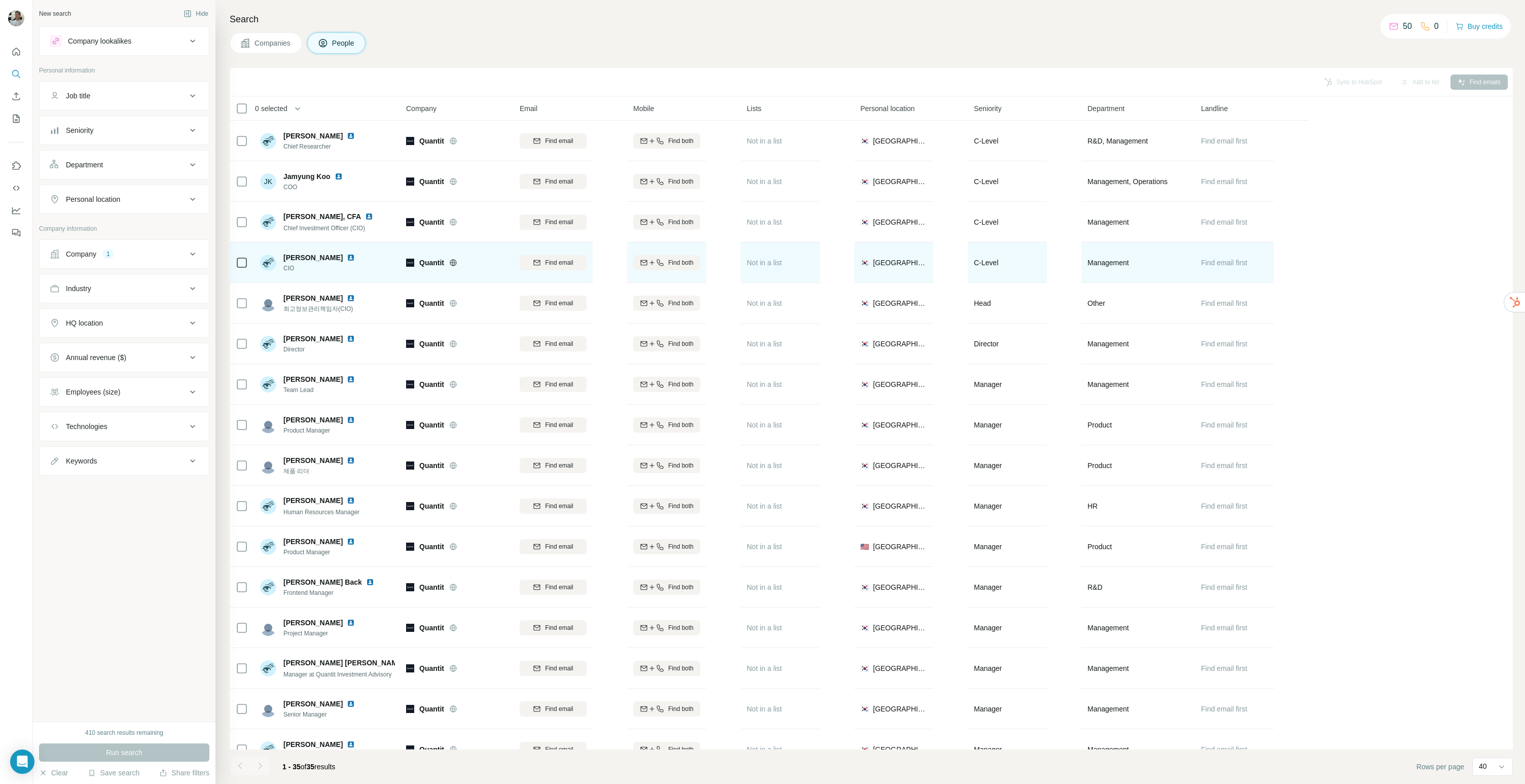
click at [346, 257] on img at bounding box center [350, 257] width 8 height 8
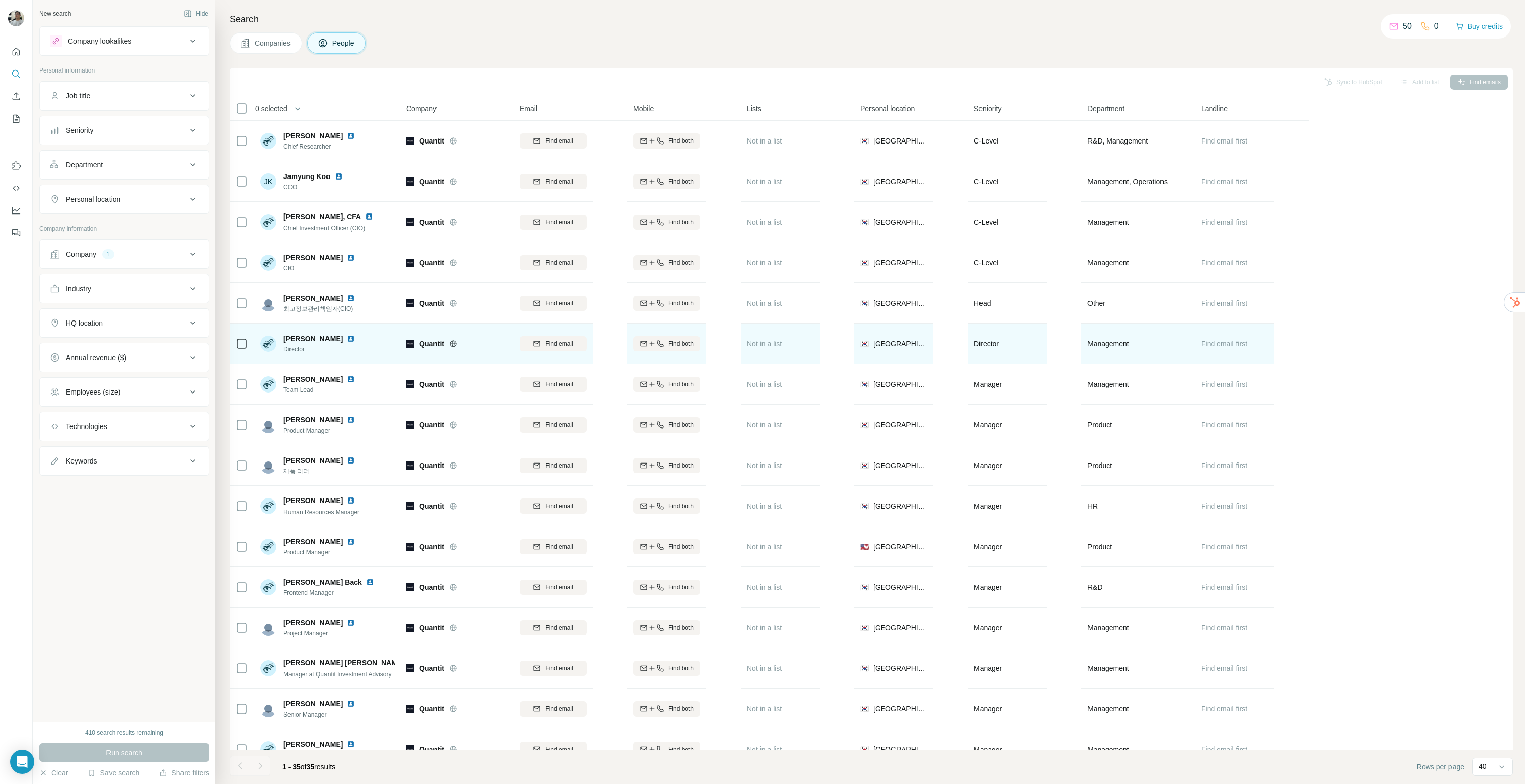
click at [346, 337] on img at bounding box center [350, 338] width 8 height 8
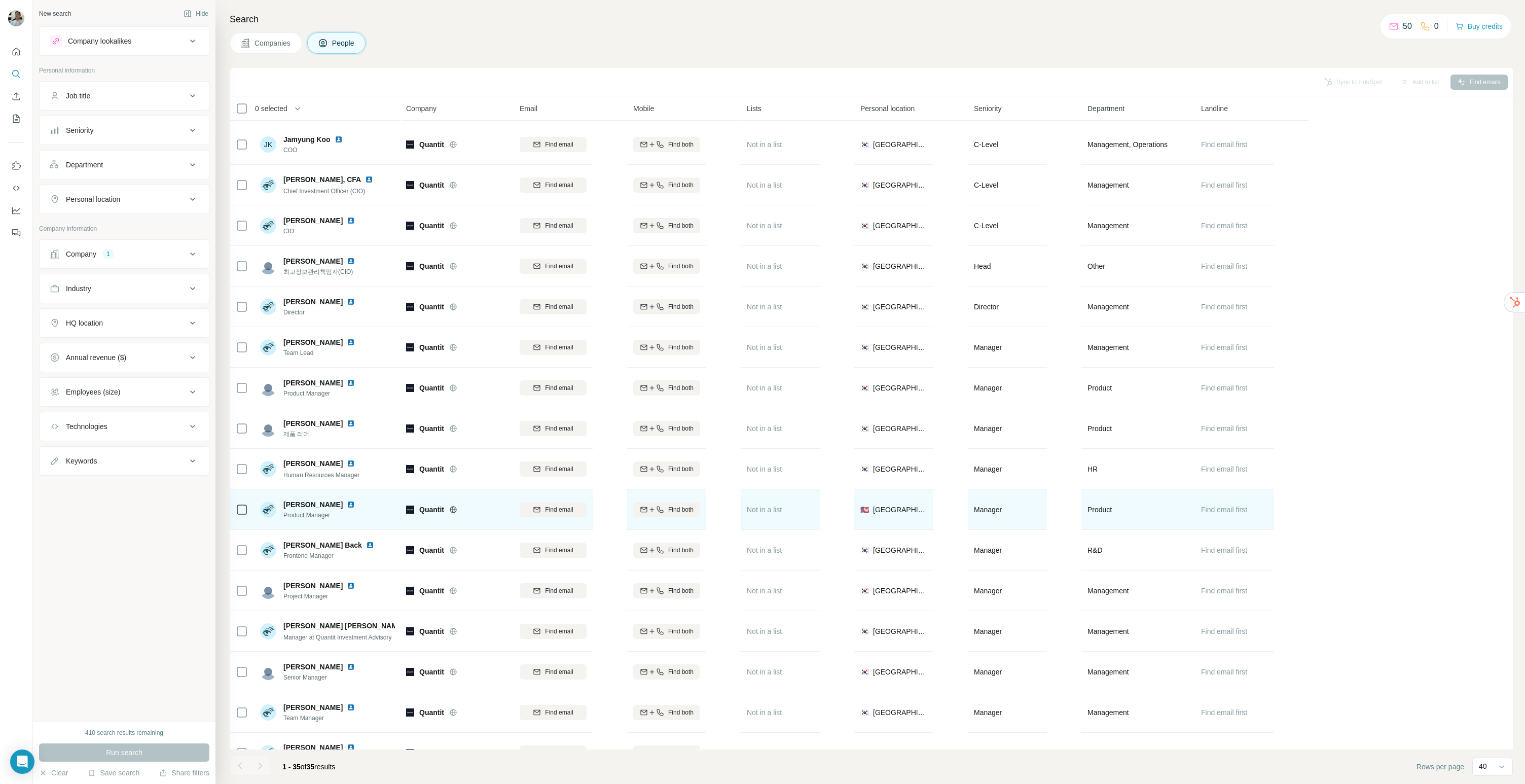
scroll to position [48, 0]
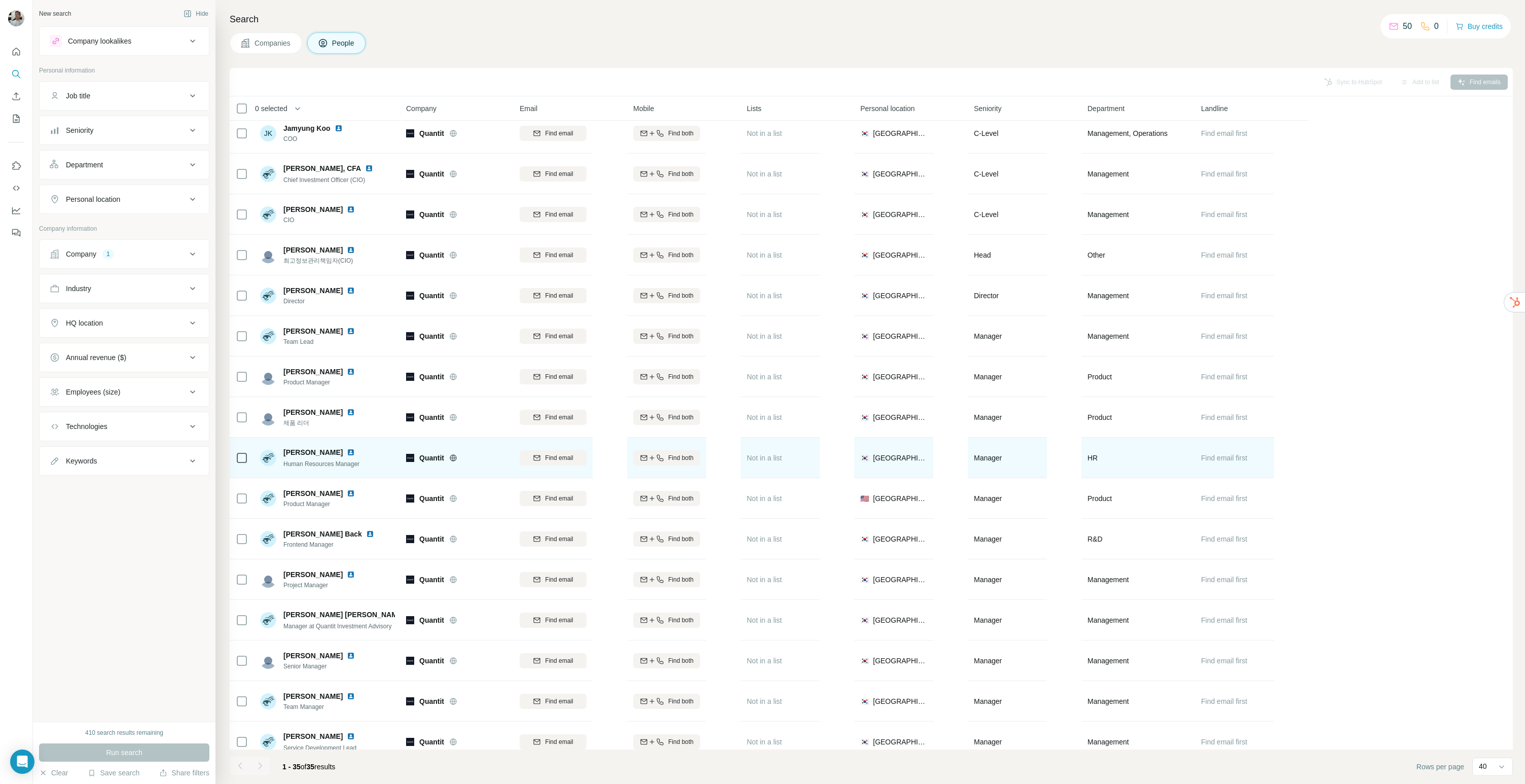
click at [346, 455] on div at bounding box center [356, 452] width 20 height 8
click at [346, 455] on img at bounding box center [350, 452] width 8 height 8
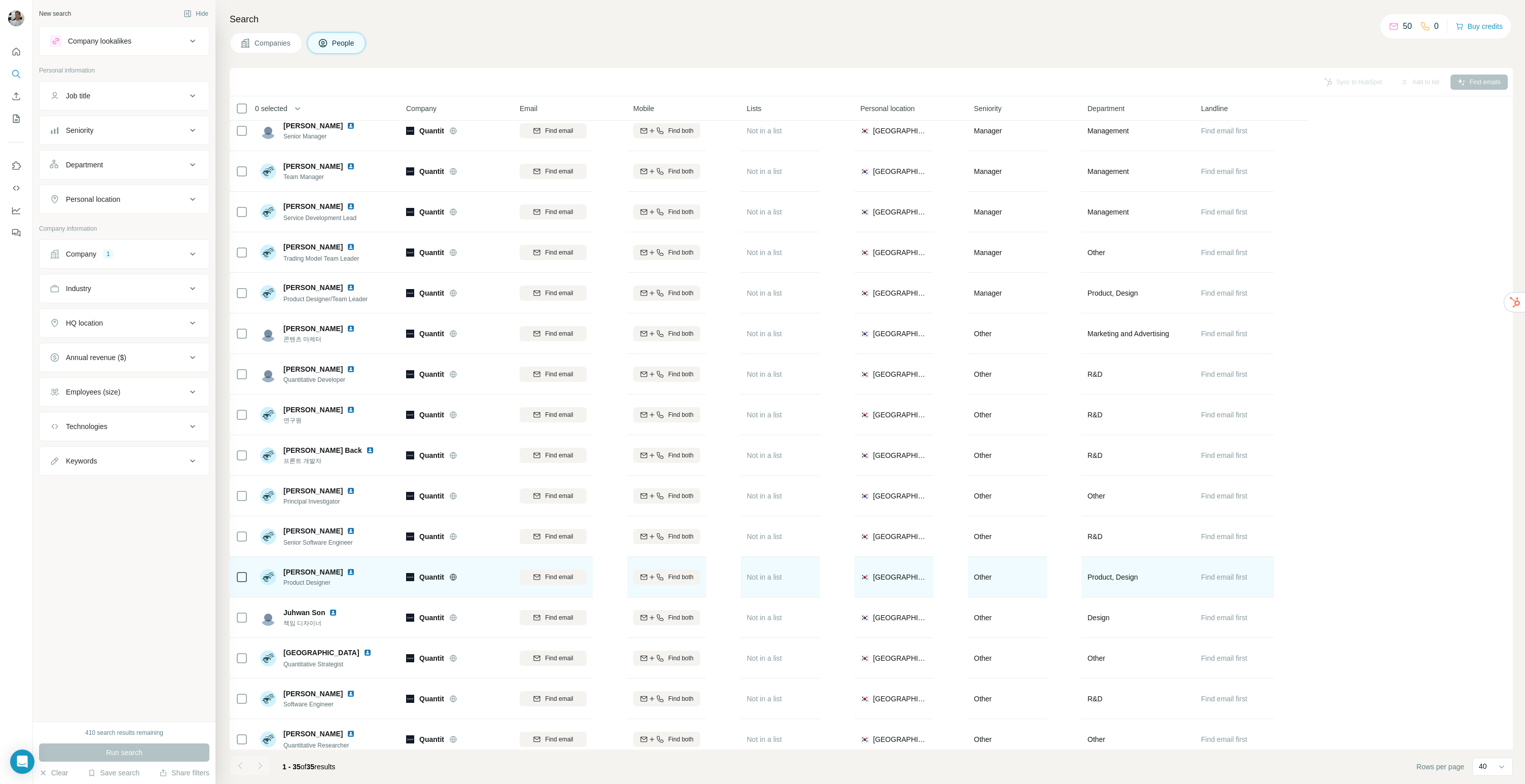
scroll to position [610, 0]
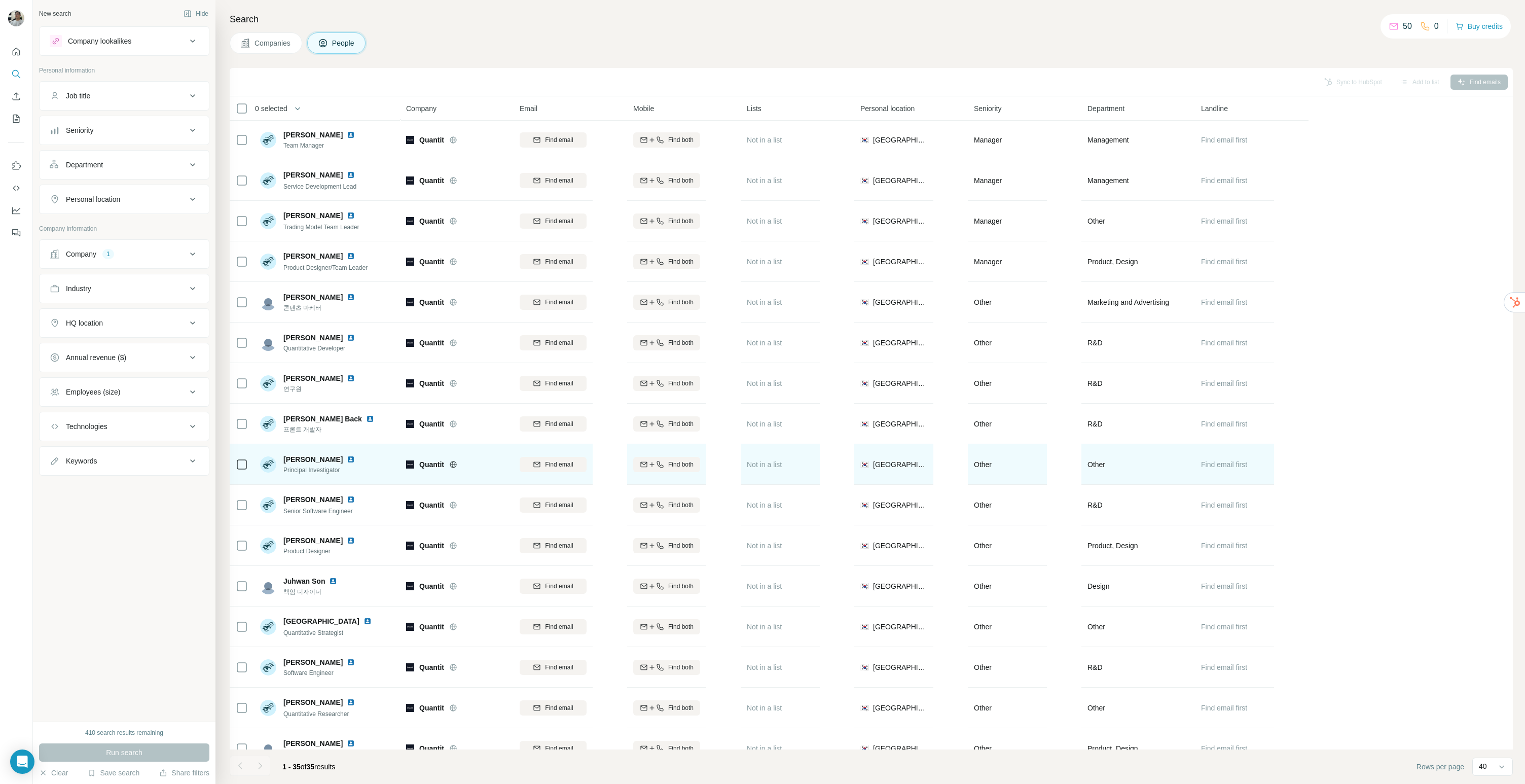
click at [346, 455] on img at bounding box center [350, 459] width 8 height 8
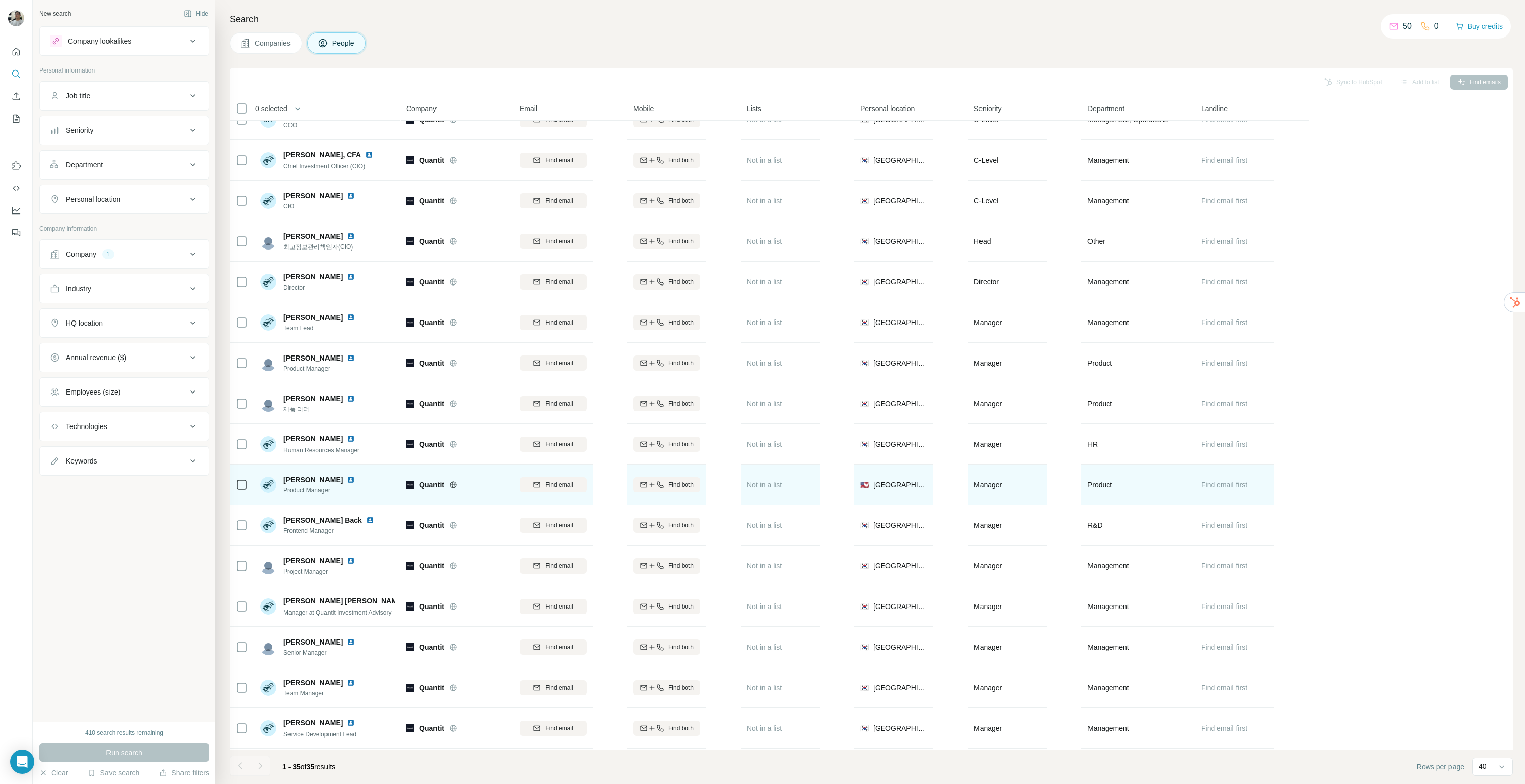
scroll to position [0, 0]
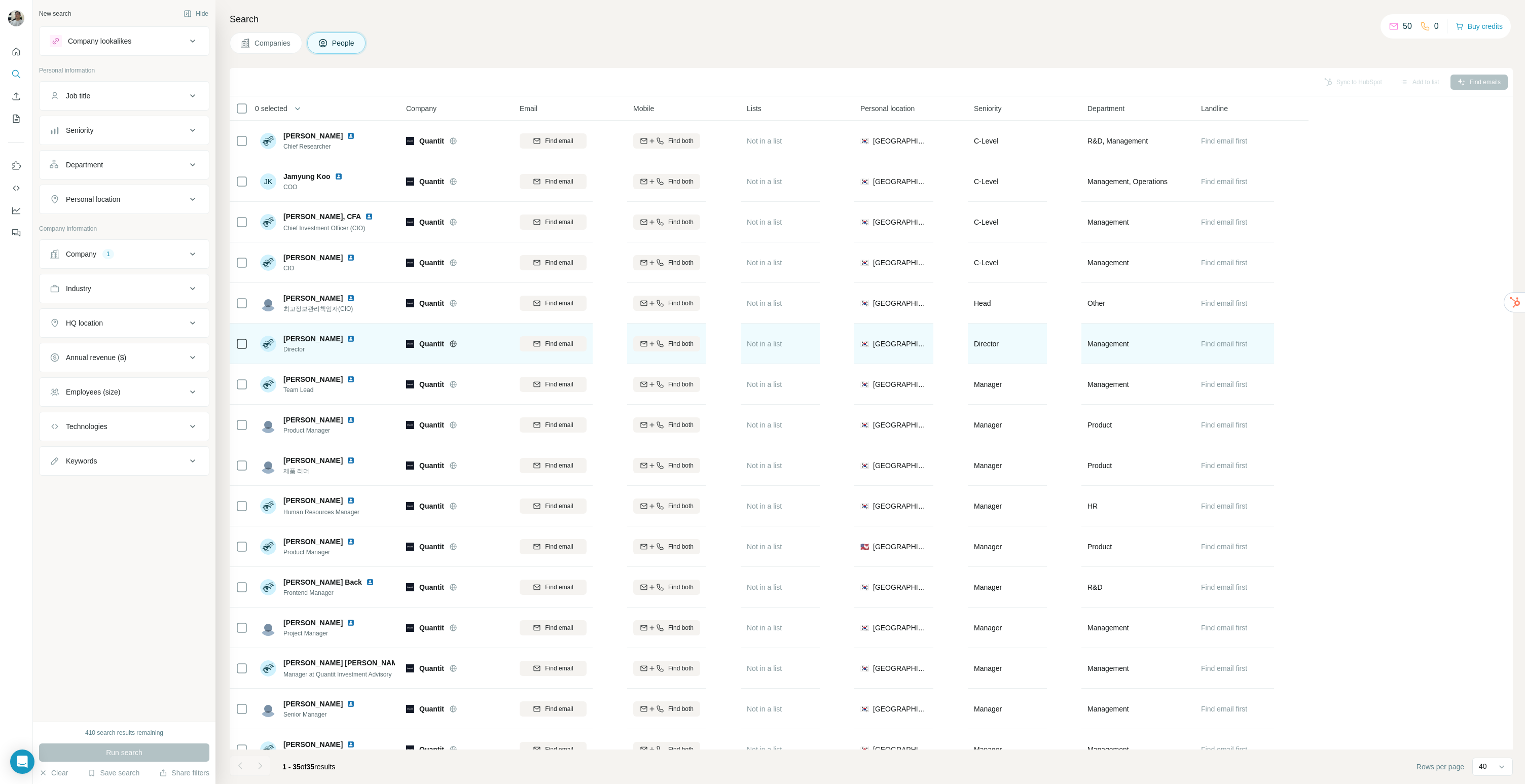
click at [371, 357] on div "[PERSON_NAME]" at bounding box center [328, 343] width 135 height 28
